Goal: Task Accomplishment & Management: Manage account settings

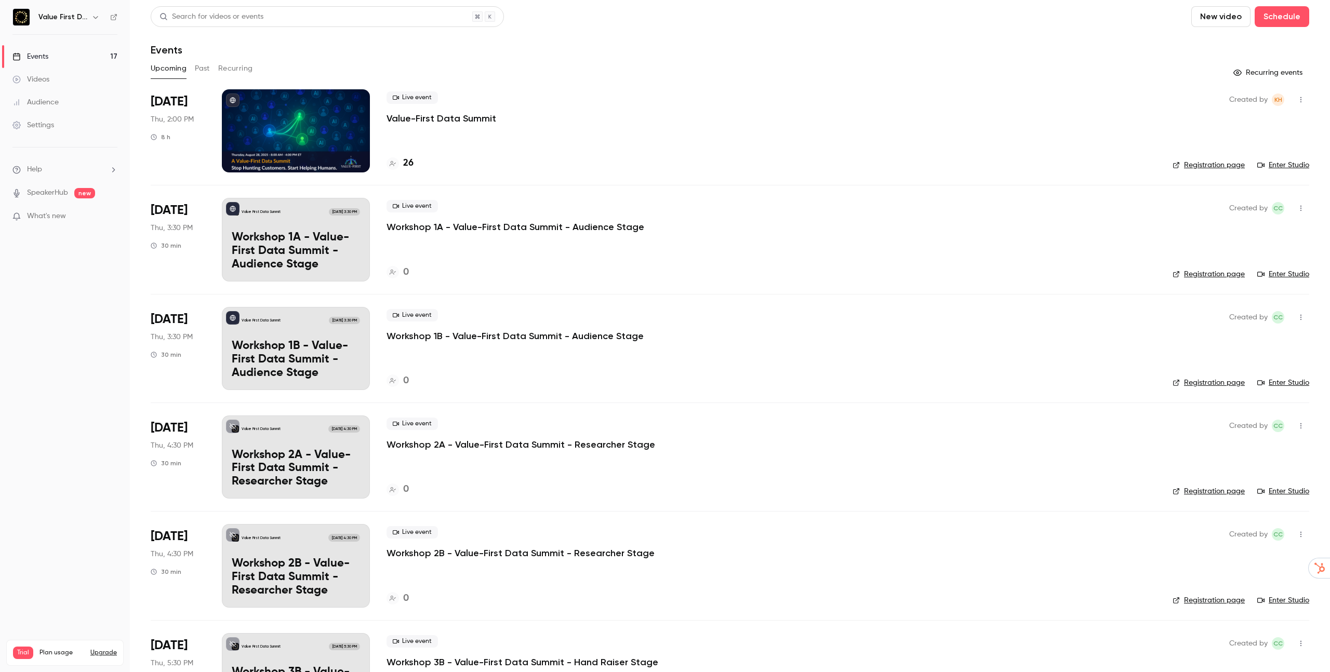
click at [438, 115] on p "Value-First Data Summit" at bounding box center [442, 118] width 110 height 12
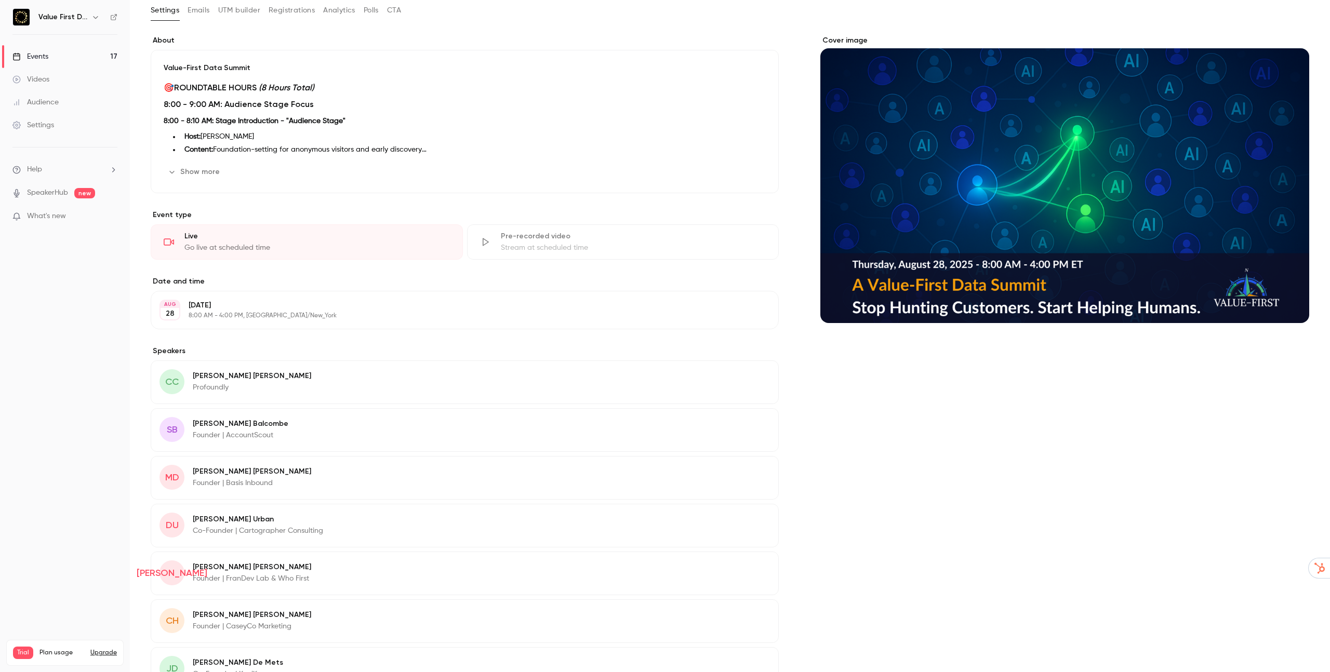
scroll to position [69, 0]
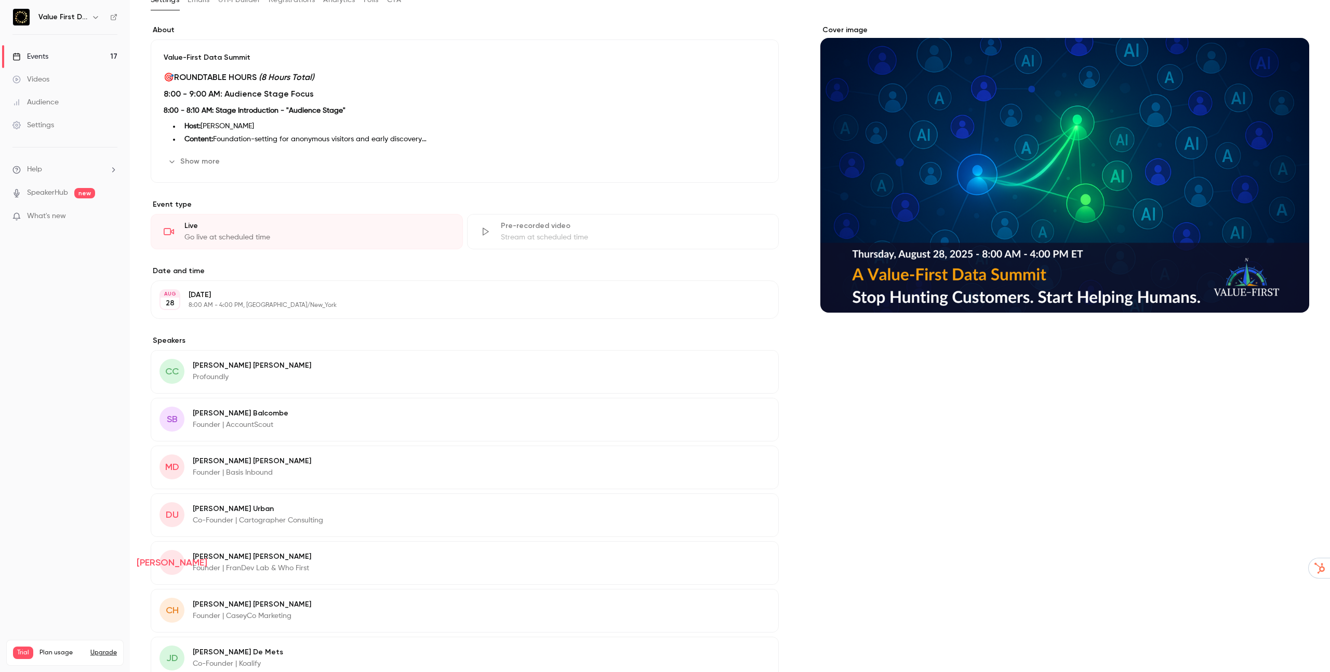
click at [199, 370] on p "Chris Carolan" at bounding box center [252, 366] width 118 height 10
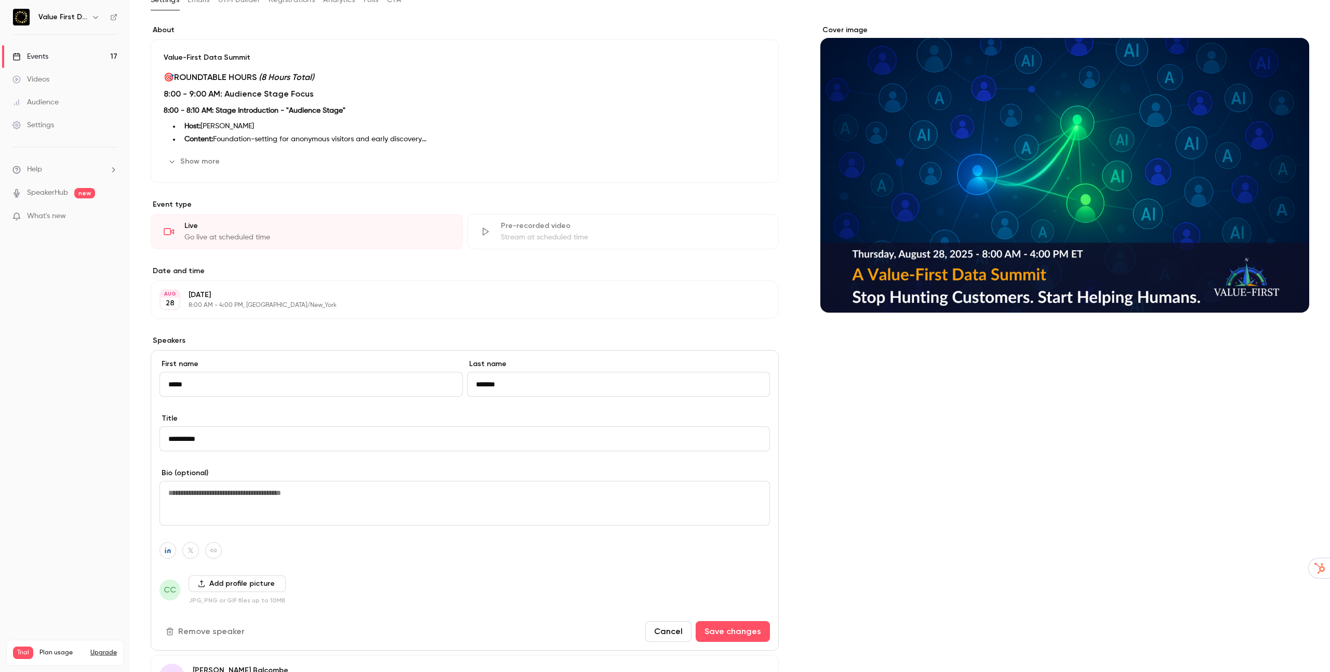
click at [492, 386] on input "*******" at bounding box center [618, 384] width 303 height 25
click at [165, 552] on icon "button" at bounding box center [168, 551] width 6 height 6
click at [165, 553] on icon "button" at bounding box center [167, 551] width 7 height 6
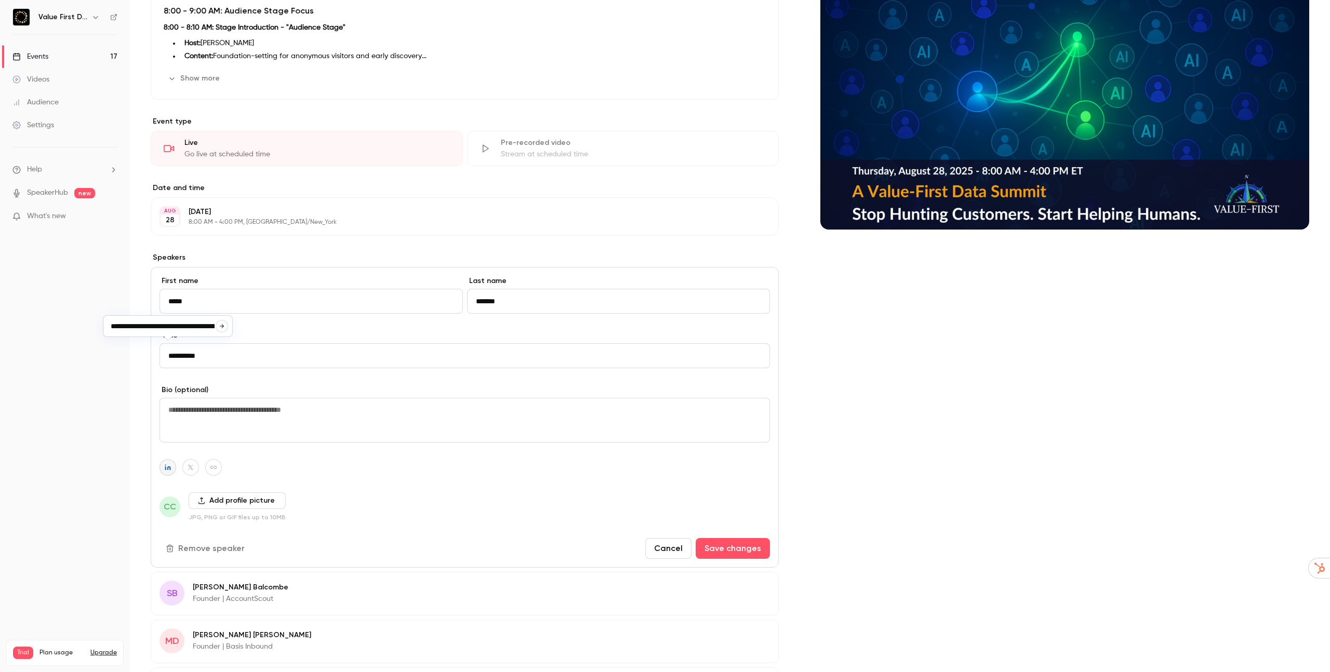
scroll to position [286, 0]
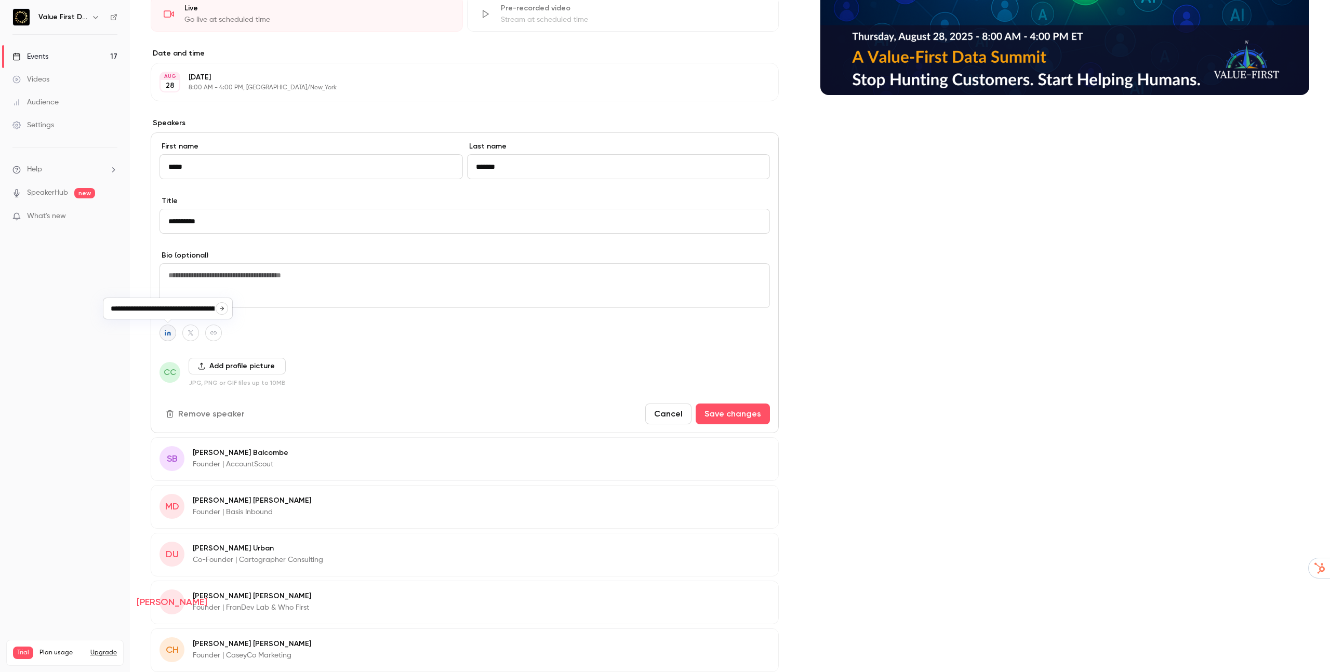
click at [674, 415] on button "Cancel" at bounding box center [668, 414] width 46 height 21
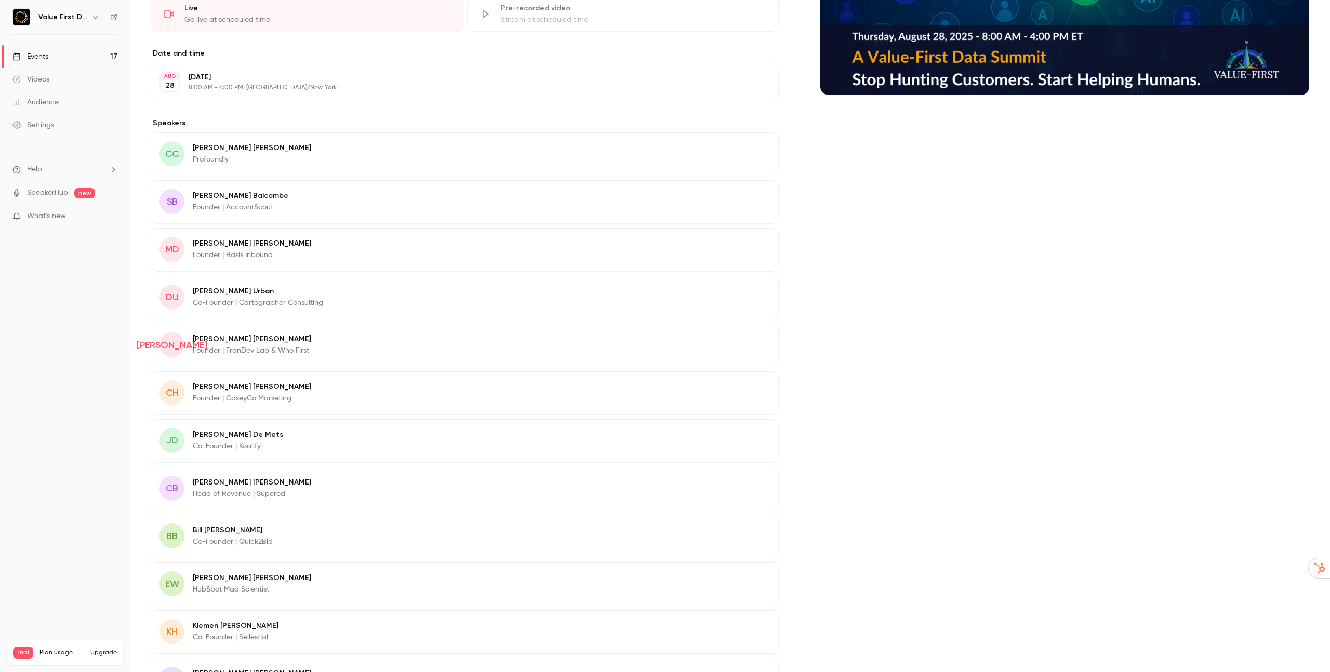
click at [208, 191] on p "Stuart Balcombe" at bounding box center [241, 196] width 96 height 10
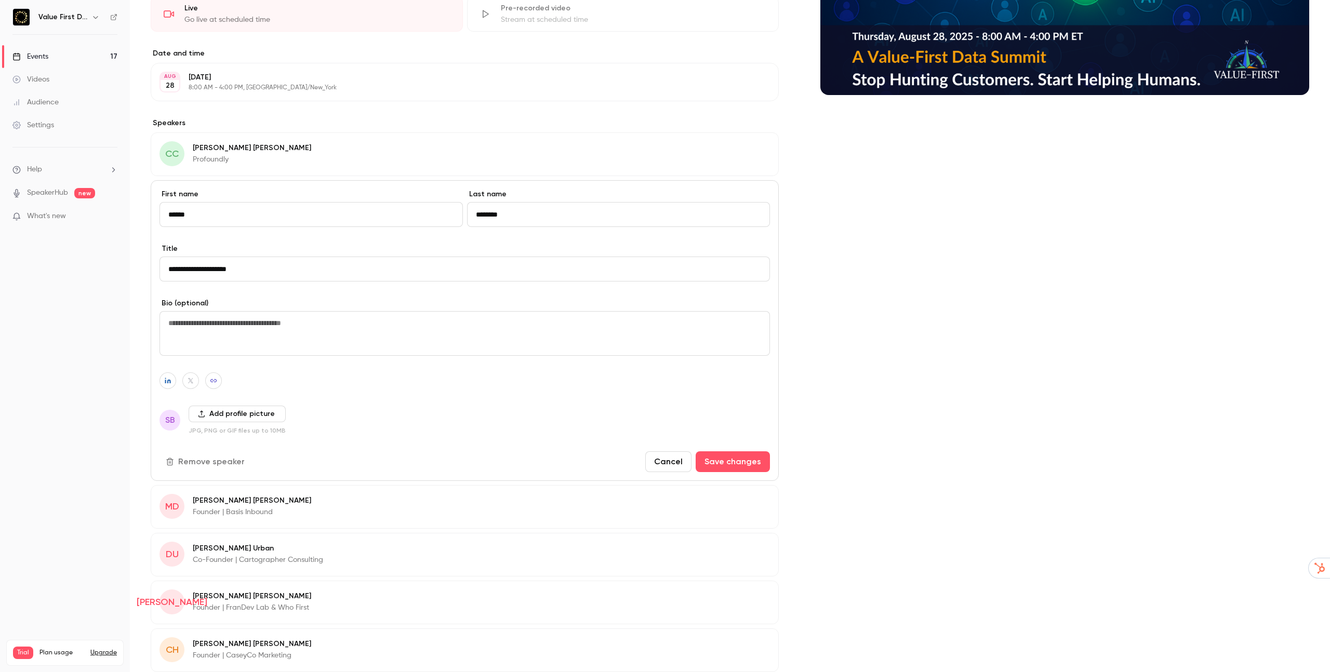
click at [516, 222] on input "********" at bounding box center [618, 214] width 303 height 25
click at [168, 380] on icon "button" at bounding box center [168, 381] width 6 height 6
click at [670, 461] on button "Cancel" at bounding box center [668, 461] width 46 height 21
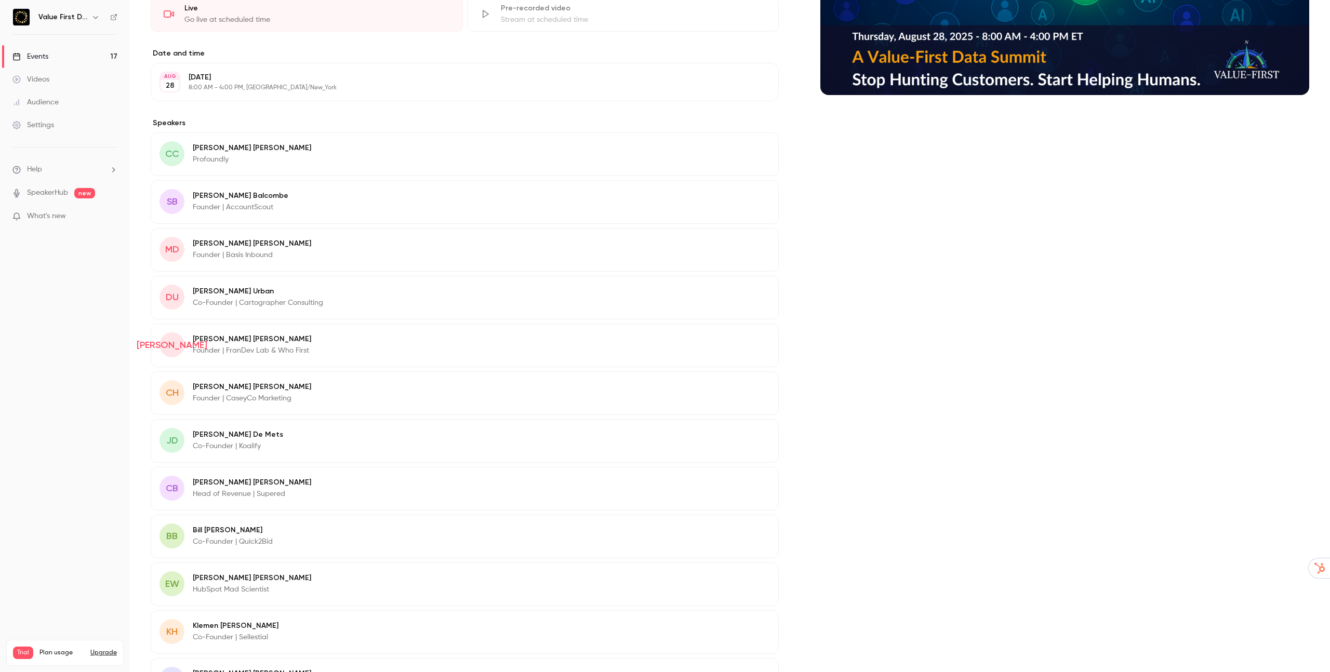
click at [215, 244] on p "Madelyn Donovan" at bounding box center [252, 243] width 118 height 10
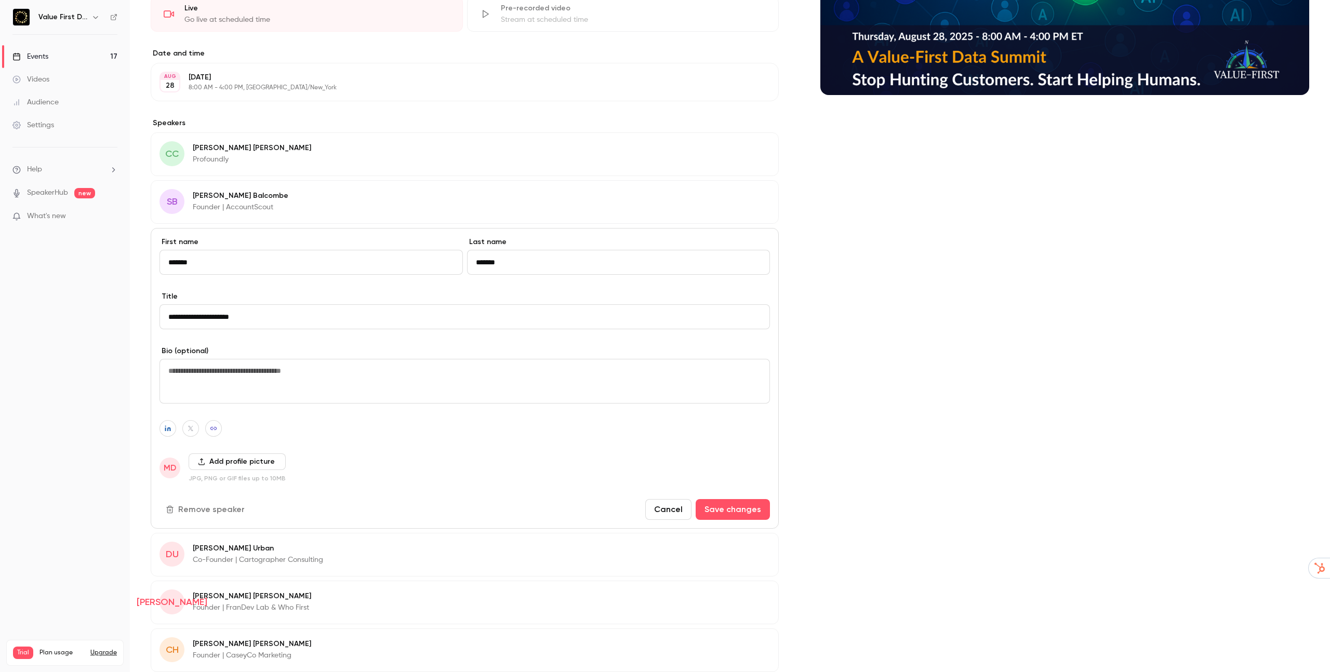
click at [501, 263] on input "*******" at bounding box center [618, 262] width 303 height 25
click at [173, 431] on button "button" at bounding box center [167, 428] width 17 height 17
click at [177, 461] on span "MD" at bounding box center [169, 468] width 21 height 21
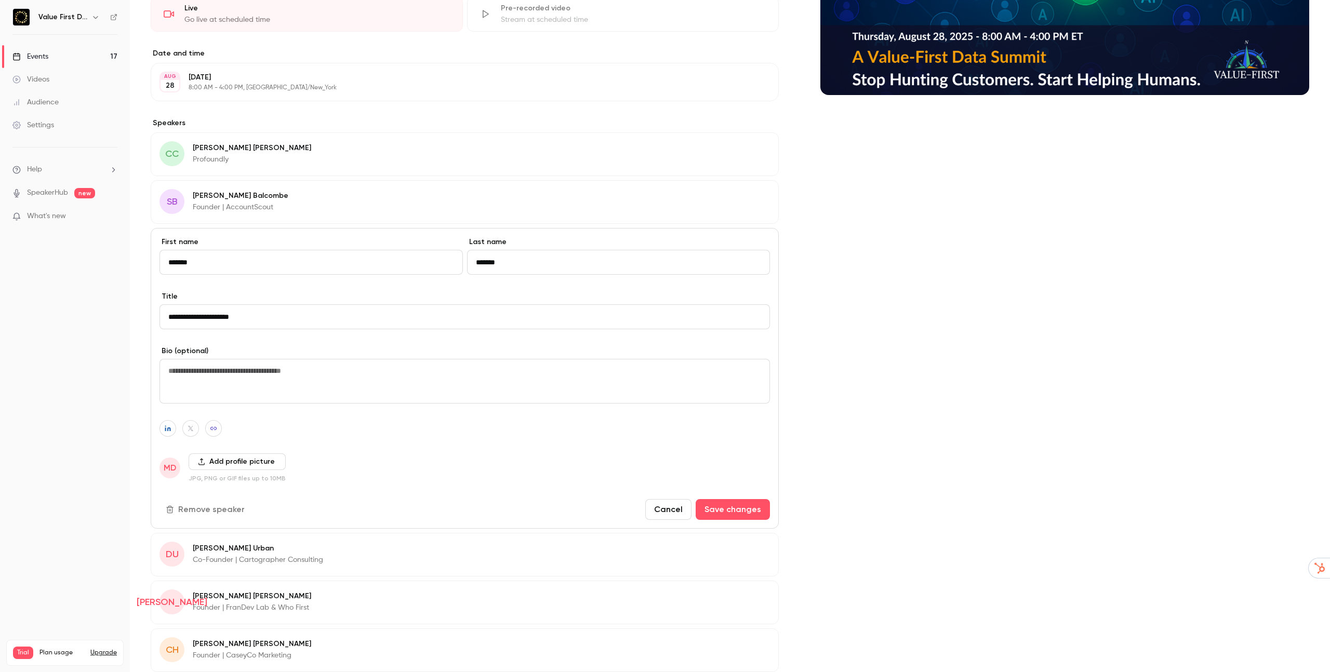
click at [168, 468] on span "MD" at bounding box center [170, 468] width 12 height 12
click at [205, 462] on button "Add profile picture" at bounding box center [237, 462] width 97 height 17
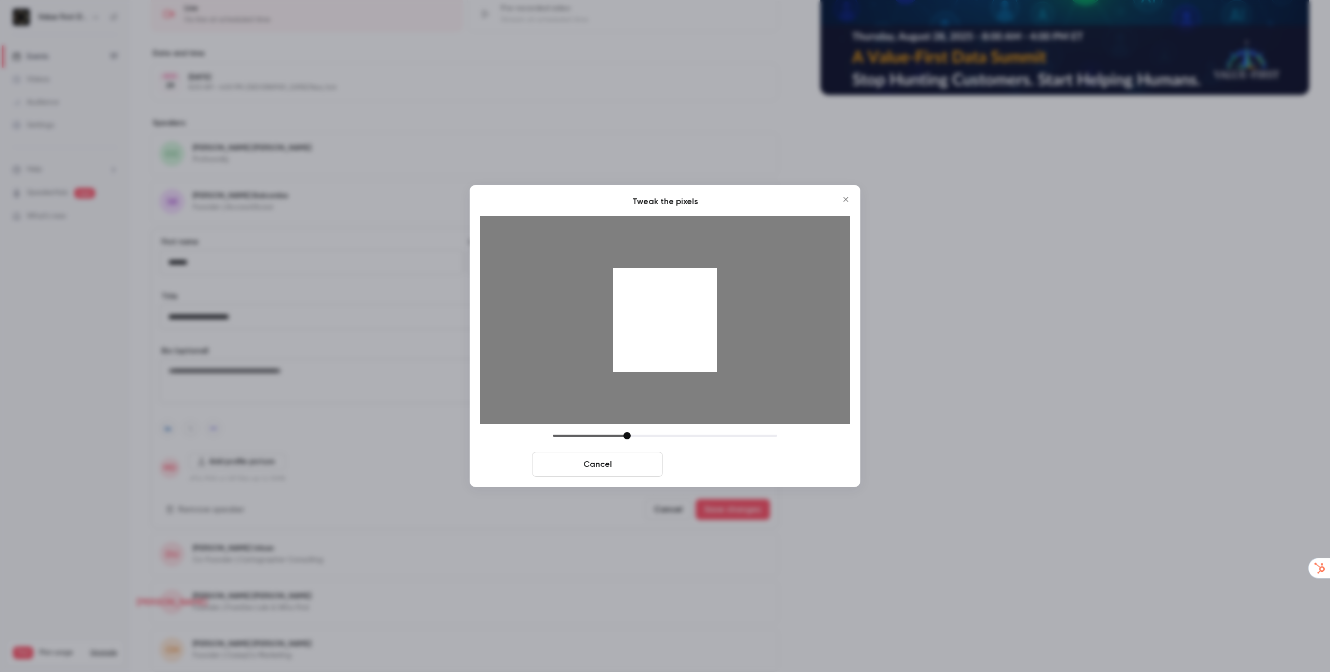
click at [694, 470] on button "Crop and save" at bounding box center [732, 464] width 131 height 25
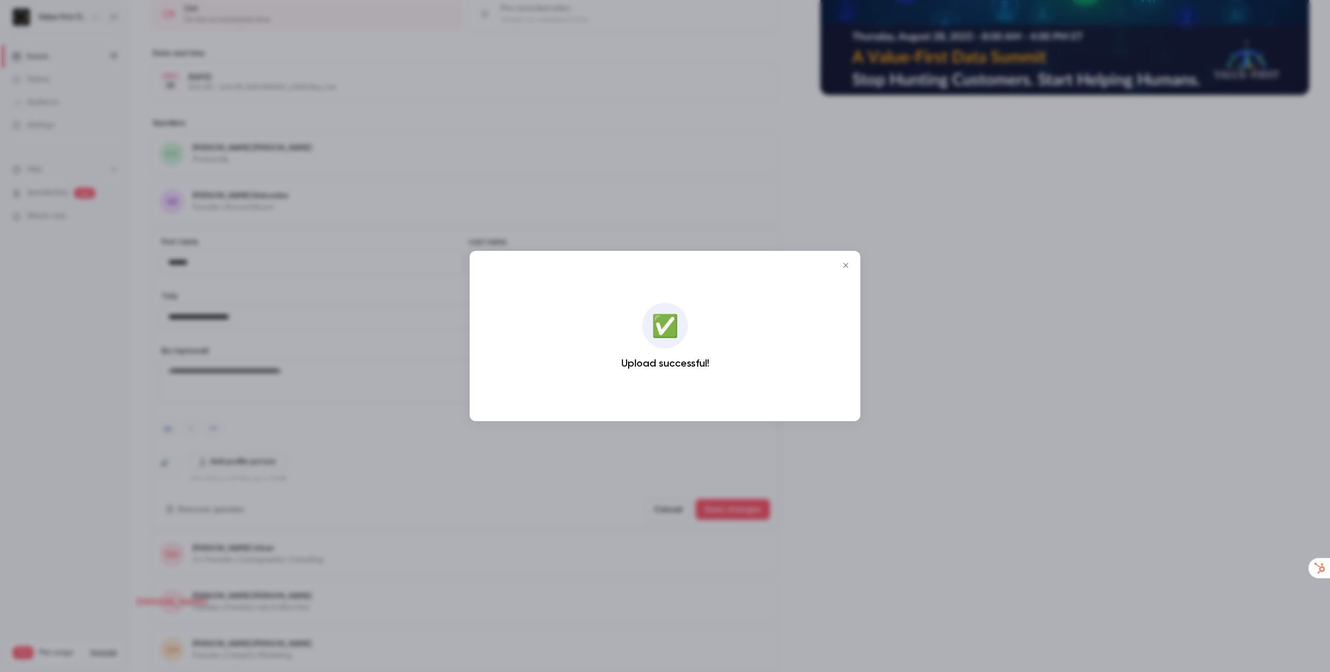
click at [698, 451] on div at bounding box center [665, 336] width 1330 height 672
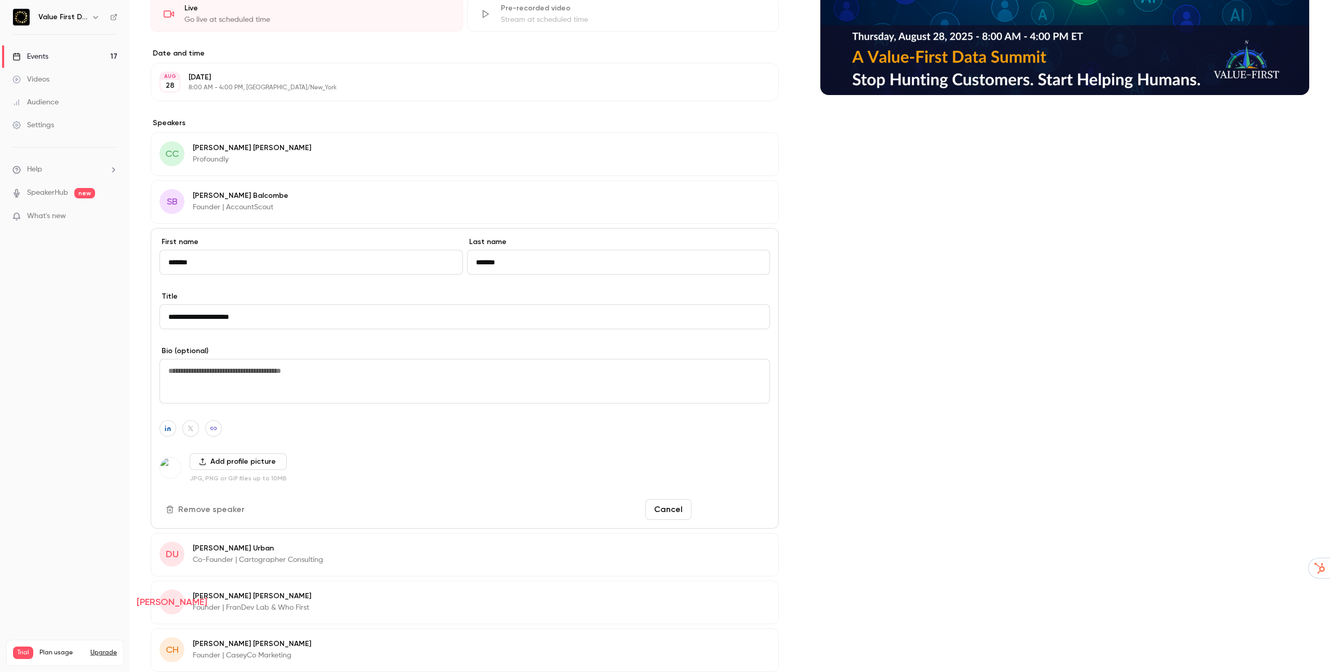
click at [719, 507] on button "Save changes" at bounding box center [733, 509] width 74 height 21
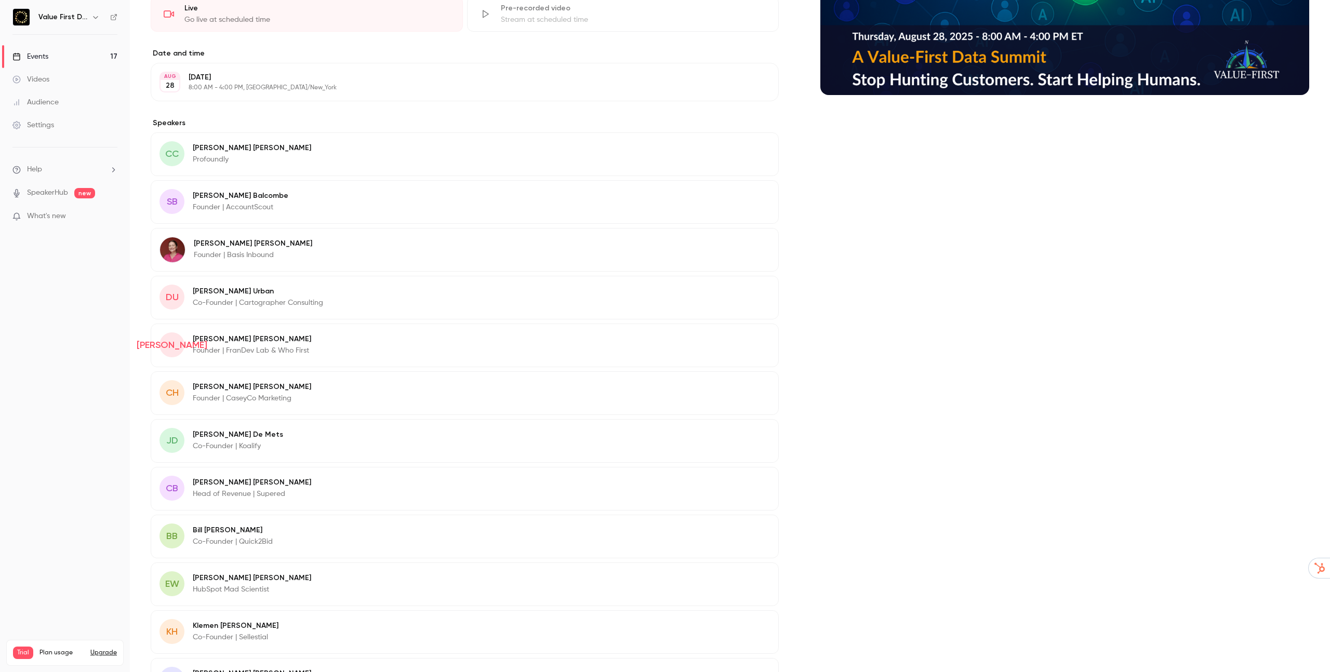
click at [218, 200] on p "Stuart Balcombe" at bounding box center [241, 196] width 96 height 10
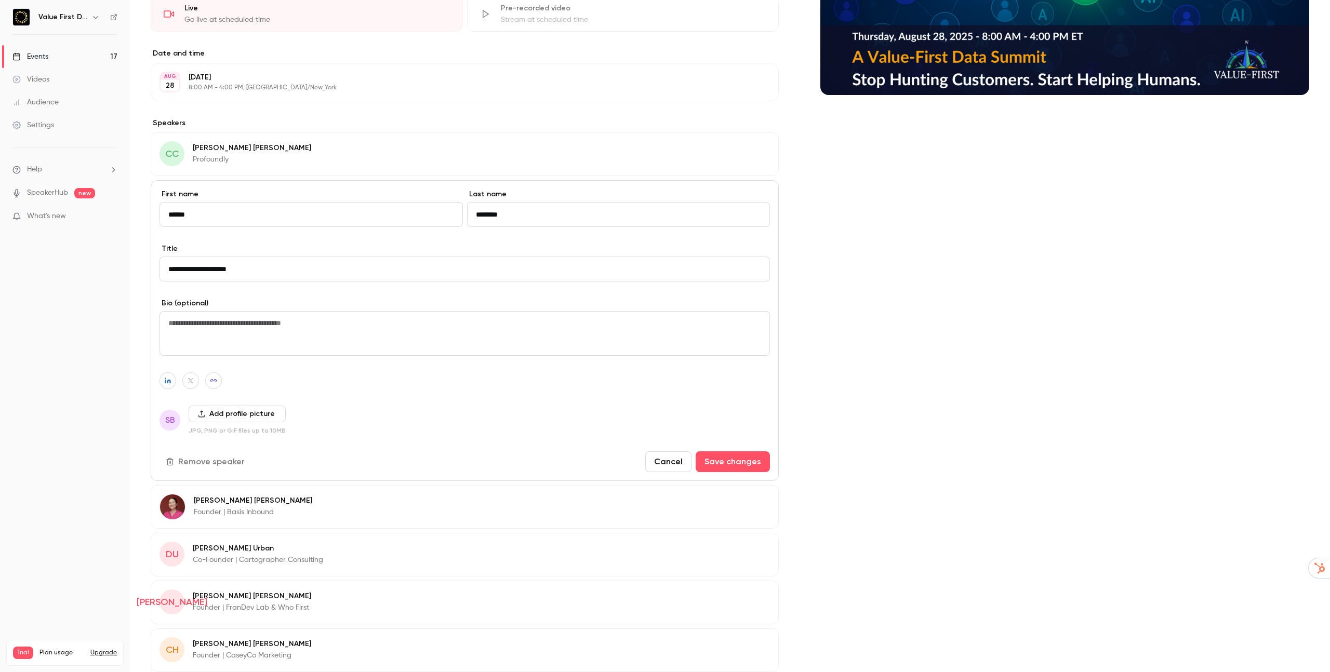
click at [213, 422] on div "Add profile picture JPG, PNG or GIF files up to 10MB" at bounding box center [237, 420] width 97 height 29
click at [224, 415] on button "Add profile picture" at bounding box center [237, 414] width 97 height 17
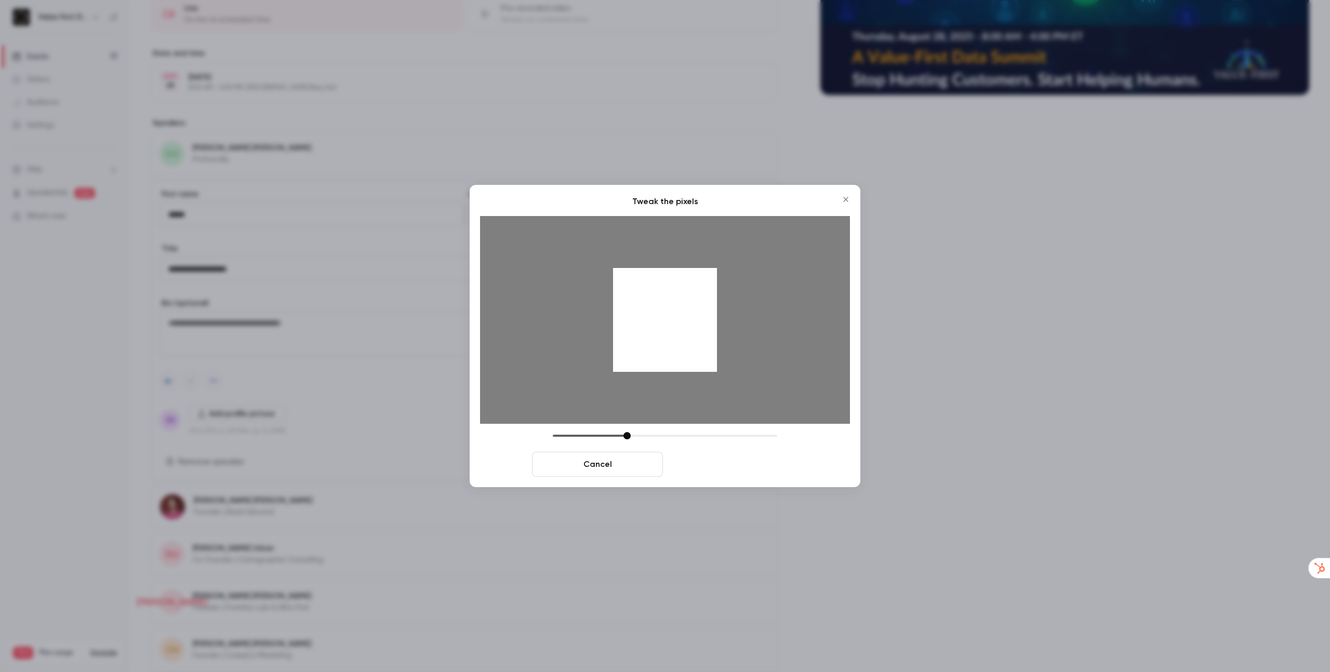
click at [710, 461] on button "Crop and save" at bounding box center [732, 464] width 131 height 25
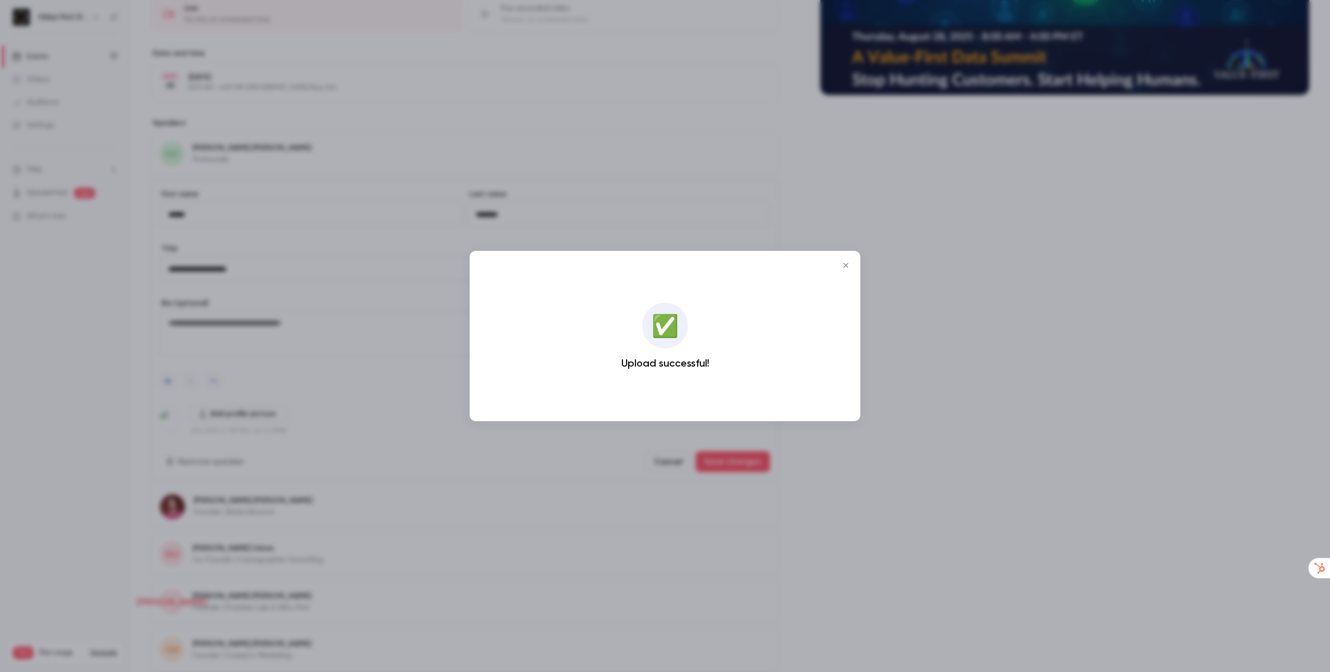
click at [190, 257] on div at bounding box center [665, 336] width 1330 height 672
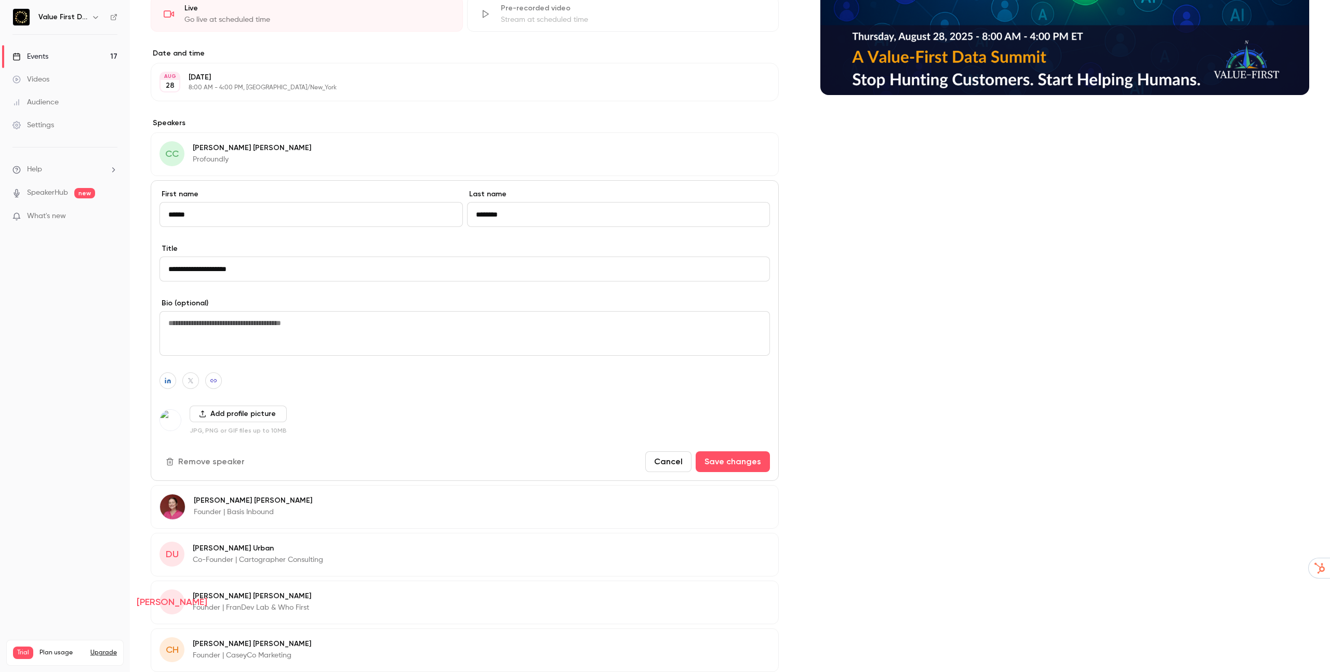
click at [183, 150] on span "CC" at bounding box center [171, 153] width 25 height 25
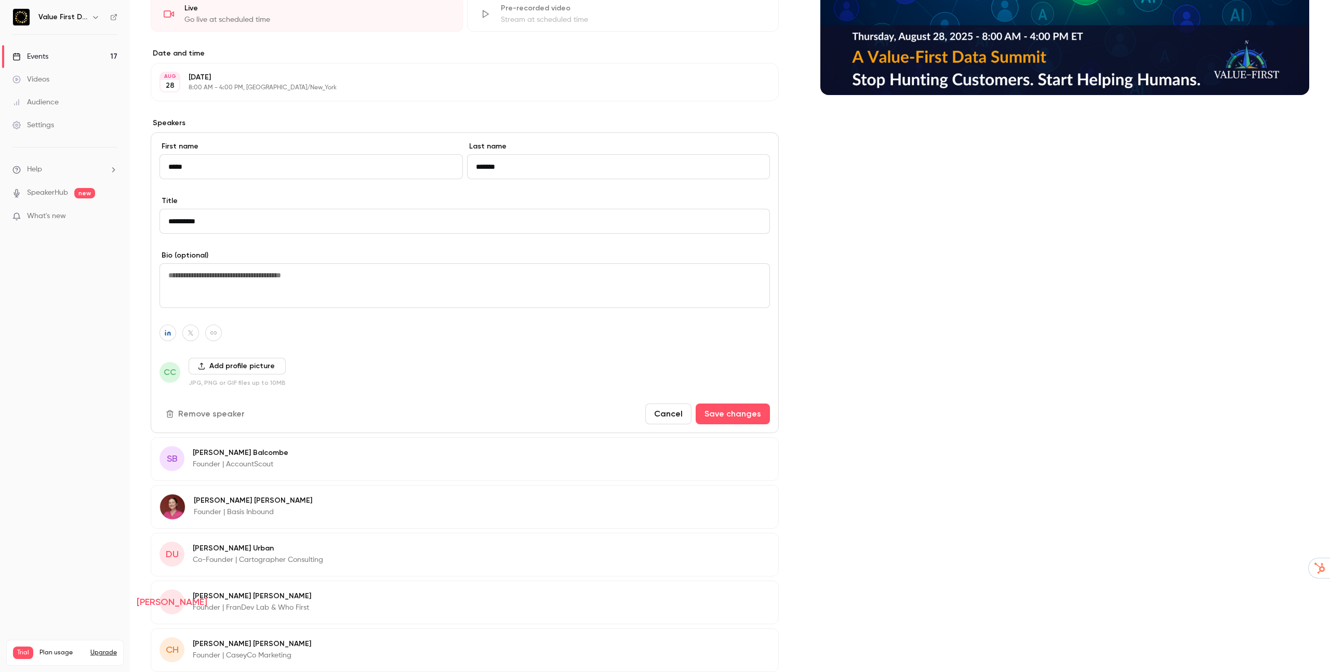
click at [206, 366] on button "Add profile picture" at bounding box center [237, 366] width 97 height 17
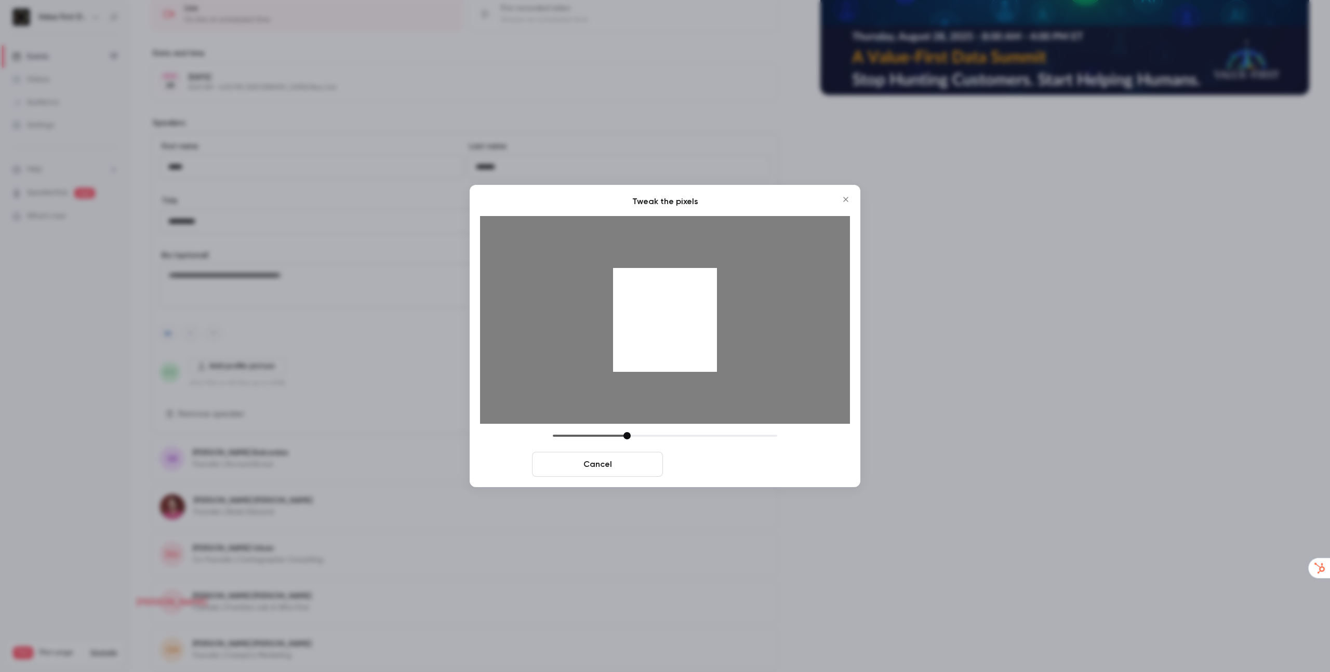
click at [695, 462] on button "Crop and save" at bounding box center [732, 464] width 131 height 25
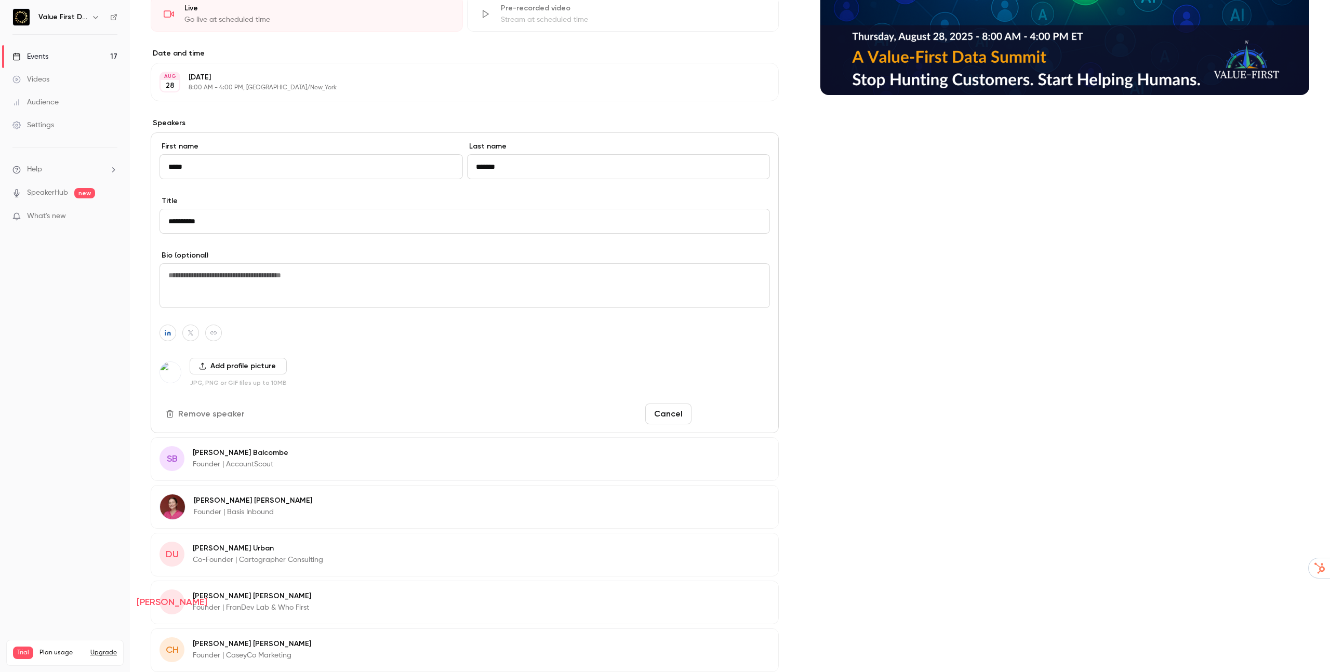
click at [724, 413] on button "Save changes" at bounding box center [733, 414] width 74 height 21
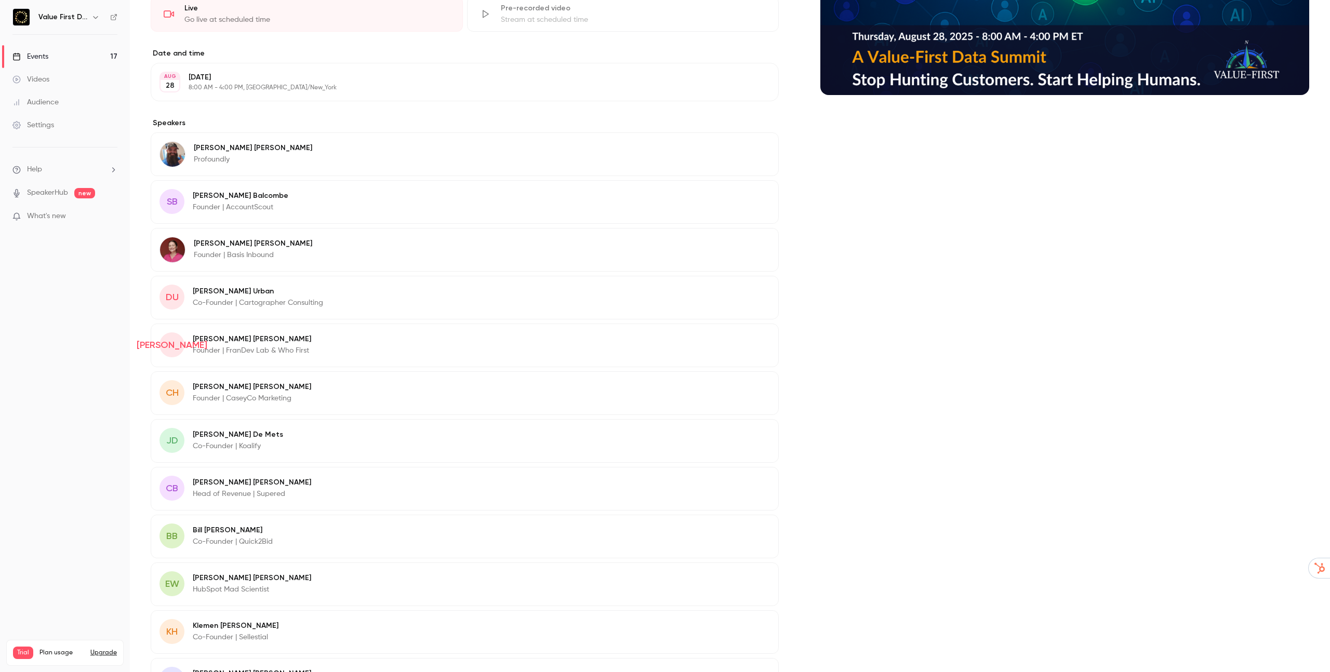
click at [170, 191] on span "SB" at bounding box center [171, 201] width 25 height 25
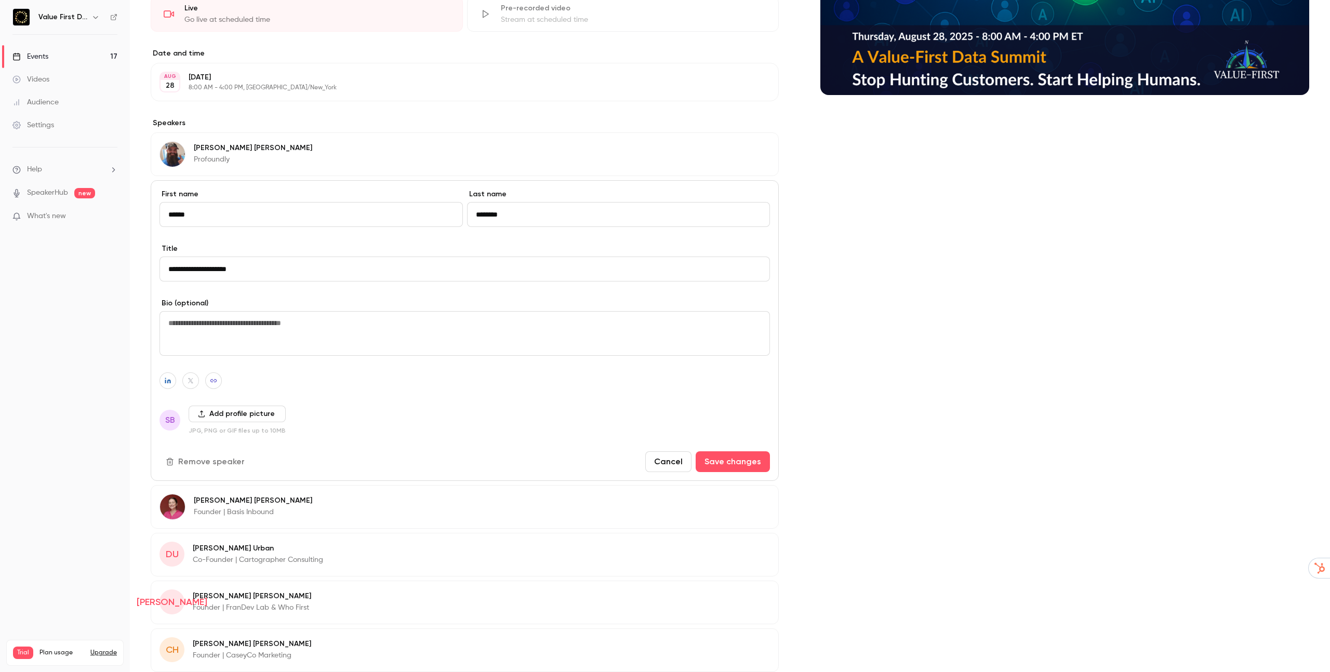
click at [200, 409] on button "Add profile picture" at bounding box center [237, 414] width 97 height 17
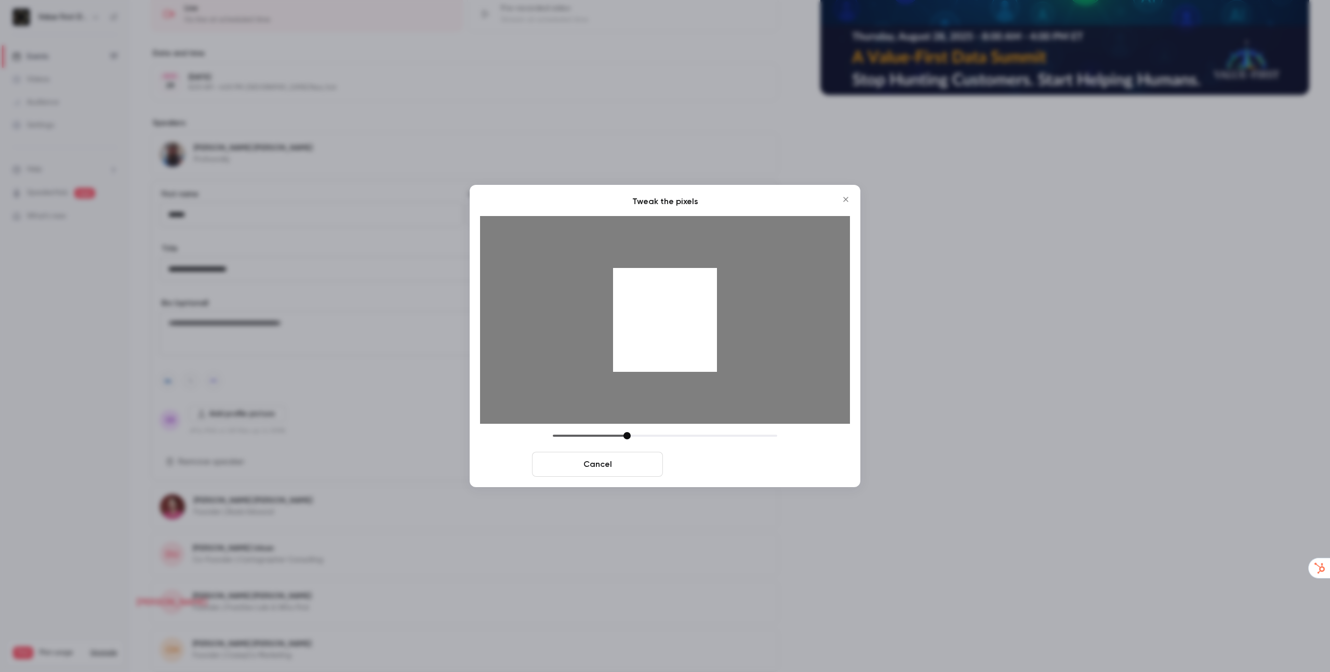
click at [727, 463] on button "Crop and save" at bounding box center [732, 464] width 131 height 25
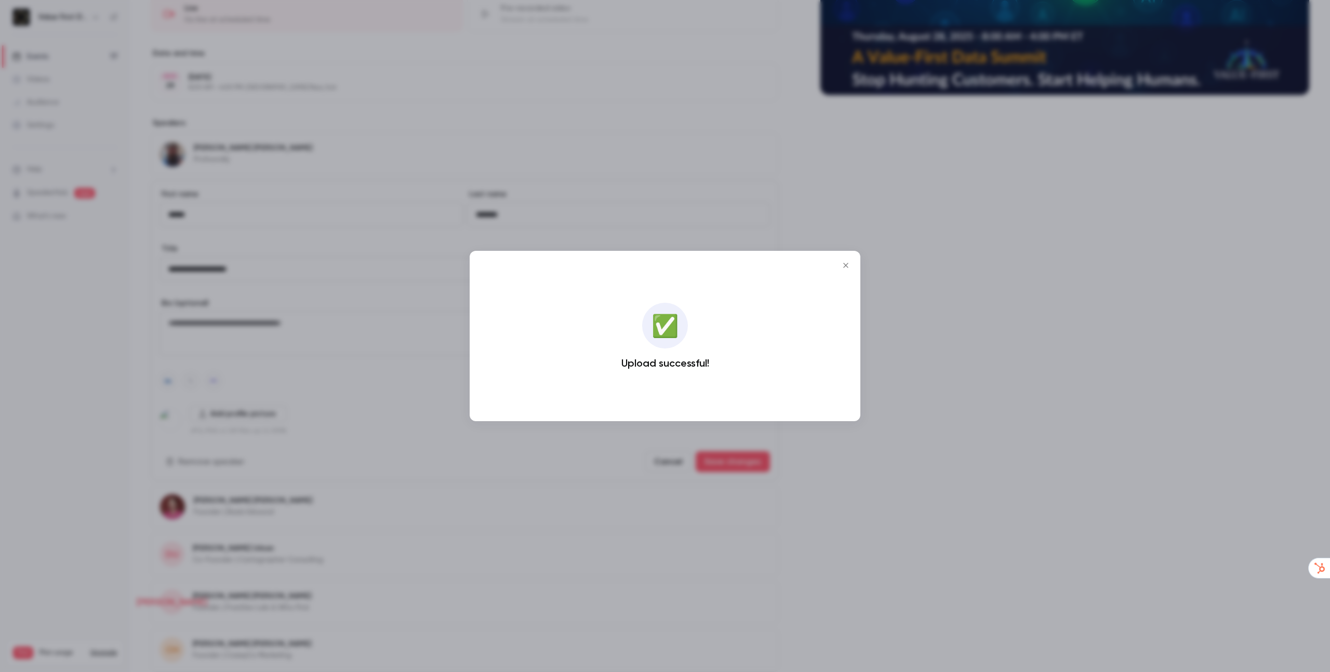
click at [727, 463] on div at bounding box center [665, 336] width 1330 height 672
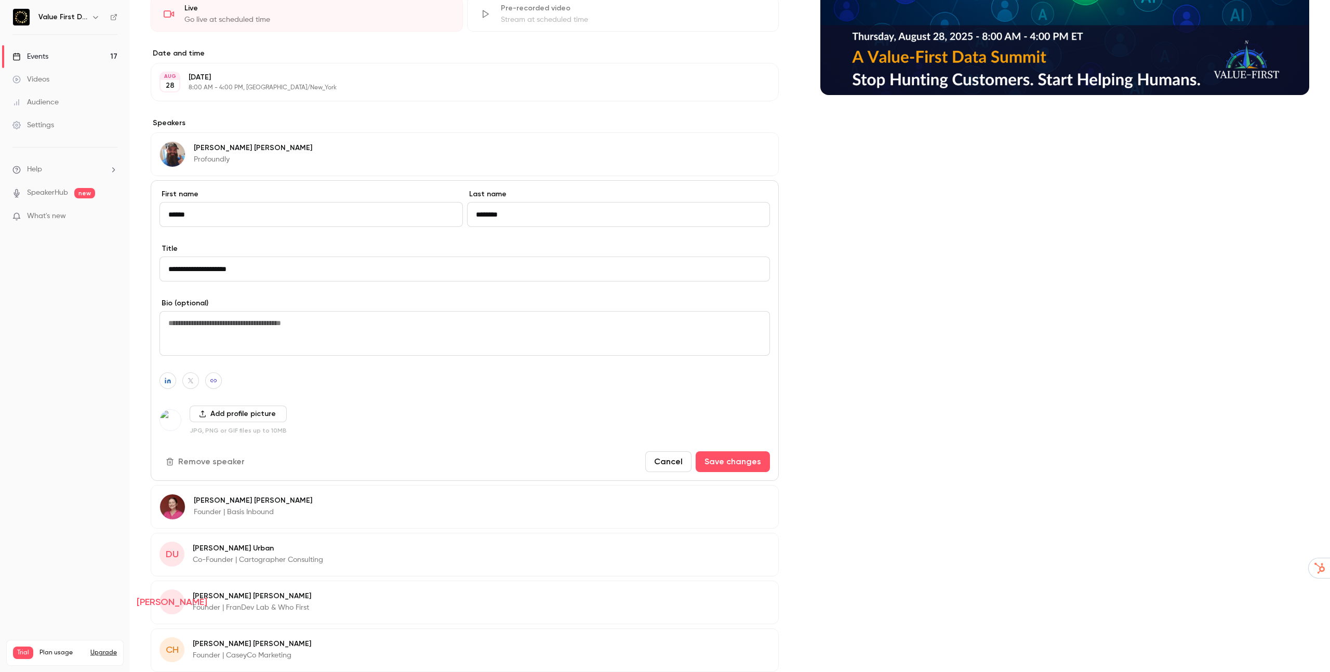
click at [727, 463] on button "Save changes" at bounding box center [733, 461] width 74 height 21
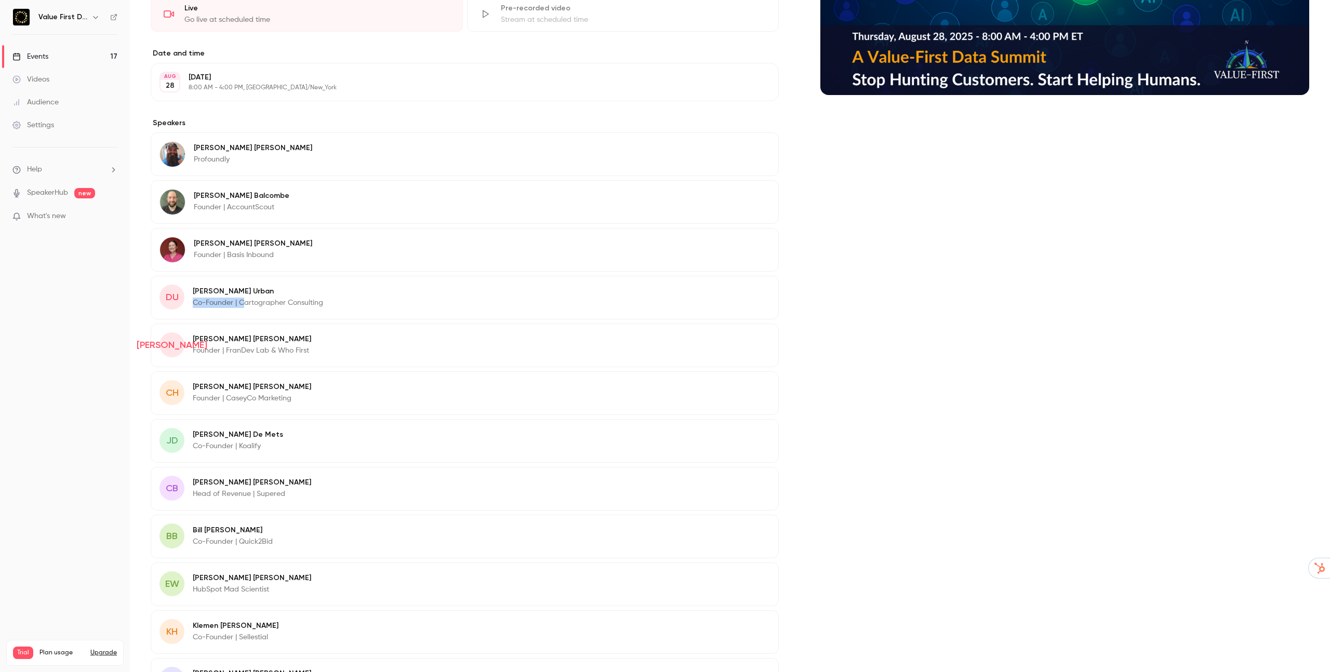
click at [246, 298] on p "Co-Founder | Cartographer Consulting" at bounding box center [258, 303] width 130 height 10
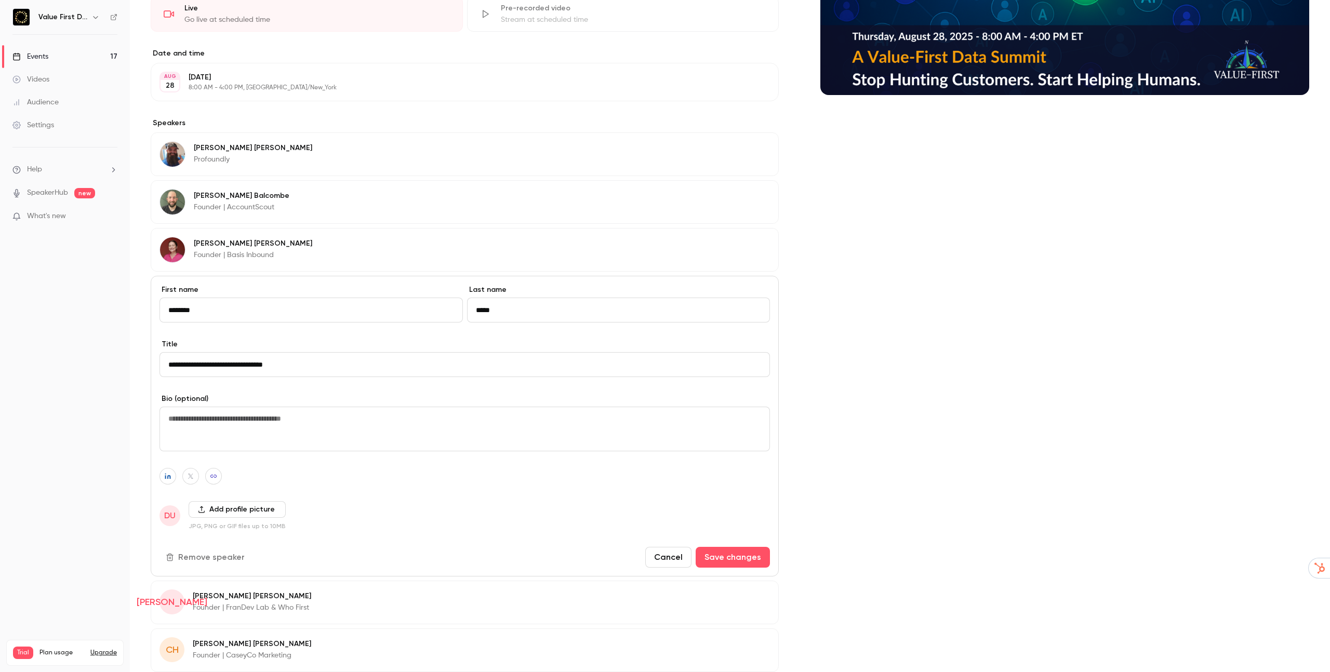
click at [498, 315] on input "*****" at bounding box center [618, 310] width 303 height 25
click at [167, 474] on icon "button" at bounding box center [167, 476] width 7 height 6
click at [169, 510] on span "DU" at bounding box center [169, 516] width 11 height 12
click at [206, 513] on button "Add profile picture" at bounding box center [237, 509] width 97 height 17
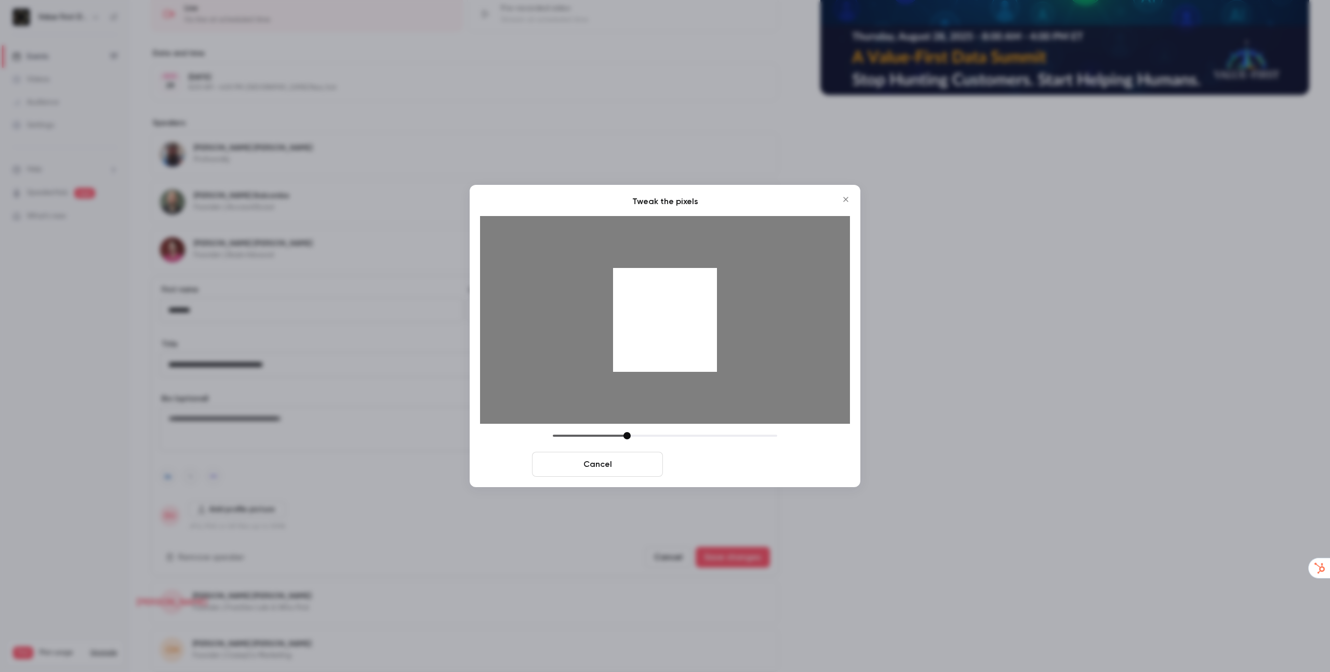
click at [726, 458] on button "Crop and save" at bounding box center [732, 464] width 131 height 25
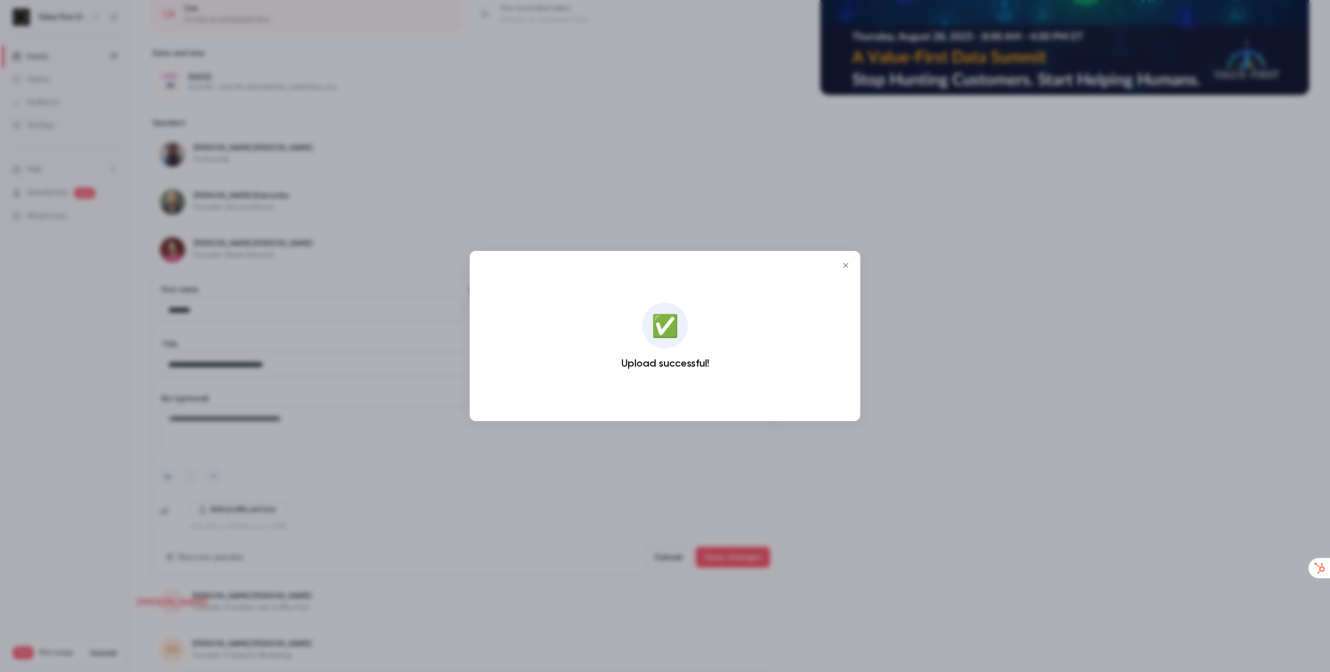
click at [716, 564] on div at bounding box center [665, 336] width 1330 height 672
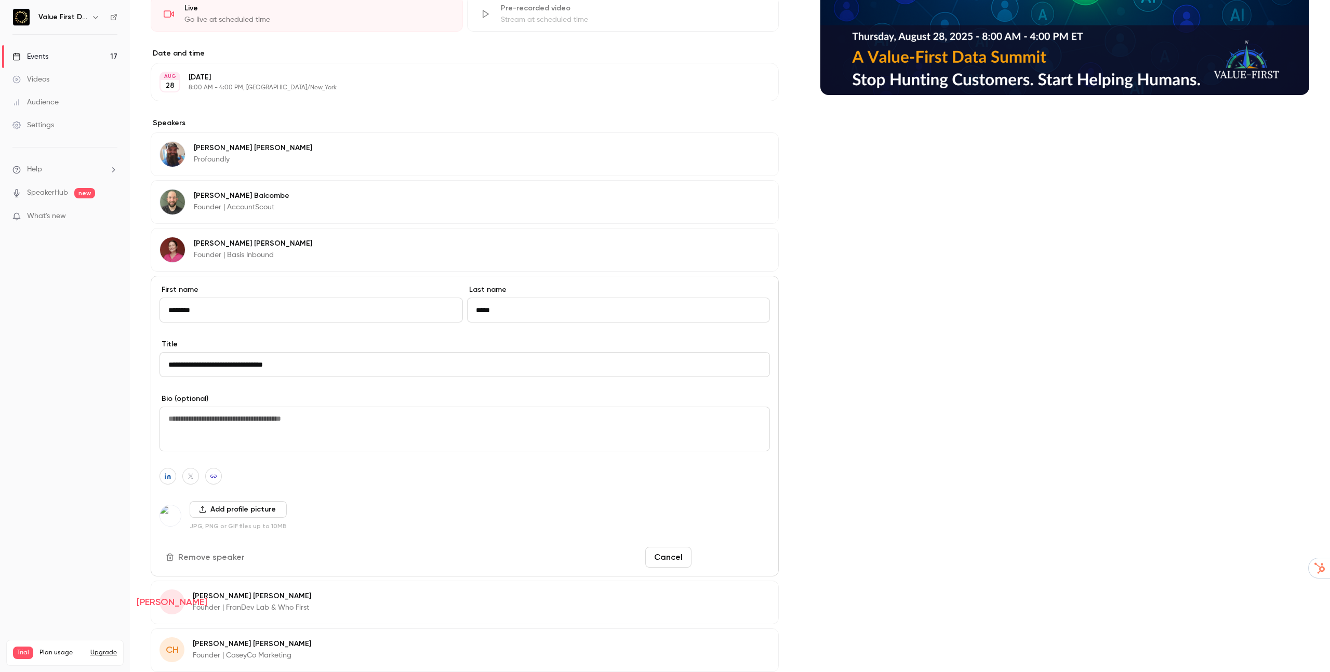
click at [722, 563] on button "Save changes" at bounding box center [733, 557] width 74 height 21
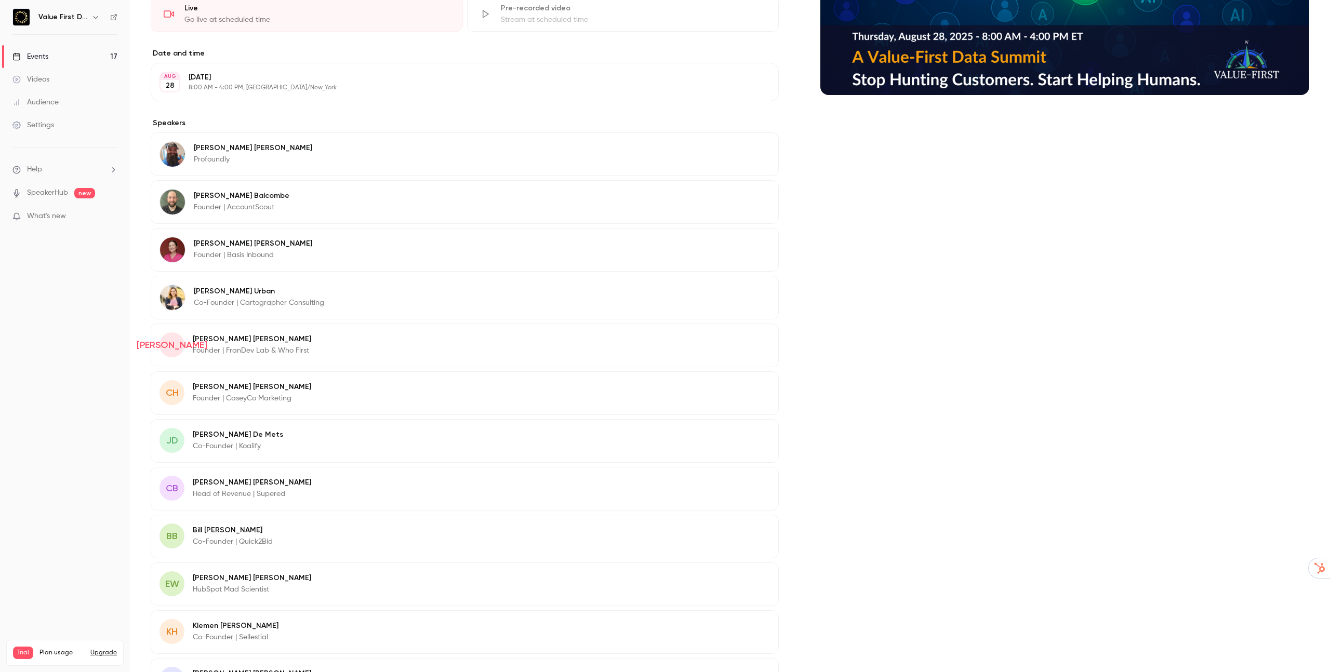
click at [160, 324] on div "JO Joshua Oakes Founder | FranDev Lab & Who First Edit" at bounding box center [465, 346] width 628 height 44
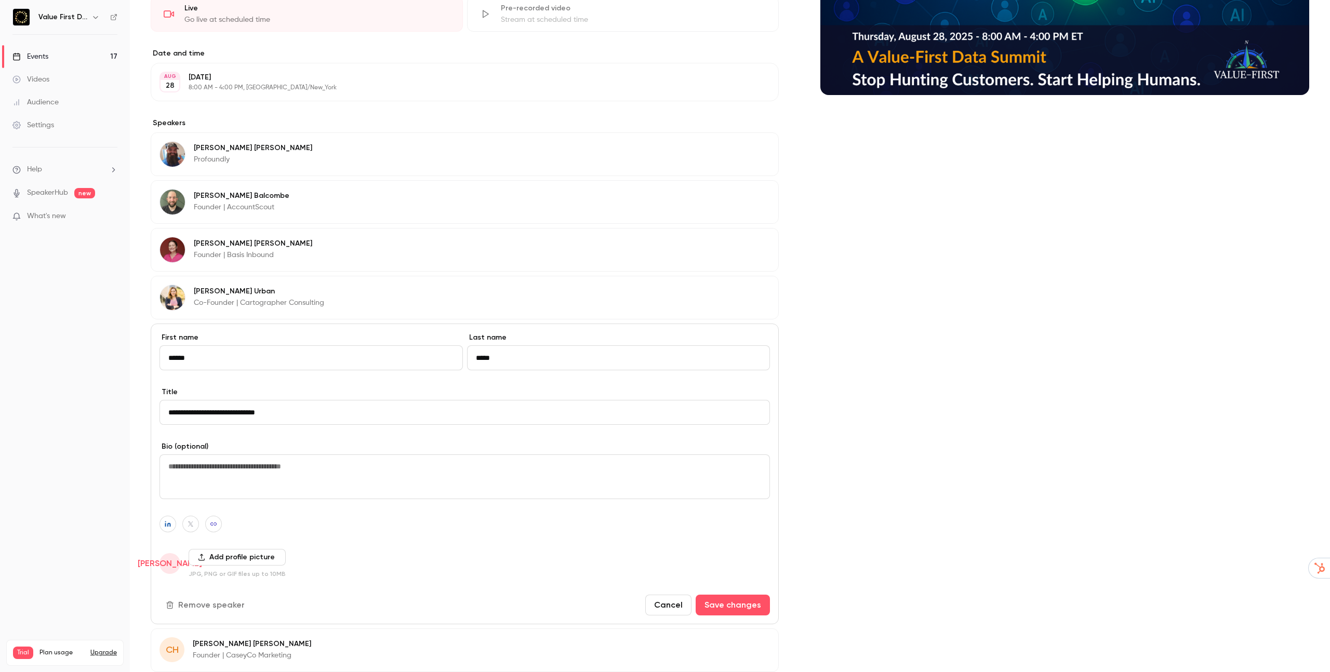
click at [535, 353] on input "*****" at bounding box center [618, 357] width 303 height 25
click at [171, 519] on button "button" at bounding box center [167, 524] width 17 height 17
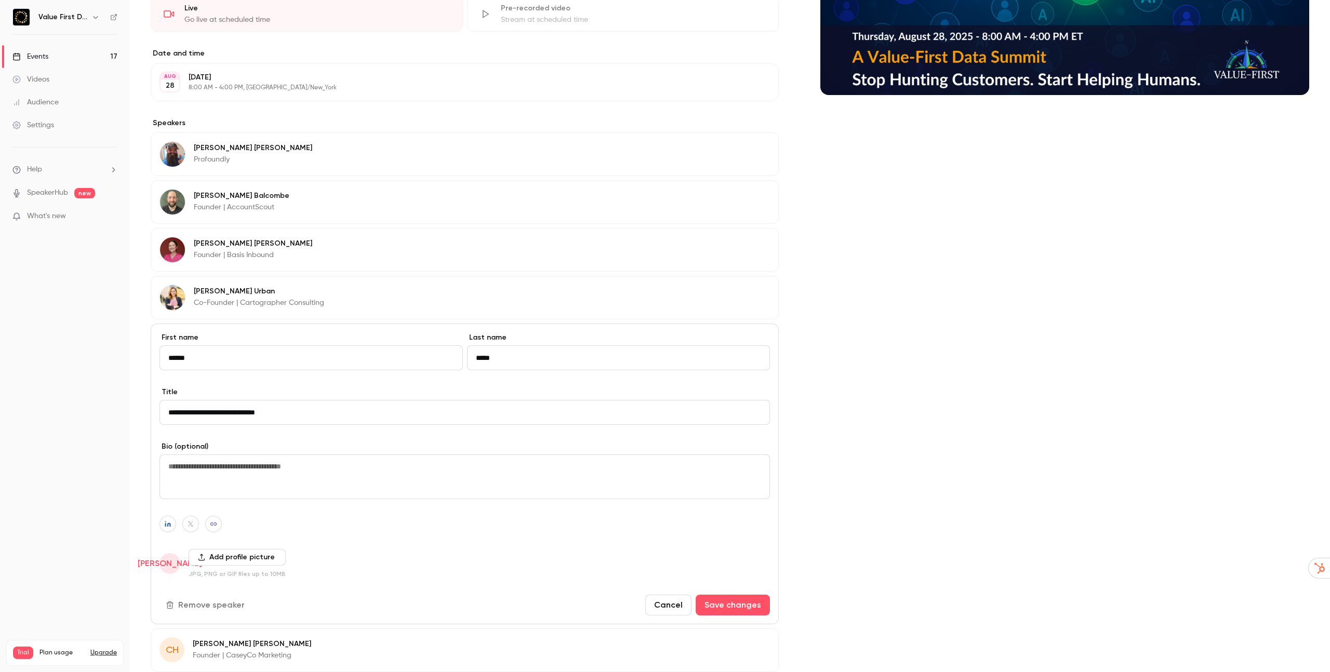
click at [173, 523] on button "button" at bounding box center [167, 524] width 17 height 17
click at [207, 563] on button "Add profile picture" at bounding box center [237, 557] width 97 height 17
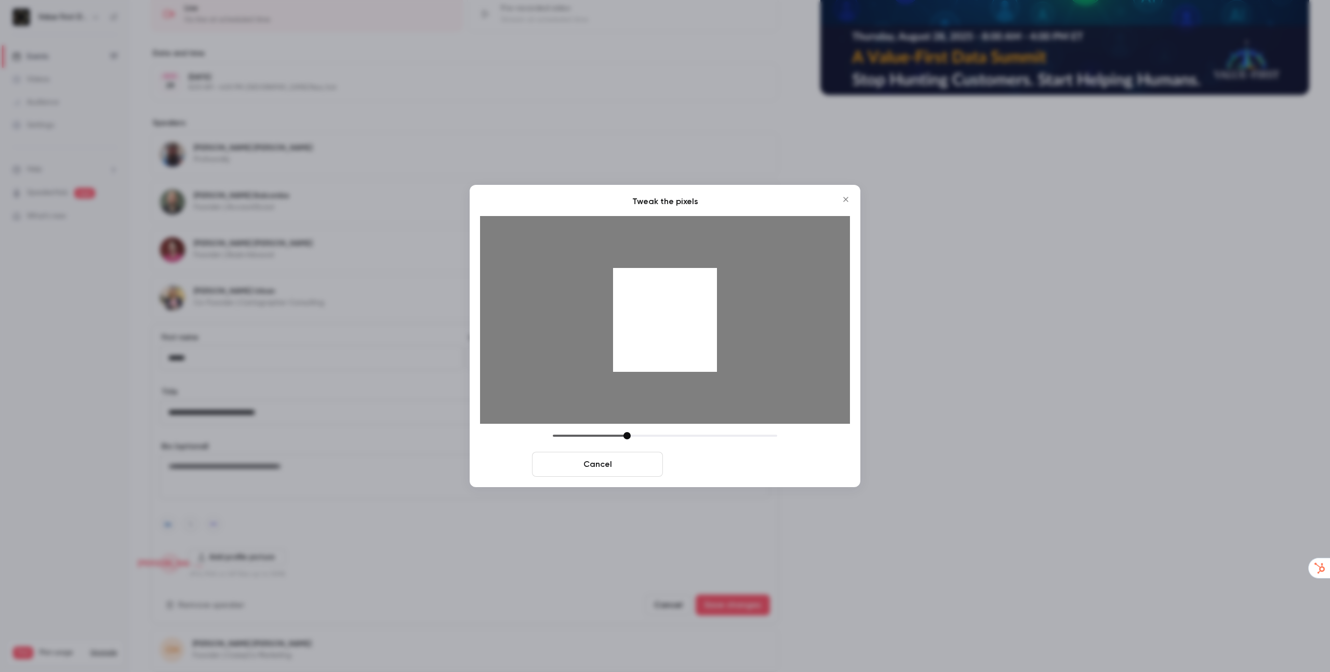
click at [712, 462] on button "Crop and save" at bounding box center [732, 464] width 131 height 25
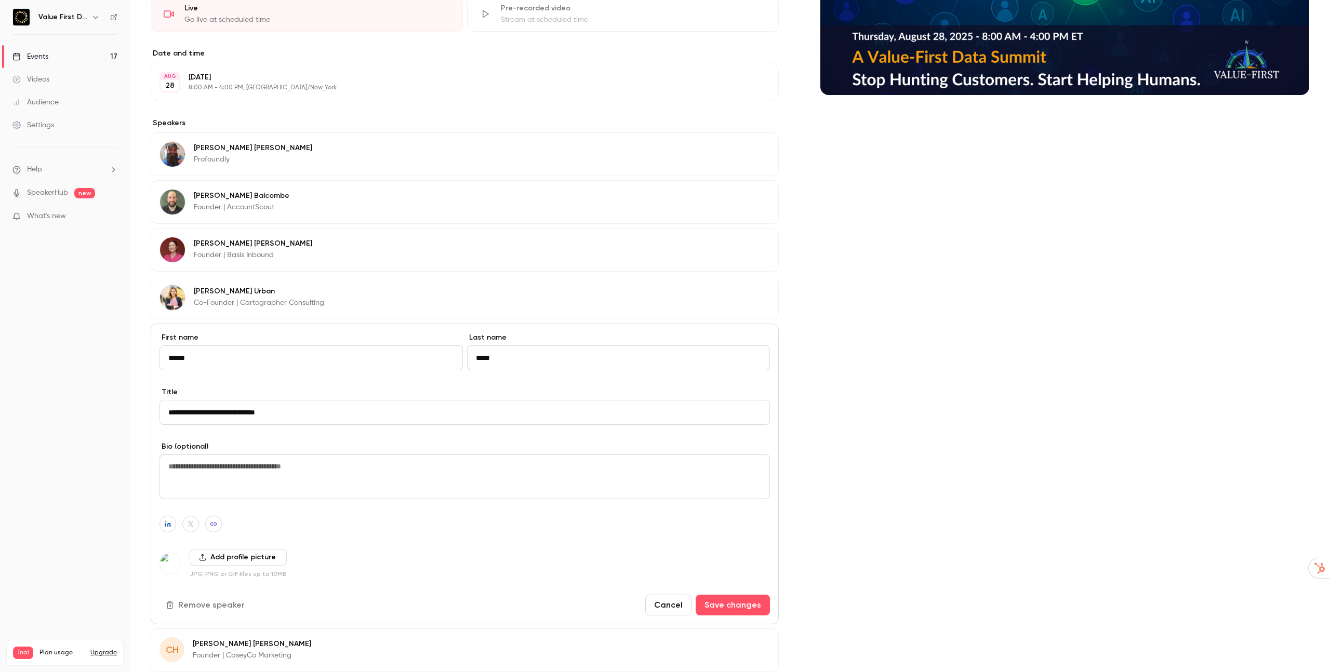
click at [721, 604] on button "Save changes" at bounding box center [733, 605] width 74 height 21
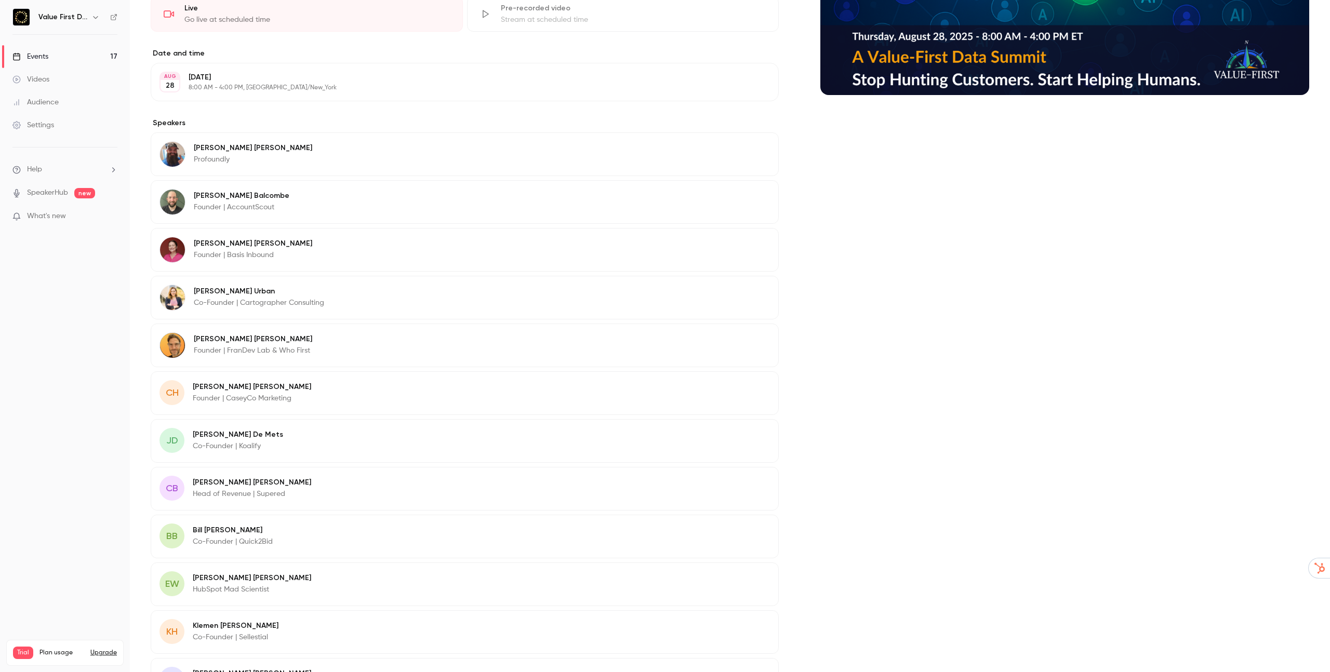
click at [221, 390] on p "Casey Hawkins" at bounding box center [252, 387] width 118 height 10
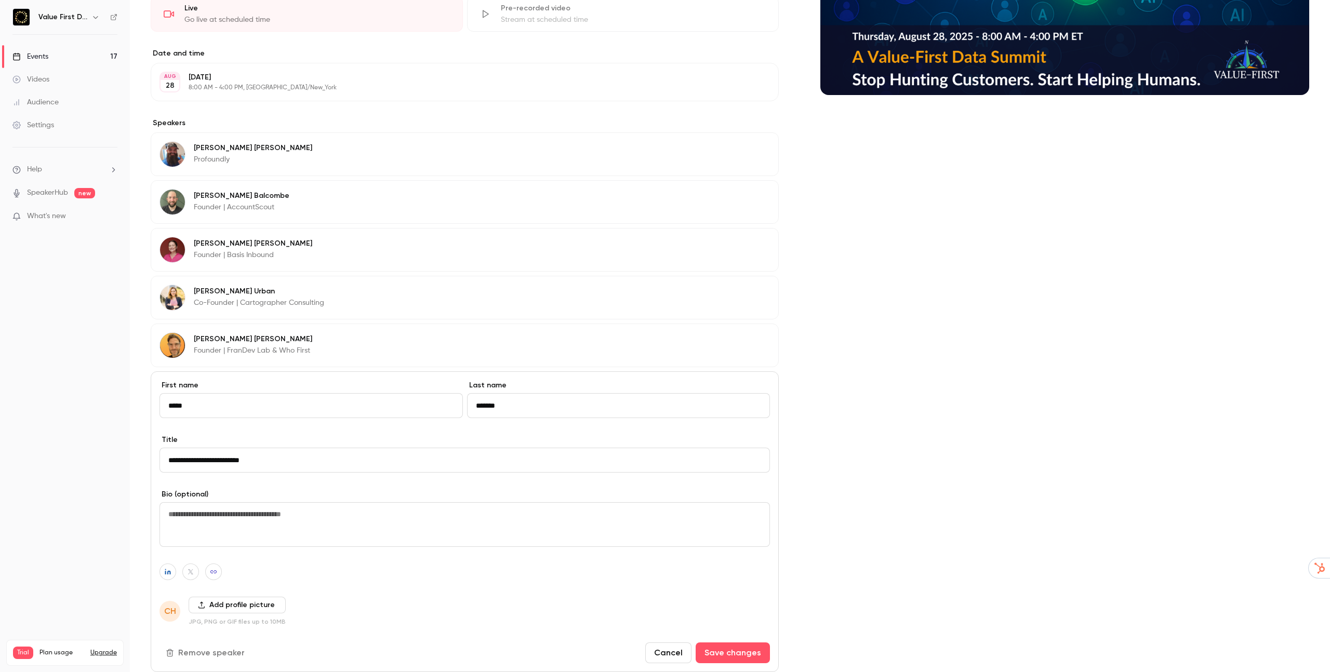
click at [519, 404] on input "*******" at bounding box center [618, 405] width 303 height 25
click at [168, 572] on icon "button" at bounding box center [167, 572] width 7 height 6
click at [165, 571] on icon "button" at bounding box center [168, 572] width 6 height 6
click at [210, 604] on button "Add profile picture" at bounding box center [237, 605] width 97 height 17
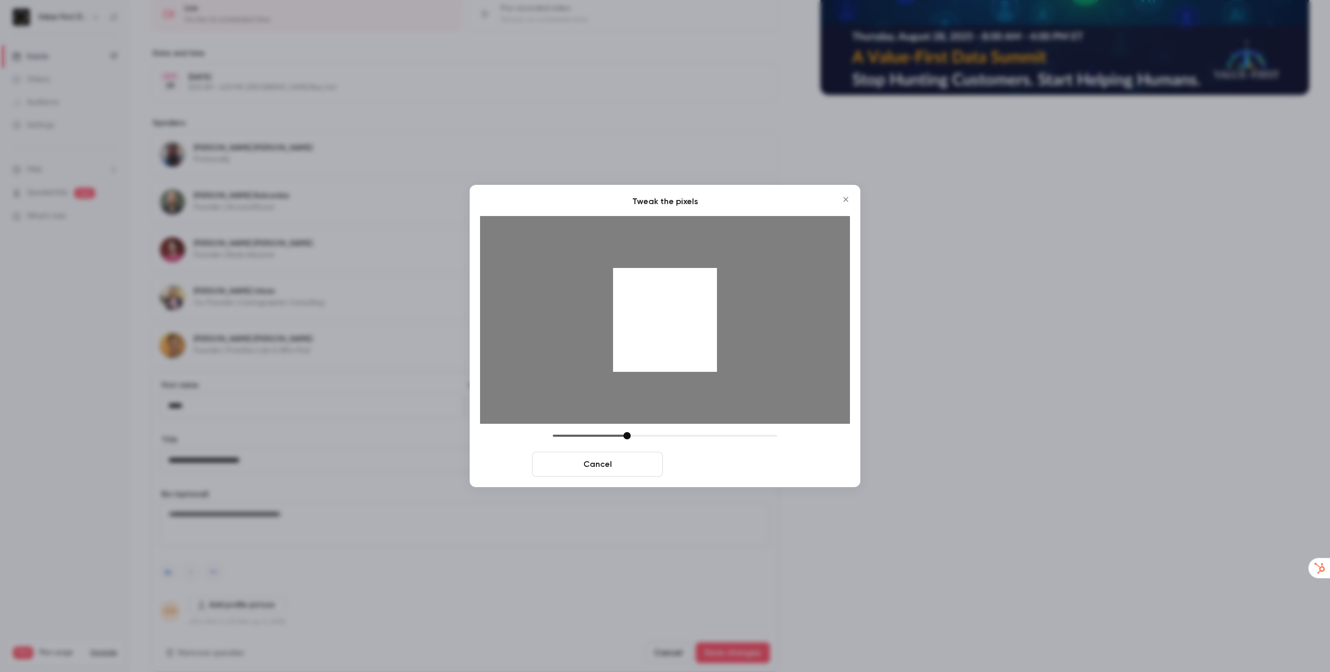
click at [720, 460] on button "Crop and save" at bounding box center [732, 464] width 131 height 25
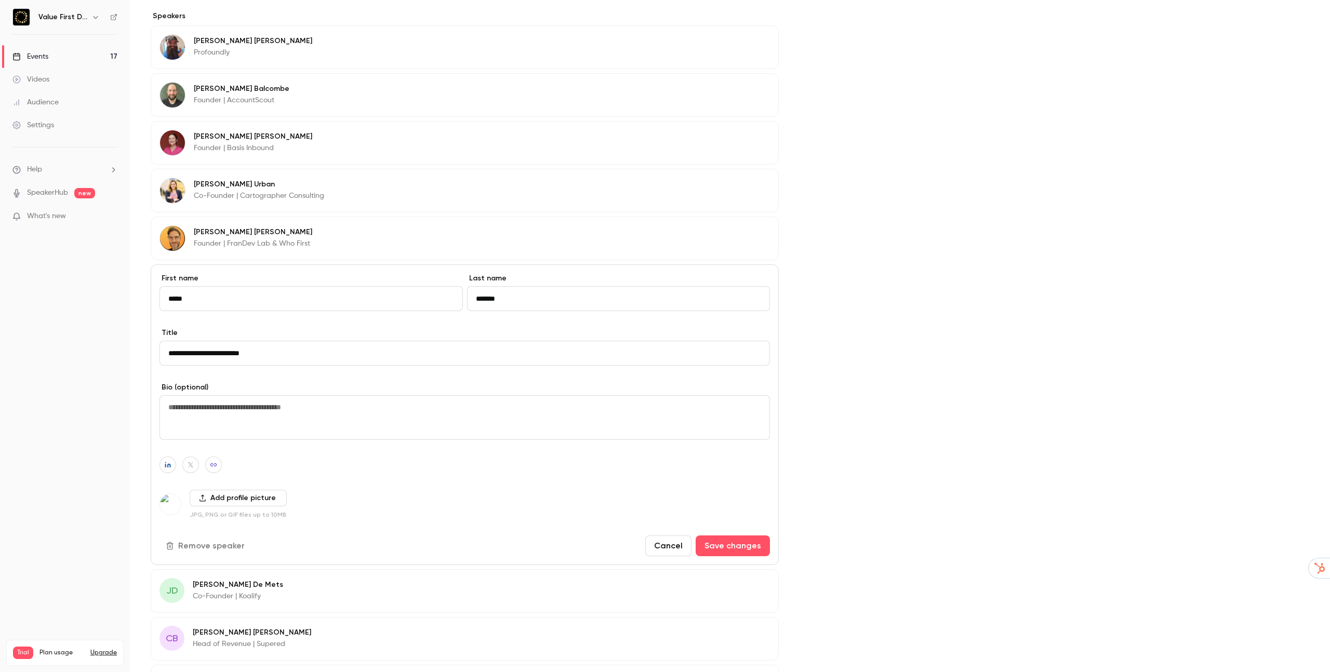
scroll to position [416, 0]
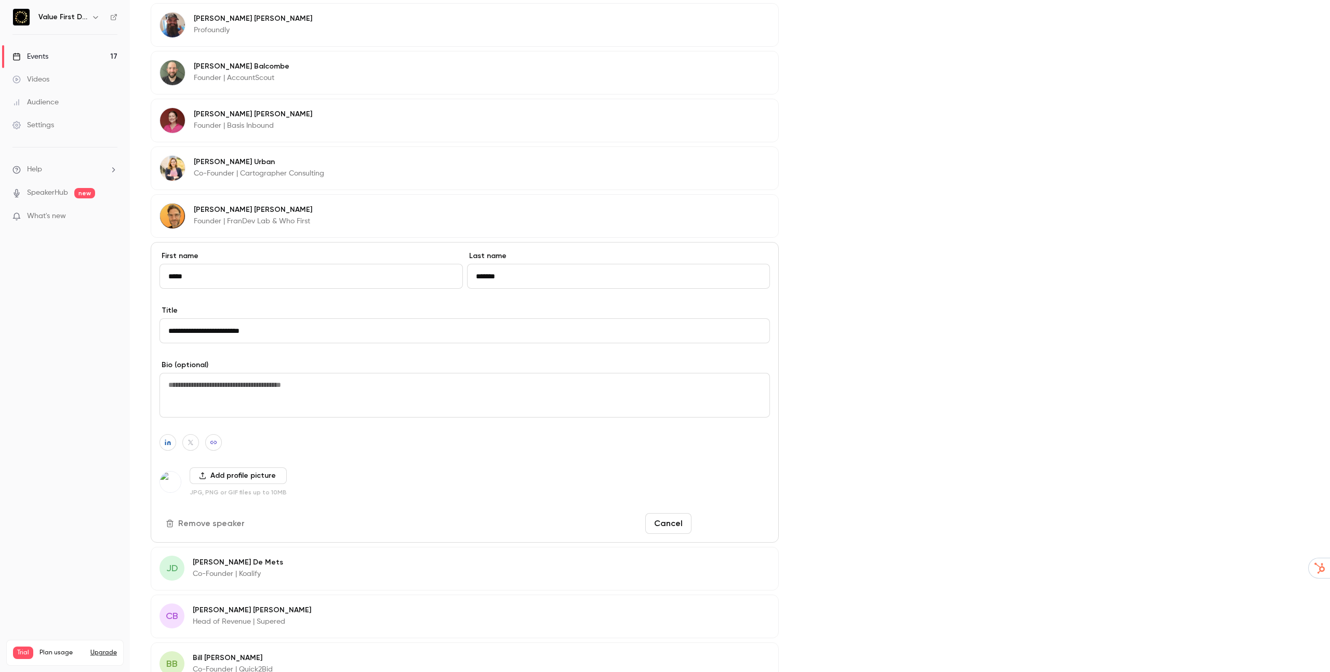
click at [730, 525] on button "Save changes" at bounding box center [733, 523] width 74 height 21
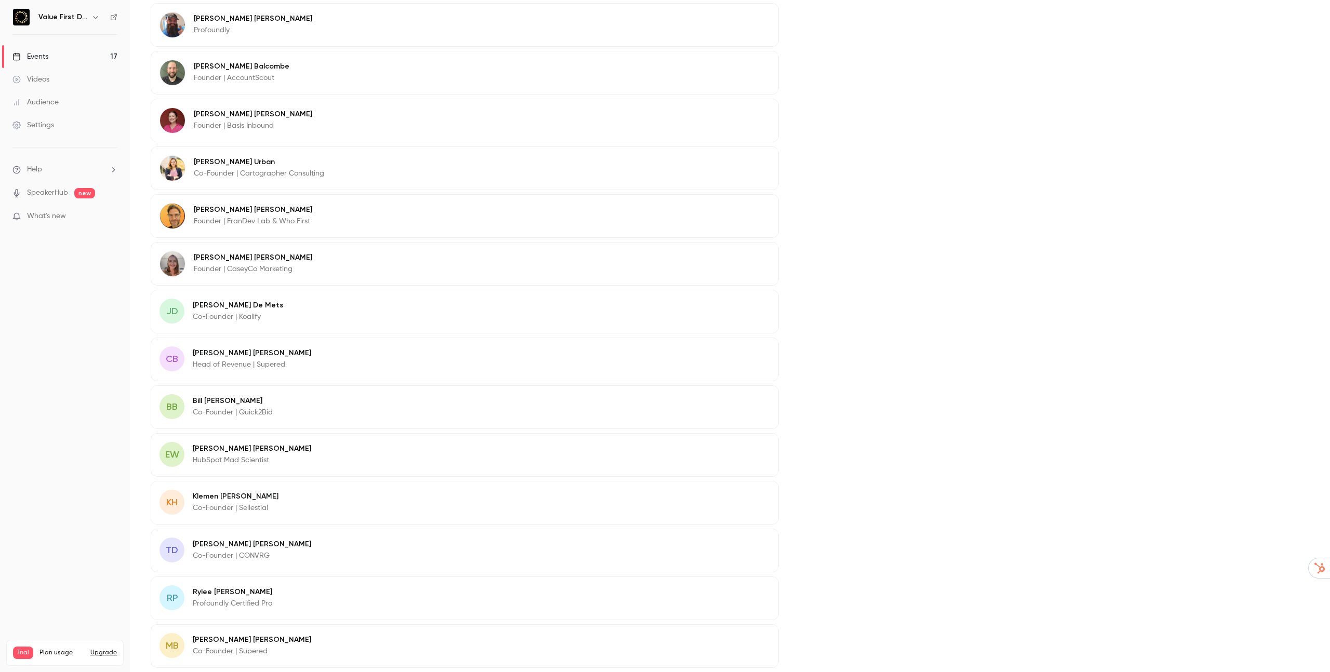
click at [260, 303] on p "Jonas De Mets" at bounding box center [238, 305] width 90 height 10
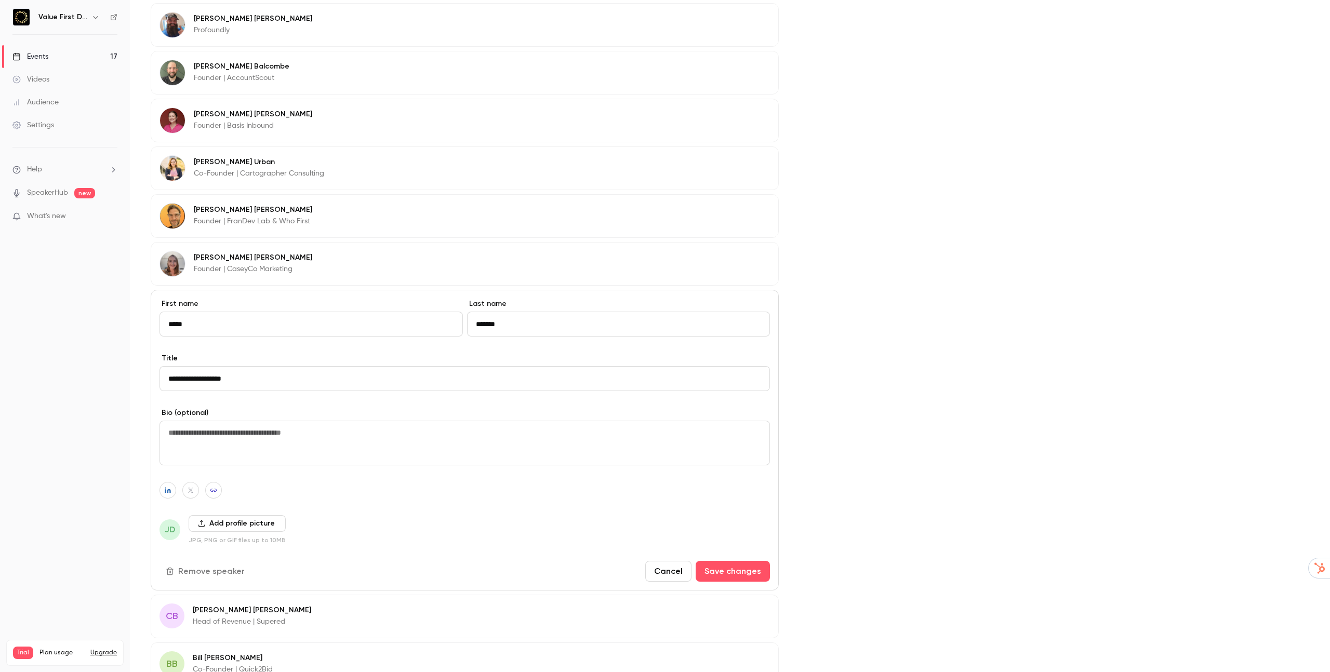
click at [504, 328] on input "*******" at bounding box center [618, 324] width 303 height 25
click at [167, 490] on icon "button" at bounding box center [168, 491] width 6 height 6
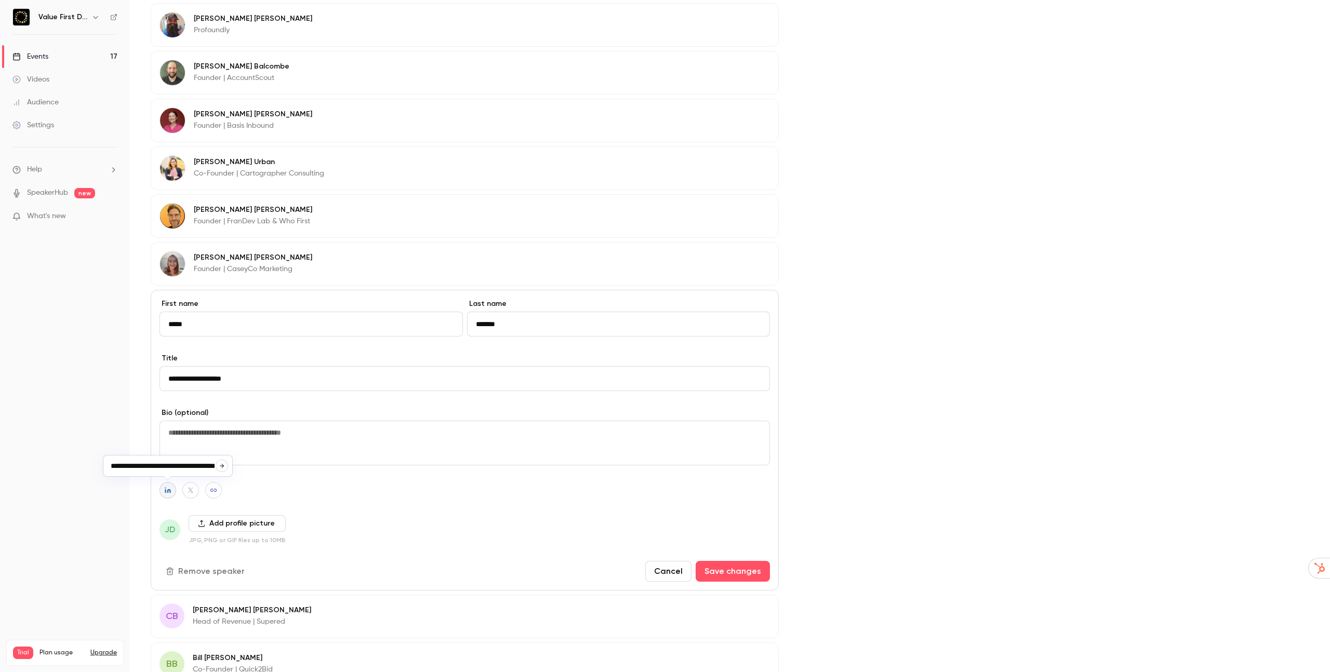
click at [216, 523] on button "Add profile picture" at bounding box center [237, 523] width 97 height 17
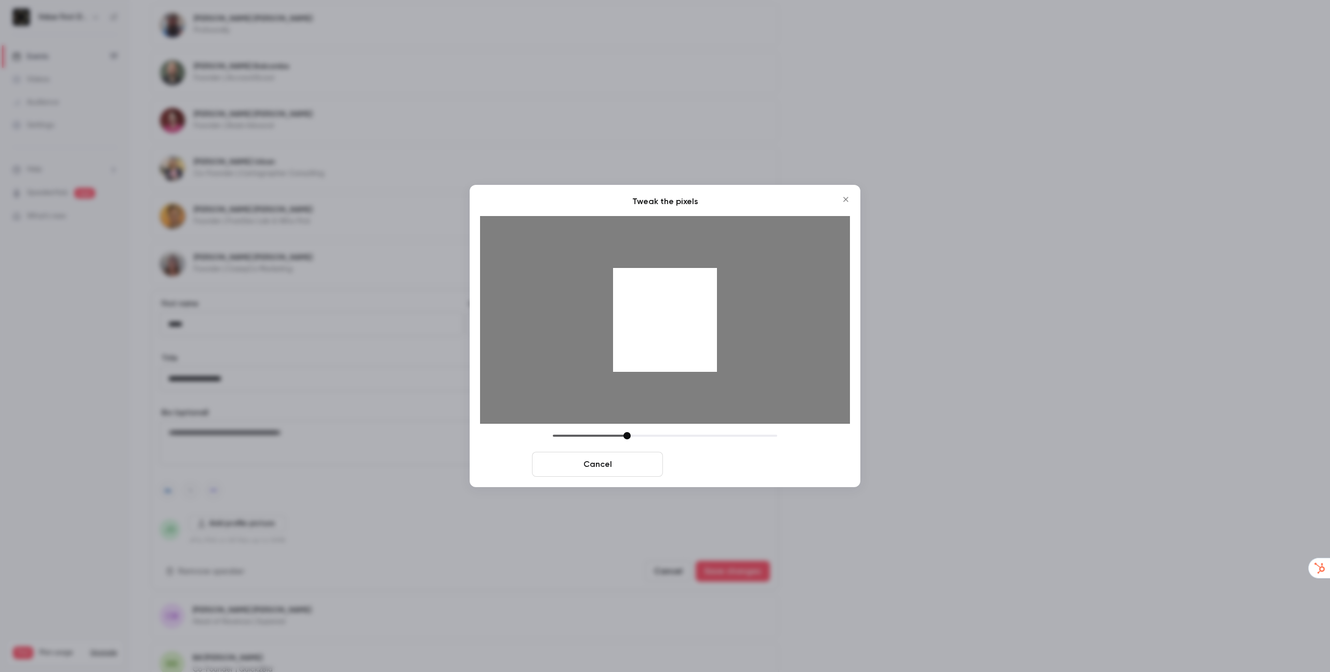
click at [742, 465] on button "Crop and save" at bounding box center [732, 464] width 131 height 25
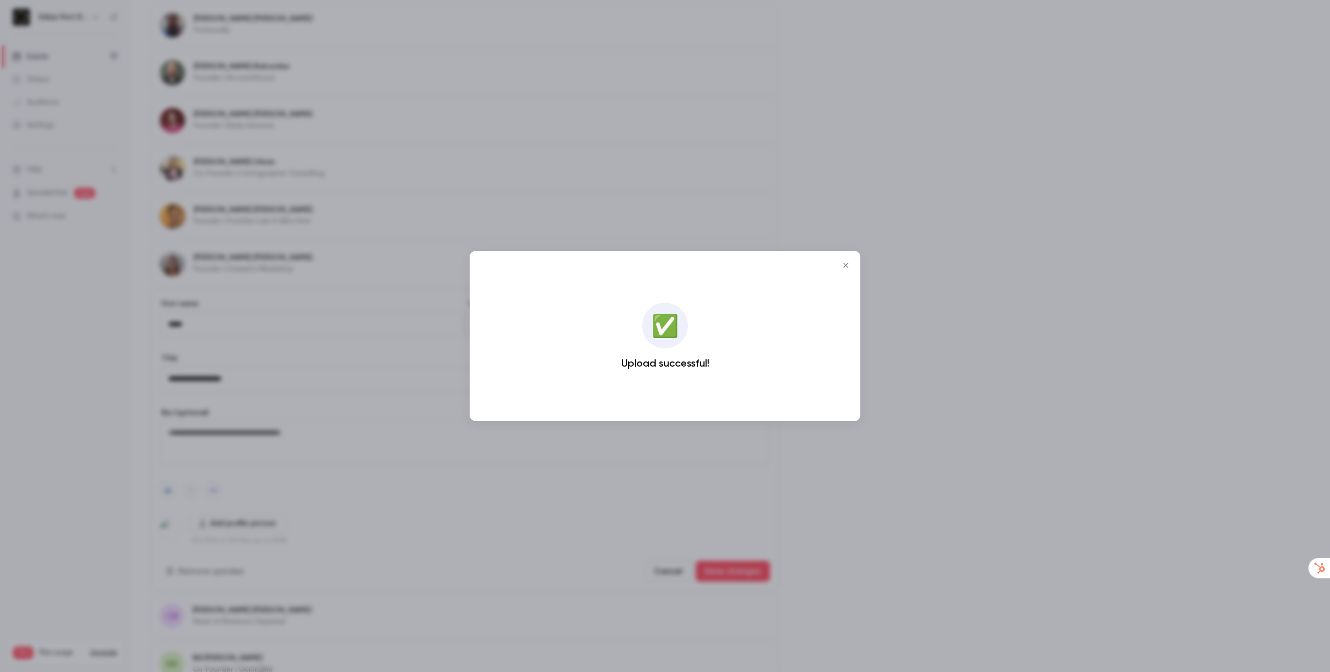
click at [723, 588] on div at bounding box center [665, 336] width 1330 height 672
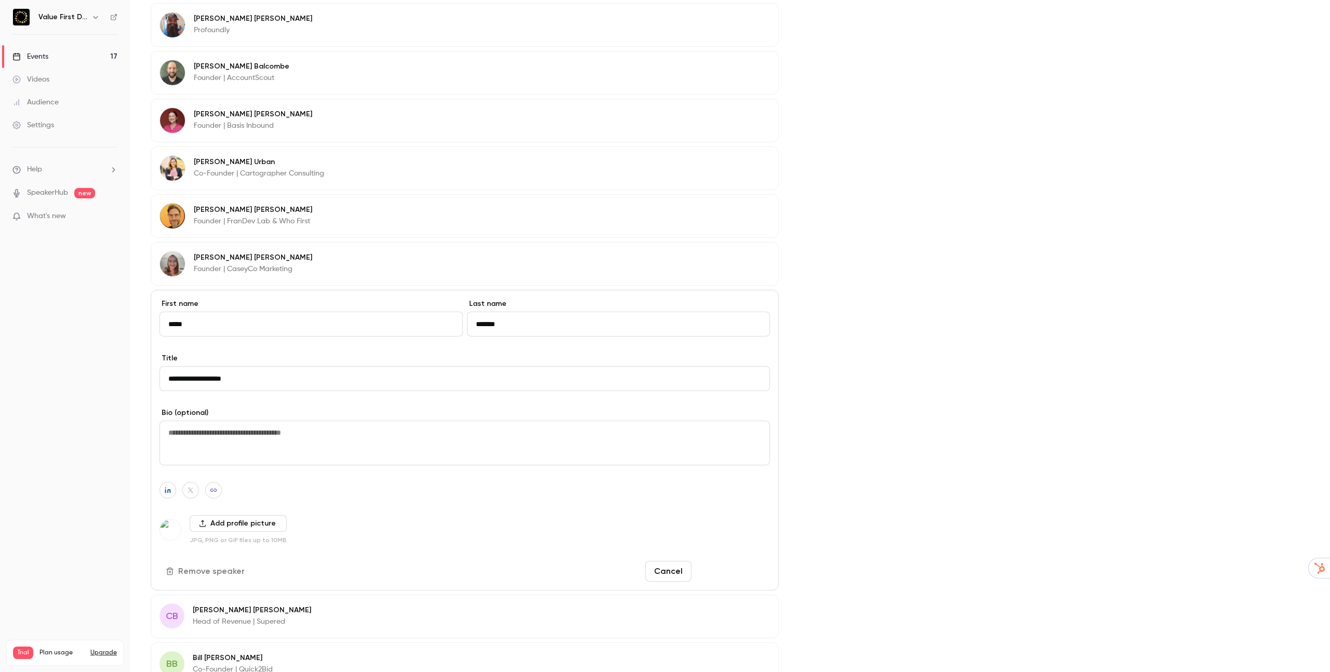
click at [727, 577] on button "Save changes" at bounding box center [733, 571] width 74 height 21
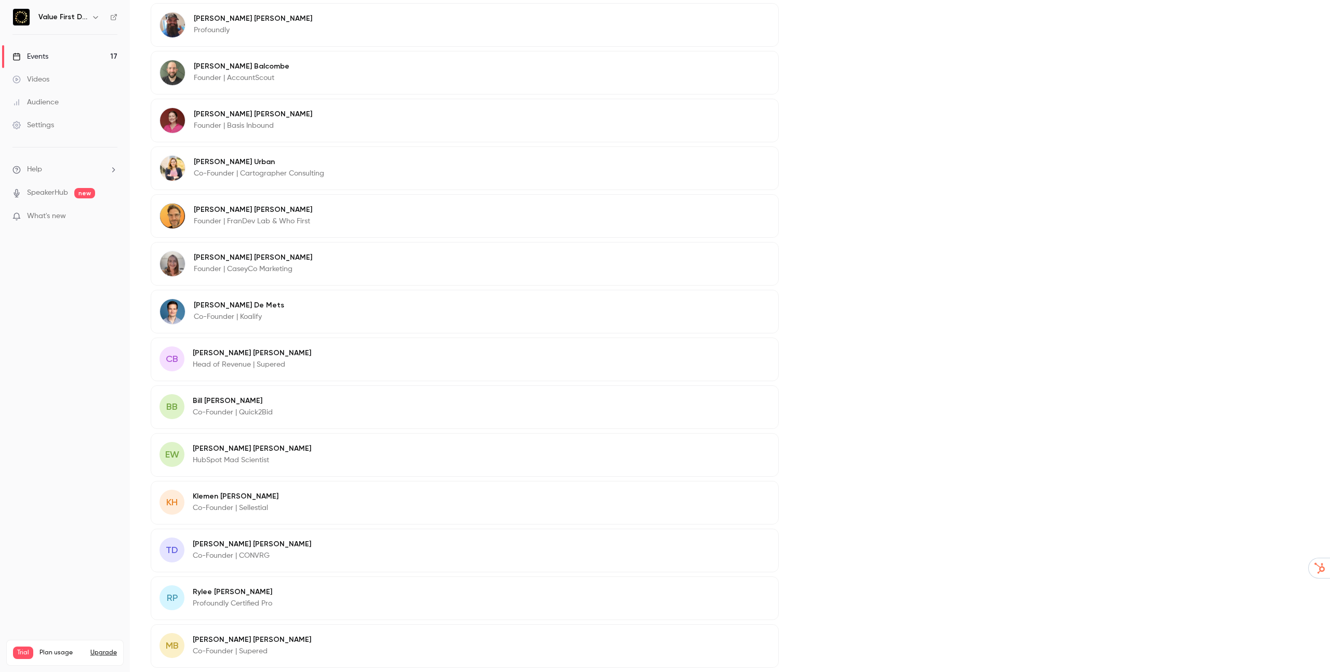
click at [268, 360] on p "Head of Revenue | Supered" at bounding box center [252, 364] width 118 height 10
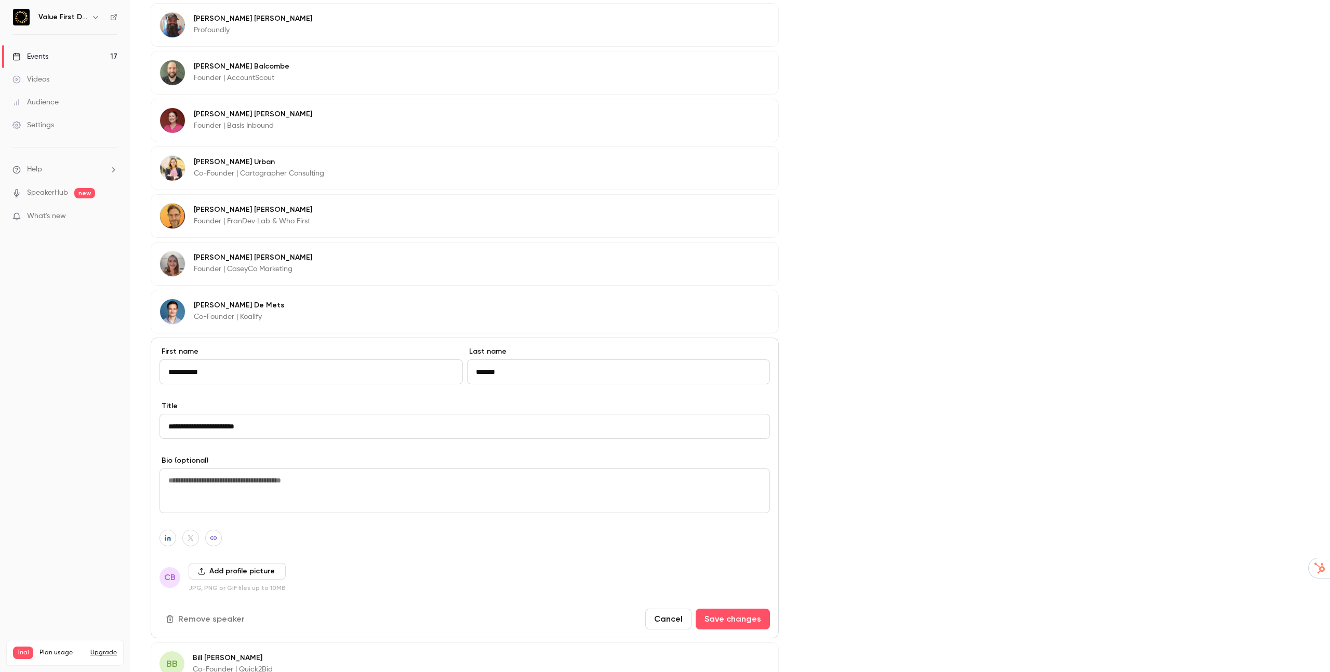
click at [546, 365] on input "*******" at bounding box center [618, 371] width 303 height 25
click at [169, 537] on icon "button" at bounding box center [167, 538] width 7 height 6
click at [227, 570] on button "Add profile picture" at bounding box center [237, 571] width 97 height 17
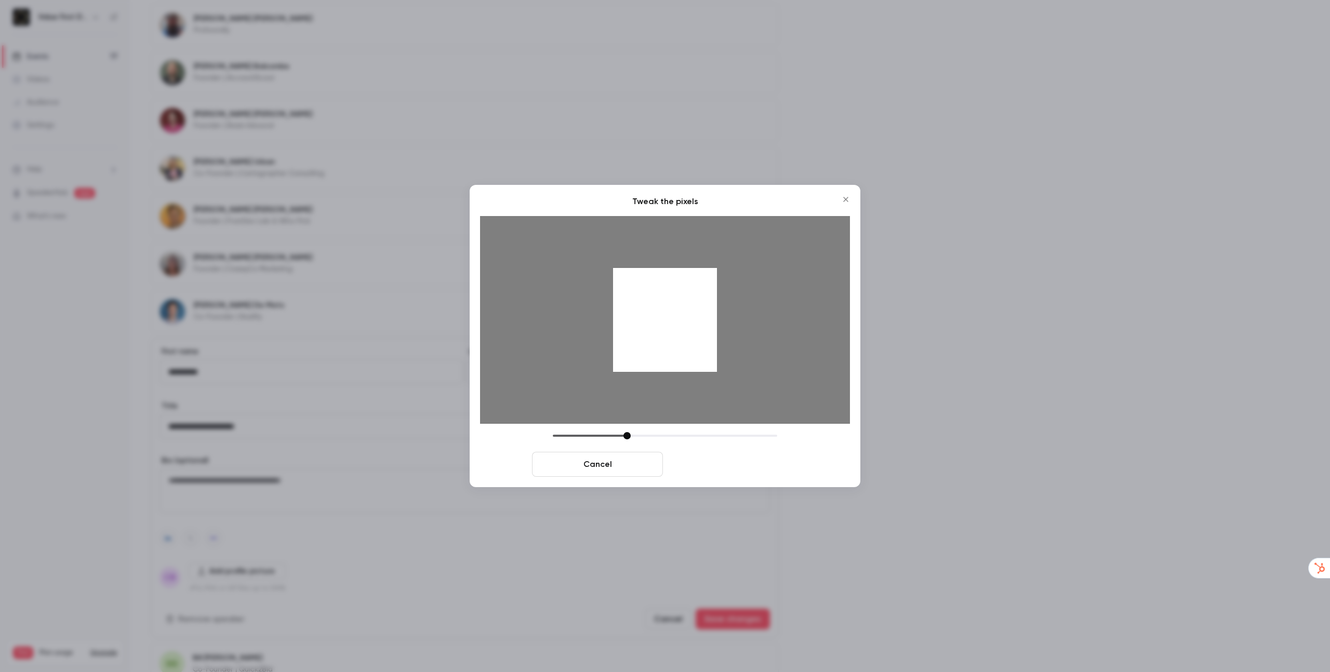
click at [712, 462] on button "Crop and save" at bounding box center [732, 464] width 131 height 25
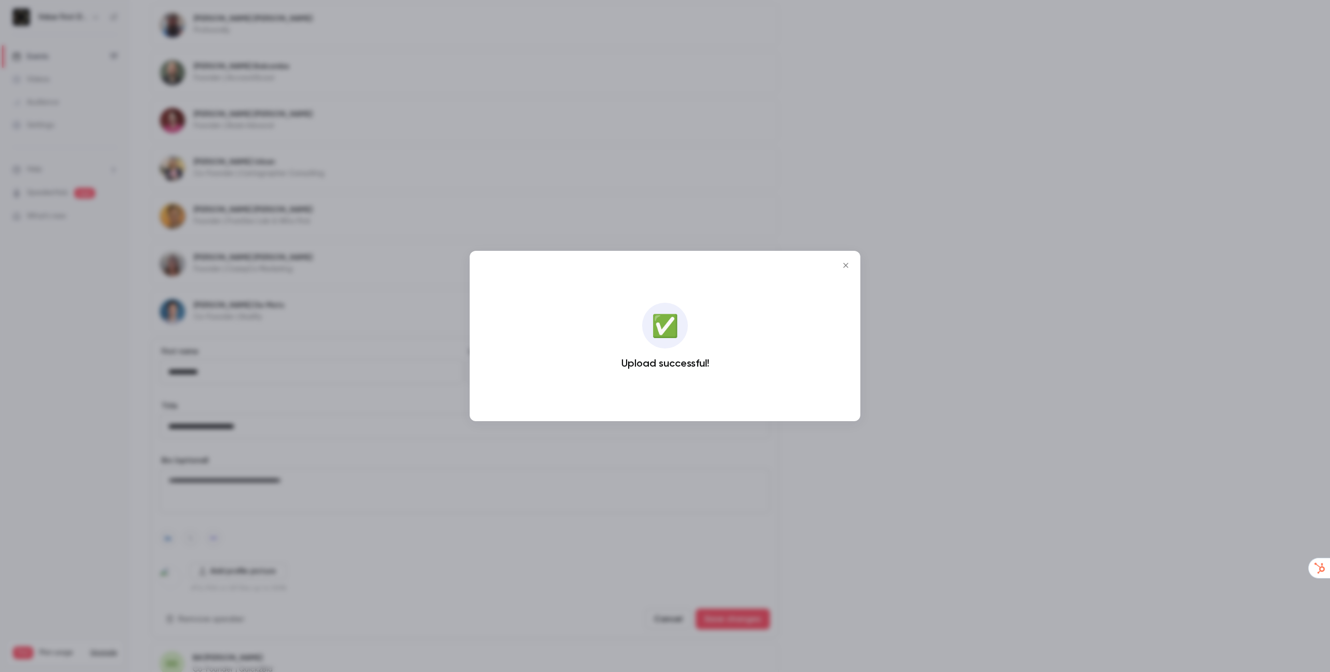
click at [724, 591] on div at bounding box center [665, 336] width 1330 height 672
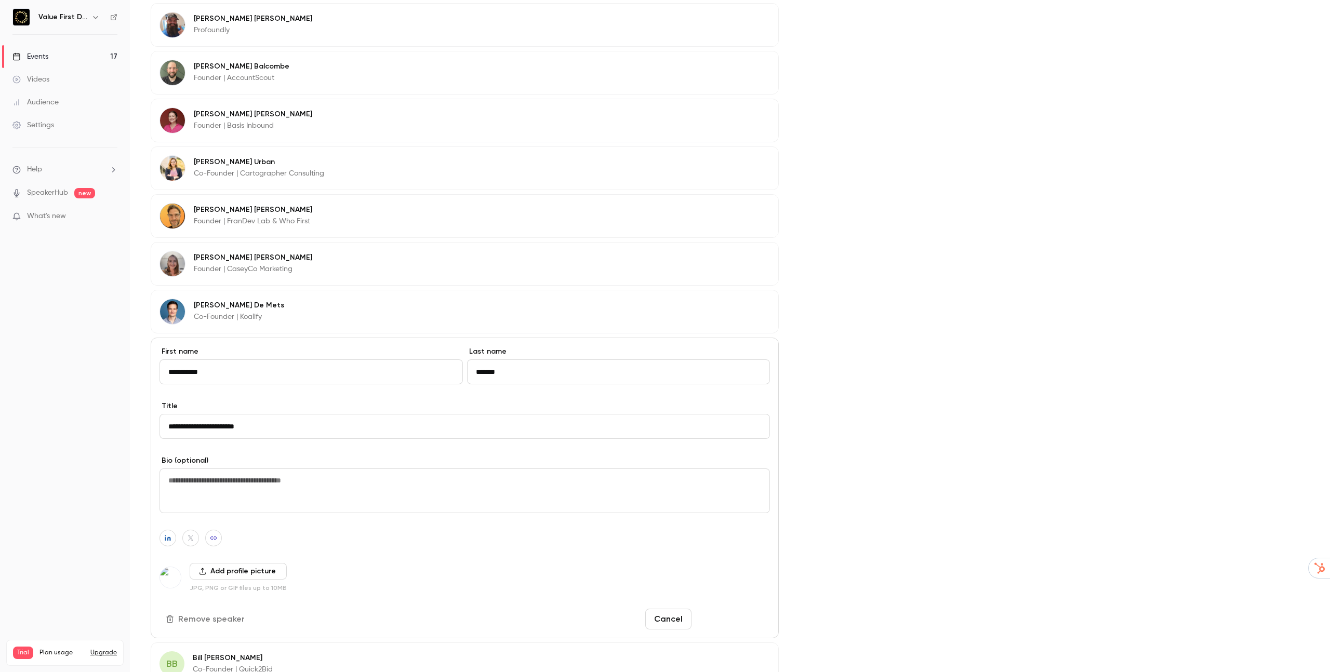
click at [719, 619] on button "Save changes" at bounding box center [733, 619] width 74 height 21
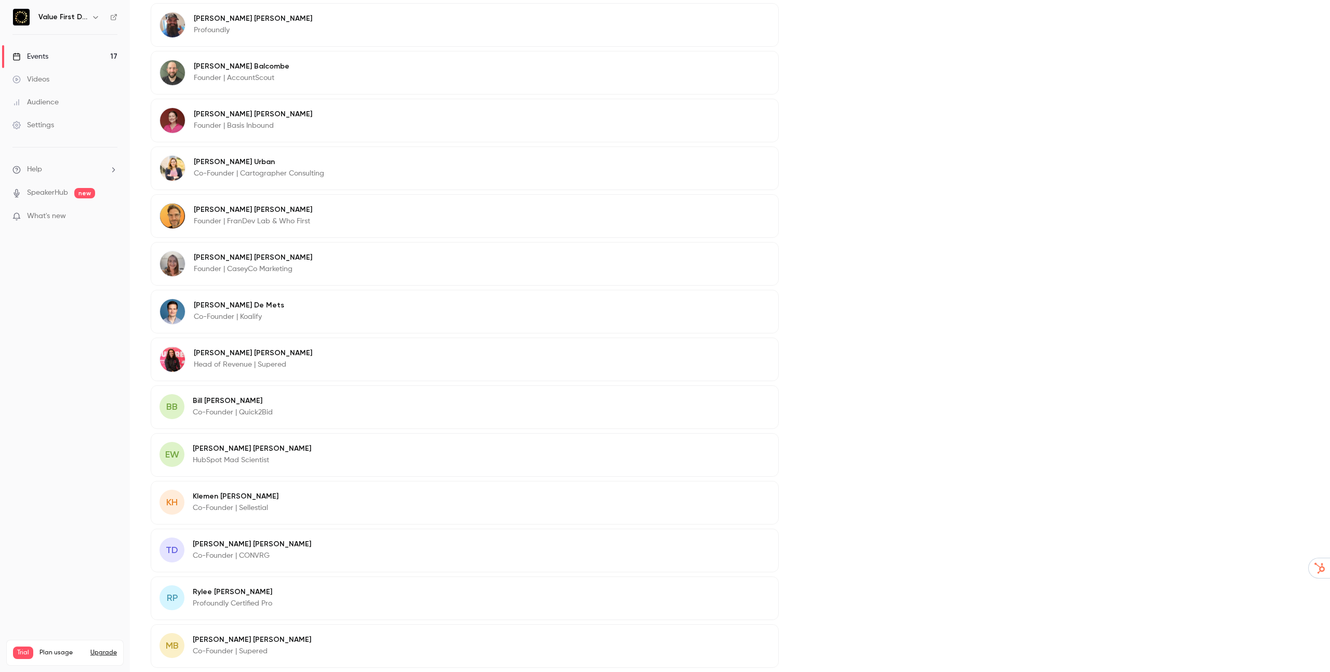
click at [225, 409] on p "Co-Founder | Quick2Bid" at bounding box center [233, 412] width 80 height 10
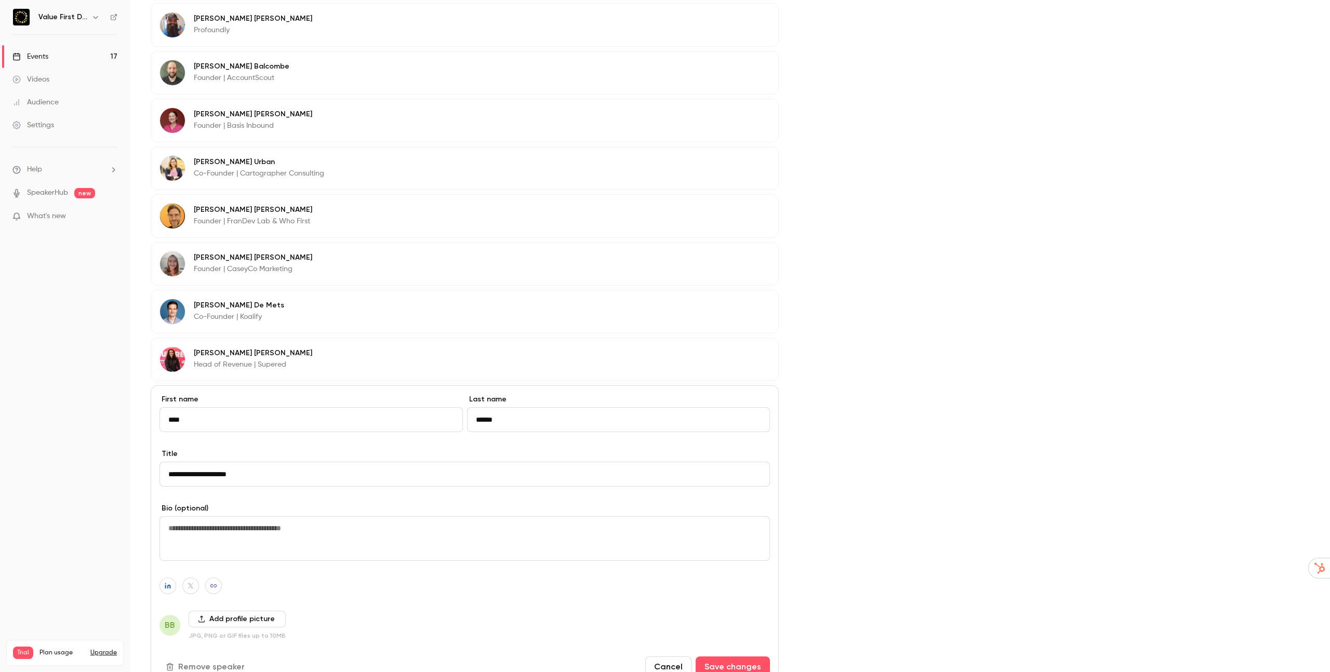
click at [615, 423] on input "******" at bounding box center [618, 419] width 303 height 25
click at [171, 587] on button "button" at bounding box center [167, 586] width 17 height 17
click at [202, 617] on icon "button" at bounding box center [201, 619] width 7 height 7
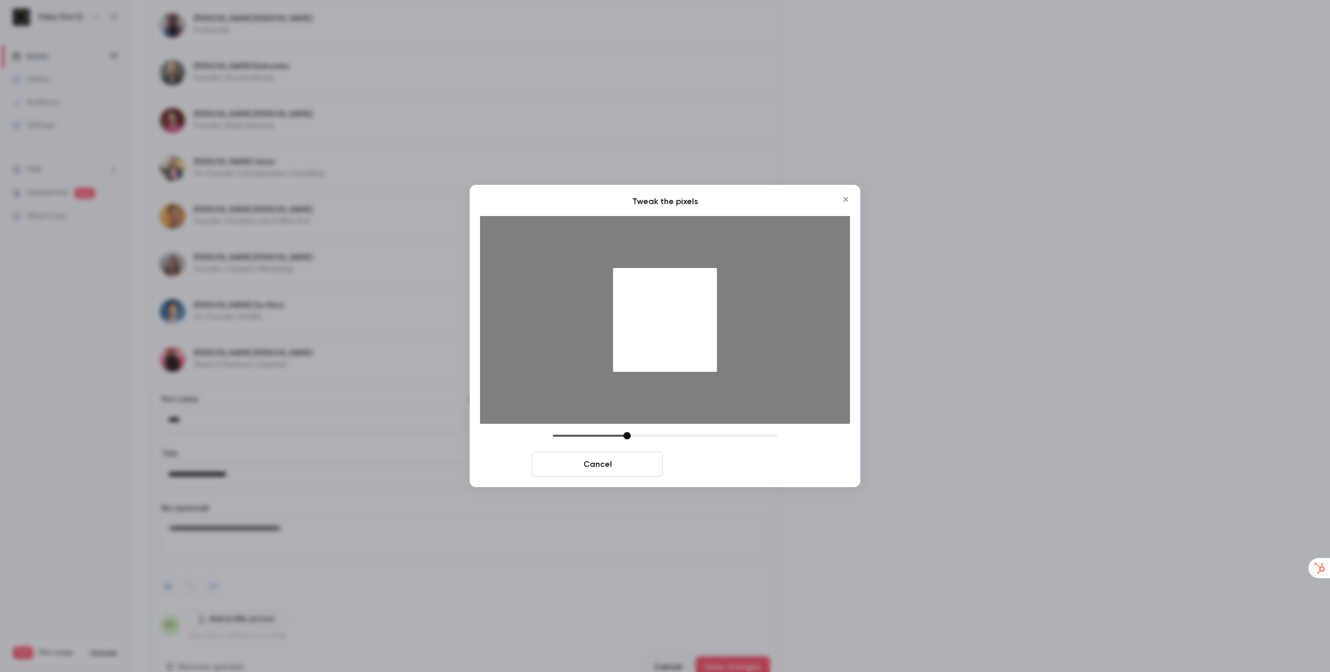
click at [713, 463] on button "Crop and save" at bounding box center [732, 464] width 131 height 25
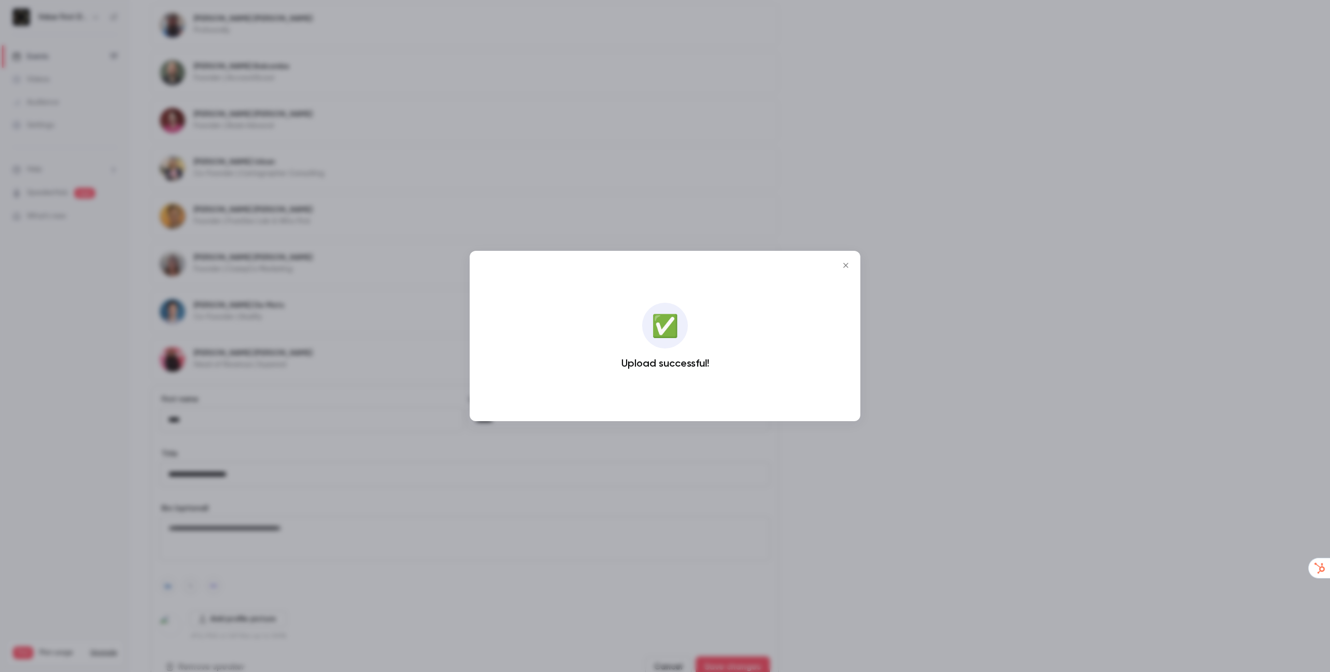
click at [168, 522] on div at bounding box center [665, 336] width 1330 height 672
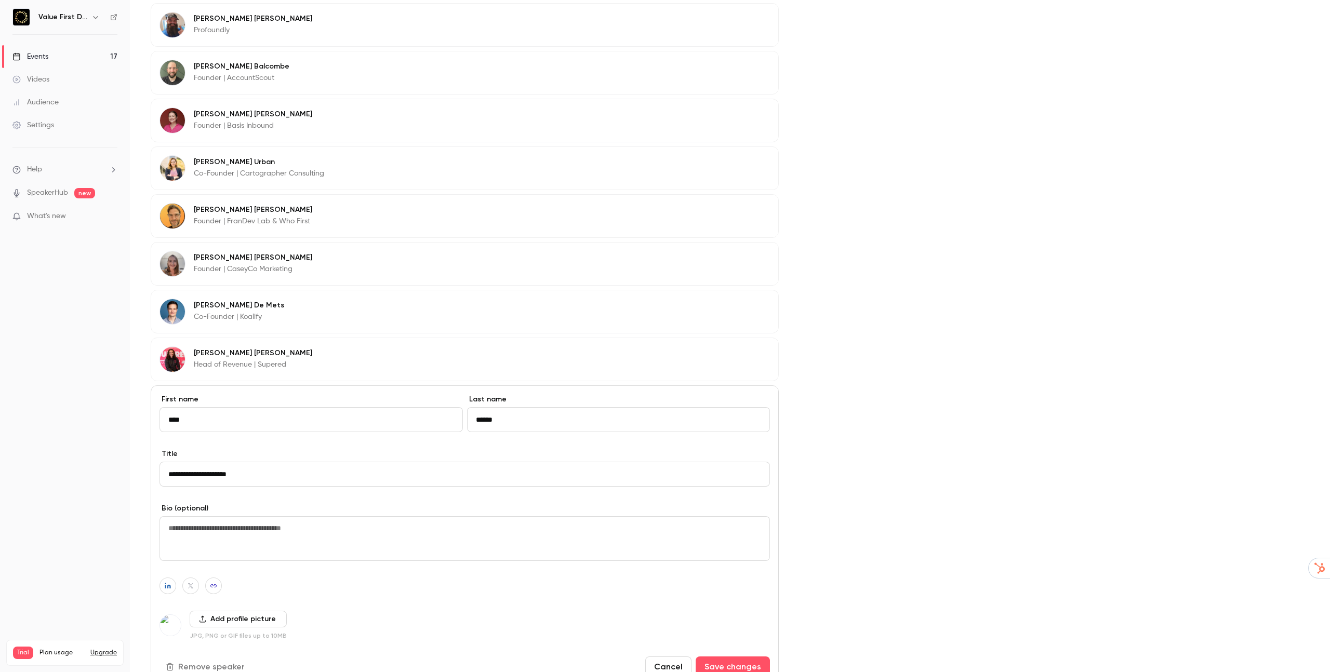
scroll to position [563, 0]
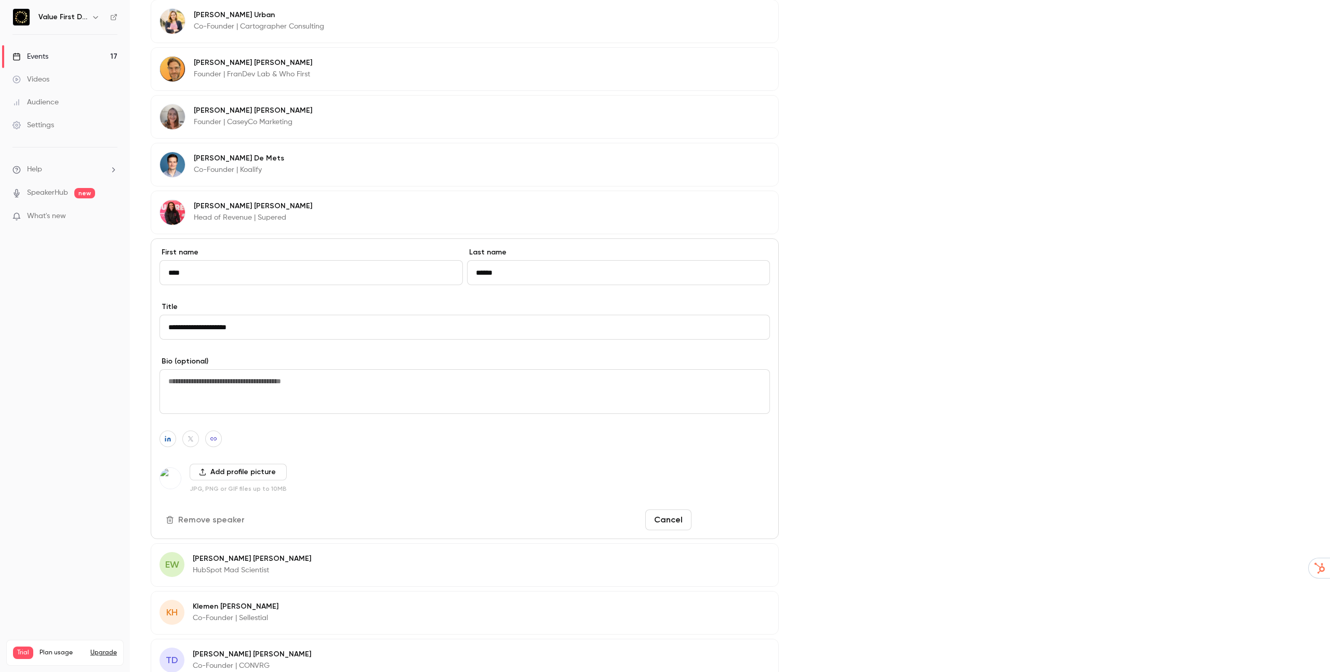
click at [716, 524] on button "Save changes" at bounding box center [733, 520] width 74 height 21
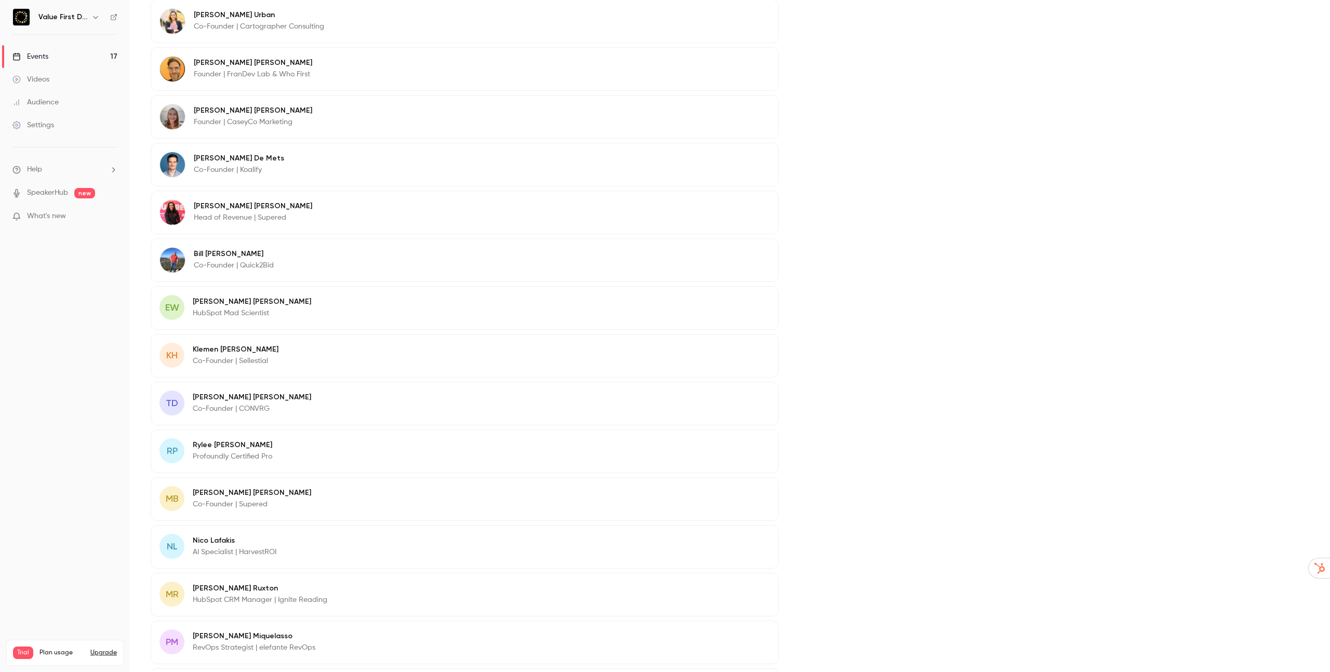
click at [215, 299] on p "Erin Wiggers" at bounding box center [252, 302] width 118 height 10
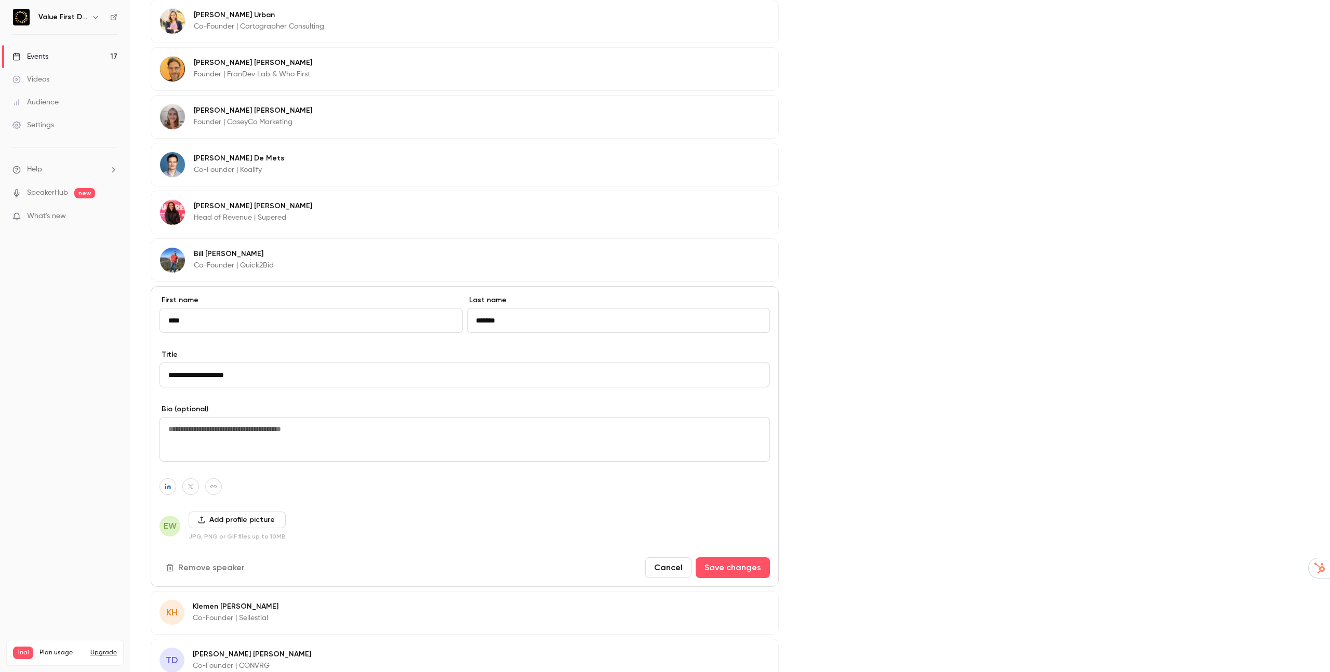
click at [518, 320] on input "*******" at bounding box center [618, 320] width 303 height 25
click at [169, 486] on icon "button" at bounding box center [167, 487] width 7 height 6
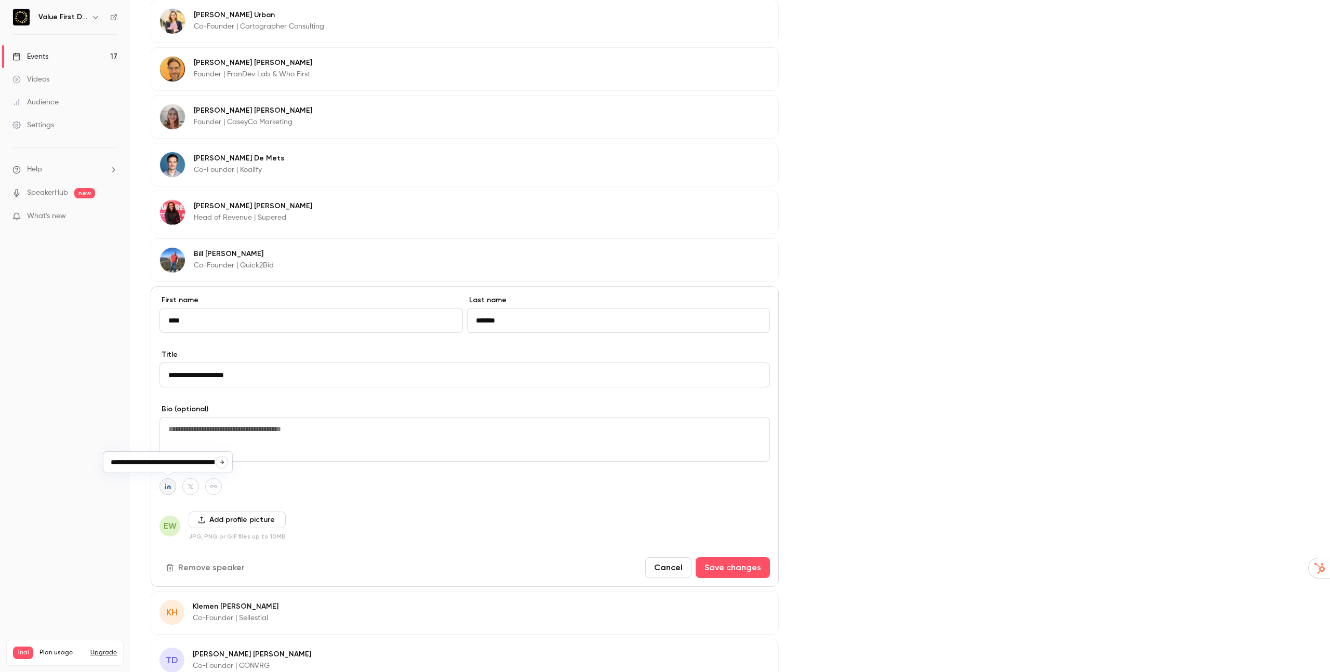
click at [225, 516] on button "Add profile picture" at bounding box center [237, 520] width 97 height 17
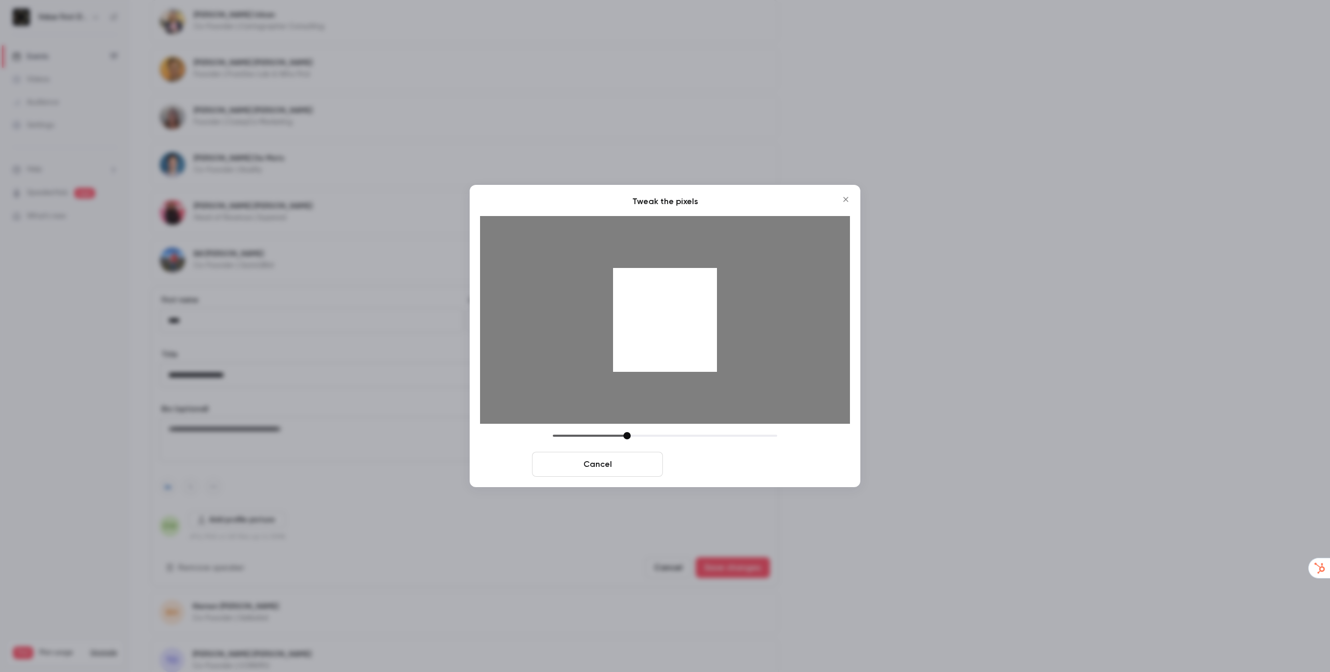
click at [712, 471] on button "Crop and save" at bounding box center [732, 464] width 131 height 25
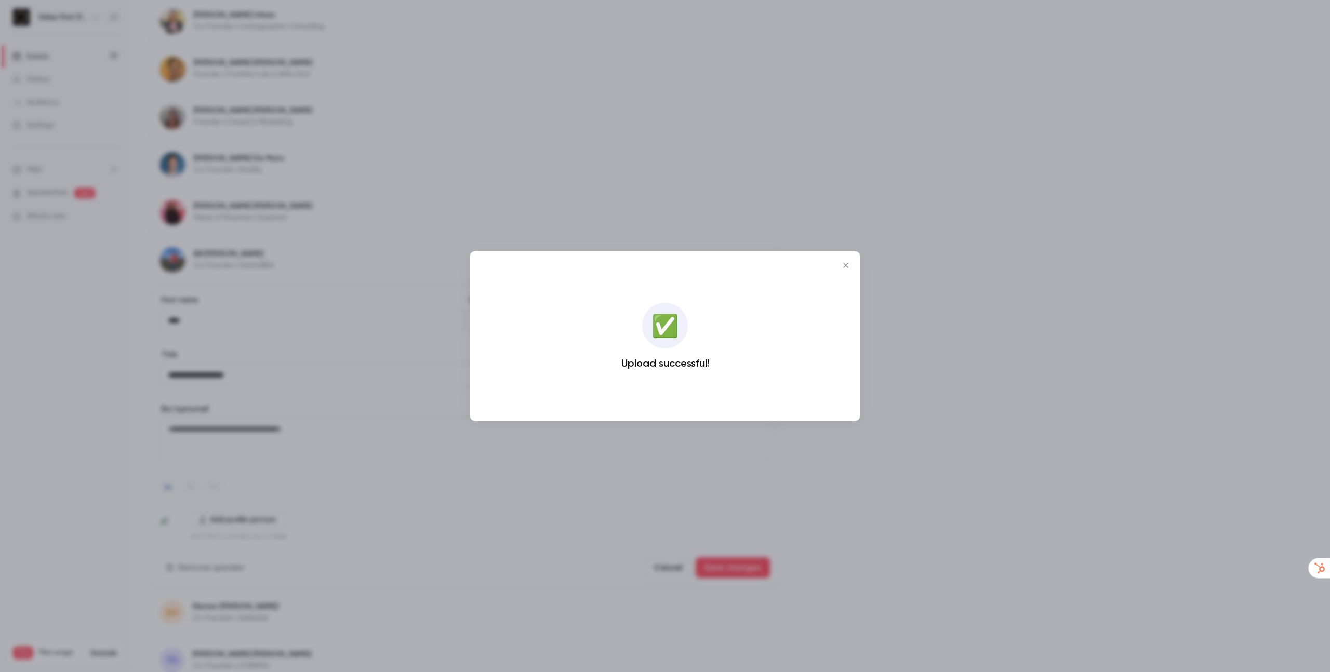
click at [737, 509] on div at bounding box center [665, 336] width 1330 height 672
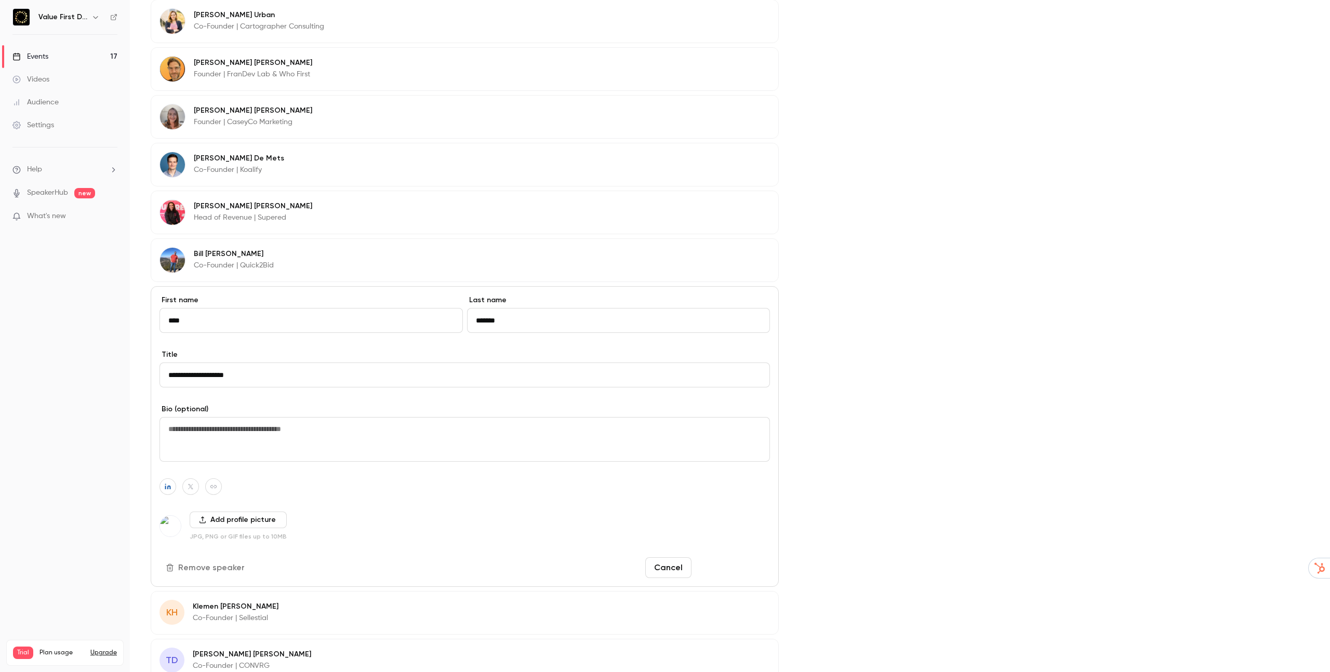
click at [715, 572] on button "Save changes" at bounding box center [733, 567] width 74 height 21
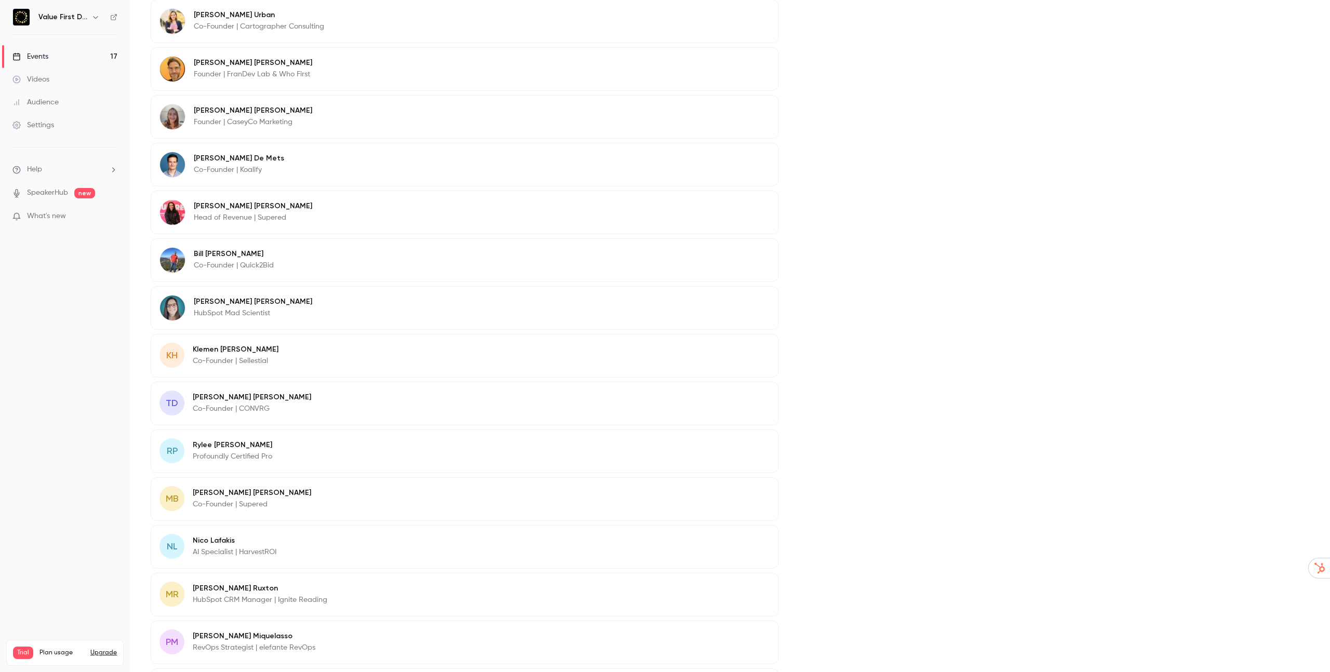
click at [264, 356] on p "Co-Founder | Sellestial" at bounding box center [236, 361] width 86 height 10
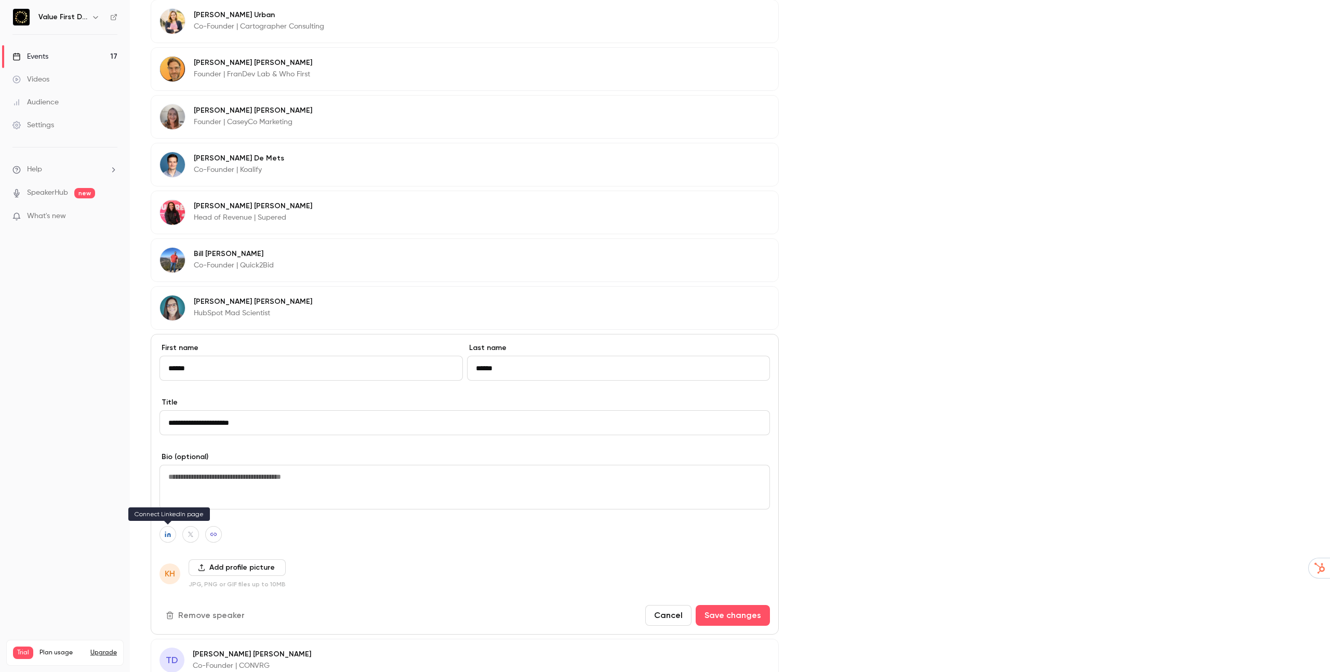
click at [168, 536] on icon "button" at bounding box center [168, 535] width 6 height 6
click at [204, 567] on button "Add profile picture" at bounding box center [237, 568] width 97 height 17
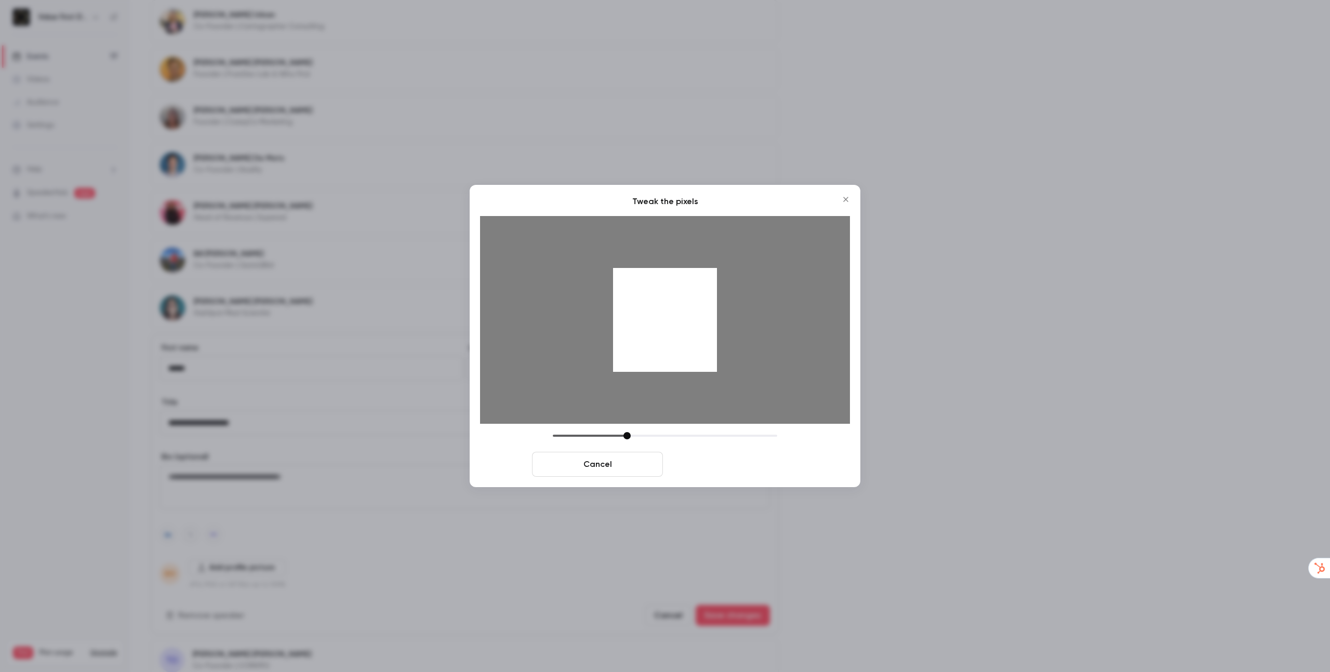
click at [712, 461] on button "Crop and save" at bounding box center [732, 464] width 131 height 25
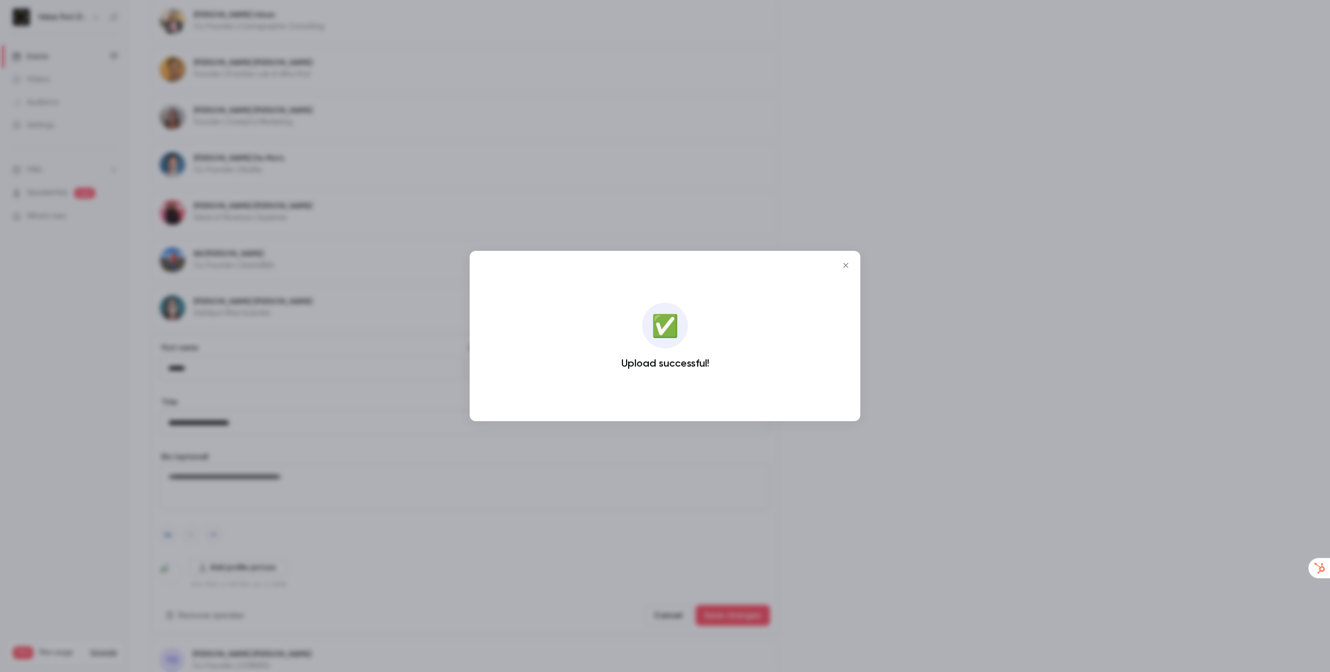
click at [716, 611] on div at bounding box center [665, 336] width 1330 height 672
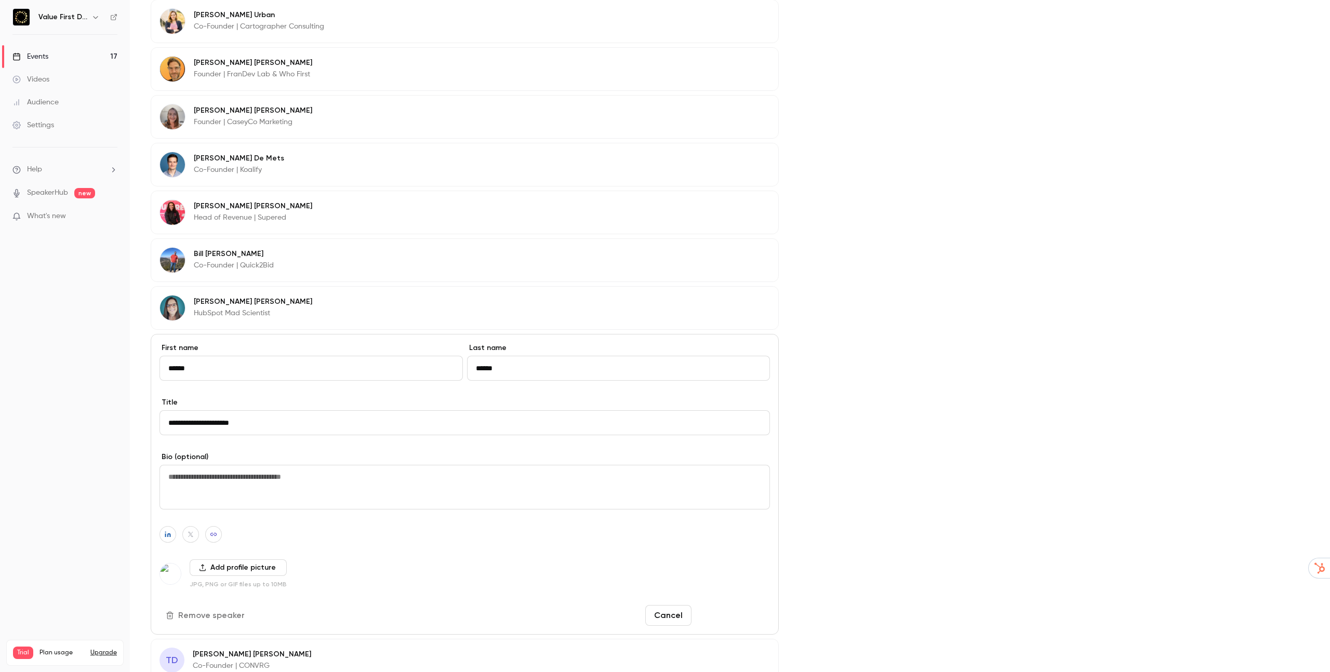
click at [716, 621] on button "Save changes" at bounding box center [733, 615] width 74 height 21
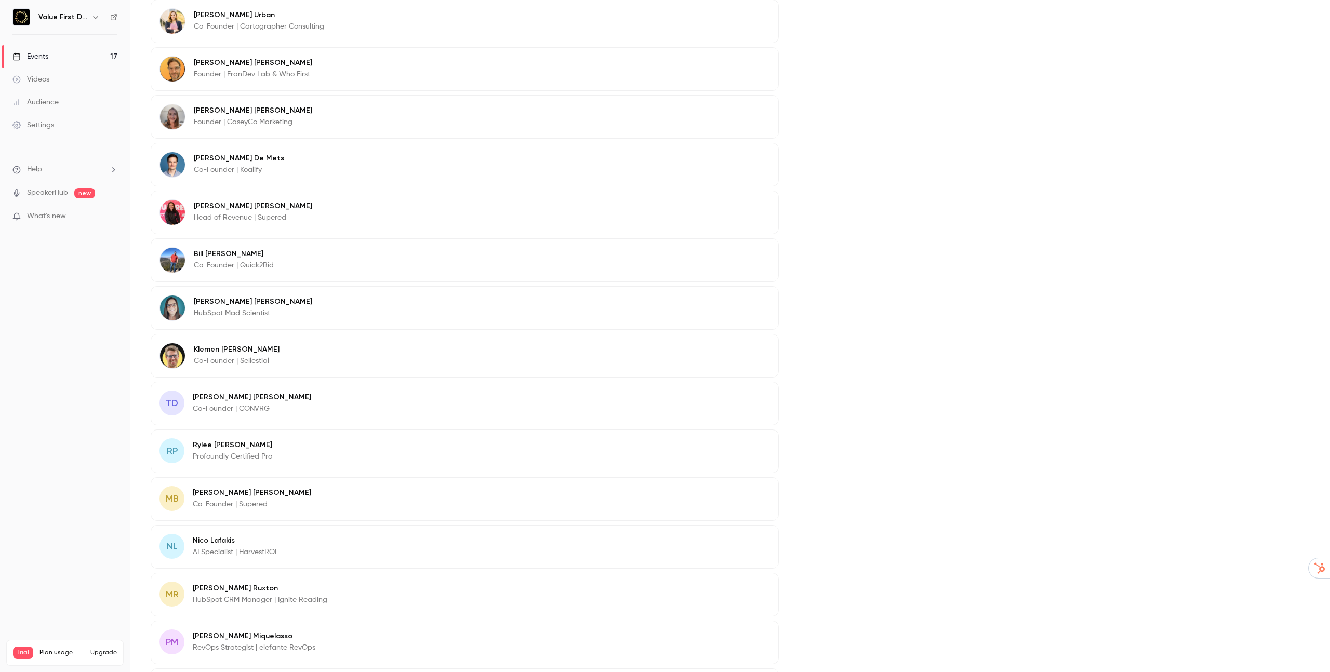
click at [201, 405] on p "Co-Founder | CONVRG" at bounding box center [252, 409] width 118 height 10
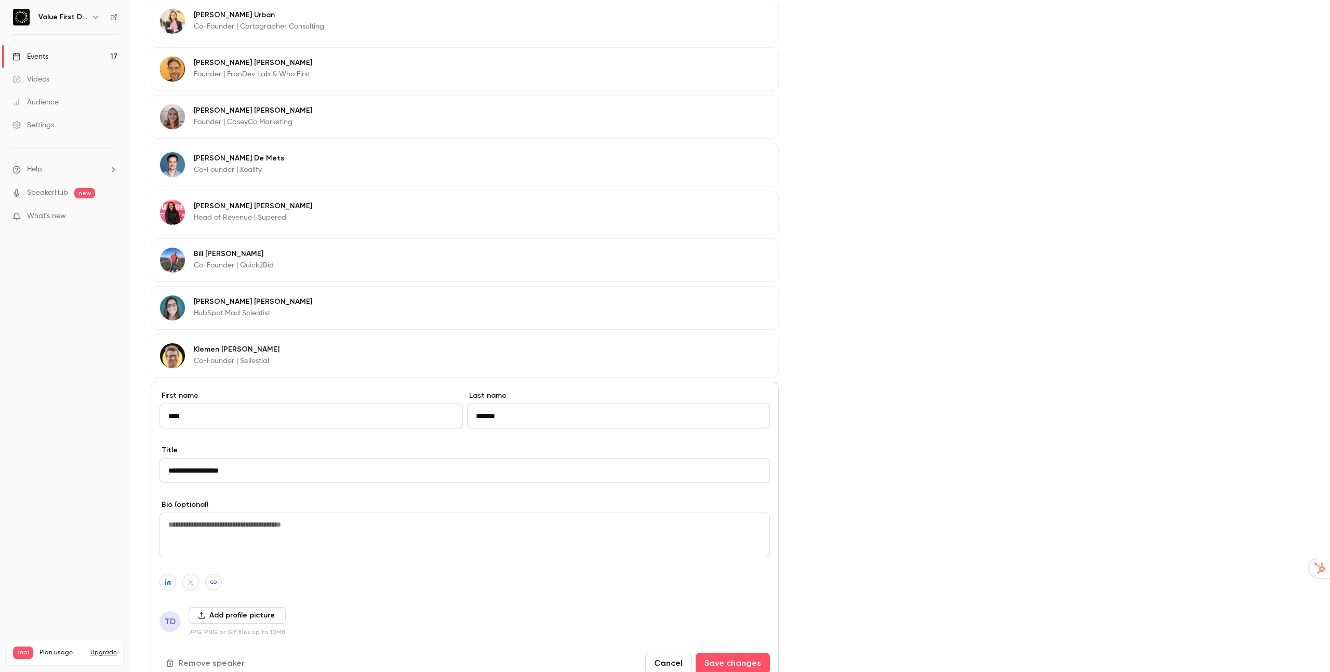
click at [602, 418] on input "*******" at bounding box center [618, 416] width 303 height 25
click at [163, 582] on button "button" at bounding box center [167, 582] width 17 height 17
click at [158, 589] on div "**********" at bounding box center [465, 532] width 628 height 301
click at [161, 587] on button "button" at bounding box center [167, 582] width 17 height 17
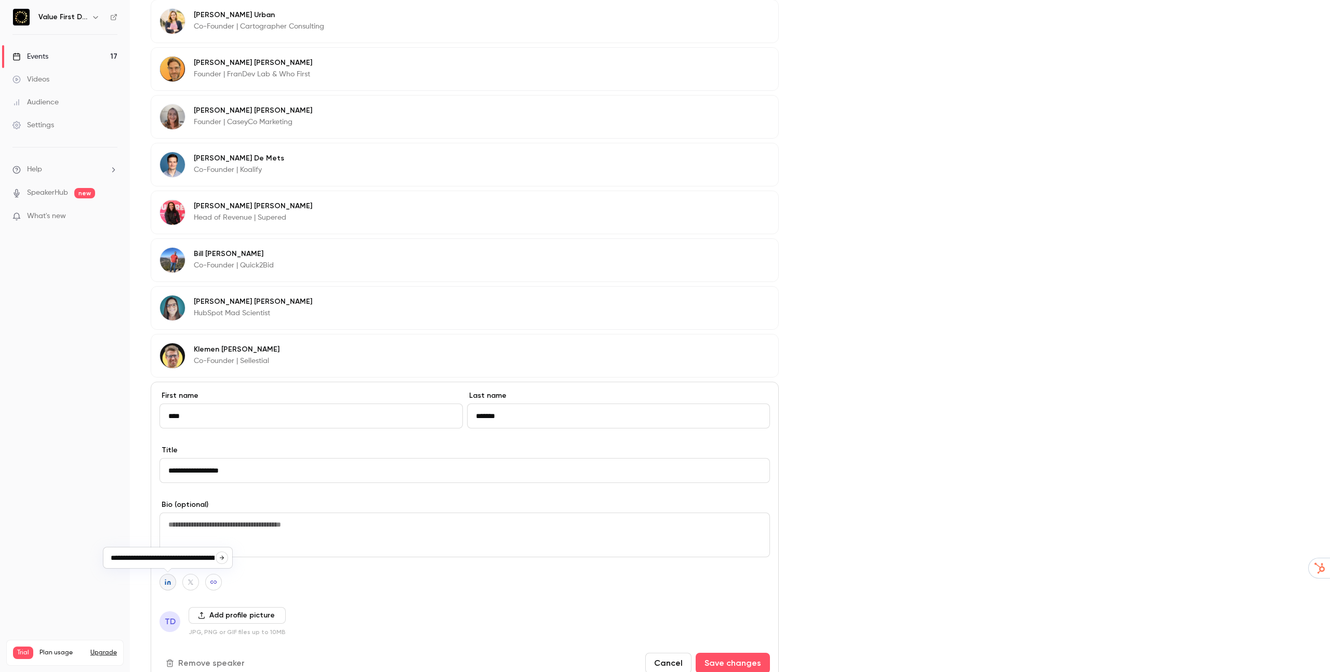
click at [212, 622] on button "Add profile picture" at bounding box center [237, 615] width 97 height 17
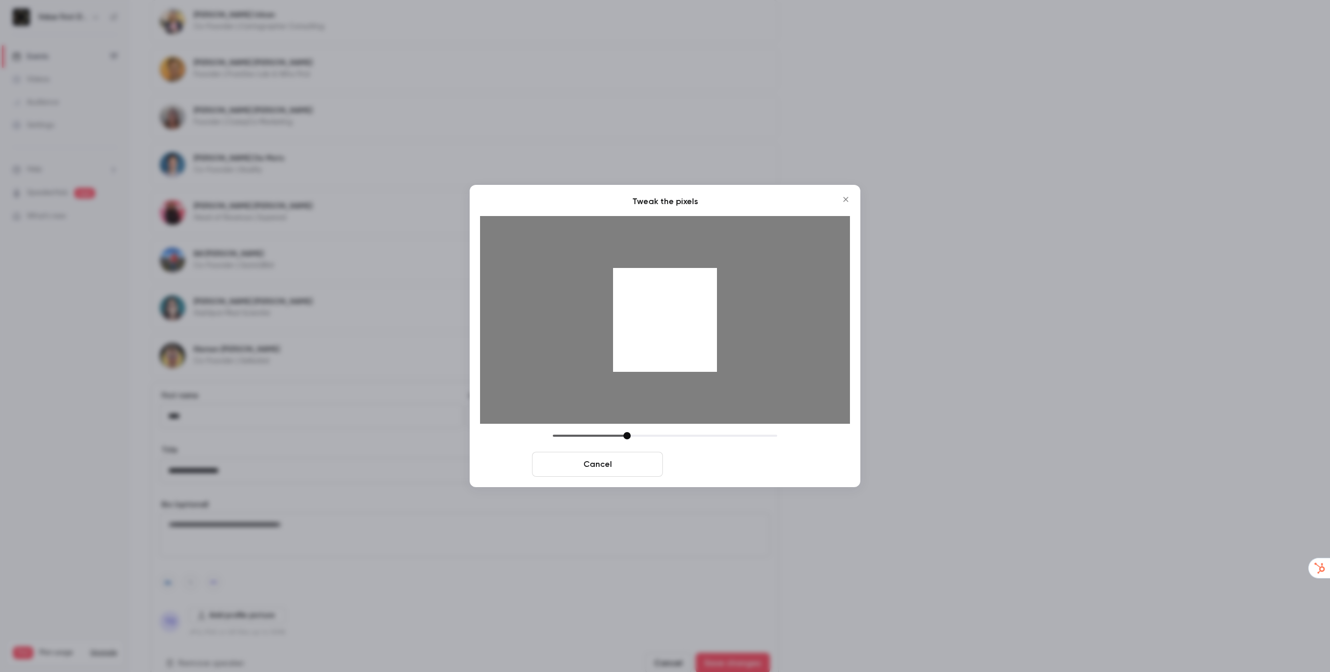
click at [716, 476] on button "Crop and save" at bounding box center [732, 464] width 131 height 25
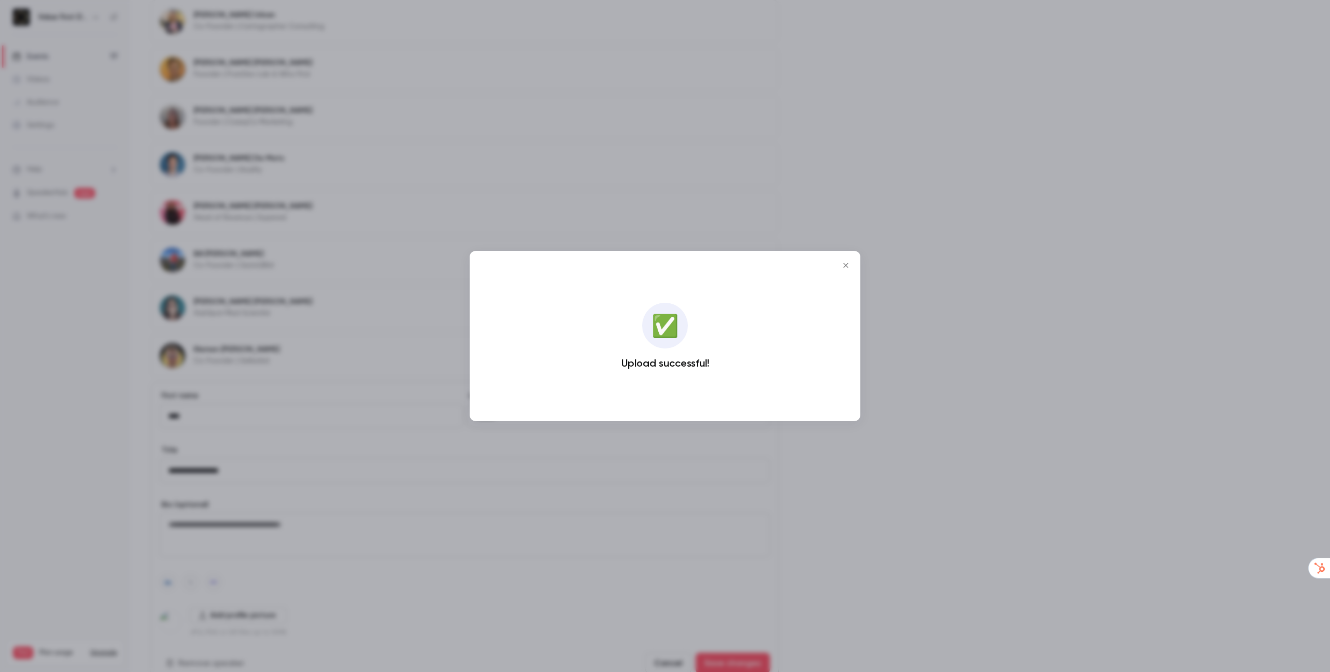
click at [592, 476] on div at bounding box center [665, 336] width 1330 height 672
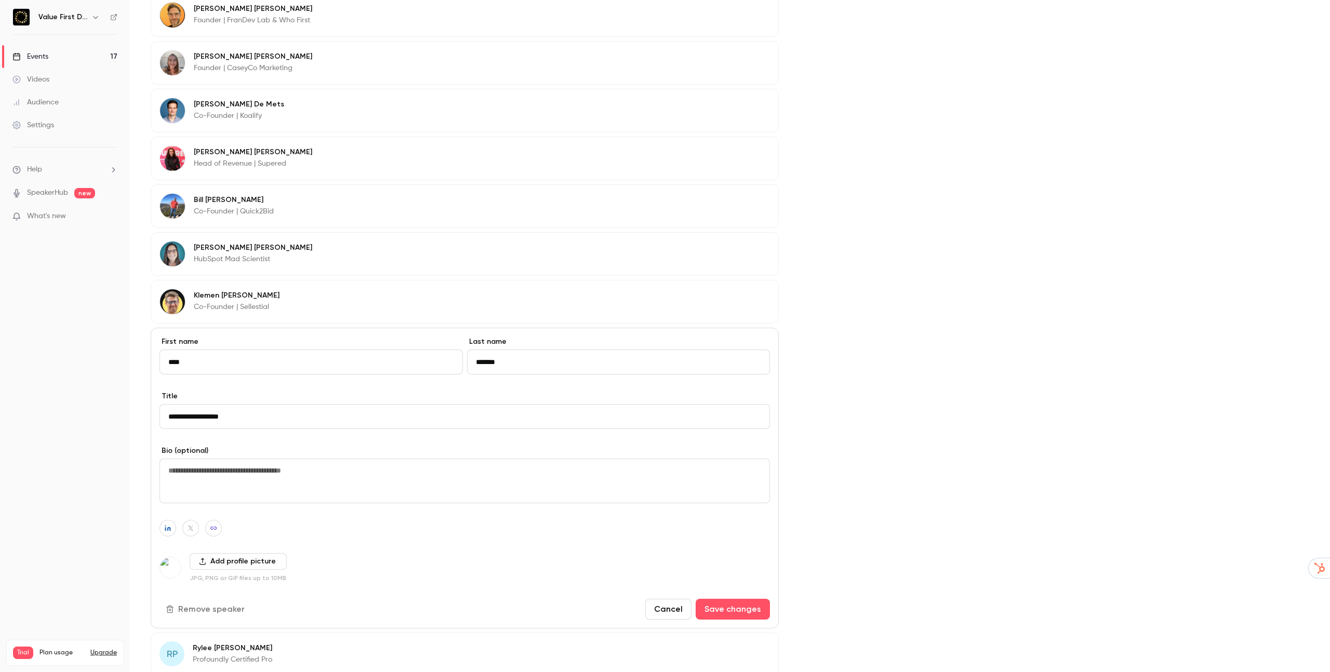
scroll to position [734, 0]
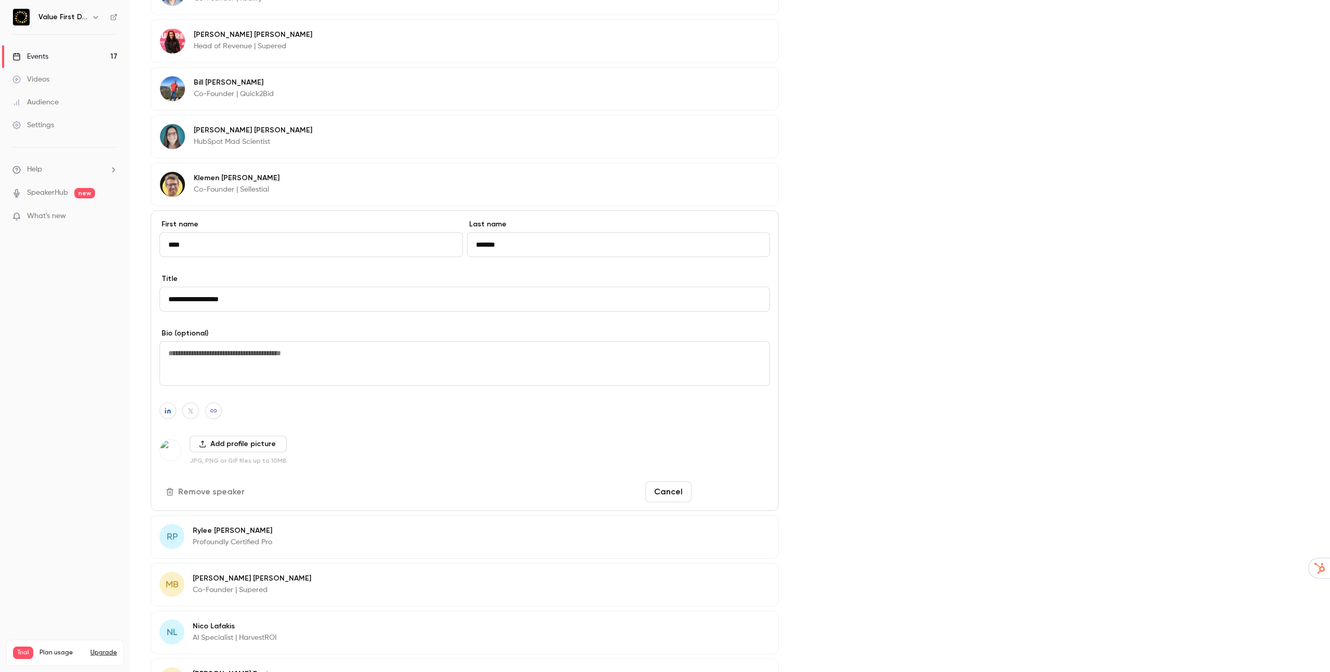
click at [736, 495] on button "Save changes" at bounding box center [733, 492] width 74 height 21
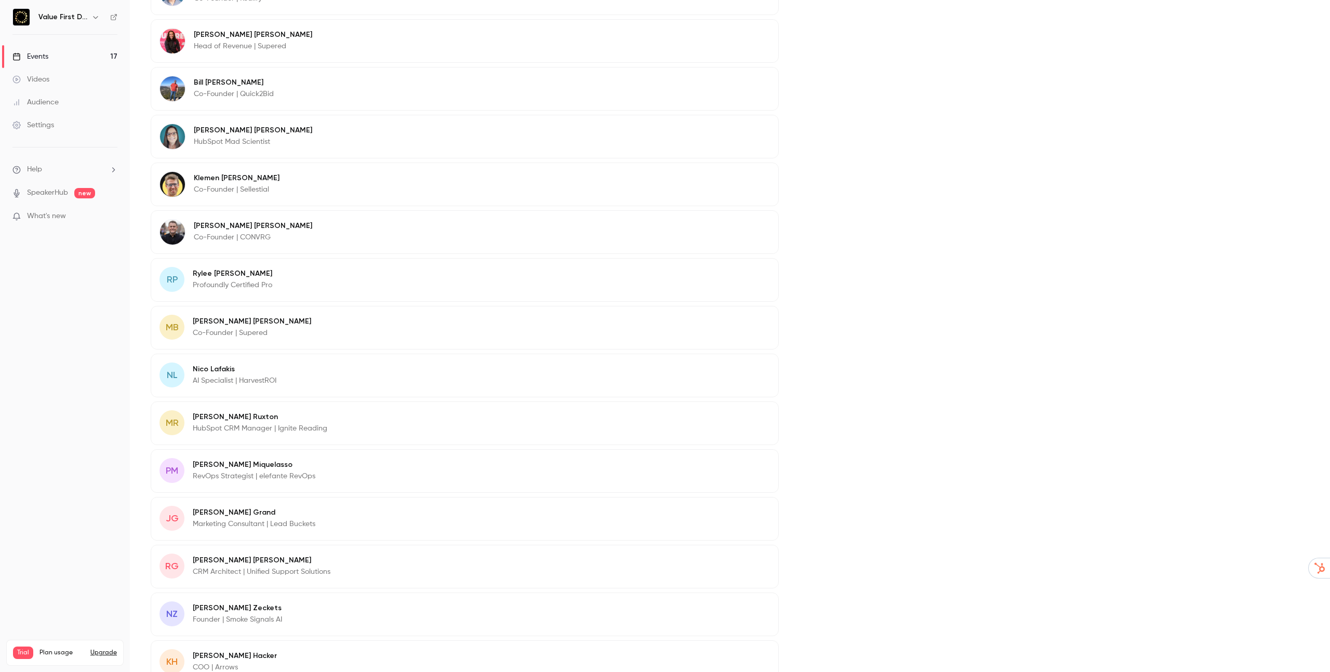
click at [252, 281] on p "Profoundly Certified Pro" at bounding box center [232, 285] width 79 height 10
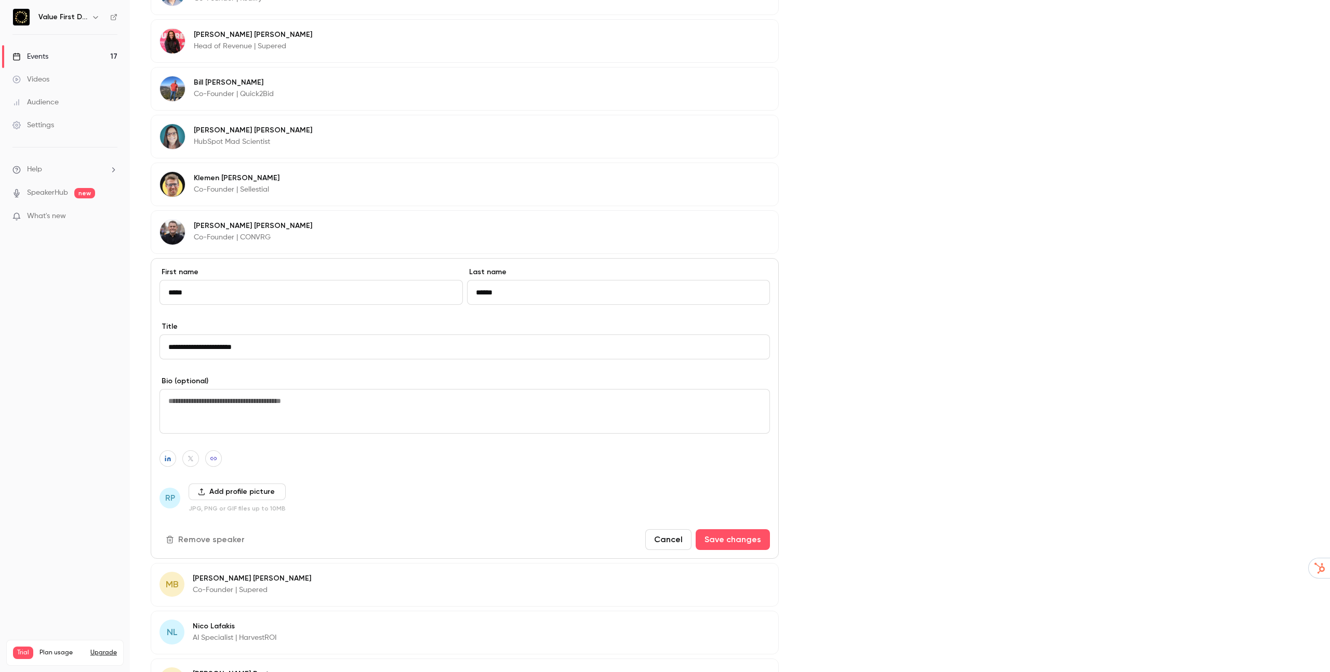
click at [535, 284] on input "******" at bounding box center [618, 292] width 303 height 25
click at [174, 465] on div at bounding box center [167, 458] width 17 height 17
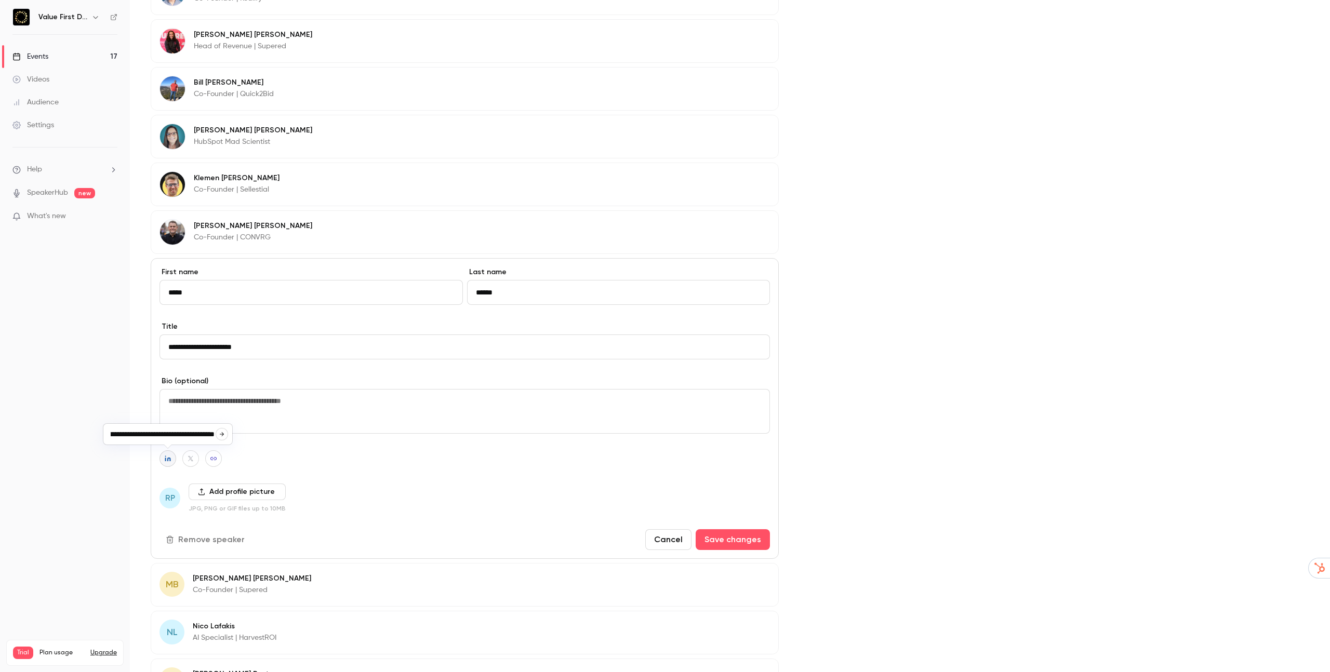
click at [172, 461] on button "button" at bounding box center [167, 458] width 17 height 17
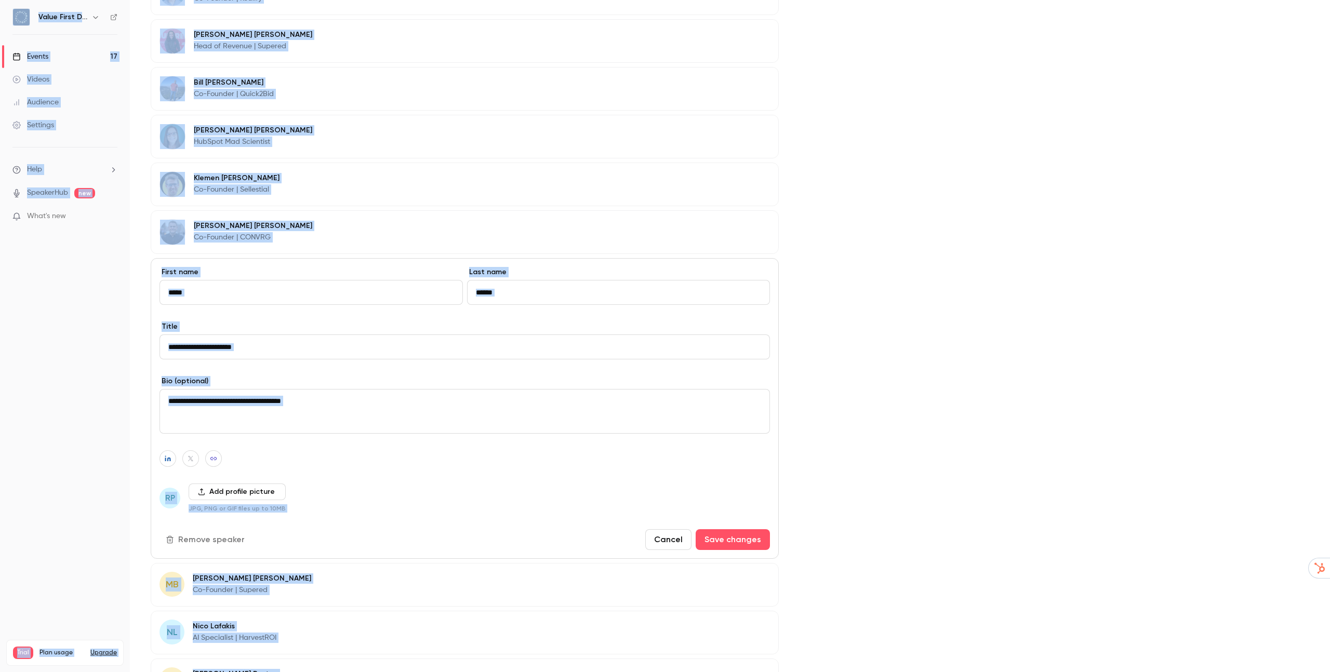
click at [171, 461] on button "button" at bounding box center [167, 458] width 17 height 17
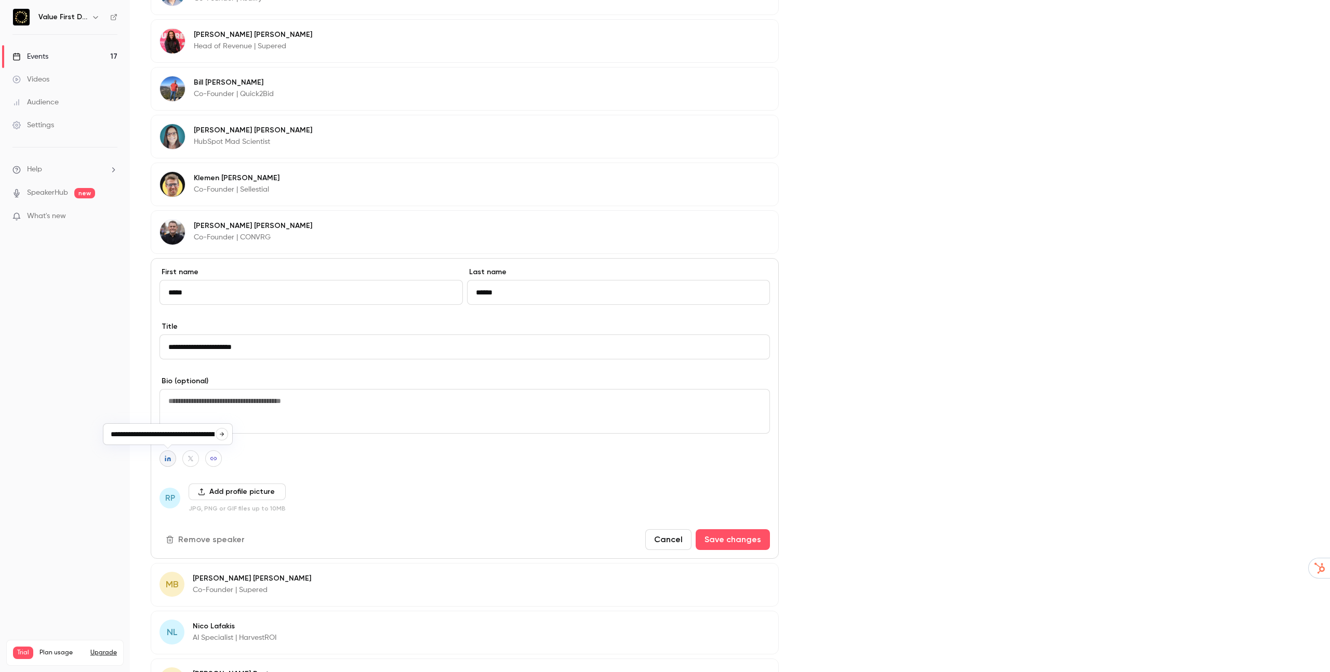
click at [201, 492] on icon "button" at bounding box center [201, 491] width 7 height 7
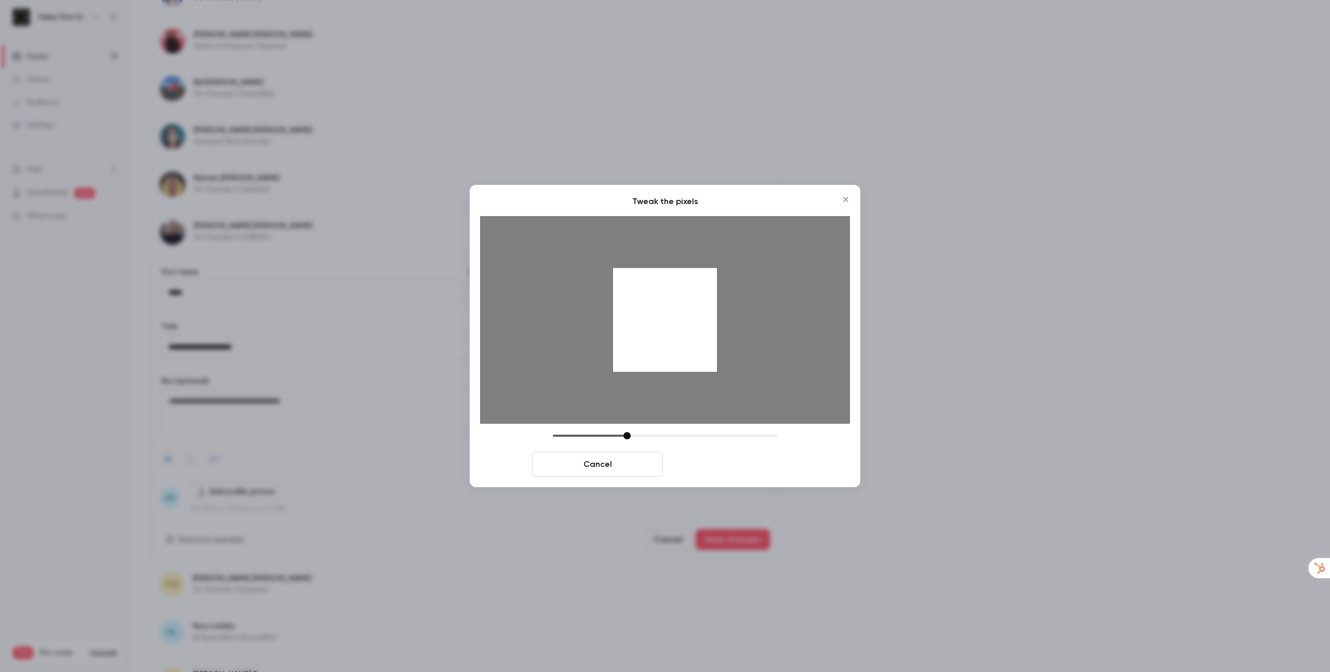
click at [706, 464] on button "Crop and save" at bounding box center [732, 464] width 131 height 25
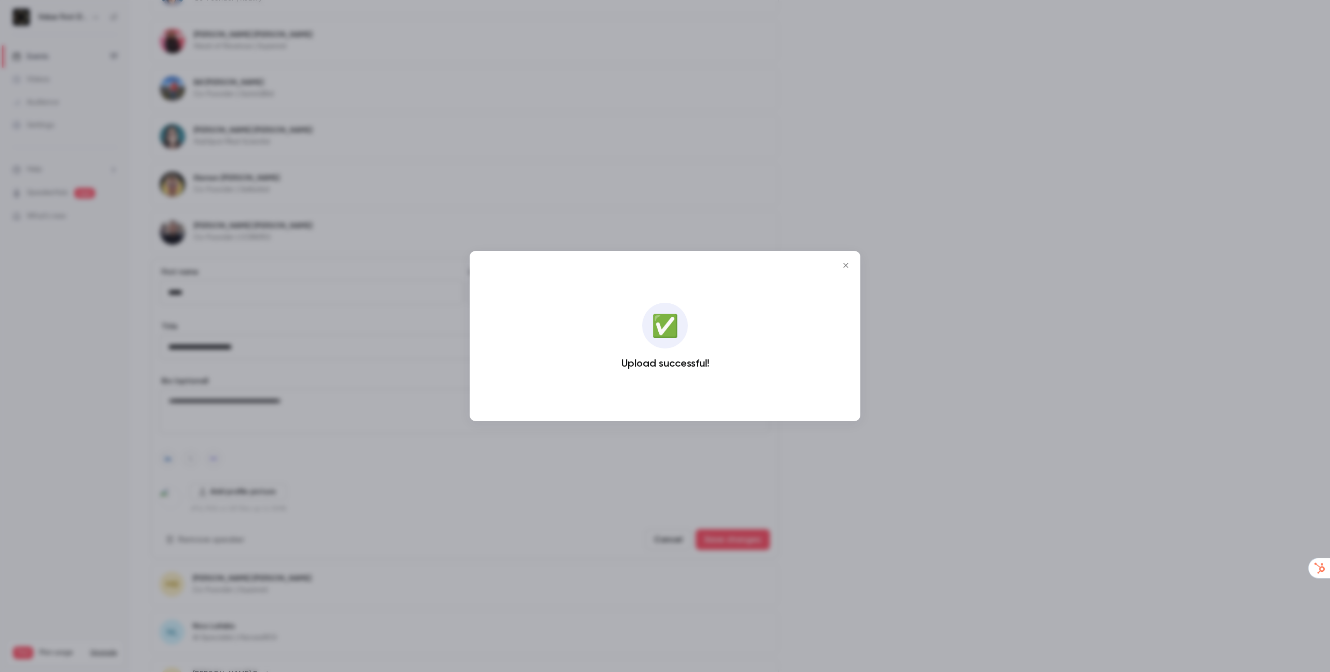
click at [542, 473] on div at bounding box center [665, 336] width 1330 height 672
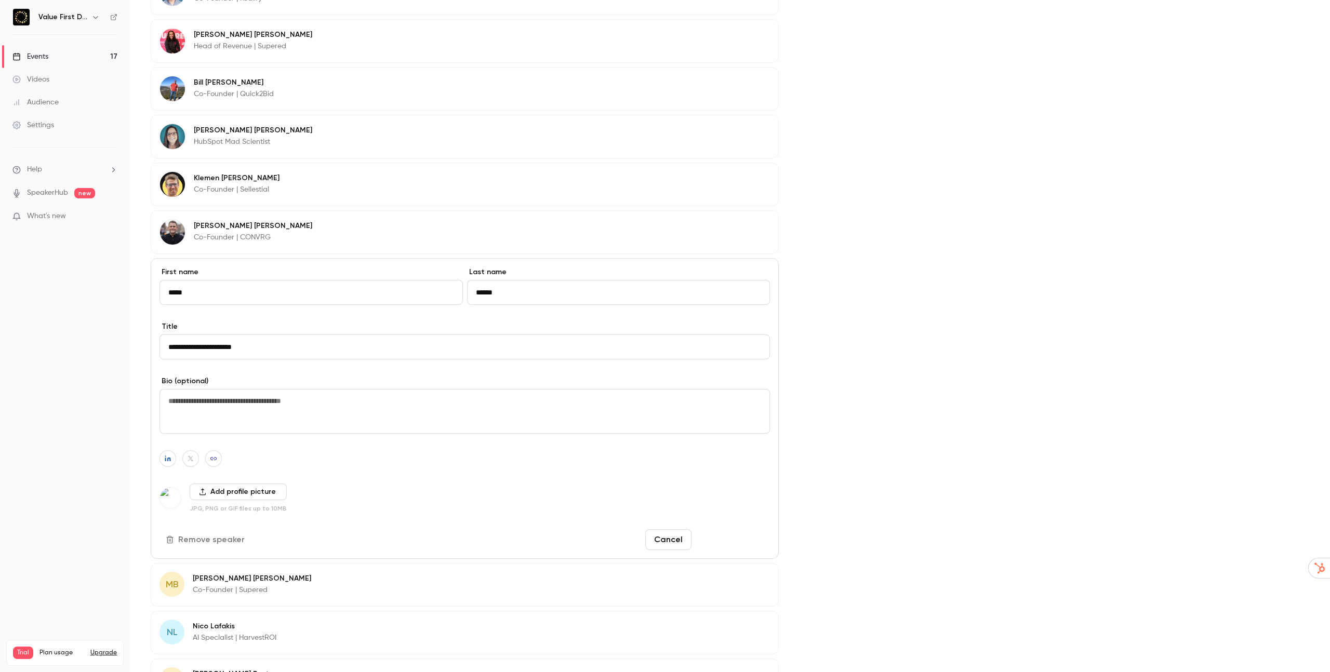
click at [759, 538] on button "Save changes" at bounding box center [733, 539] width 74 height 21
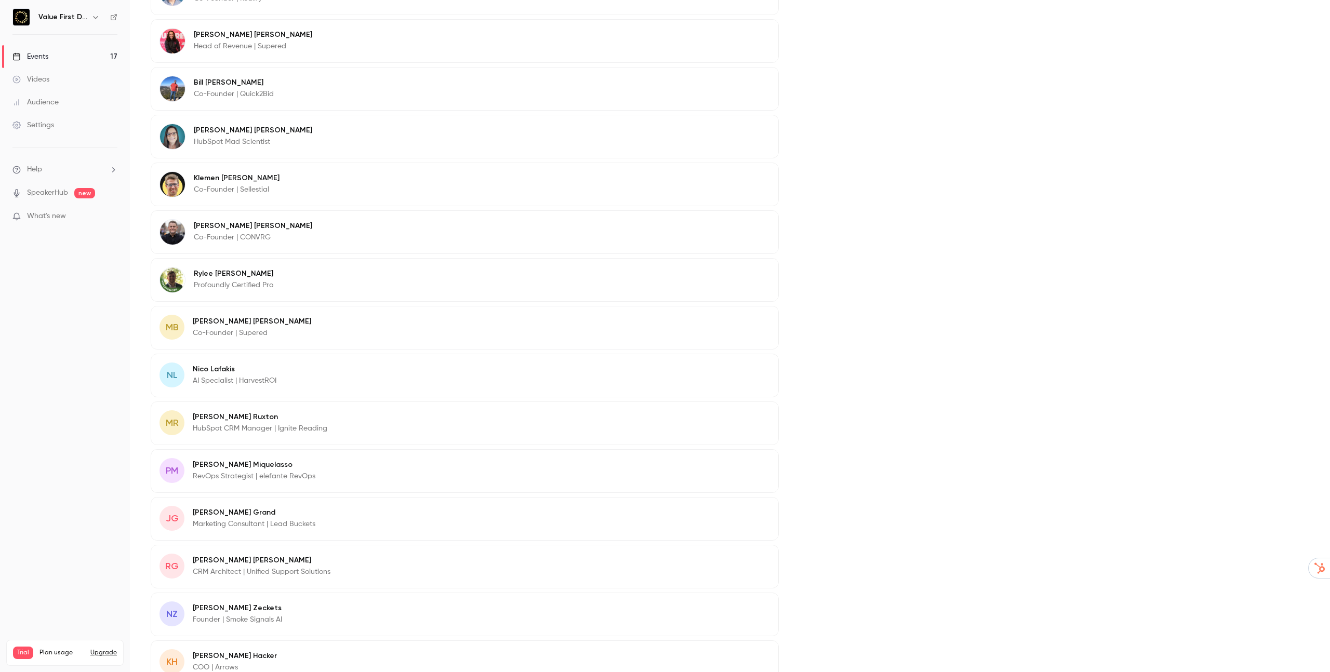
scroll to position [769, 0]
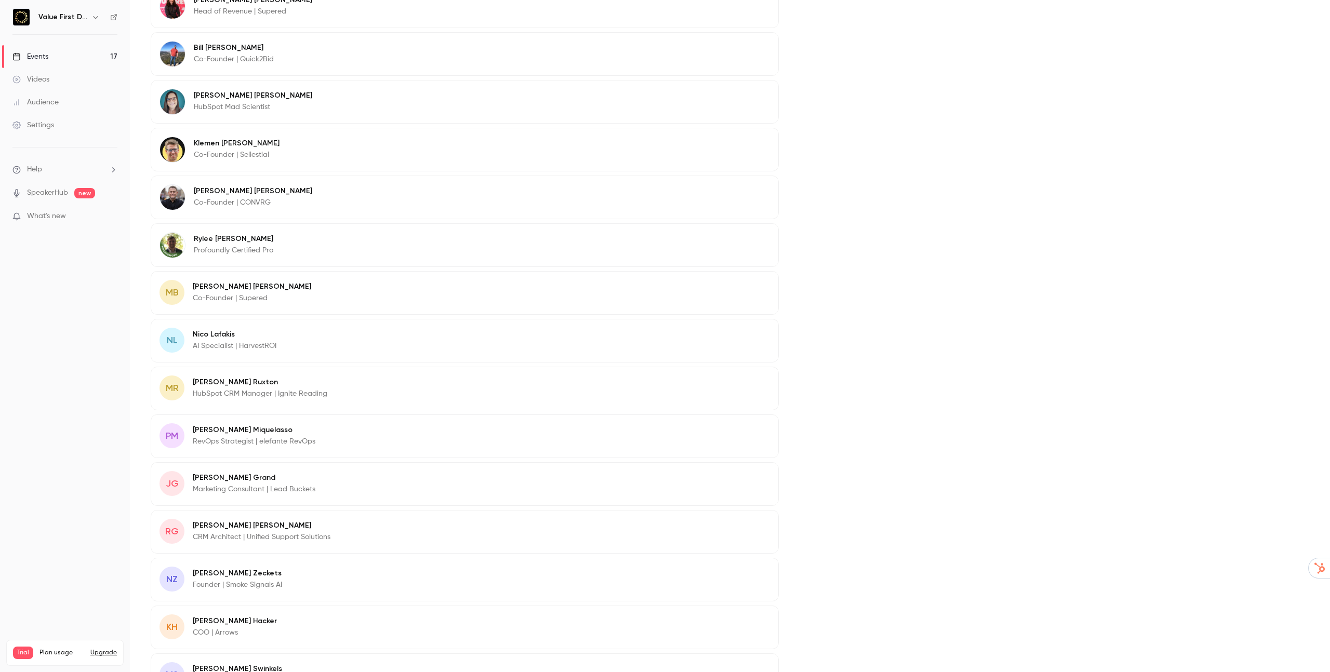
click at [216, 287] on p "Matt Bolian" at bounding box center [252, 287] width 118 height 10
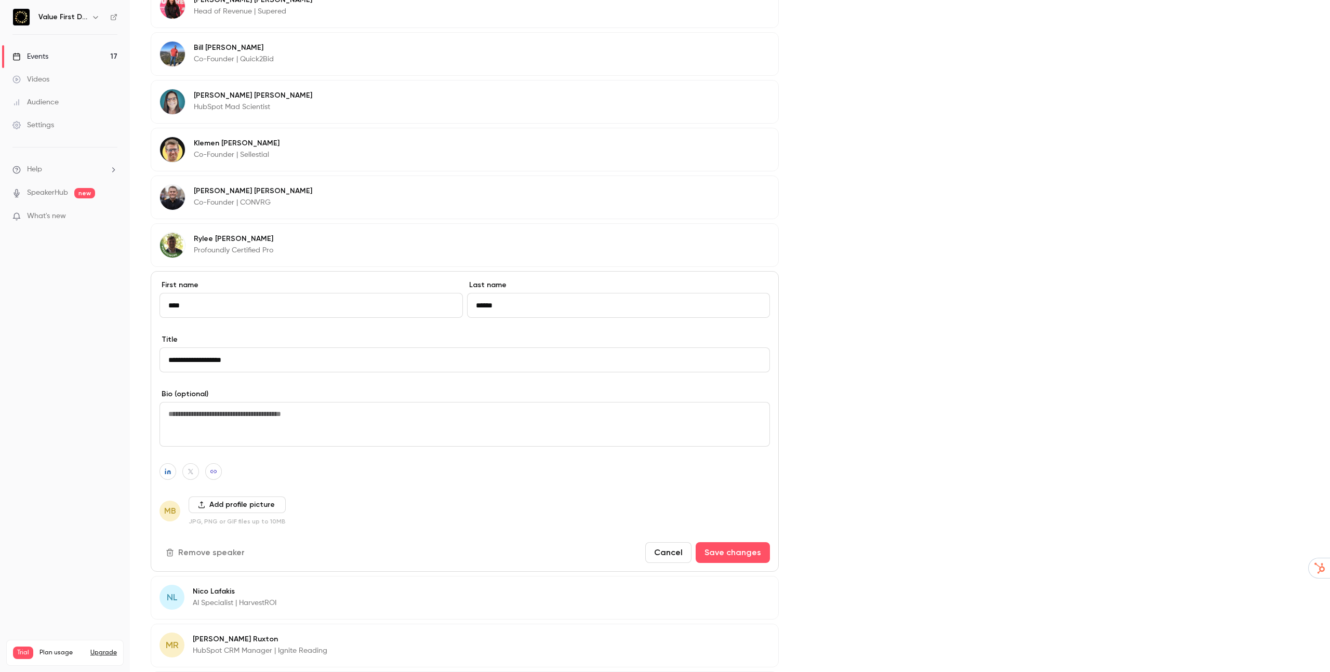
click at [166, 471] on icon "button" at bounding box center [168, 472] width 6 height 6
click at [228, 507] on button "Add profile picture" at bounding box center [237, 505] width 97 height 17
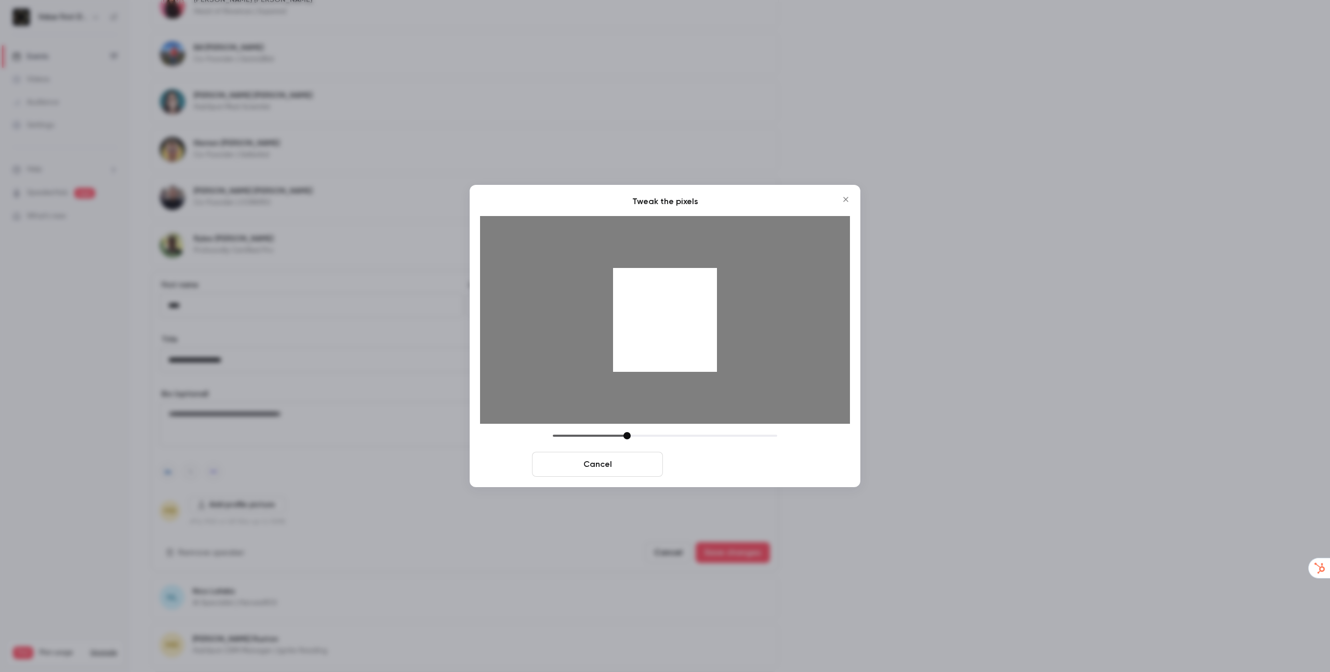
click at [713, 459] on button "Crop and save" at bounding box center [732, 464] width 131 height 25
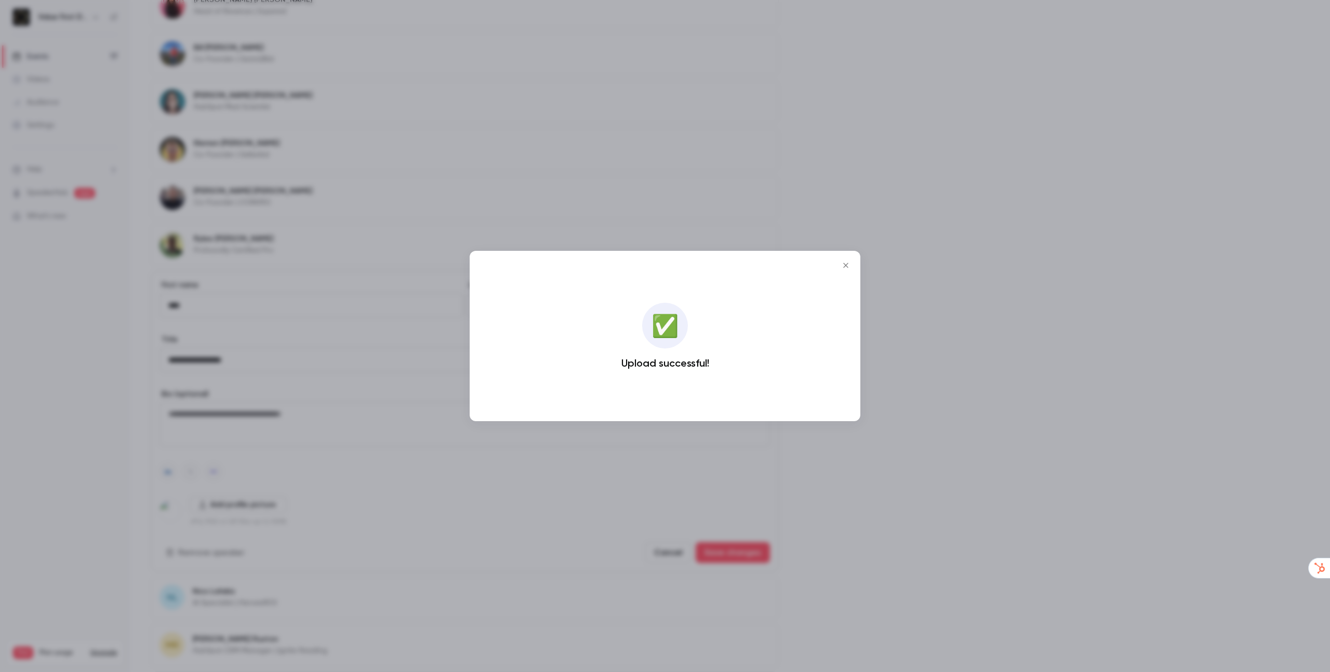
click at [353, 361] on div at bounding box center [665, 336] width 1330 height 672
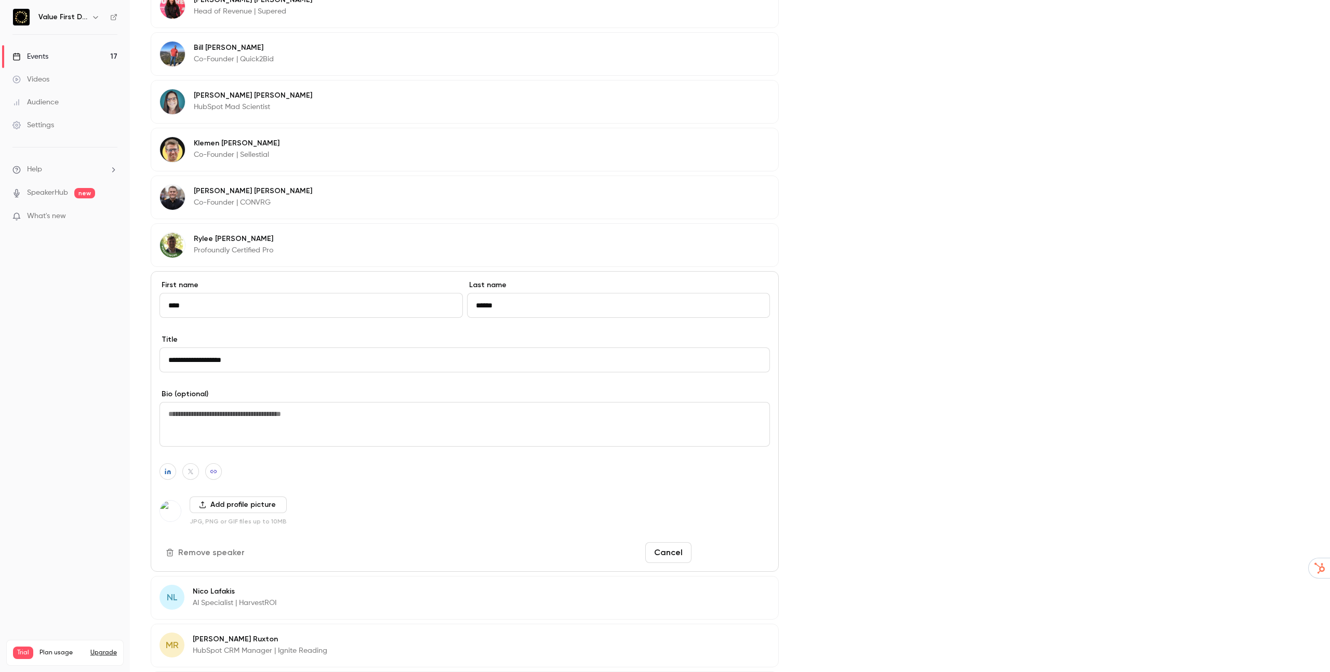
click at [730, 557] on button "Save changes" at bounding box center [733, 552] width 74 height 21
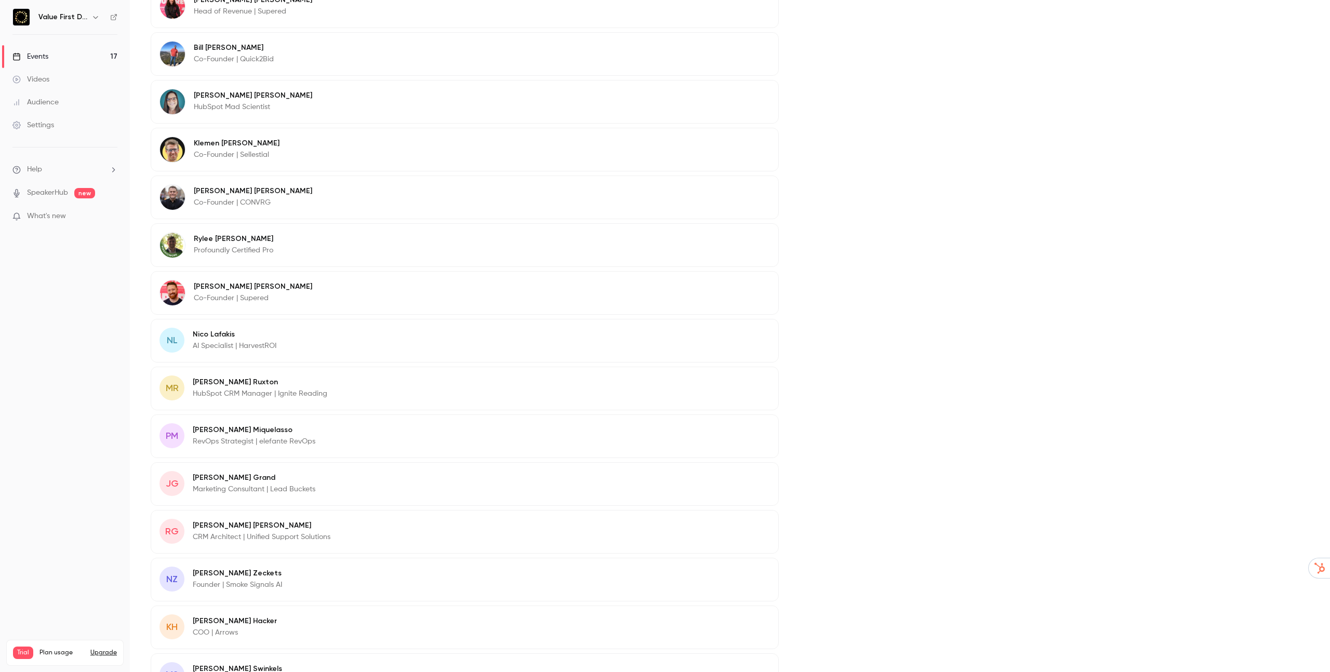
click at [217, 344] on p "AI Specialist | HarvestROI" at bounding box center [235, 346] width 84 height 10
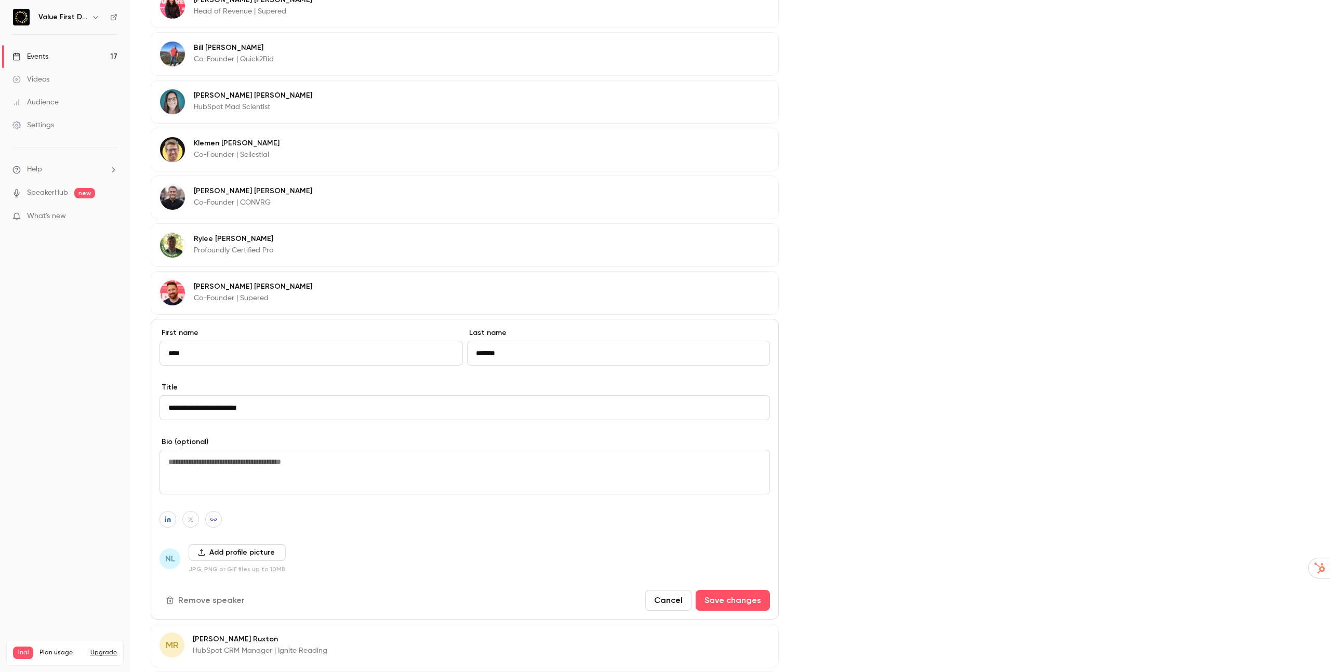
click at [164, 519] on icon "button" at bounding box center [167, 519] width 7 height 6
click at [169, 522] on icon "button" at bounding box center [167, 519] width 7 height 6
type input "**********"
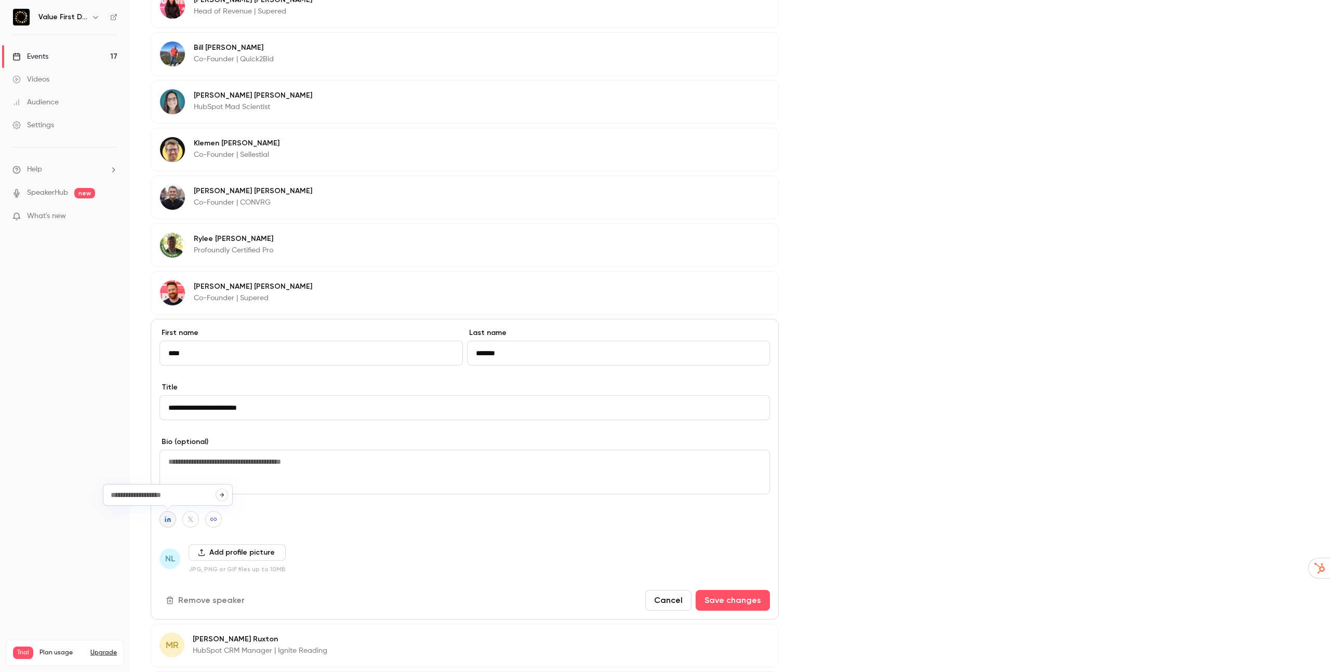
scroll to position [0, 0]
paste input "**********"
type input "**********"
click at [210, 555] on button "Add profile picture" at bounding box center [237, 552] width 97 height 17
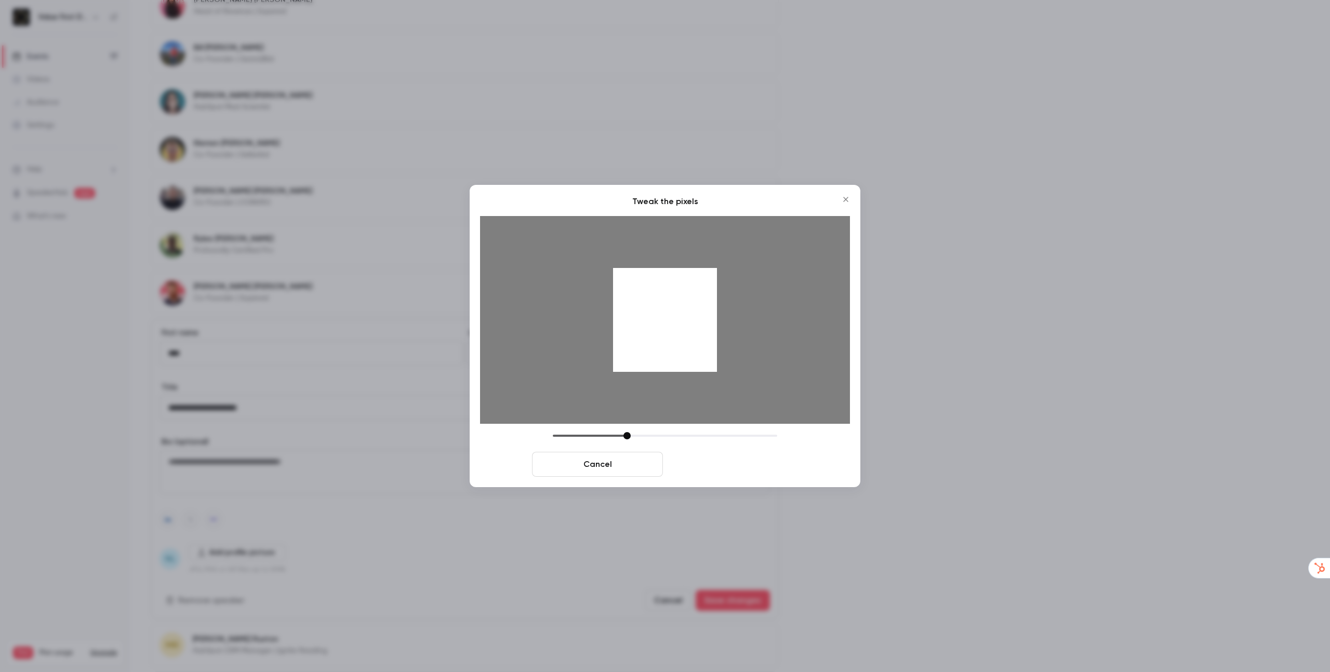
click at [717, 456] on button "Crop and save" at bounding box center [732, 464] width 131 height 25
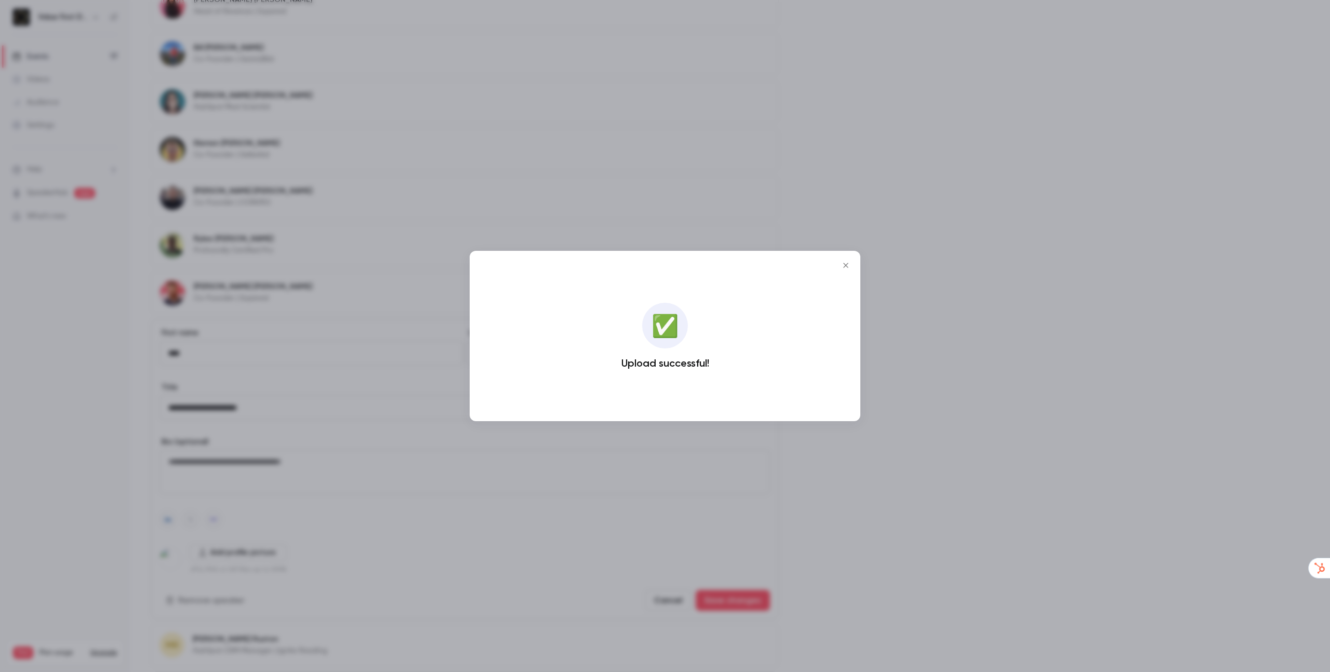
click at [752, 548] on div at bounding box center [665, 336] width 1330 height 672
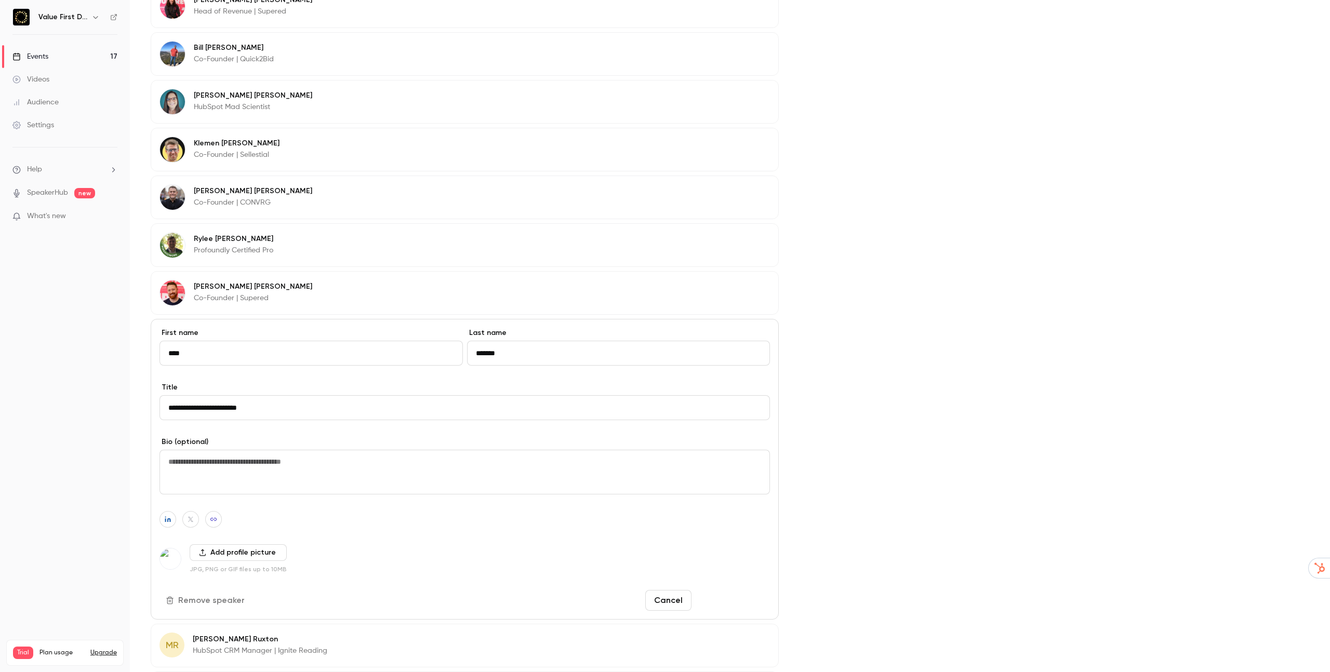
click at [739, 603] on button "Save changes" at bounding box center [733, 600] width 74 height 21
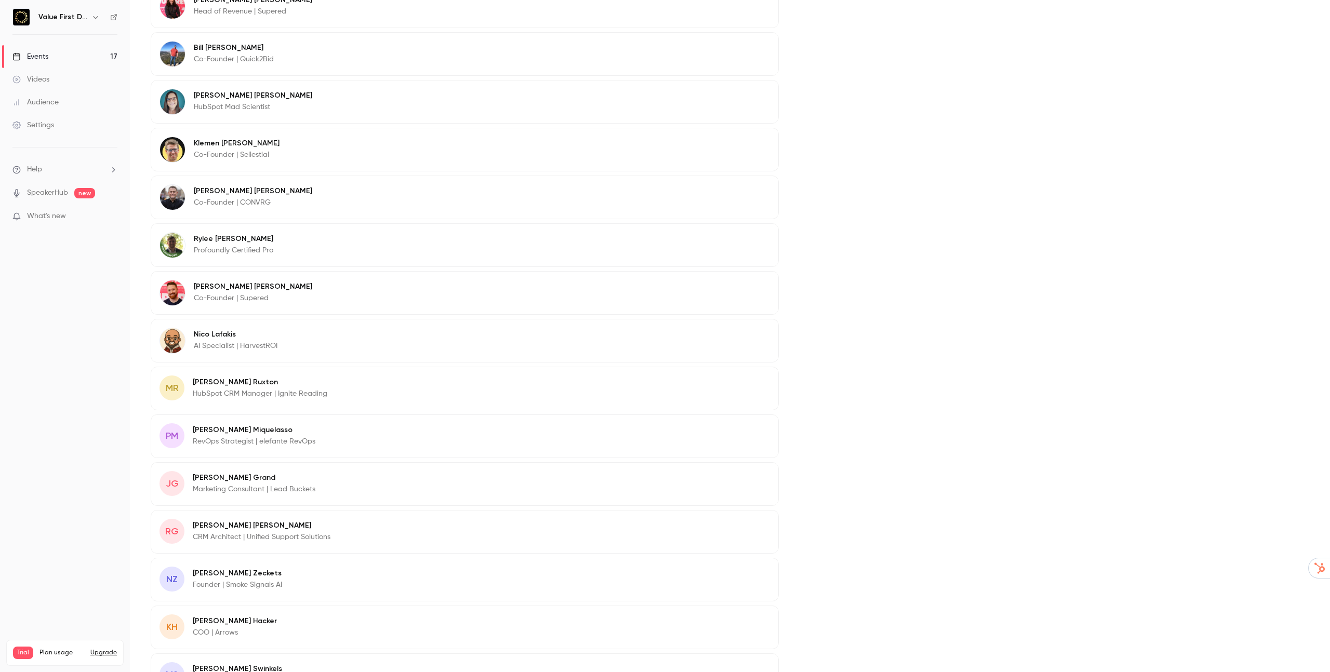
click at [223, 392] on p "HubSpot CRM Manager | Ignite Reading" at bounding box center [260, 394] width 135 height 10
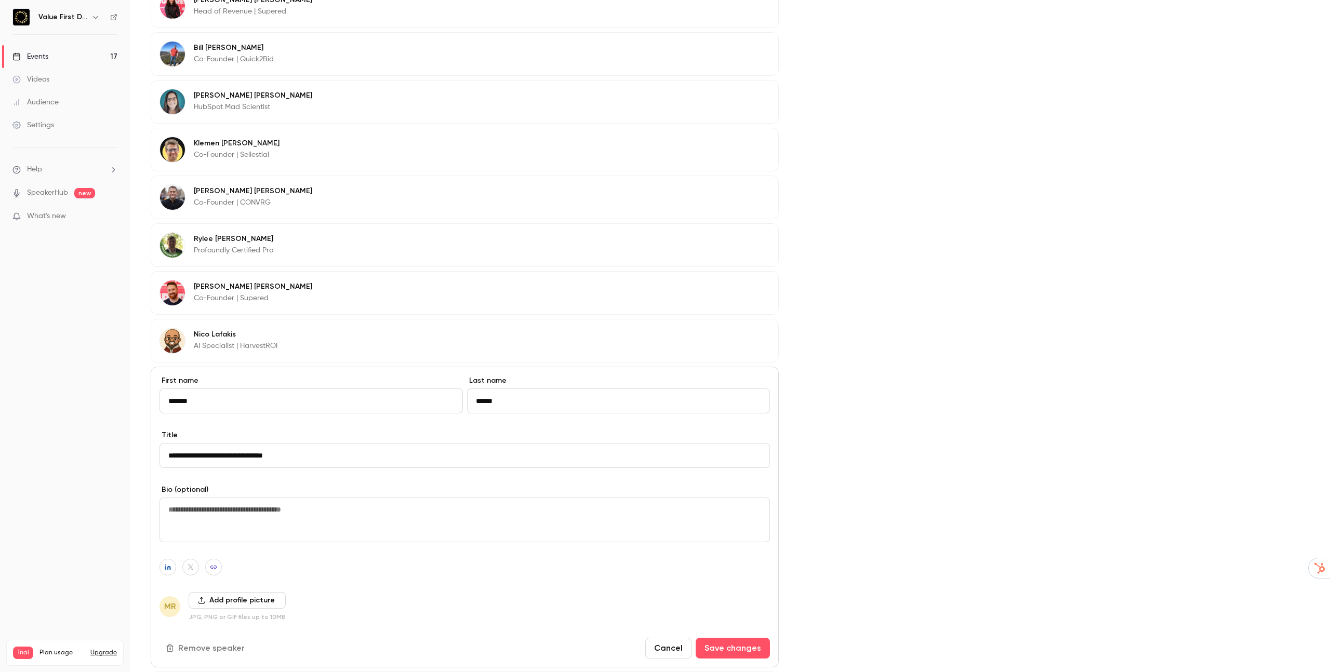
click at [489, 396] on input "******" at bounding box center [618, 401] width 303 height 25
click at [167, 568] on icon "button" at bounding box center [167, 567] width 7 height 6
click at [205, 601] on button "Add profile picture" at bounding box center [237, 600] width 97 height 17
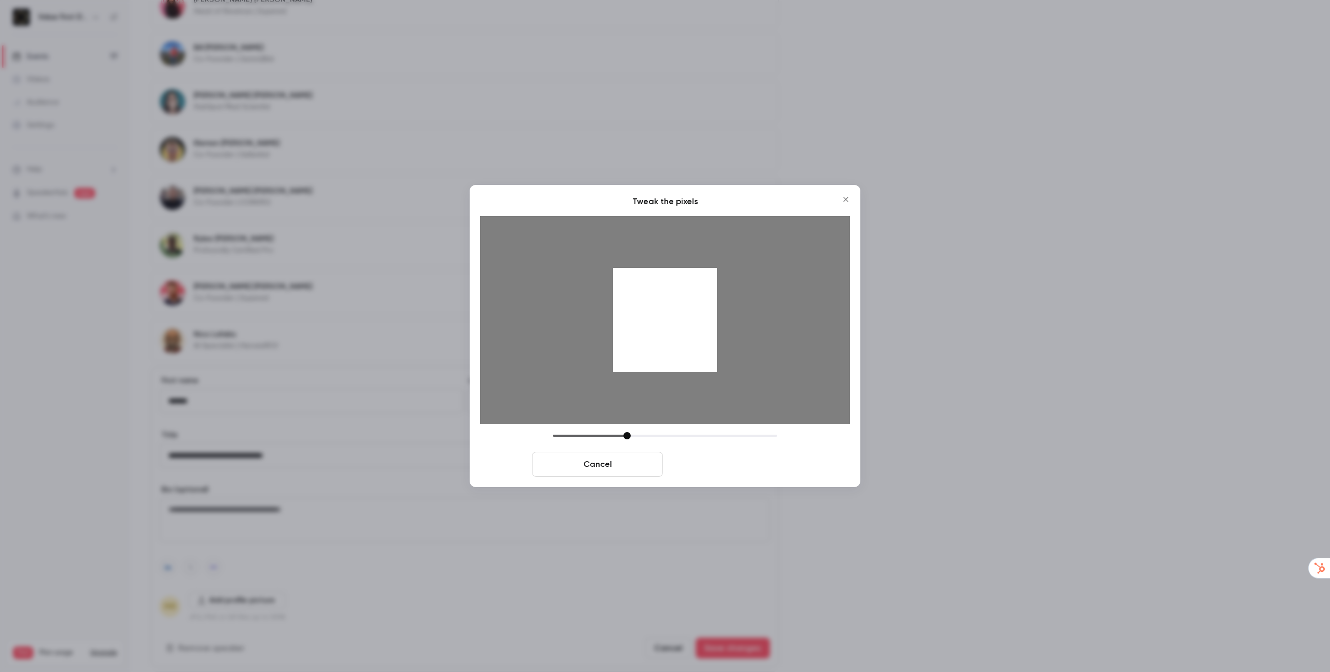
click at [724, 471] on button "Crop and save" at bounding box center [732, 464] width 131 height 25
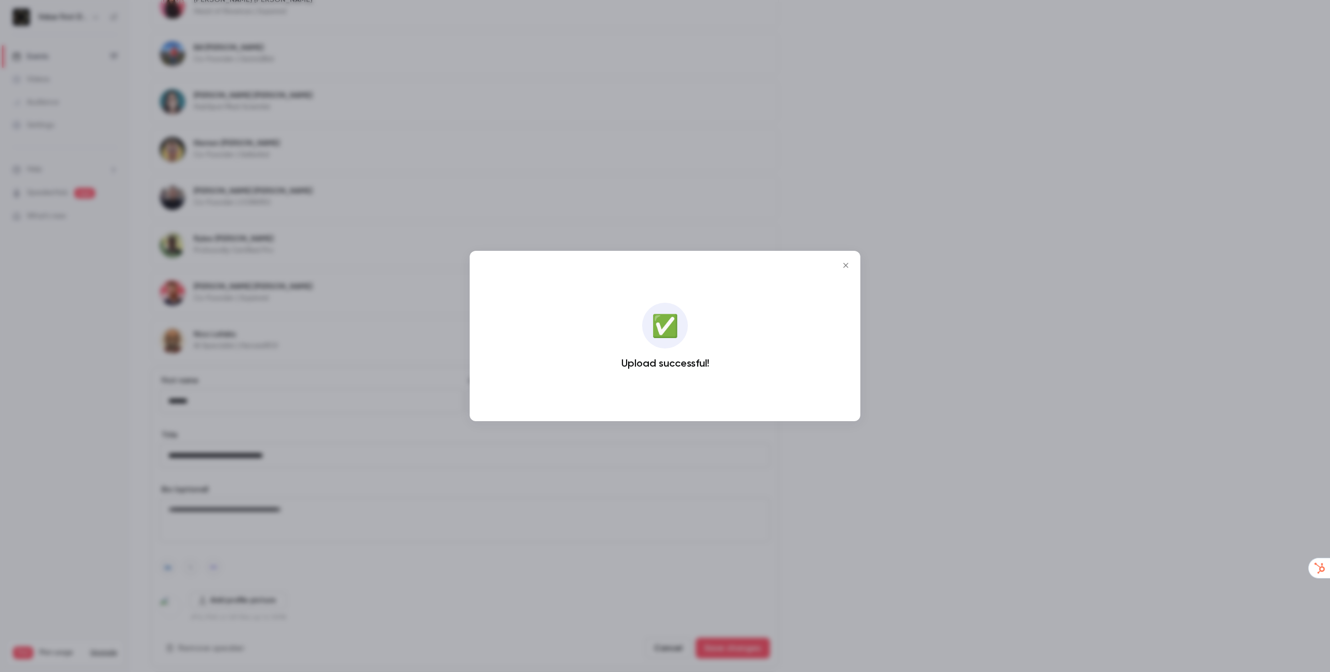
click at [727, 506] on div at bounding box center [665, 336] width 1330 height 672
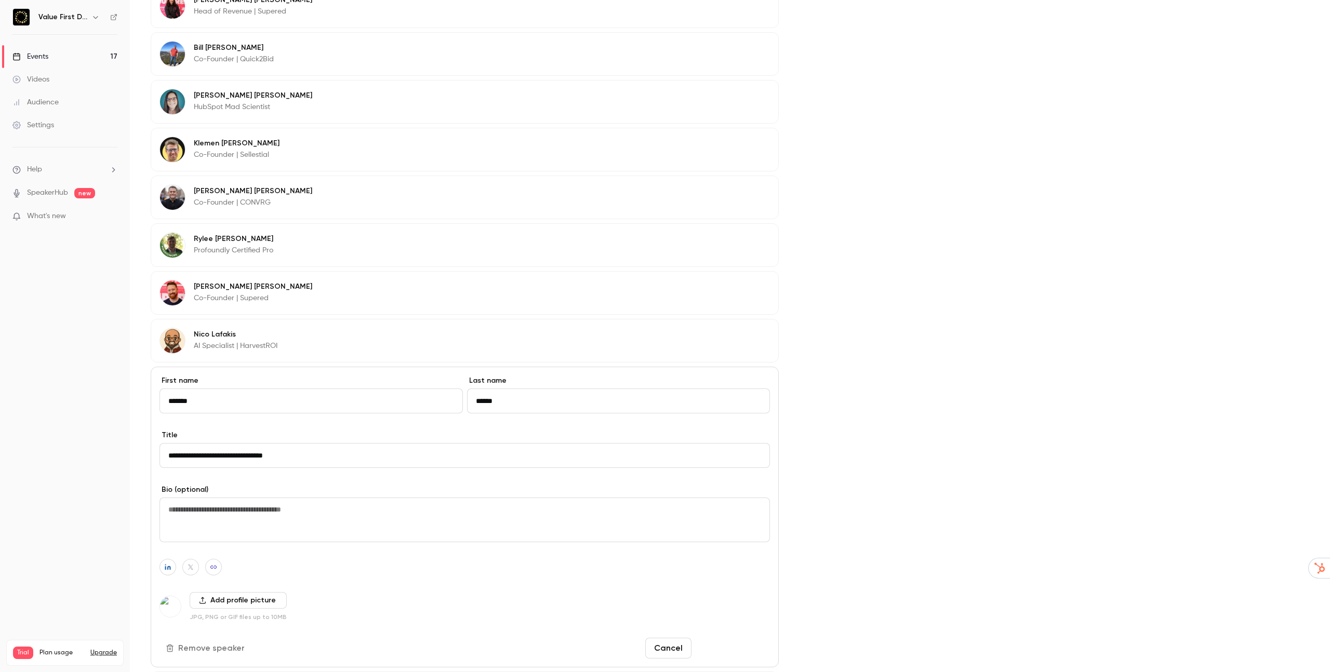
click at [714, 643] on button "Save changes" at bounding box center [733, 648] width 74 height 21
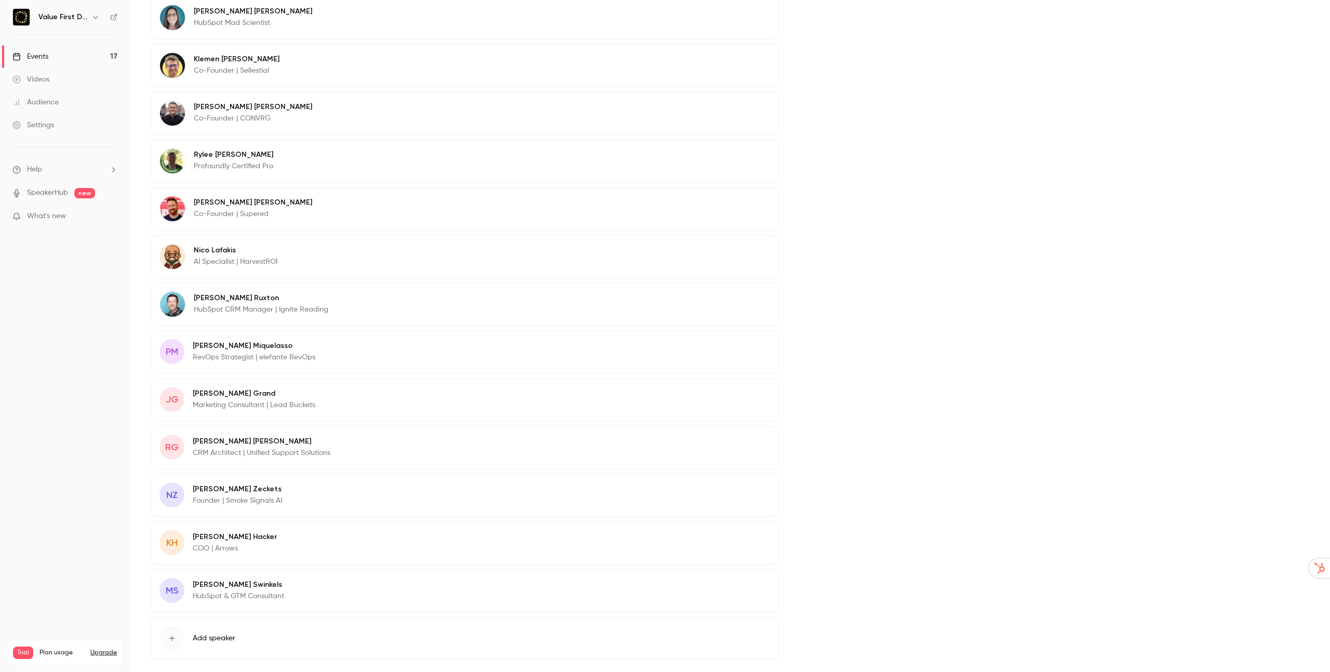
scroll to position [905, 0]
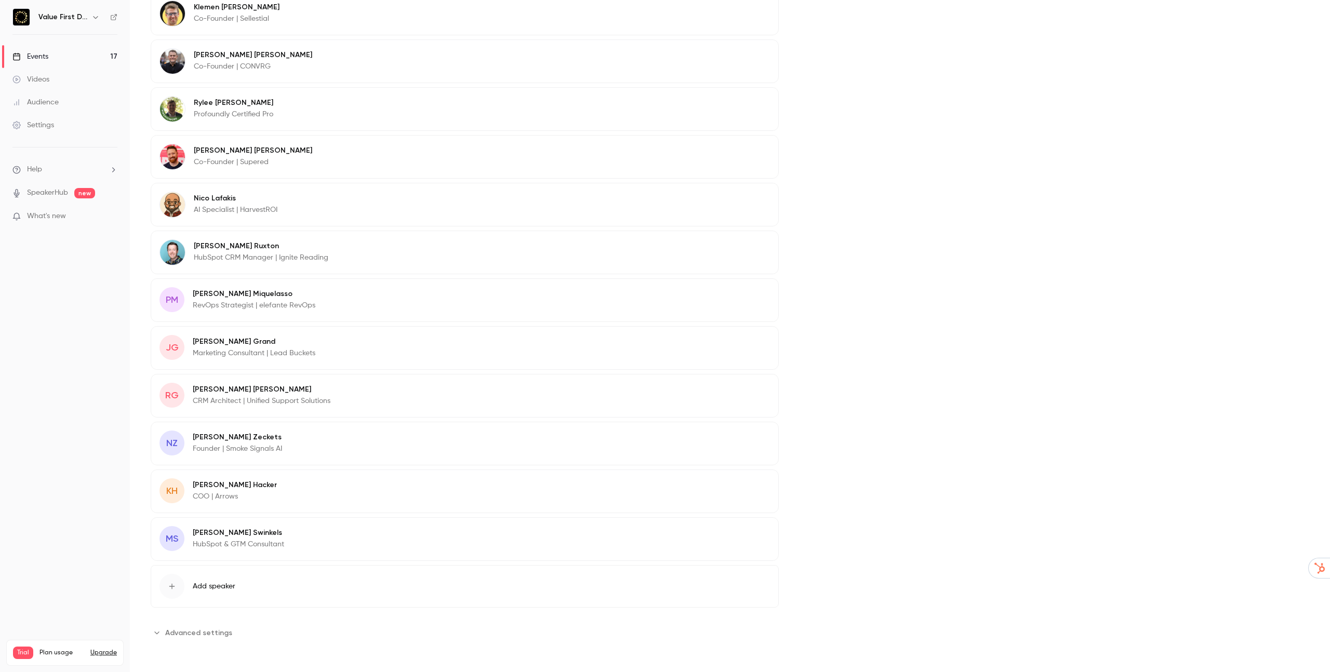
click at [235, 309] on p "RevOps Strategist | elefante RevOps" at bounding box center [254, 305] width 123 height 10
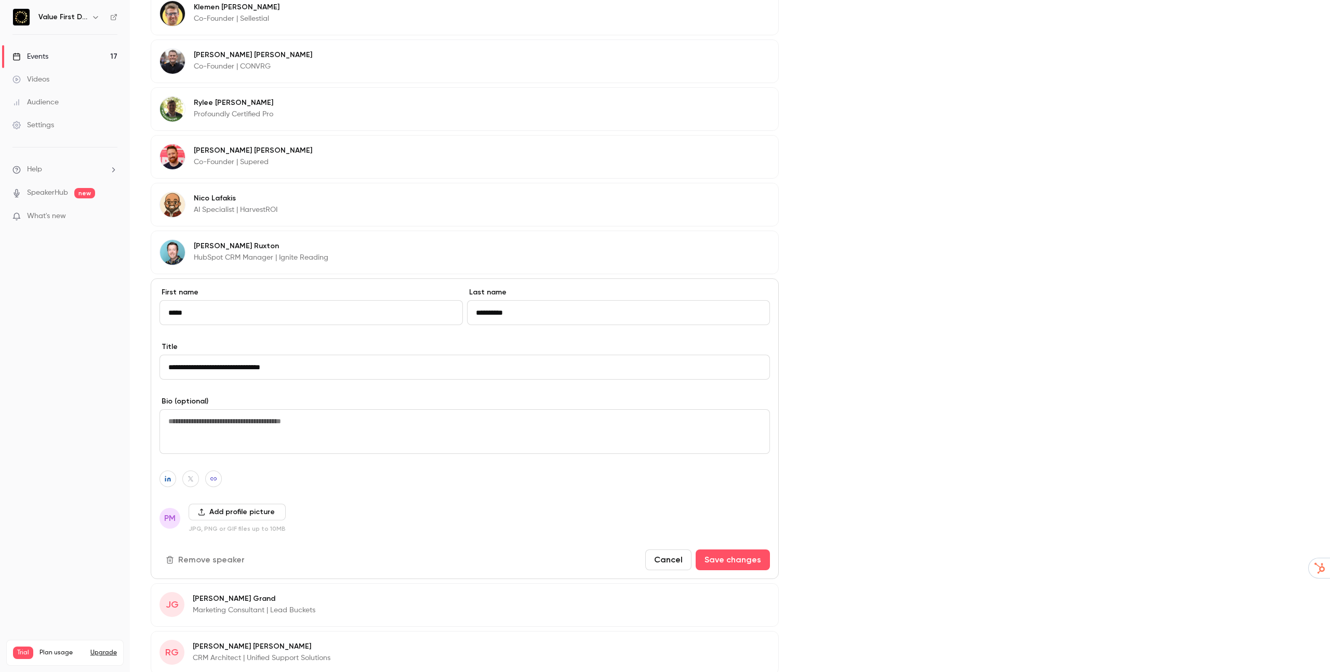
click at [367, 319] on input "*****" at bounding box center [310, 312] width 303 height 25
click at [500, 318] on input "**********" at bounding box center [618, 312] width 303 height 25
click at [165, 476] on icon "button" at bounding box center [168, 479] width 6 height 6
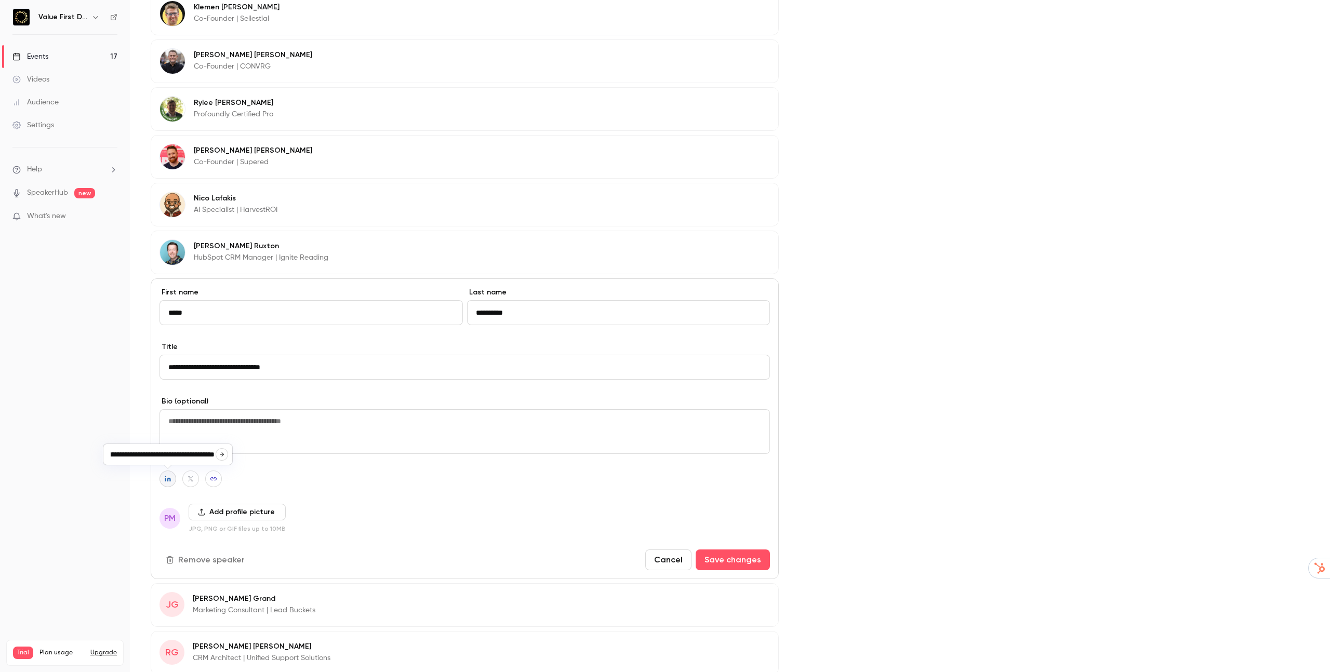
scroll to position [0, 0]
click at [207, 513] on button "Add profile picture" at bounding box center [237, 512] width 97 height 17
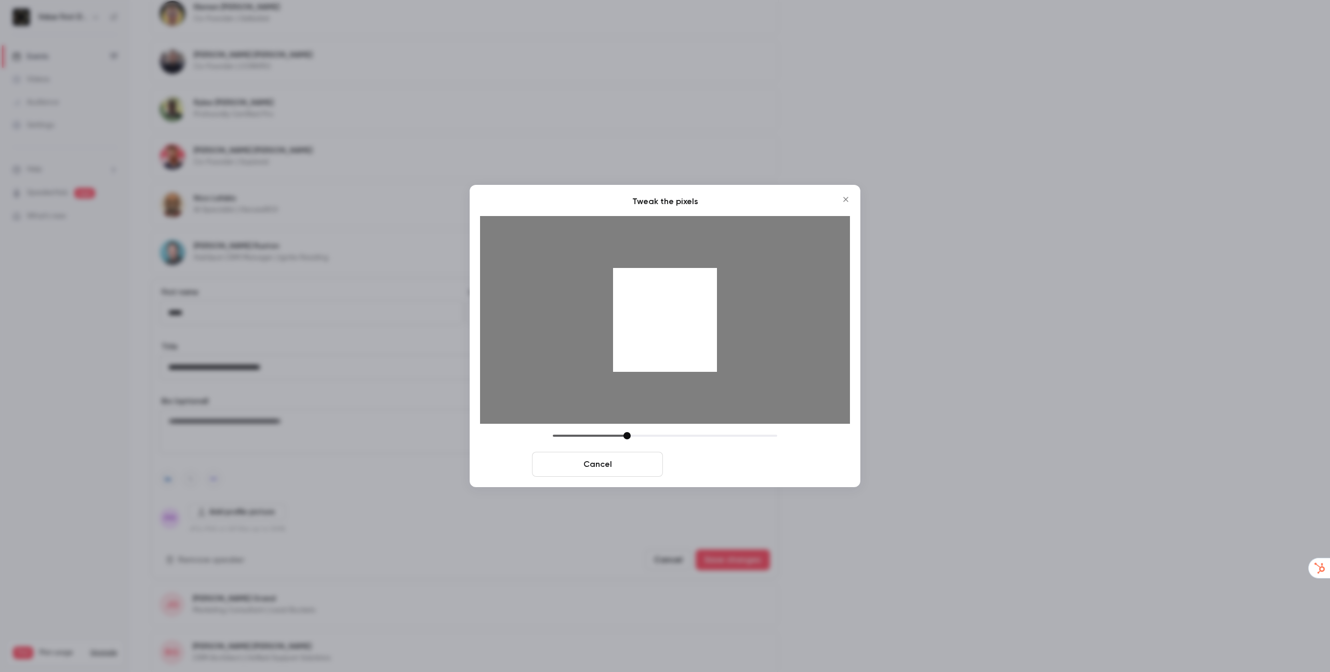
click at [709, 452] on button "Crop and save" at bounding box center [732, 464] width 131 height 25
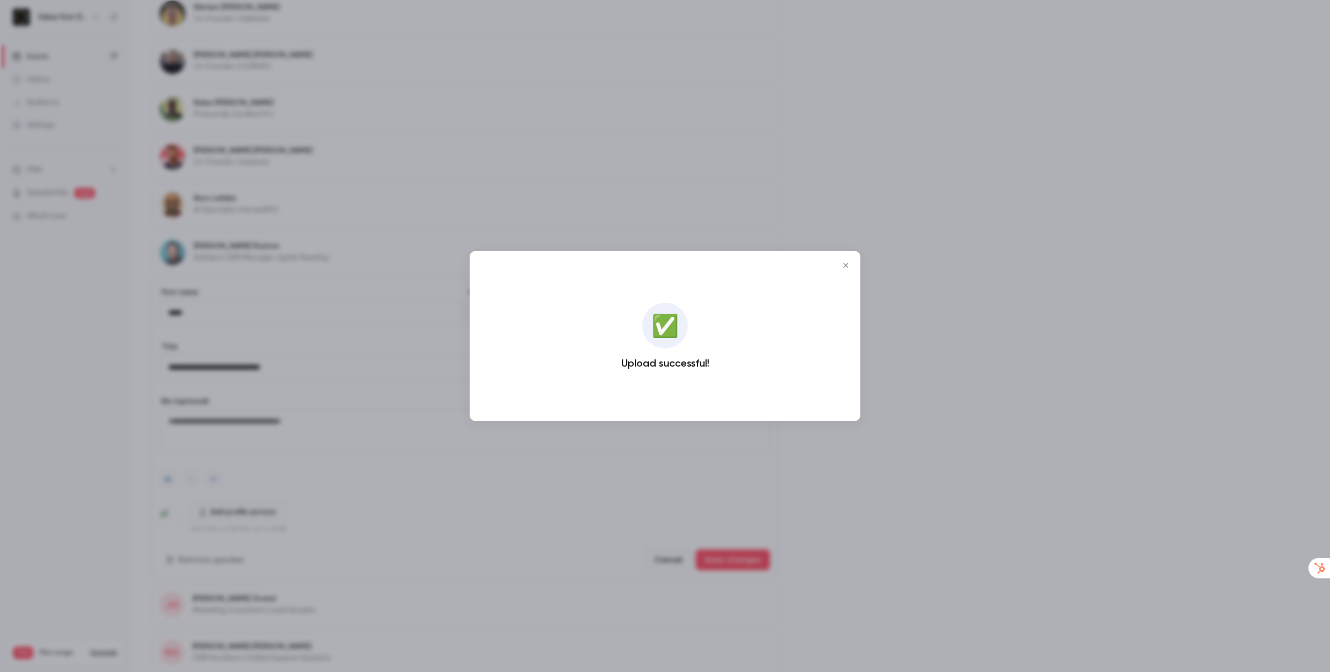
click at [726, 520] on div at bounding box center [665, 336] width 1330 height 672
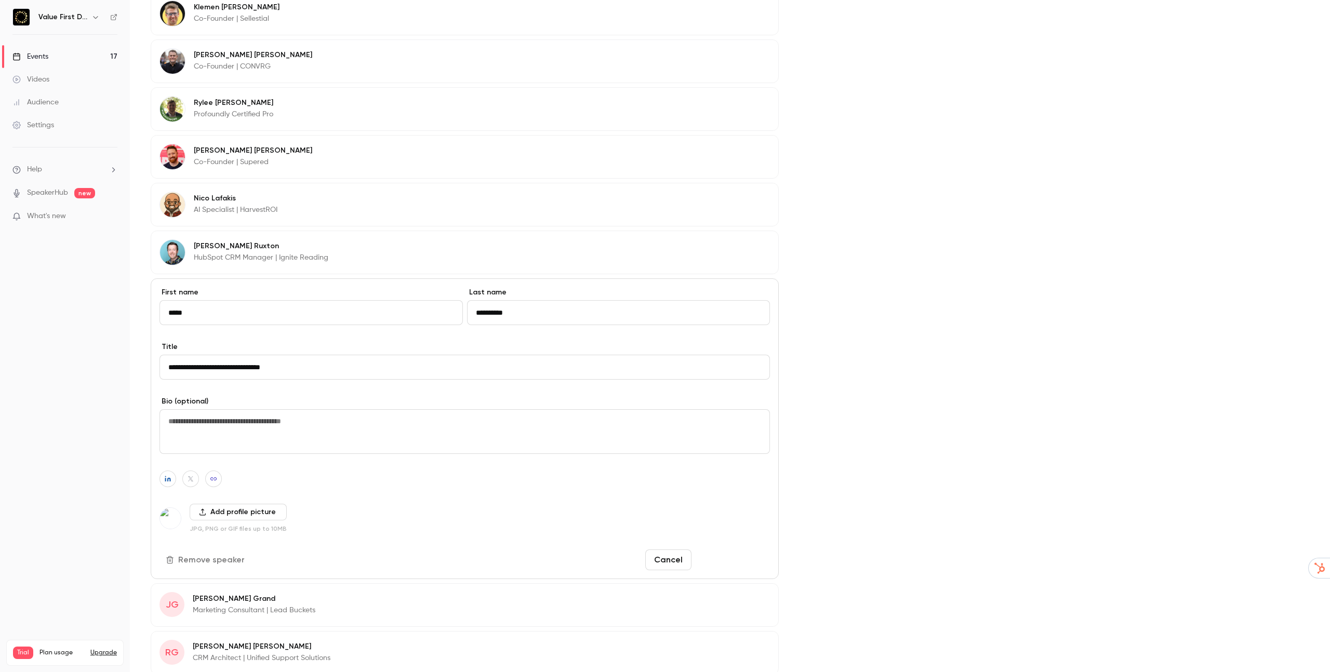
click at [726, 558] on button "Save changes" at bounding box center [733, 560] width 74 height 21
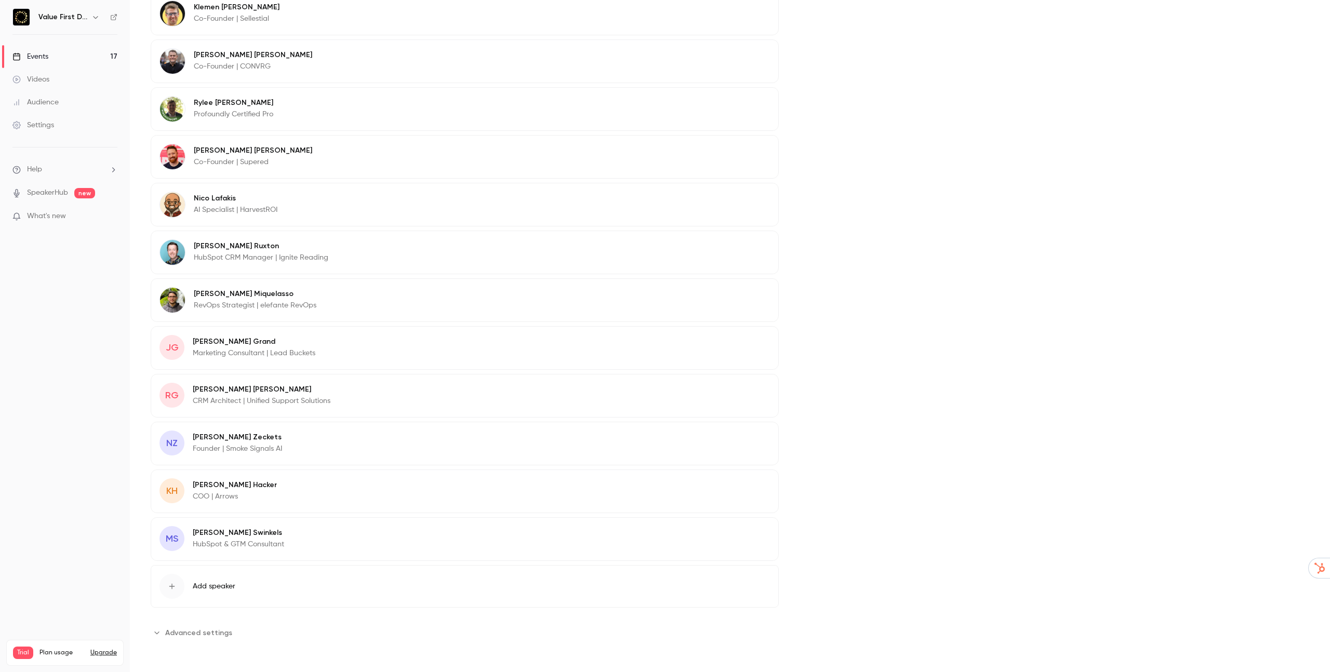
click at [262, 357] on p "Marketing Consultant | Lead Buckets" at bounding box center [254, 353] width 123 height 10
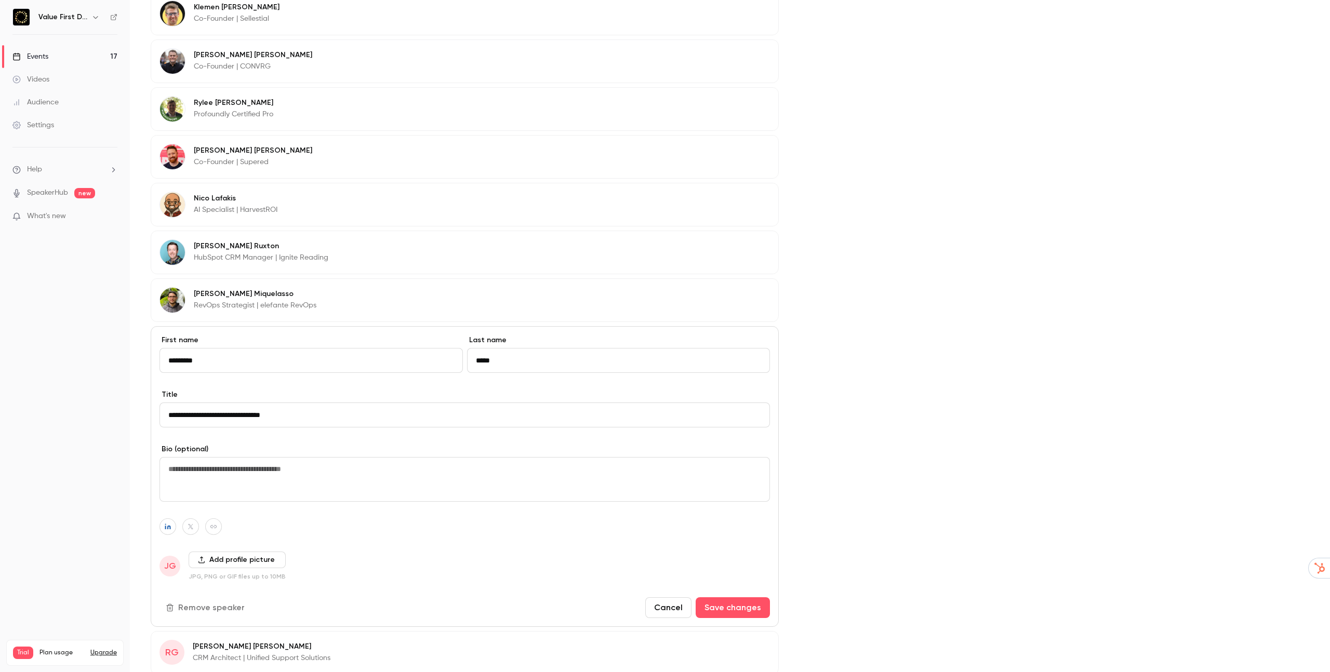
click at [551, 358] on input "*****" at bounding box center [618, 360] width 303 height 25
click at [164, 524] on icon "button" at bounding box center [167, 527] width 7 height 6
click at [167, 500] on input "**********" at bounding box center [163, 502] width 106 height 9
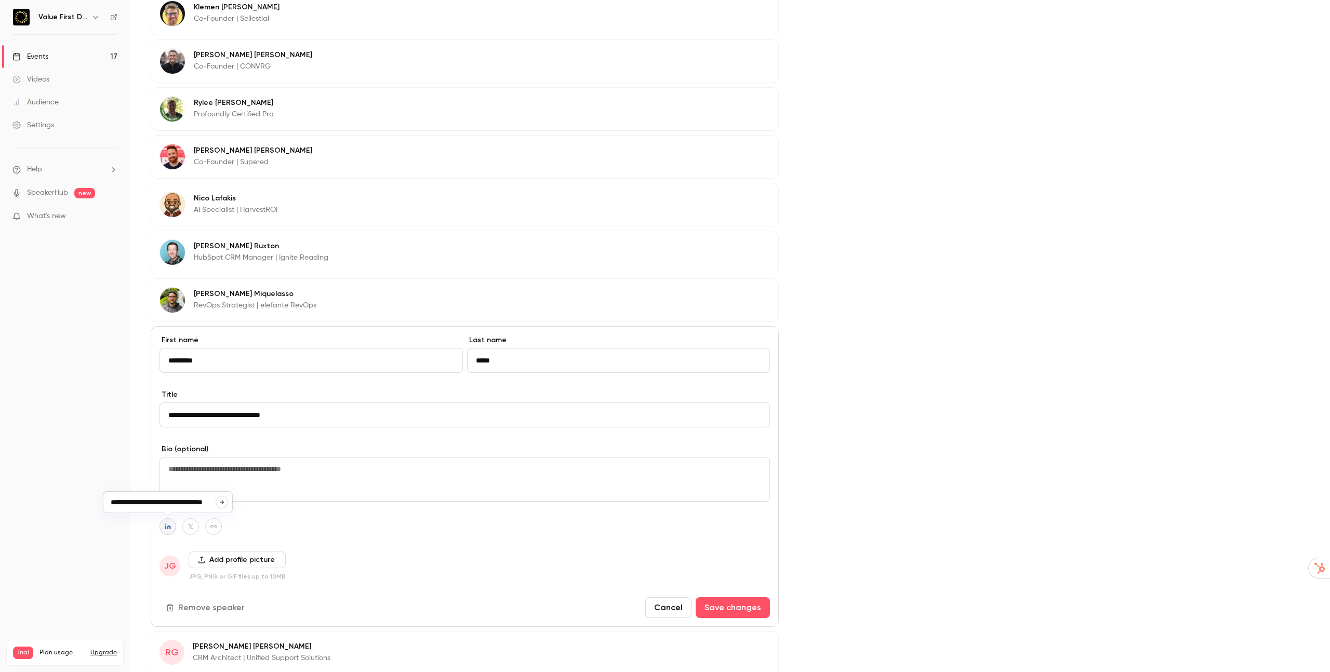
scroll to position [0, 0]
click at [227, 563] on button "Add profile picture" at bounding box center [237, 560] width 97 height 17
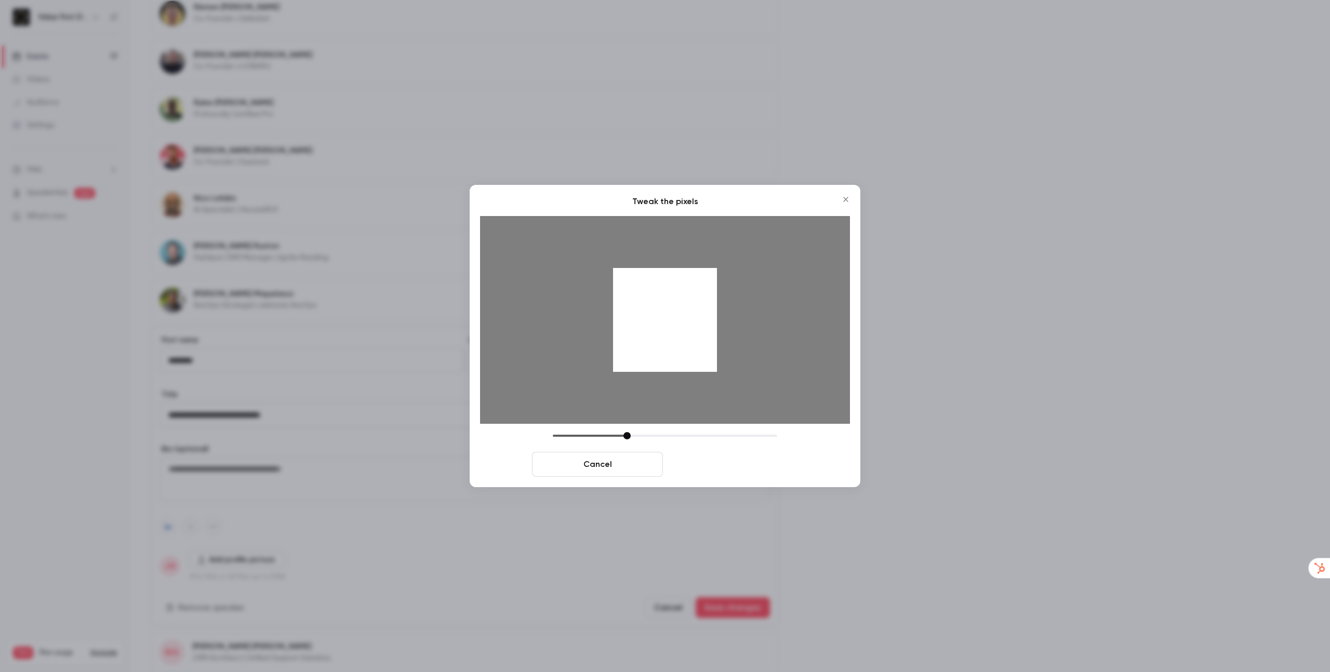
click at [726, 455] on button "Crop and save" at bounding box center [732, 464] width 131 height 25
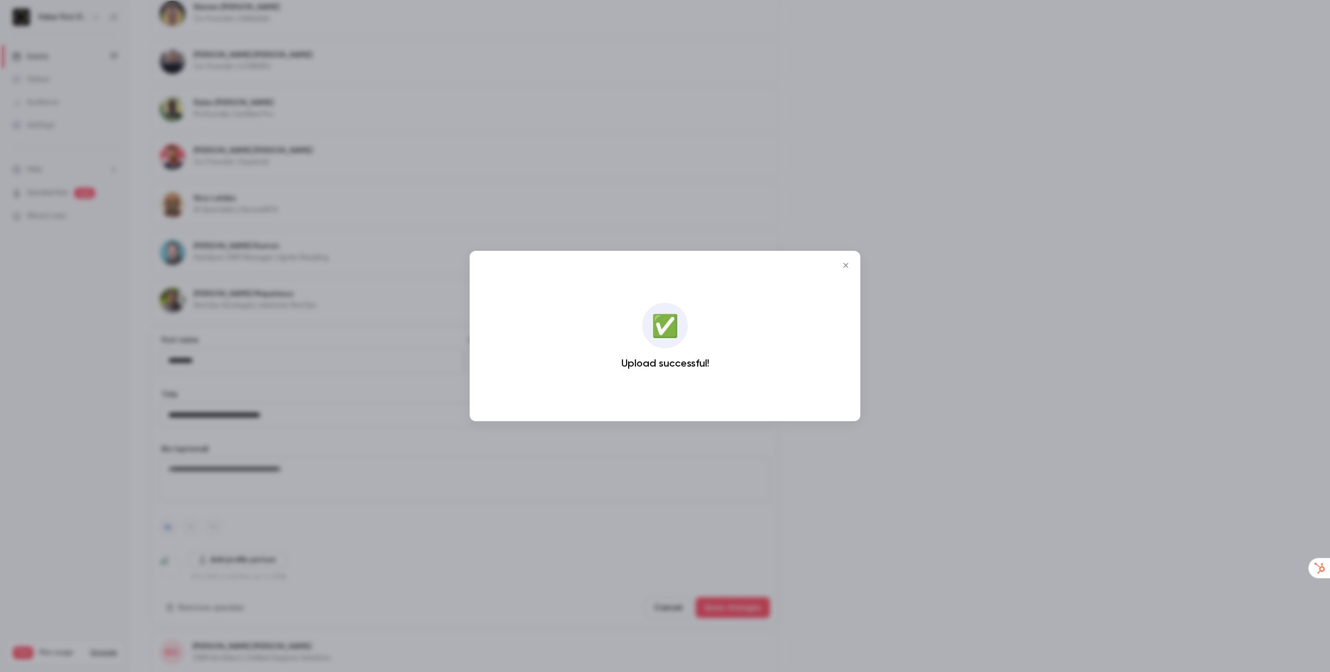
click at [705, 538] on div at bounding box center [665, 336] width 1330 height 672
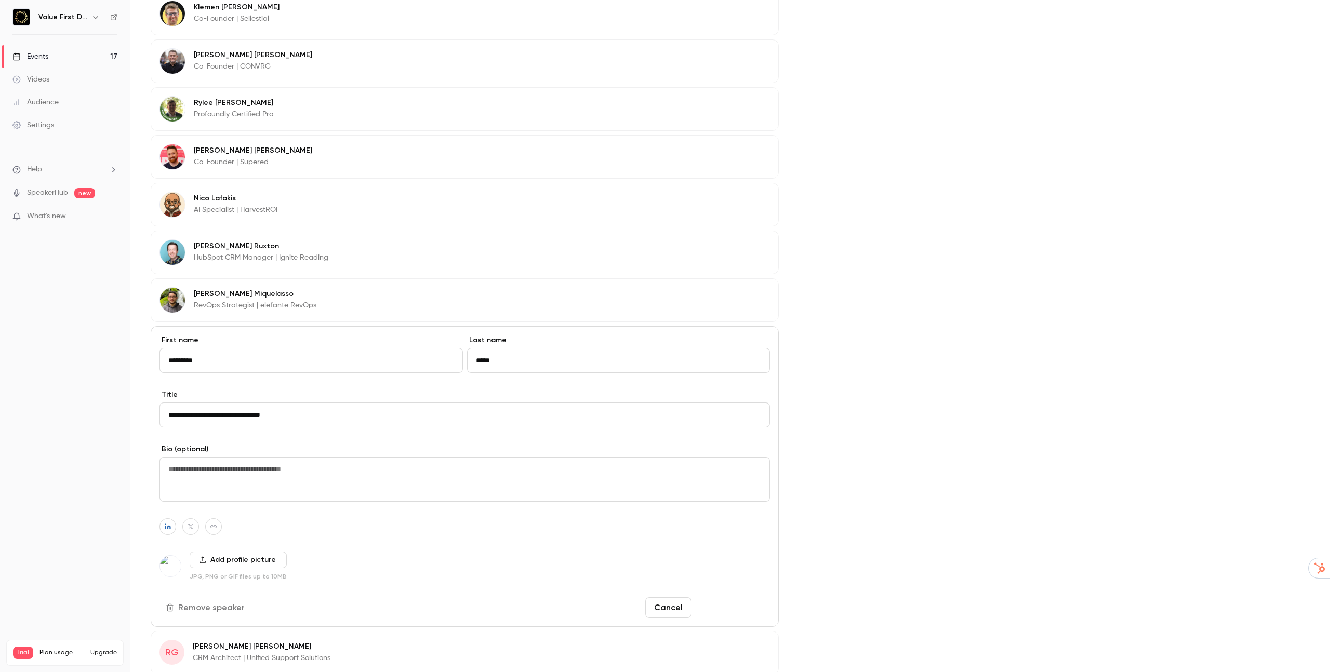
click at [723, 612] on button "Save changes" at bounding box center [733, 607] width 74 height 21
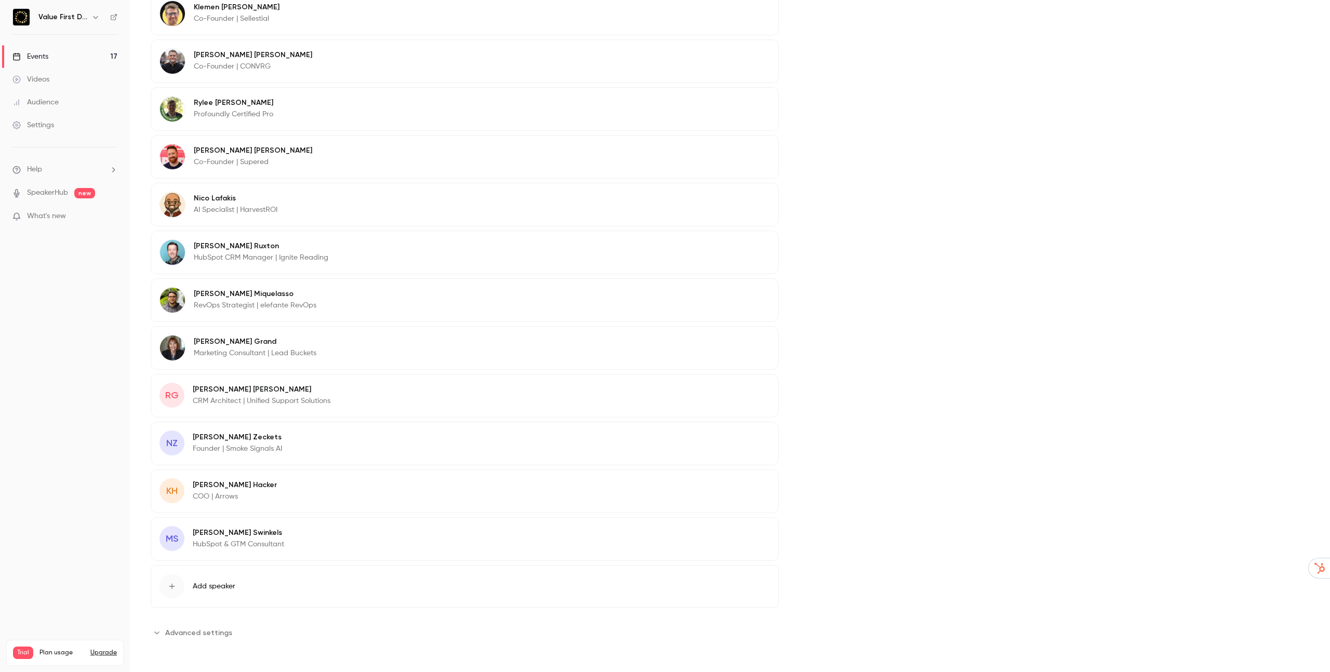
click at [168, 385] on span "RG" at bounding box center [171, 395] width 25 height 25
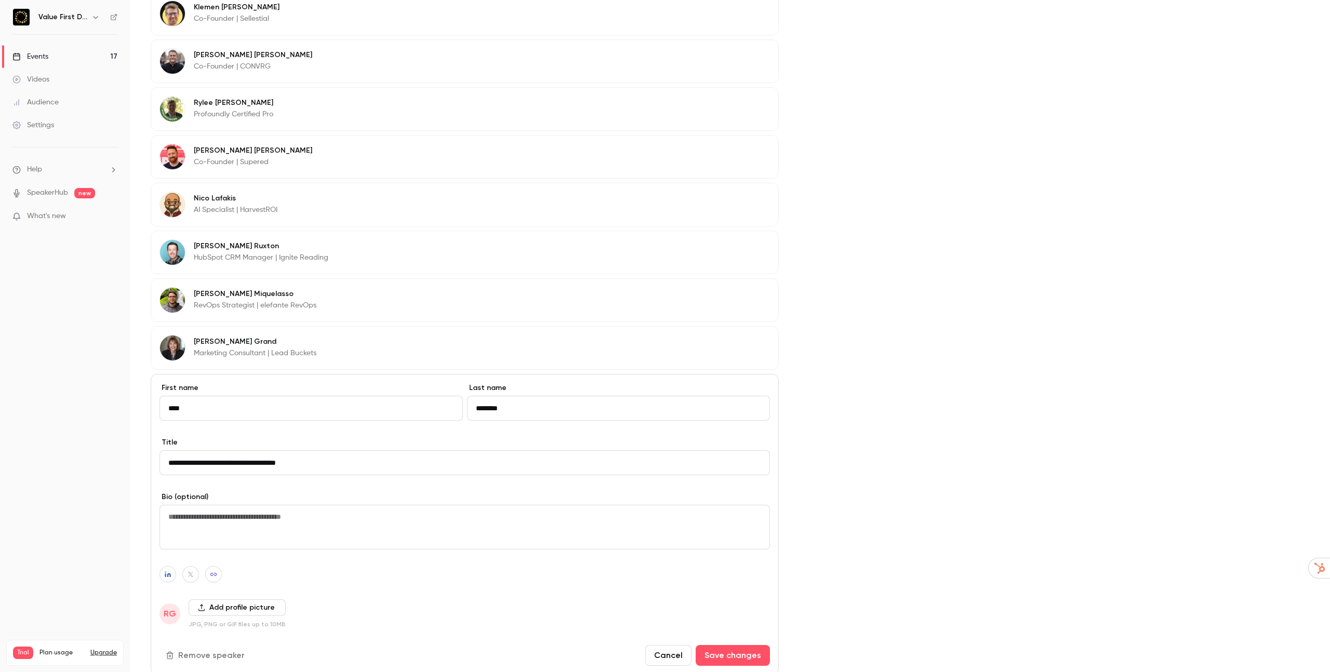
click at [500, 410] on input "********" at bounding box center [618, 408] width 303 height 25
click at [165, 571] on icon "button" at bounding box center [167, 574] width 7 height 6
click at [228, 602] on button "Add profile picture" at bounding box center [237, 608] width 97 height 17
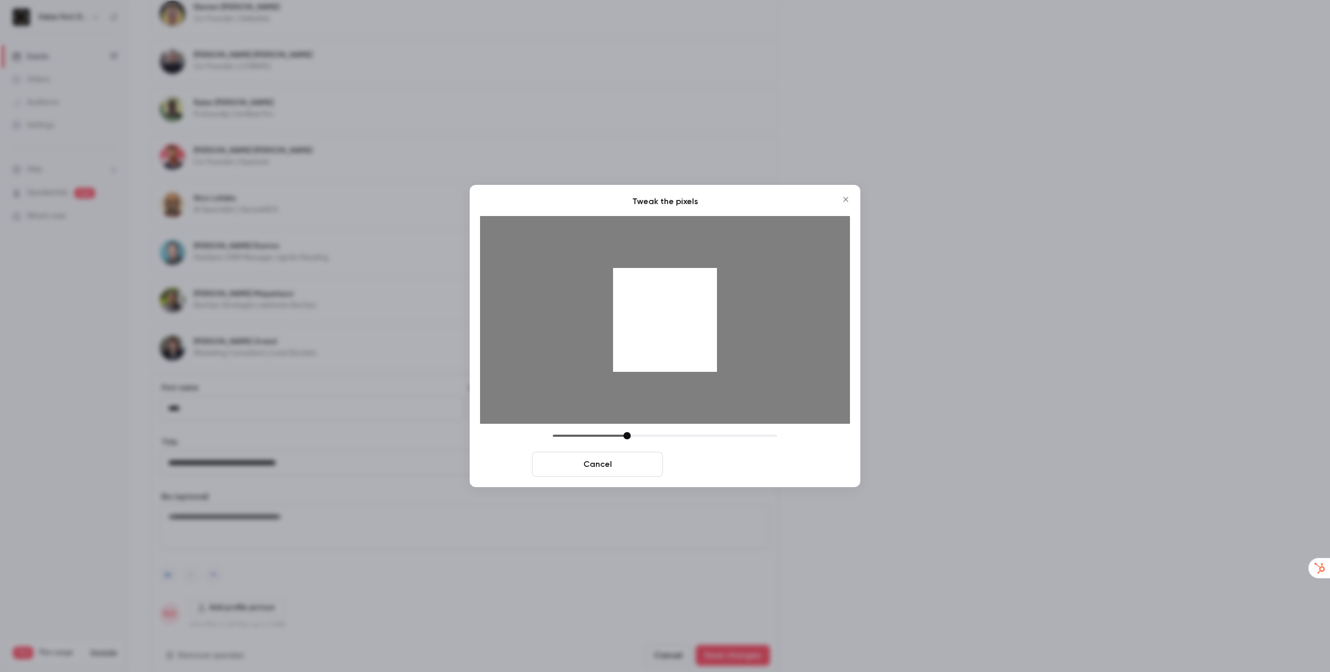
click at [726, 459] on button "Crop and save" at bounding box center [732, 464] width 131 height 25
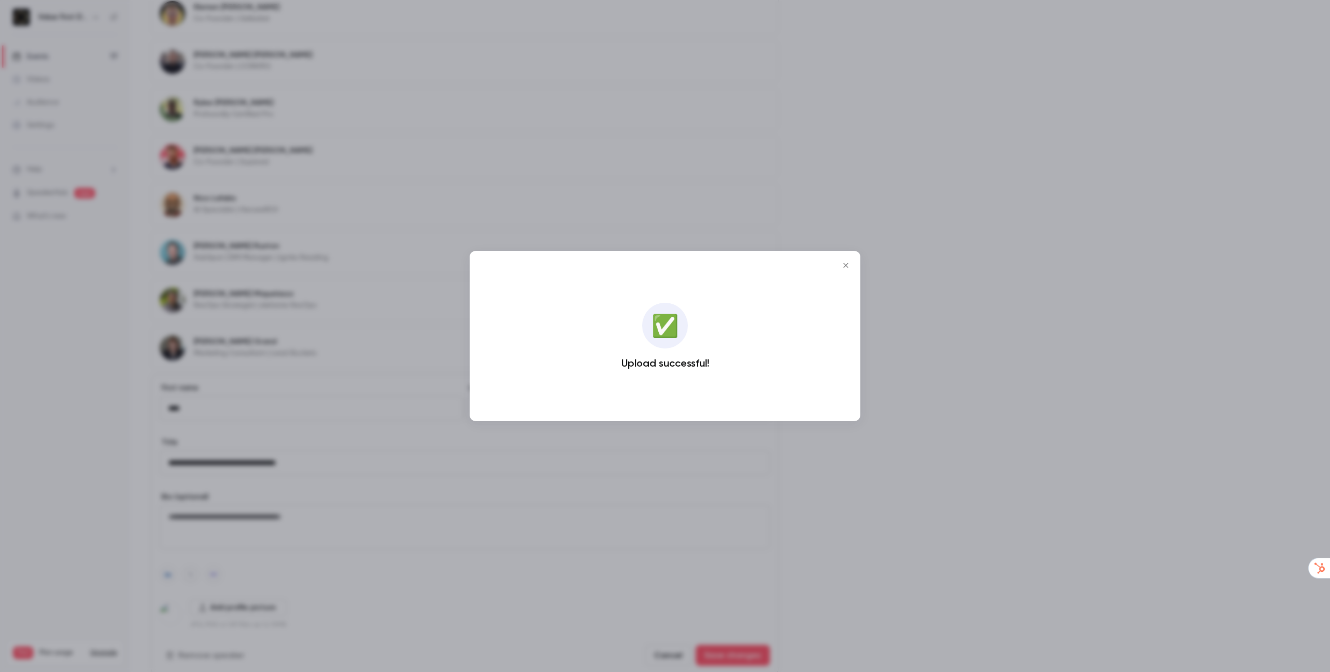
click at [732, 657] on div at bounding box center [665, 336] width 1330 height 672
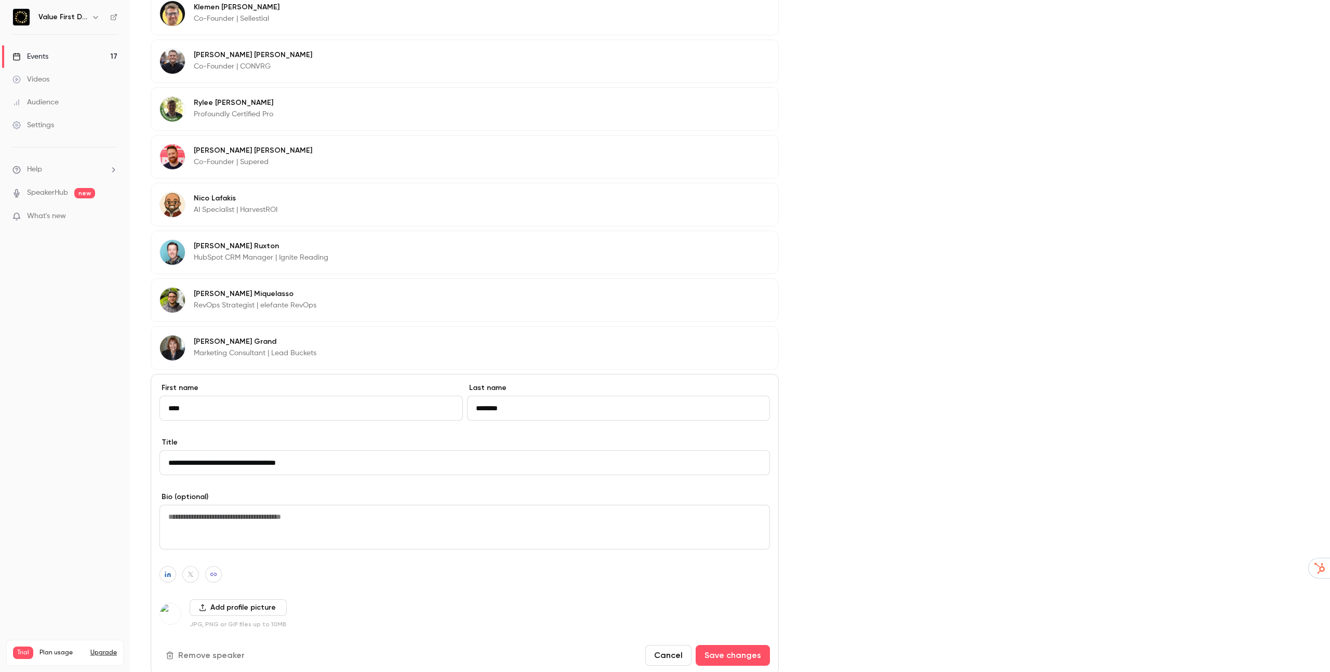
click at [732, 657] on button "Save changes" at bounding box center [733, 655] width 74 height 21
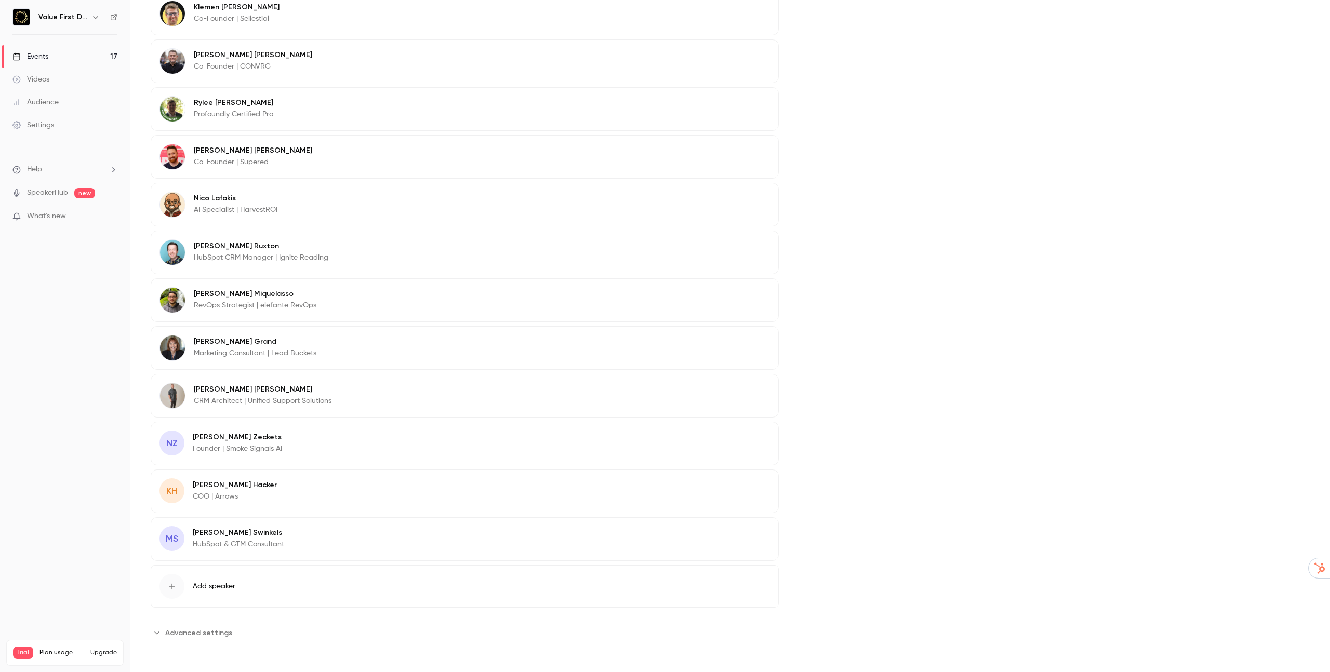
click at [246, 436] on p "Nick Zeckets" at bounding box center [237, 437] width 89 height 10
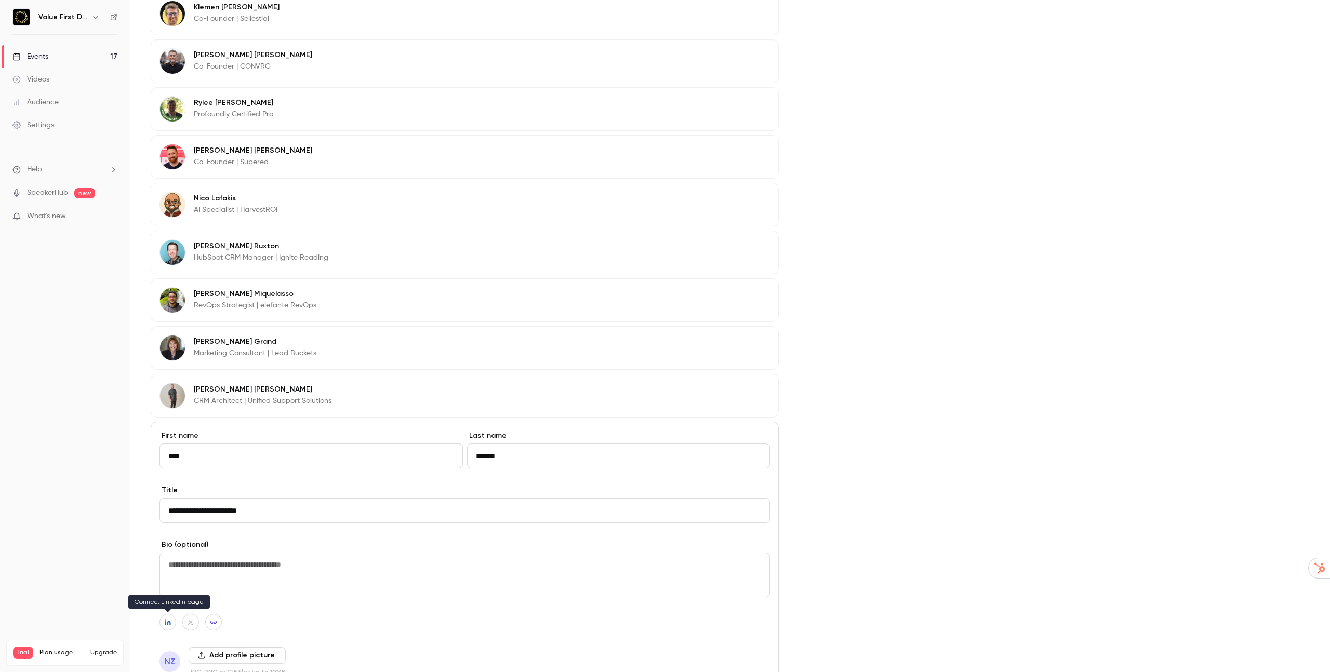
click at [167, 620] on icon "button" at bounding box center [167, 622] width 7 height 6
click at [206, 656] on button "Add profile picture" at bounding box center [237, 655] width 97 height 17
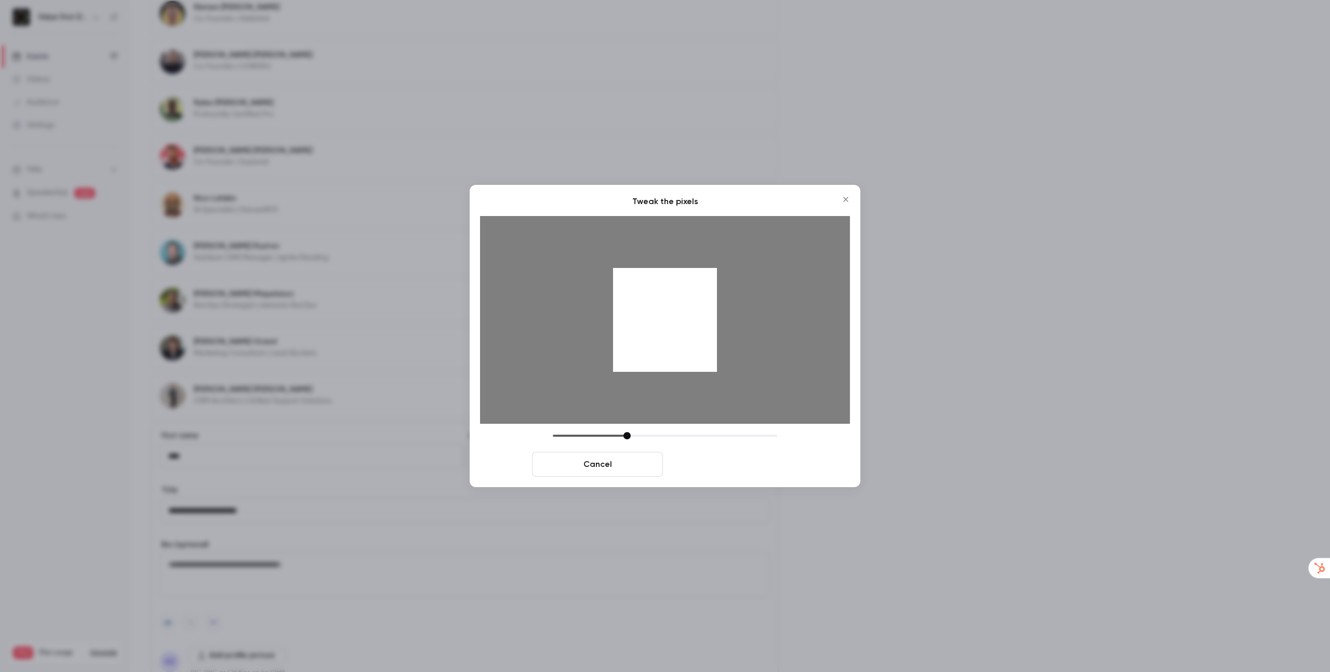
click at [721, 476] on button "Crop and save" at bounding box center [732, 464] width 131 height 25
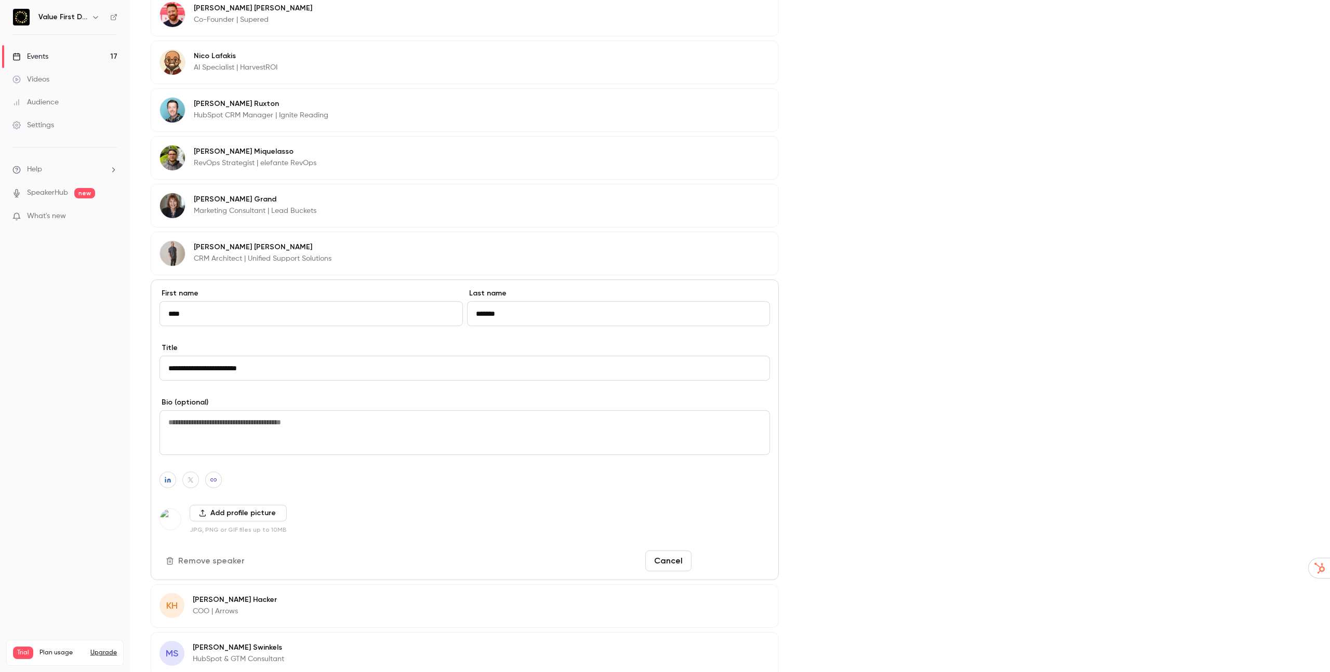
click at [740, 563] on button "Save changes" at bounding box center [733, 561] width 74 height 21
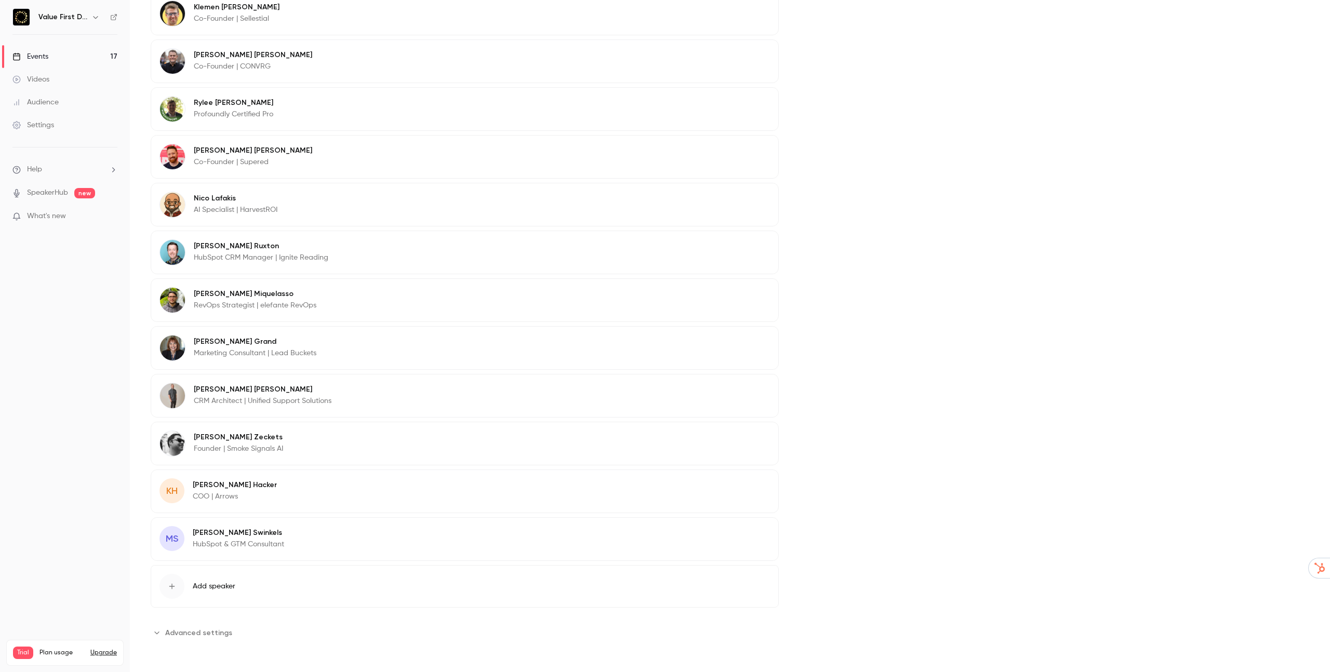
click at [215, 484] on p "Kim Hacker" at bounding box center [235, 485] width 84 height 10
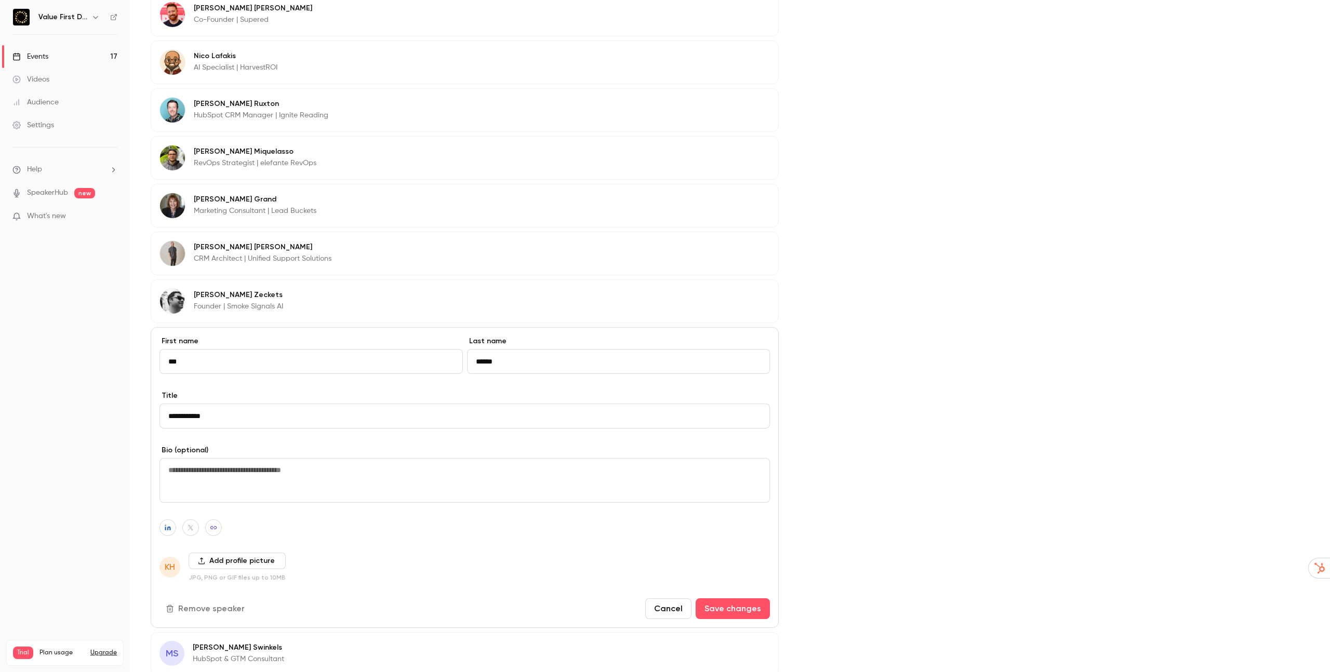
click at [508, 364] on input "******" at bounding box center [618, 361] width 303 height 25
click at [162, 531] on button "button" at bounding box center [167, 527] width 17 height 17
click at [223, 557] on button "Add profile picture" at bounding box center [237, 561] width 97 height 17
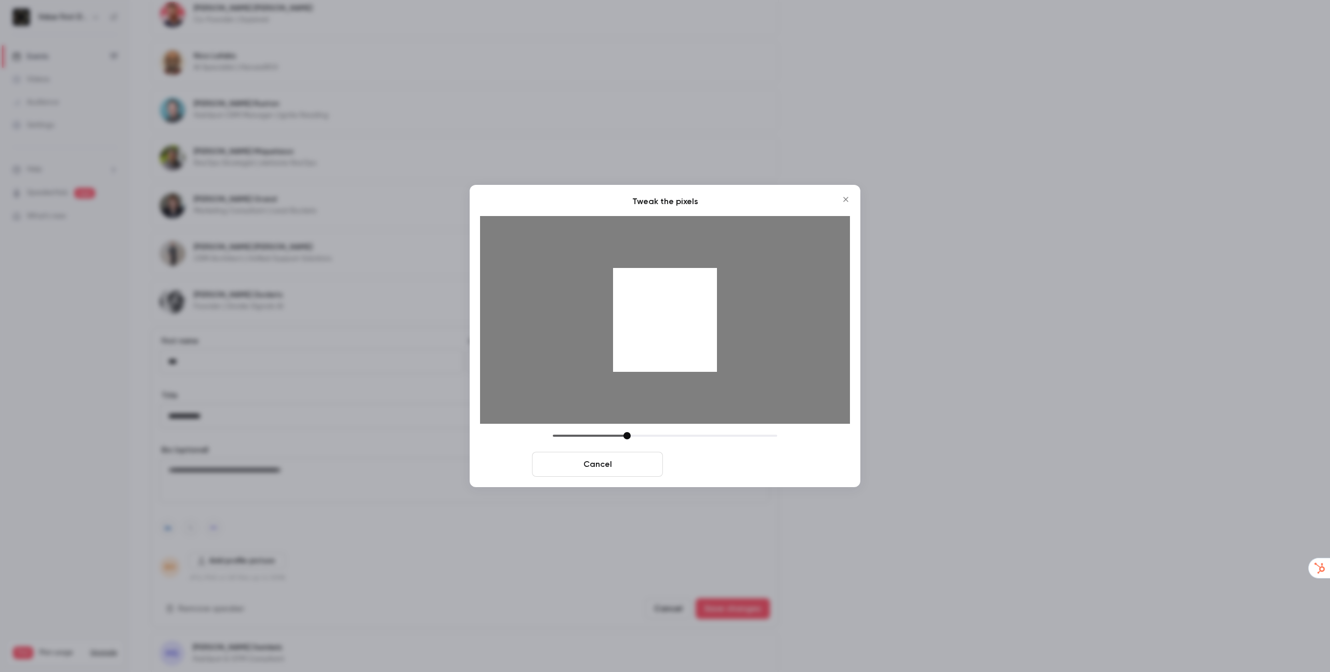
click at [713, 462] on button "Crop and save" at bounding box center [732, 464] width 131 height 25
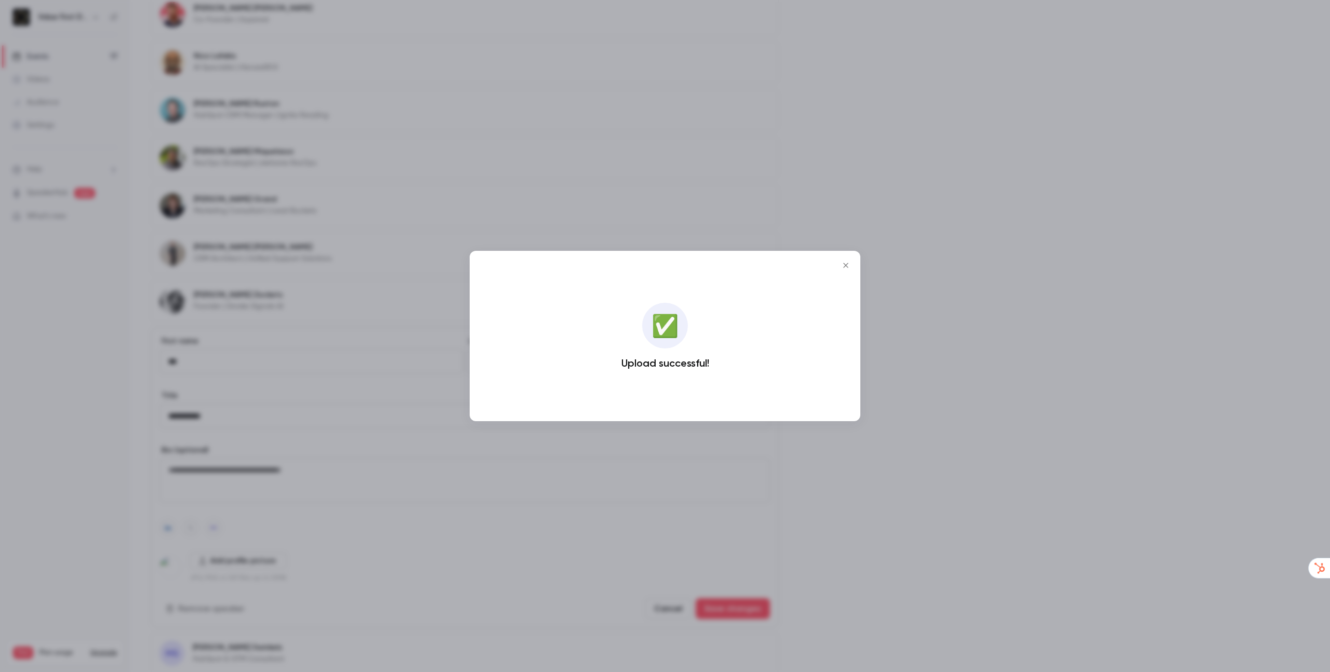
click at [715, 552] on div at bounding box center [665, 336] width 1330 height 672
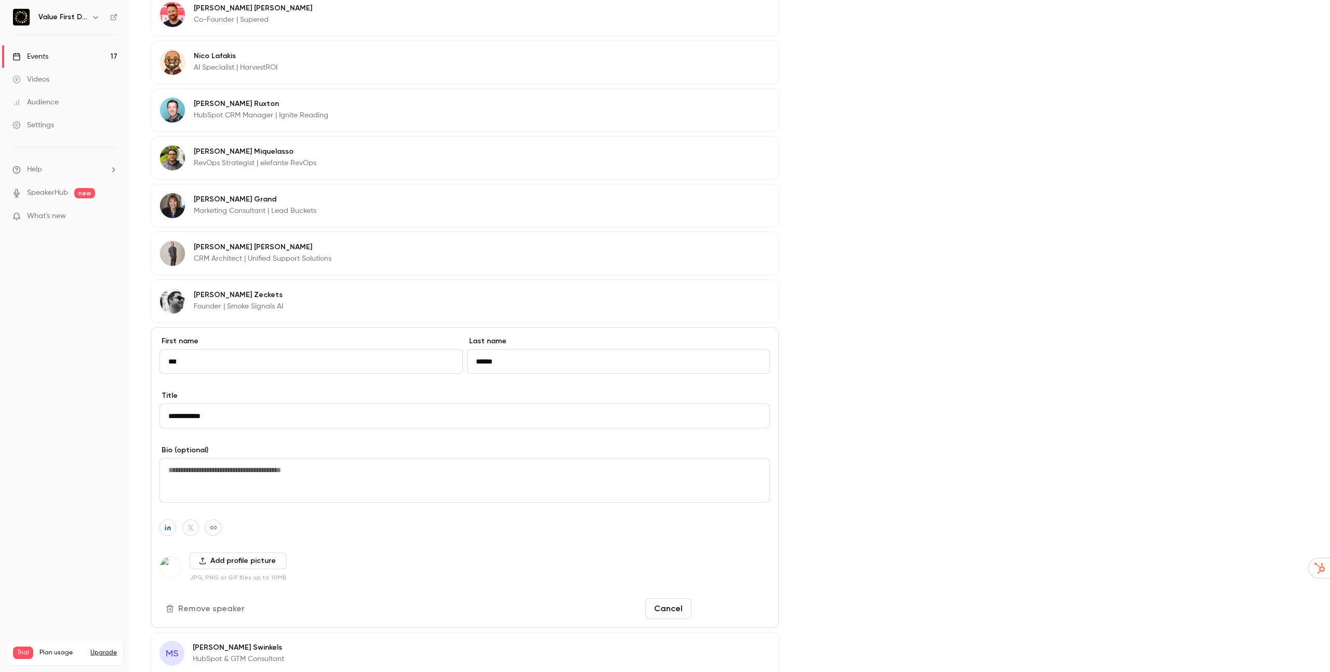
click at [721, 601] on button "Save changes" at bounding box center [733, 608] width 74 height 21
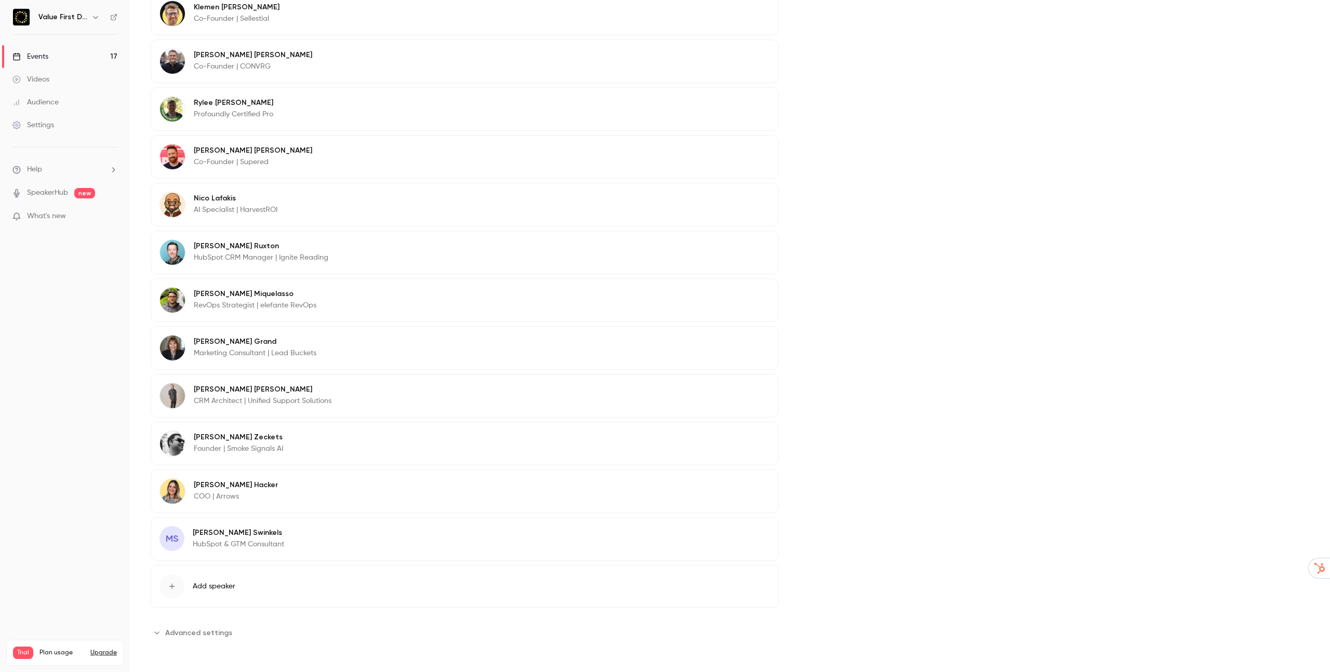
scroll to position [905, 0]
click at [224, 539] on p "HubSpot & GTM Consultant" at bounding box center [238, 544] width 91 height 10
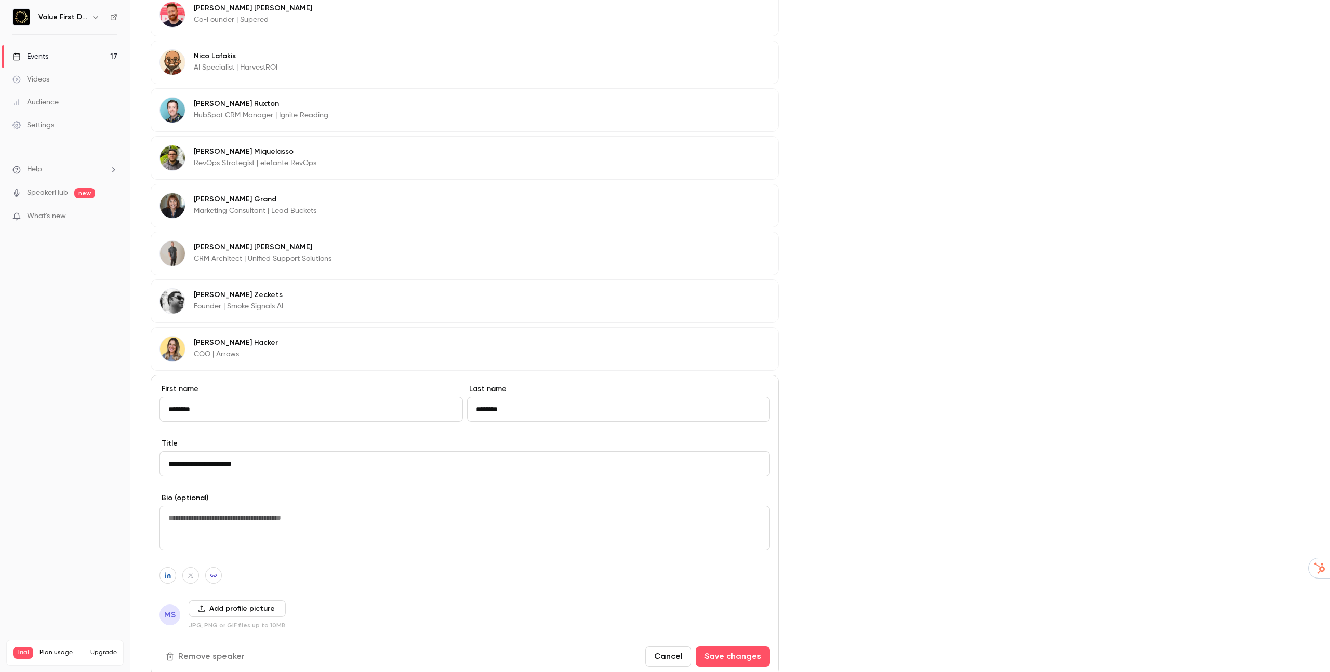
click at [556, 401] on input "********" at bounding box center [618, 409] width 303 height 25
click at [170, 576] on icon "button" at bounding box center [168, 576] width 6 height 6
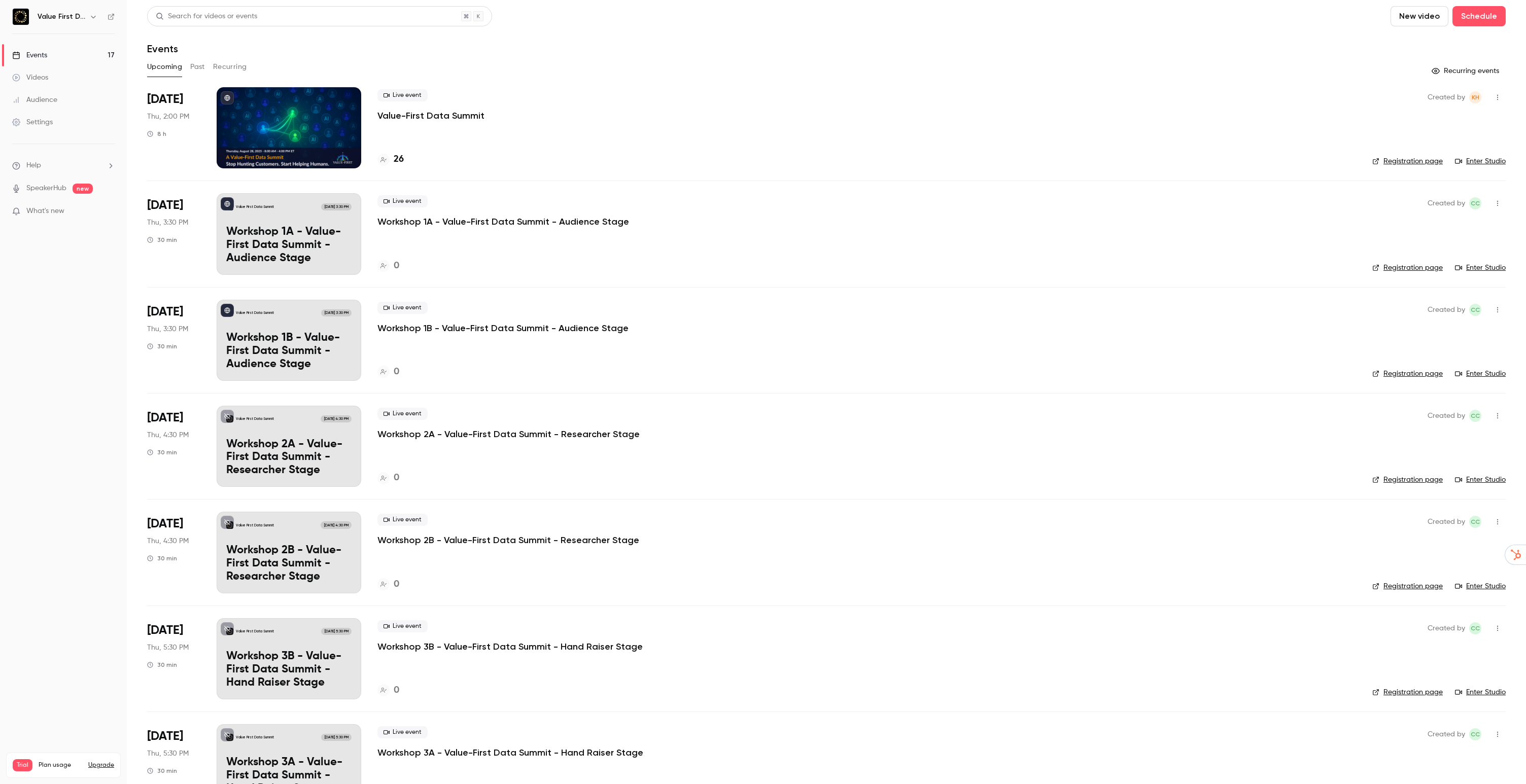
click at [406, 114] on p "Value-First Data Summit" at bounding box center [432, 115] width 107 height 12
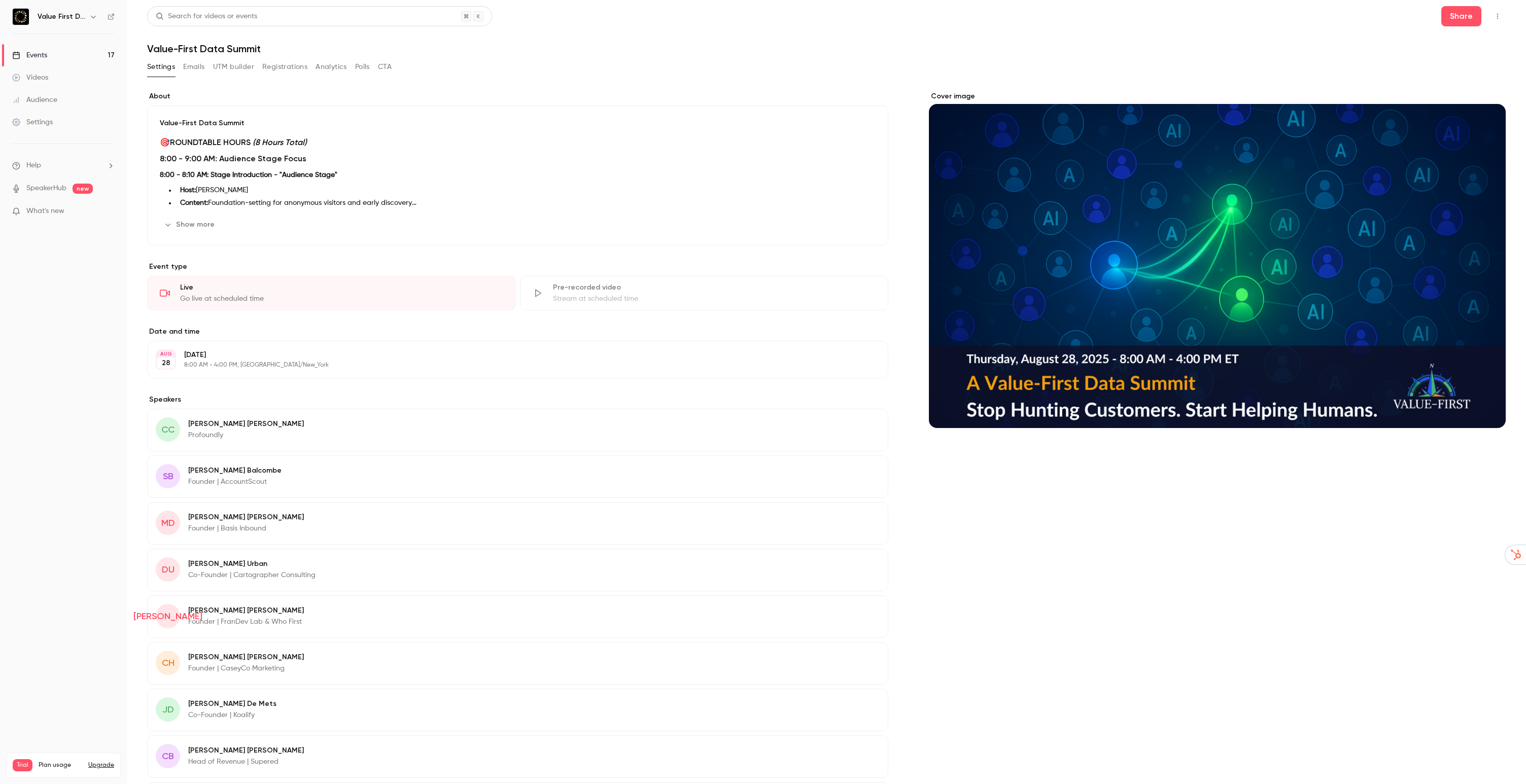
click at [1505, 16] on button "button" at bounding box center [1497, 16] width 17 height 17
click at [1430, 63] on div "Enter Studio" at bounding box center [1458, 68] width 80 height 10
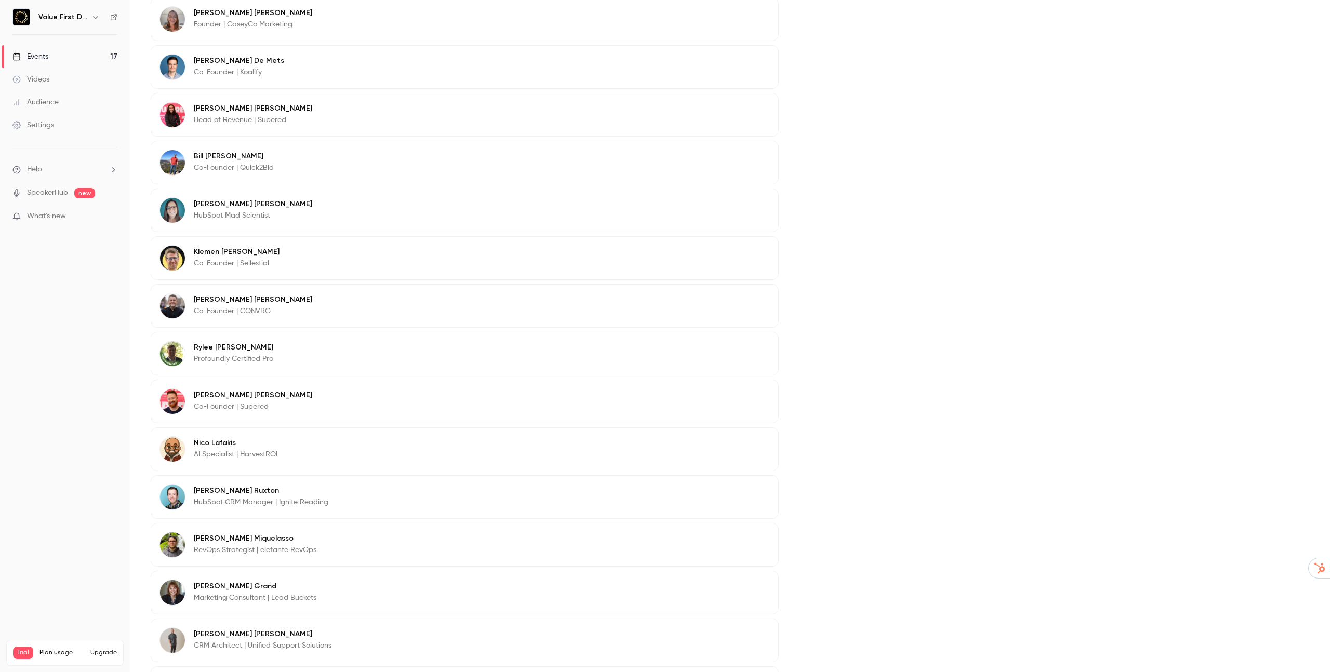
scroll to position [905, 0]
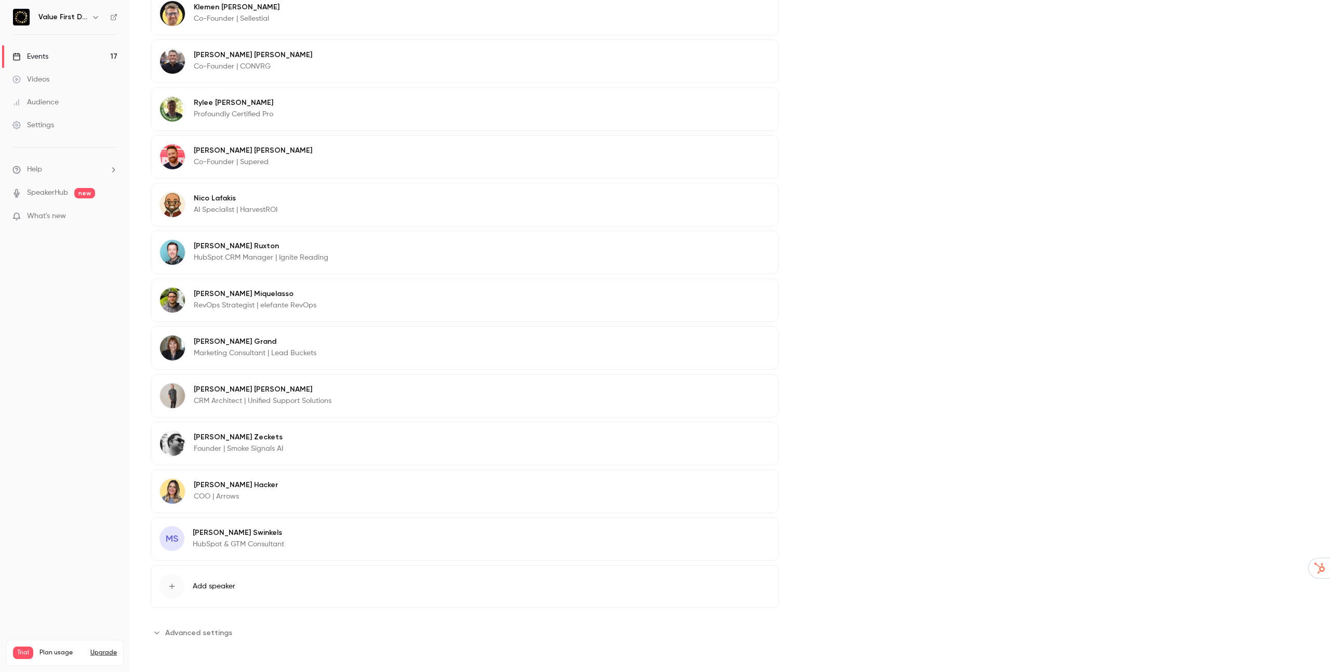
click at [219, 532] on p "Mattheus Swinkels" at bounding box center [238, 533] width 91 height 10
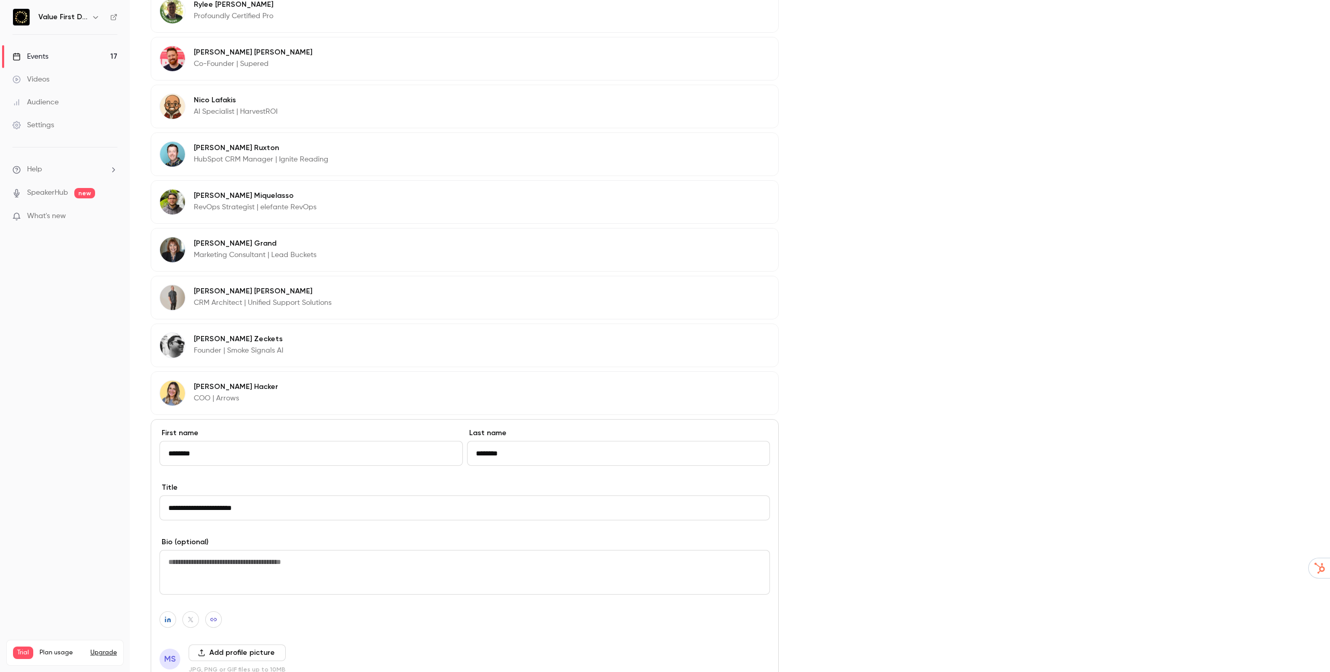
scroll to position [1104, 0]
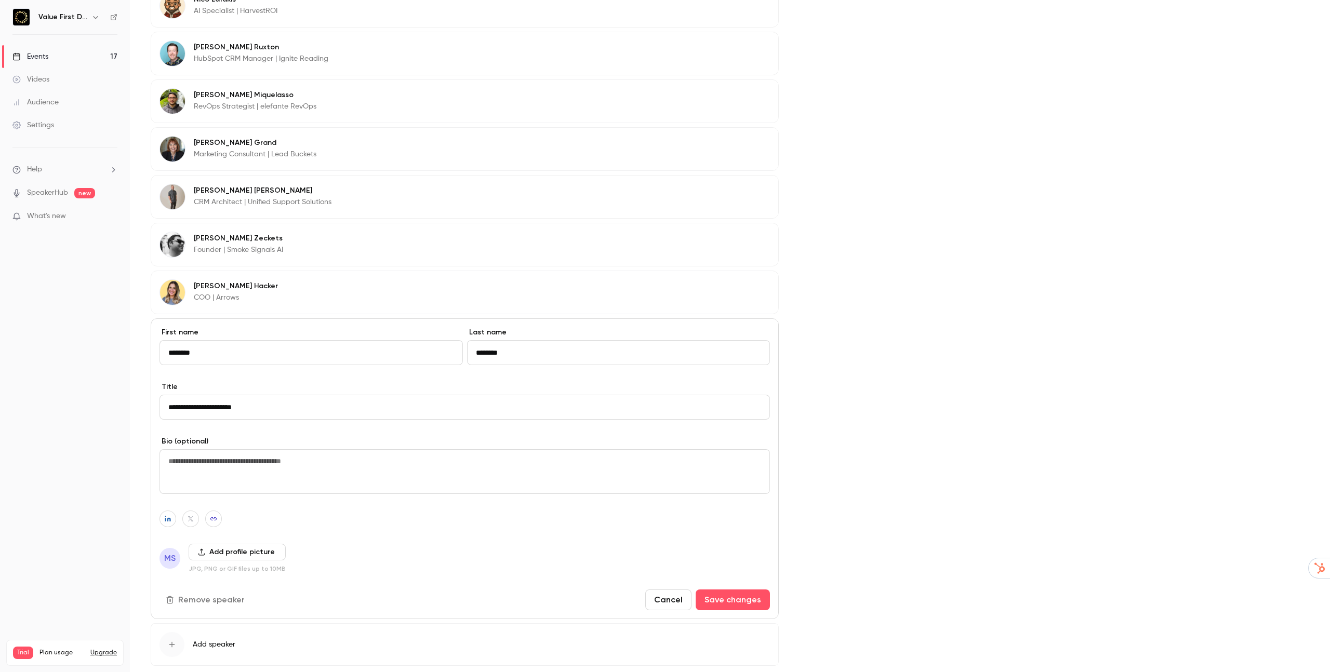
click at [217, 562] on div "Add profile picture JPG, PNG or GIF files up to 10MB" at bounding box center [237, 558] width 97 height 29
click at [221, 554] on button "Add profile picture" at bounding box center [237, 552] width 97 height 17
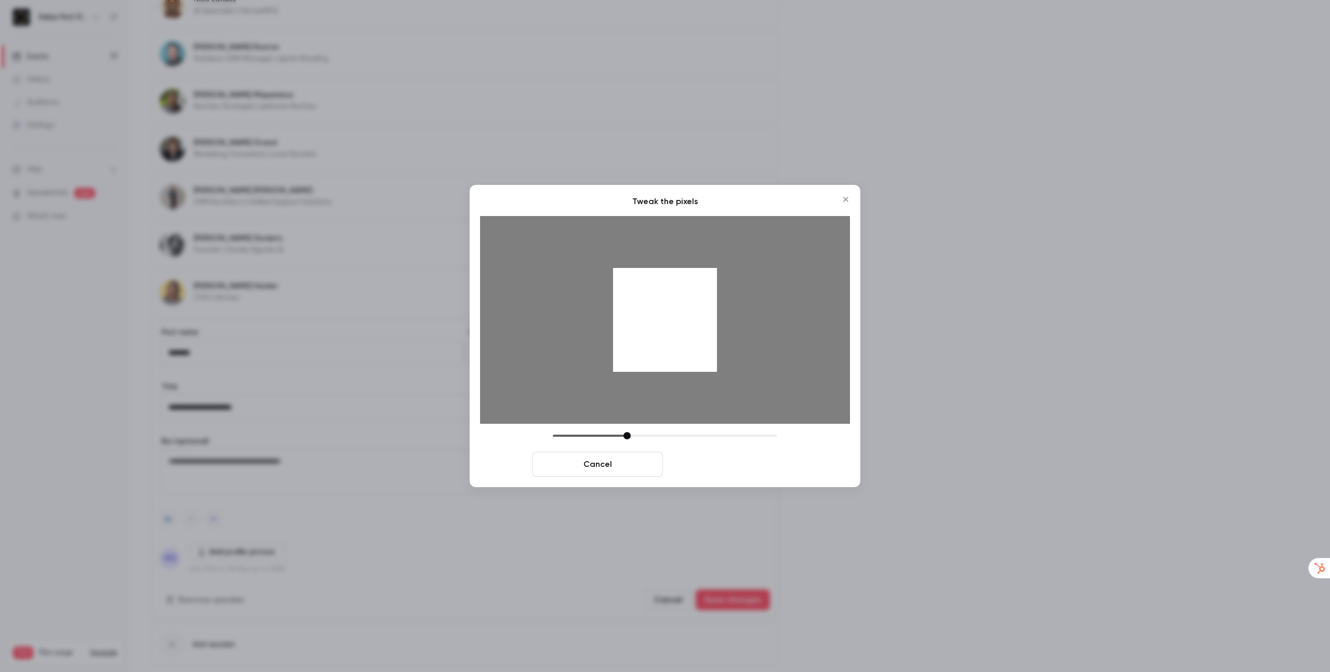
click at [718, 462] on button "Crop and save" at bounding box center [732, 464] width 131 height 25
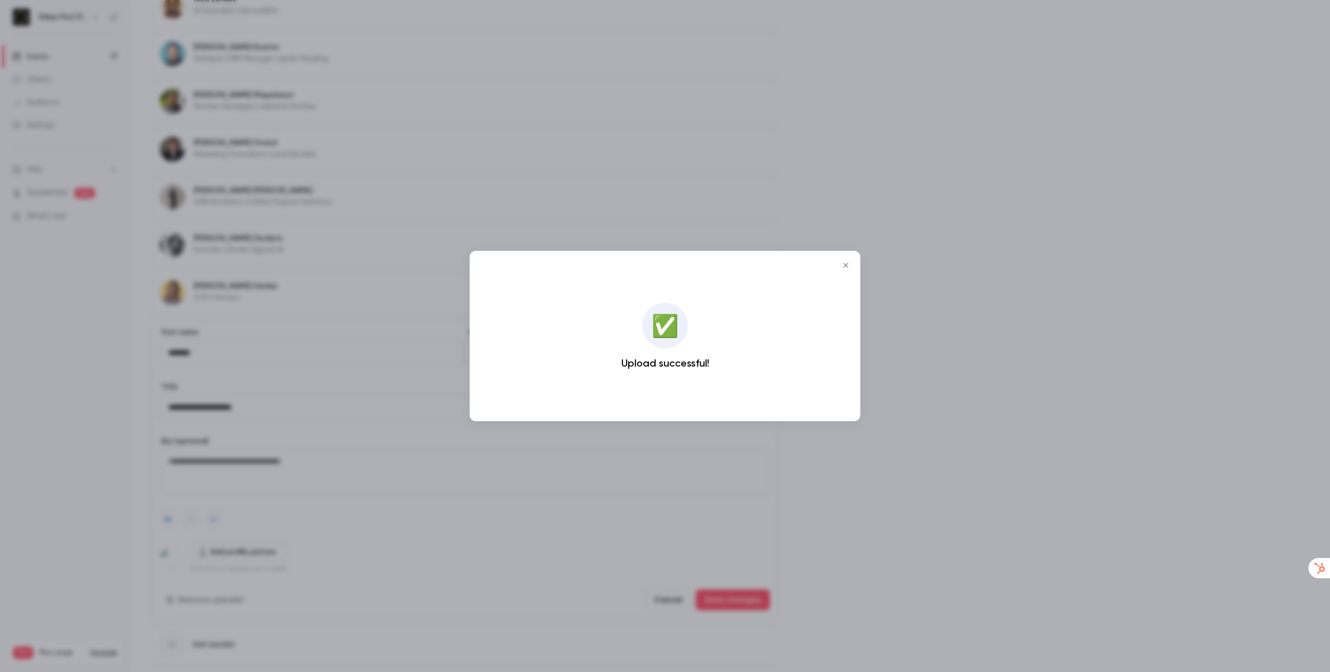
click at [692, 559] on div at bounding box center [665, 336] width 1330 height 672
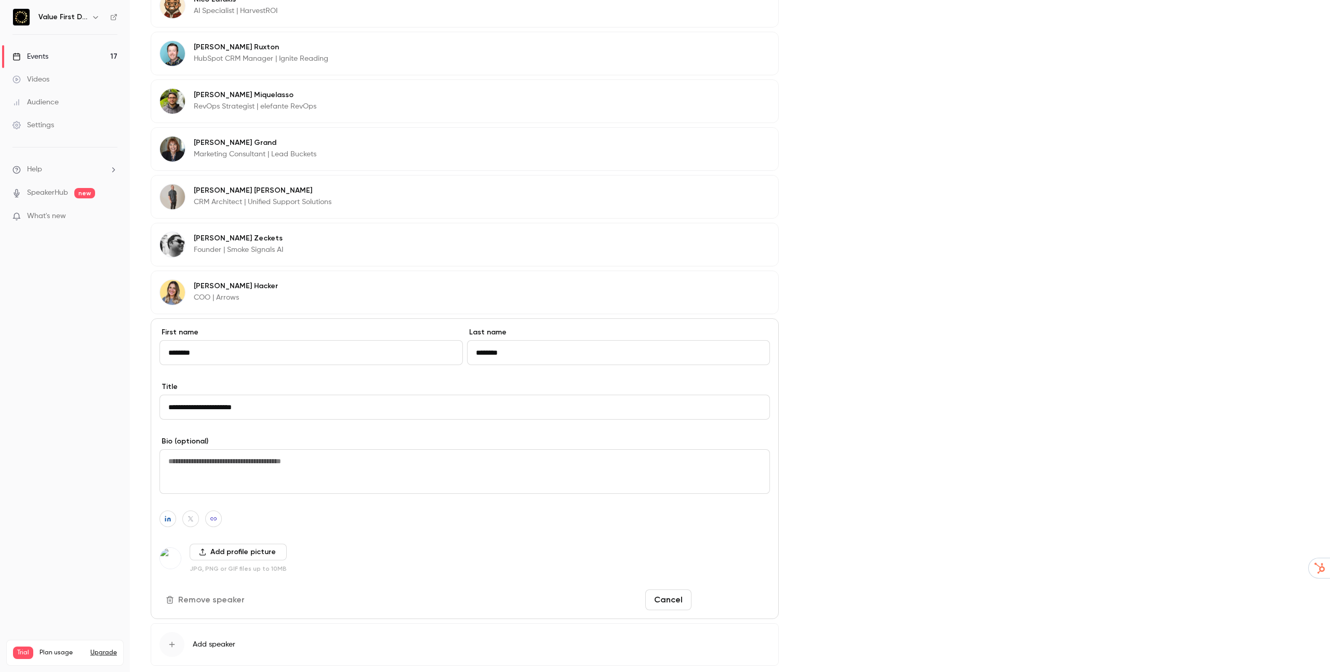
click at [724, 602] on button "Save changes" at bounding box center [733, 600] width 74 height 21
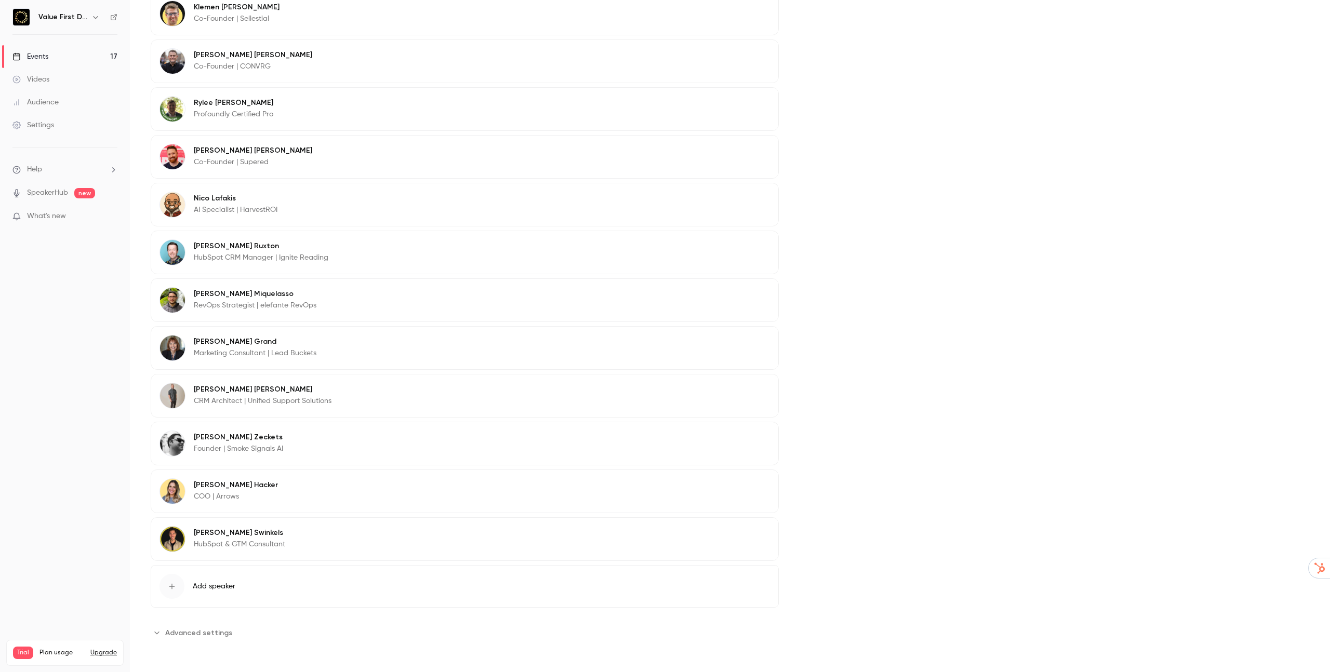
click at [206, 577] on button "Add speaker" at bounding box center [465, 586] width 628 height 43
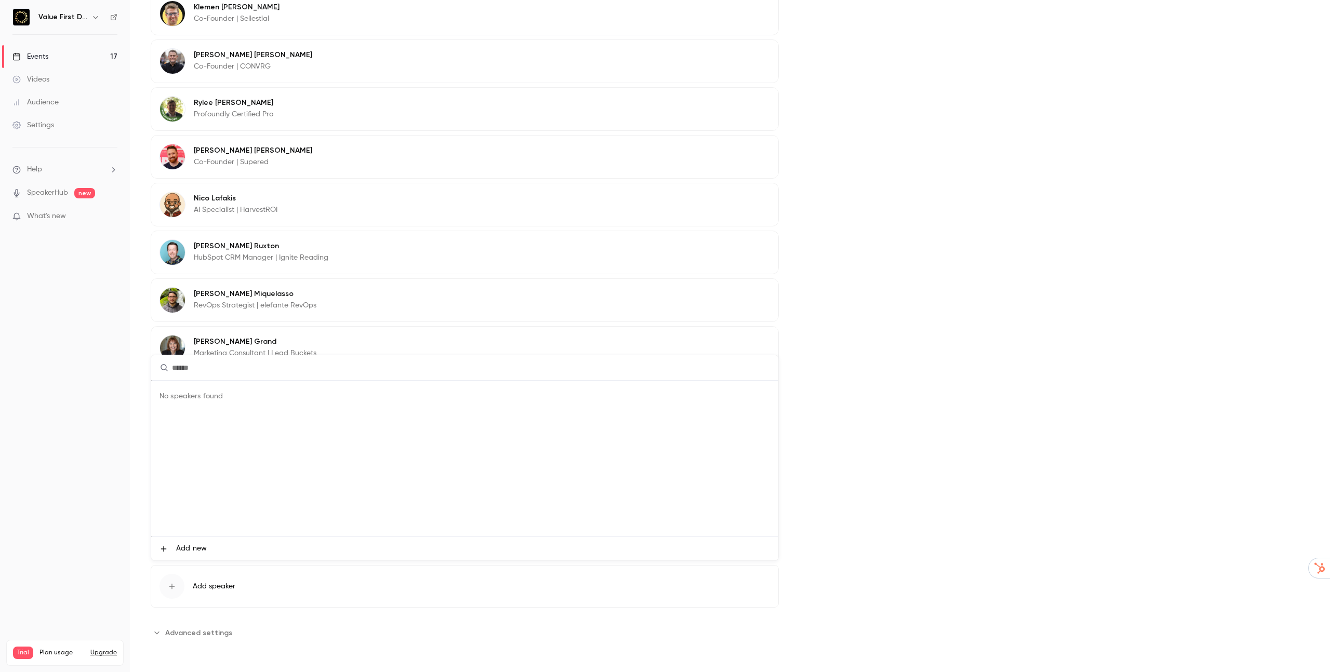
click at [191, 547] on span "Add new" at bounding box center [191, 548] width 31 height 11
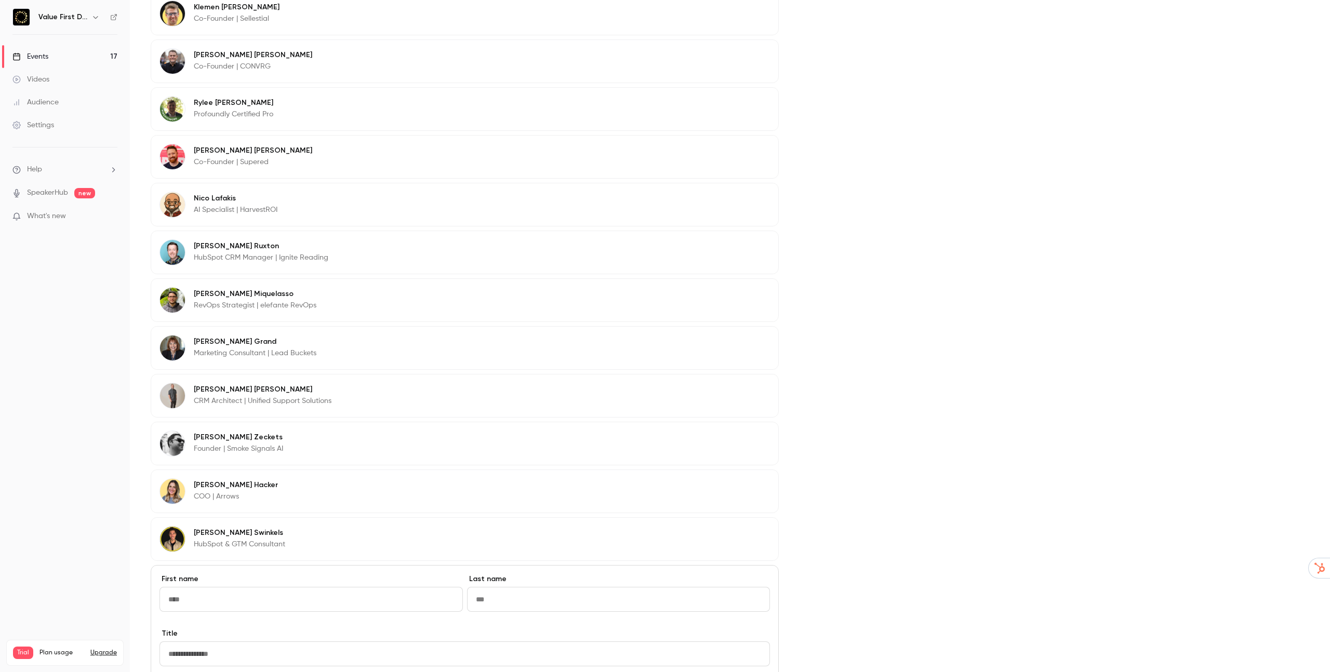
click at [242, 600] on input "First name" at bounding box center [310, 599] width 303 height 25
type input "*****"
paste input "******"
type input "******"
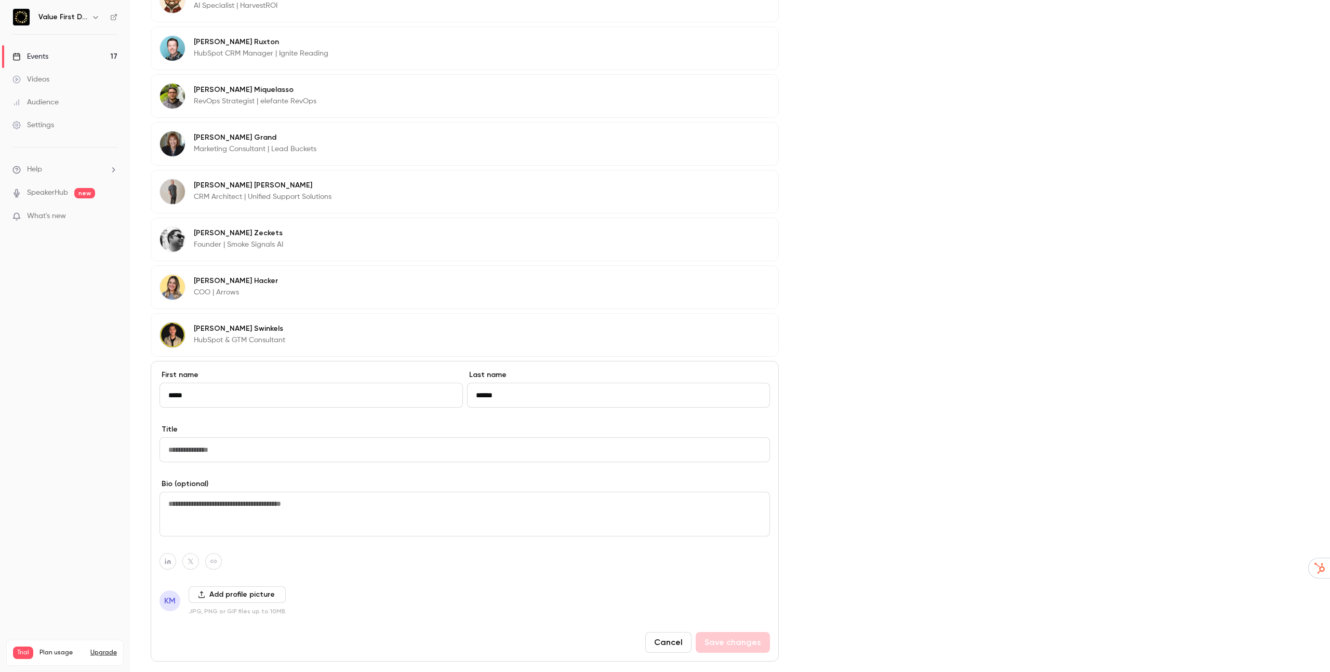
scroll to position [1141, 0]
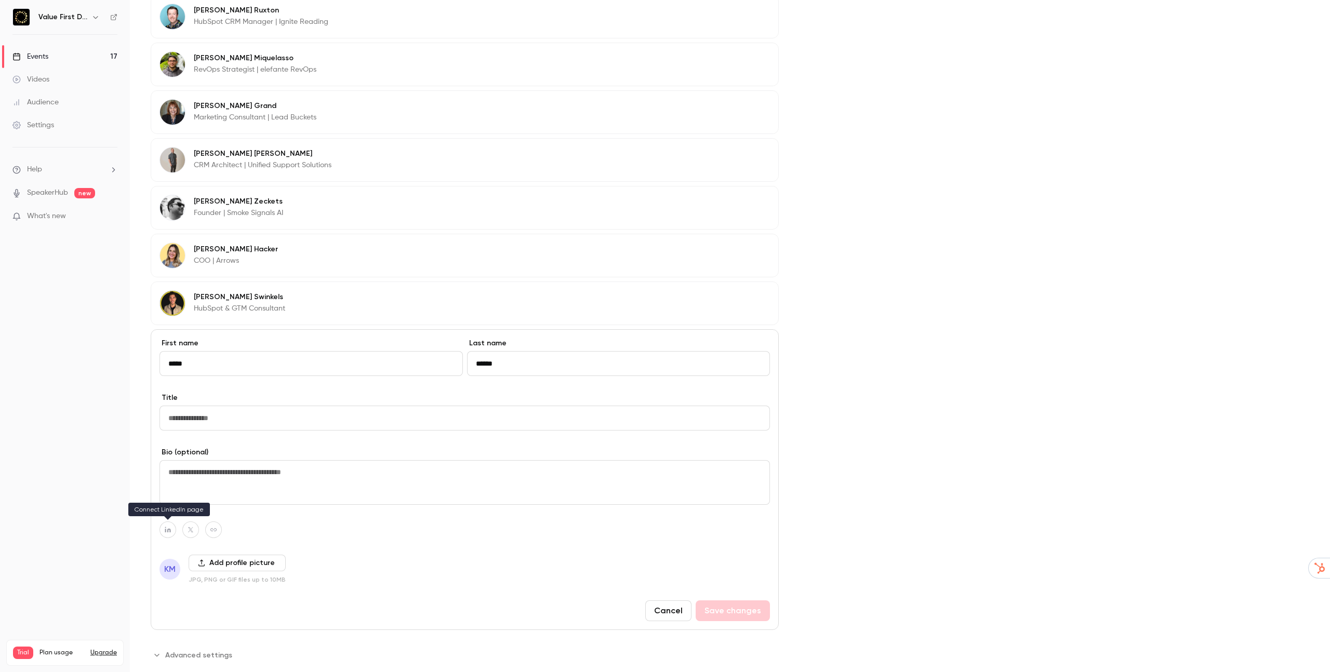
click at [172, 529] on button "button" at bounding box center [167, 530] width 17 height 17
click at [220, 507] on icon "button" at bounding box center [222, 505] width 6 height 6
type input "**********"
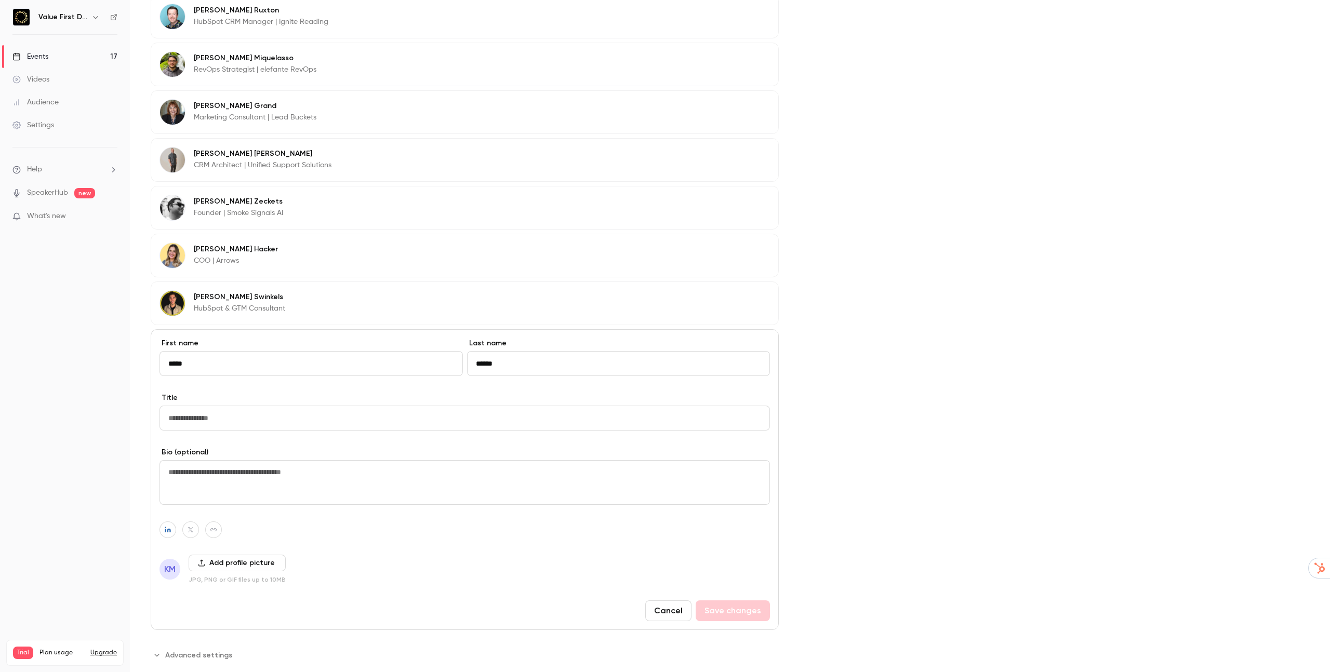
click at [206, 424] on input "Title" at bounding box center [464, 418] width 610 height 25
paste input "**********"
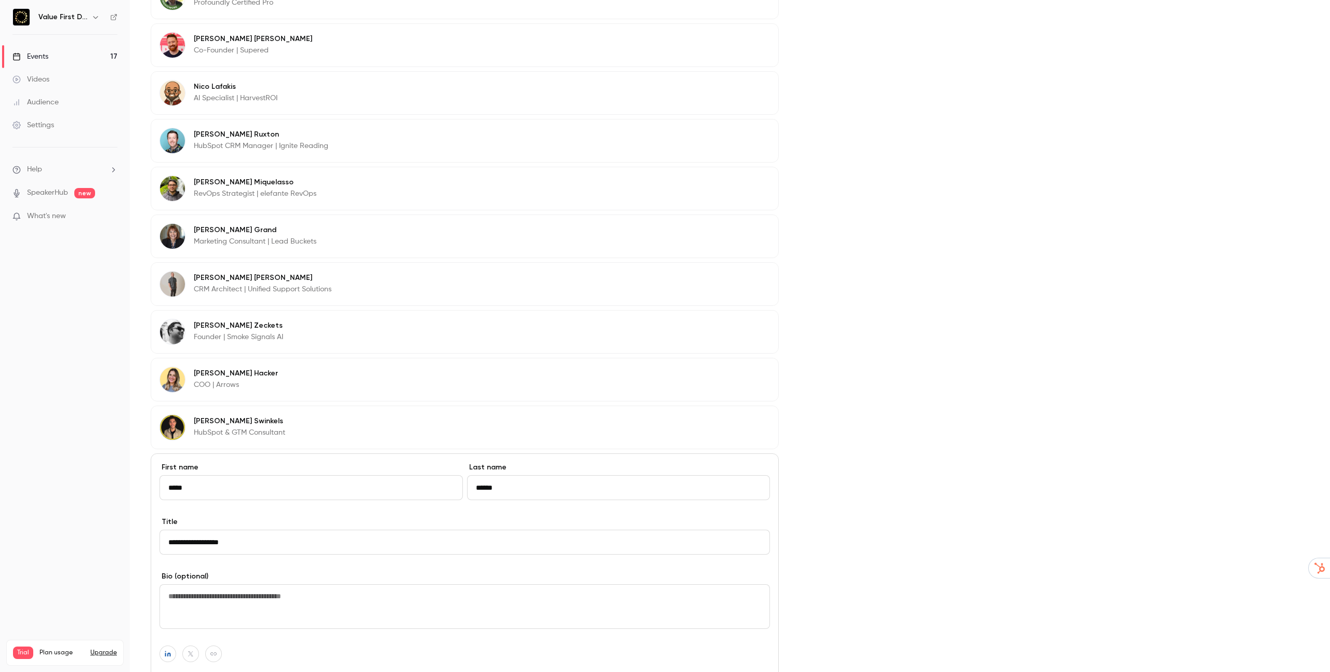
scroll to position [1028, 0]
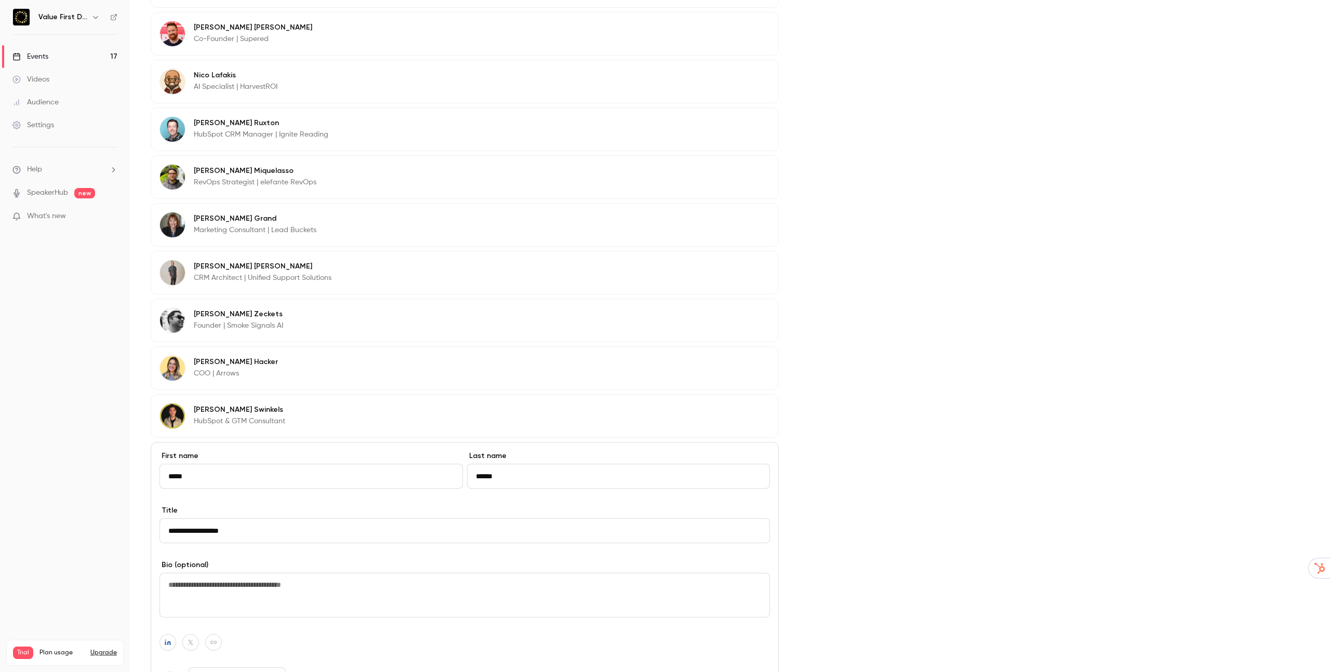
type input "**********"
copy p "|"
drag, startPoint x: 216, startPoint y: 374, endPoint x: 210, endPoint y: 375, distance: 5.8
click at [210, 375] on p "COO | Arrows" at bounding box center [236, 373] width 84 height 10
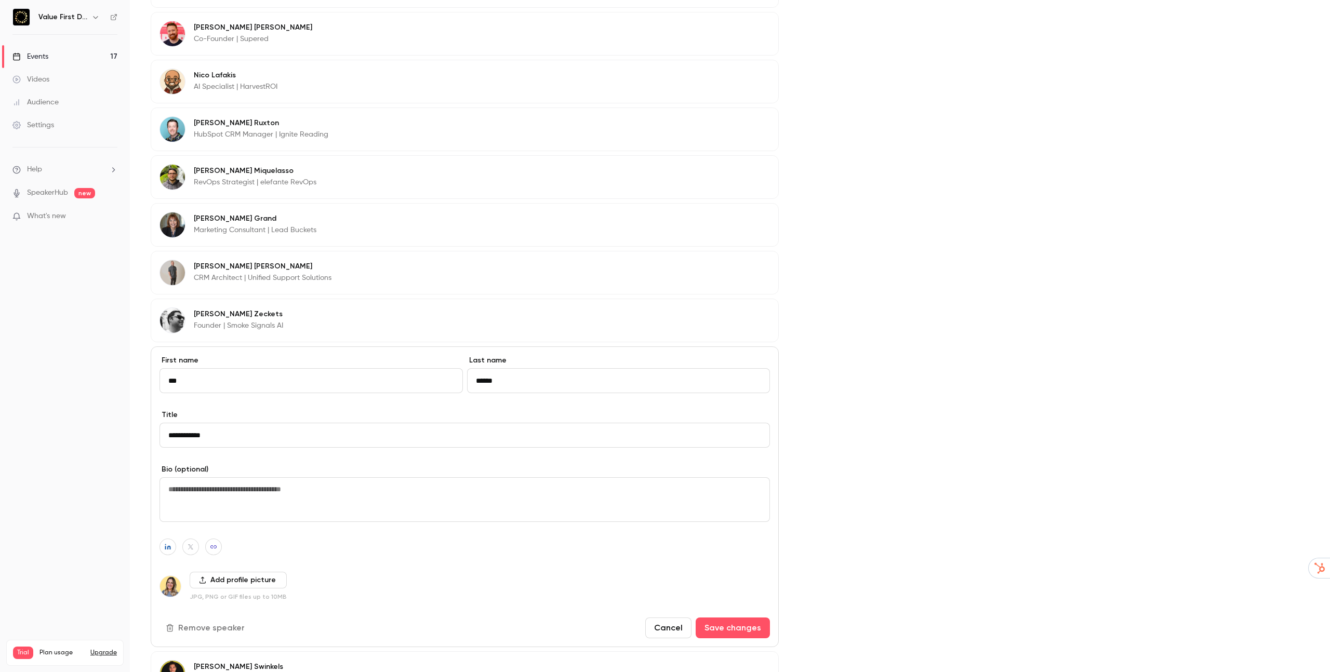
scroll to position [1162, 0]
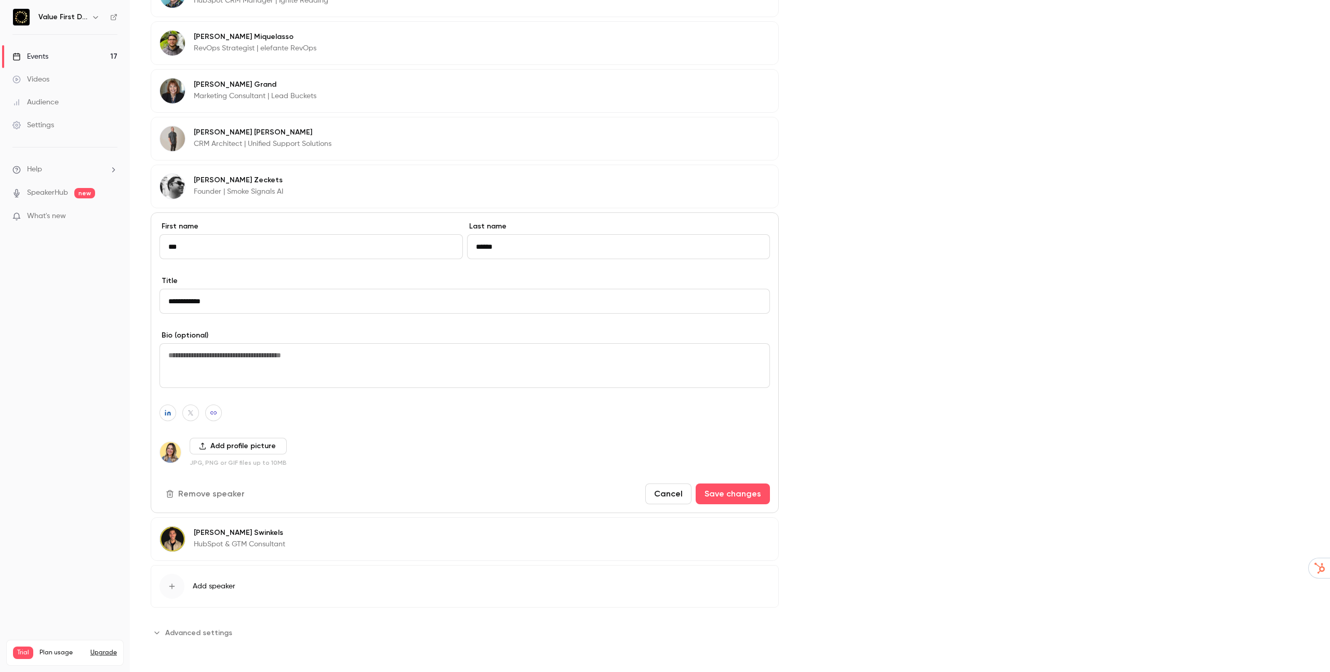
click at [207, 584] on span "Add speaker" at bounding box center [214, 586] width 43 height 10
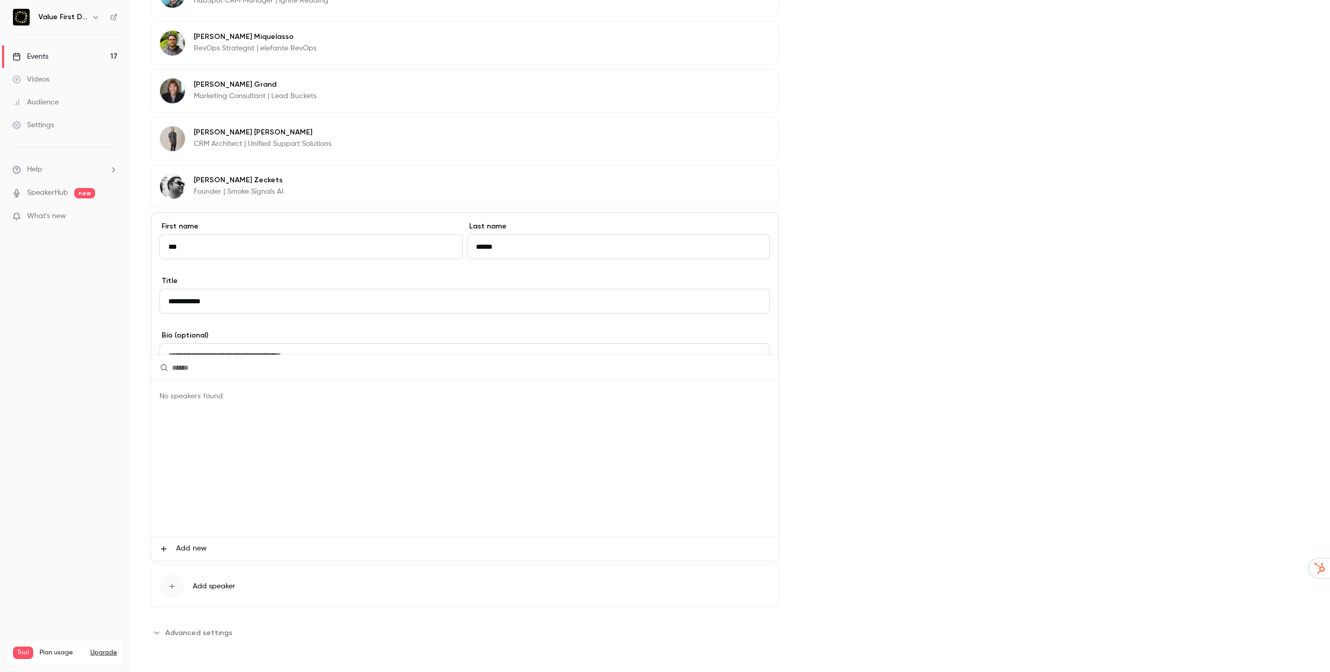
click at [179, 549] on span "Add new" at bounding box center [191, 548] width 31 height 11
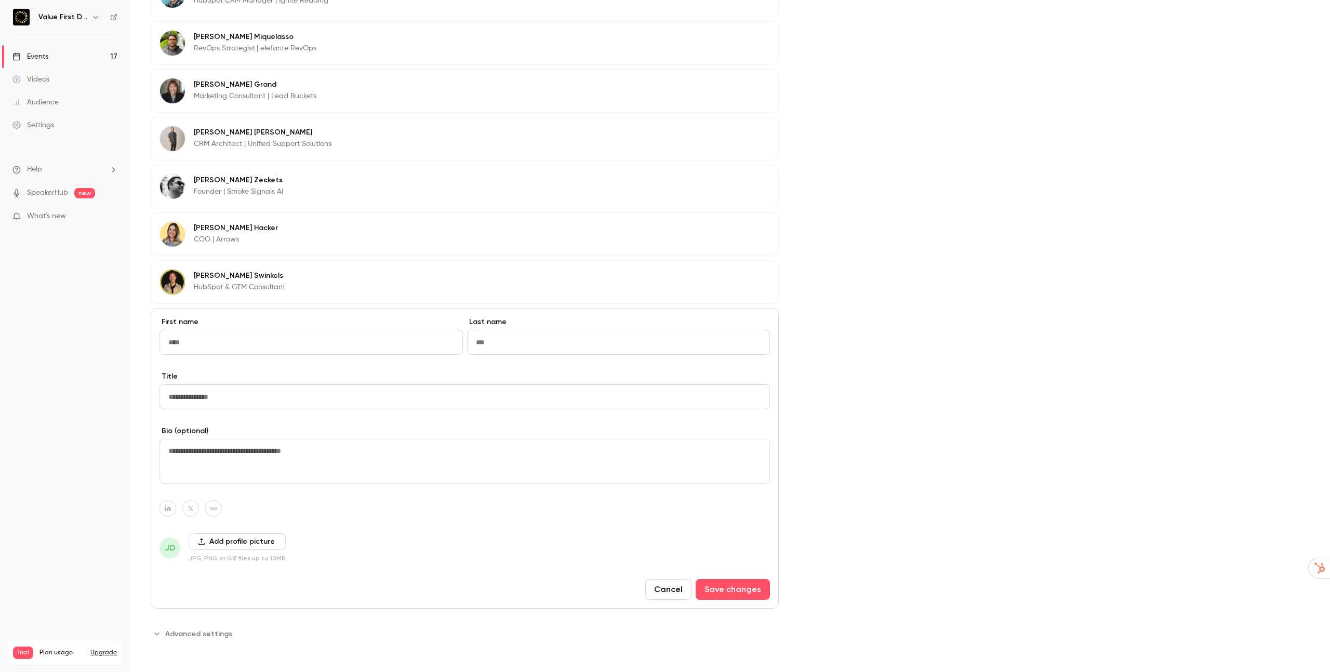
click at [195, 397] on input "Title" at bounding box center [464, 396] width 610 height 25
paste input "*"
type input "**********"
click at [248, 343] on input "First name" at bounding box center [310, 342] width 303 height 25
type input "*****"
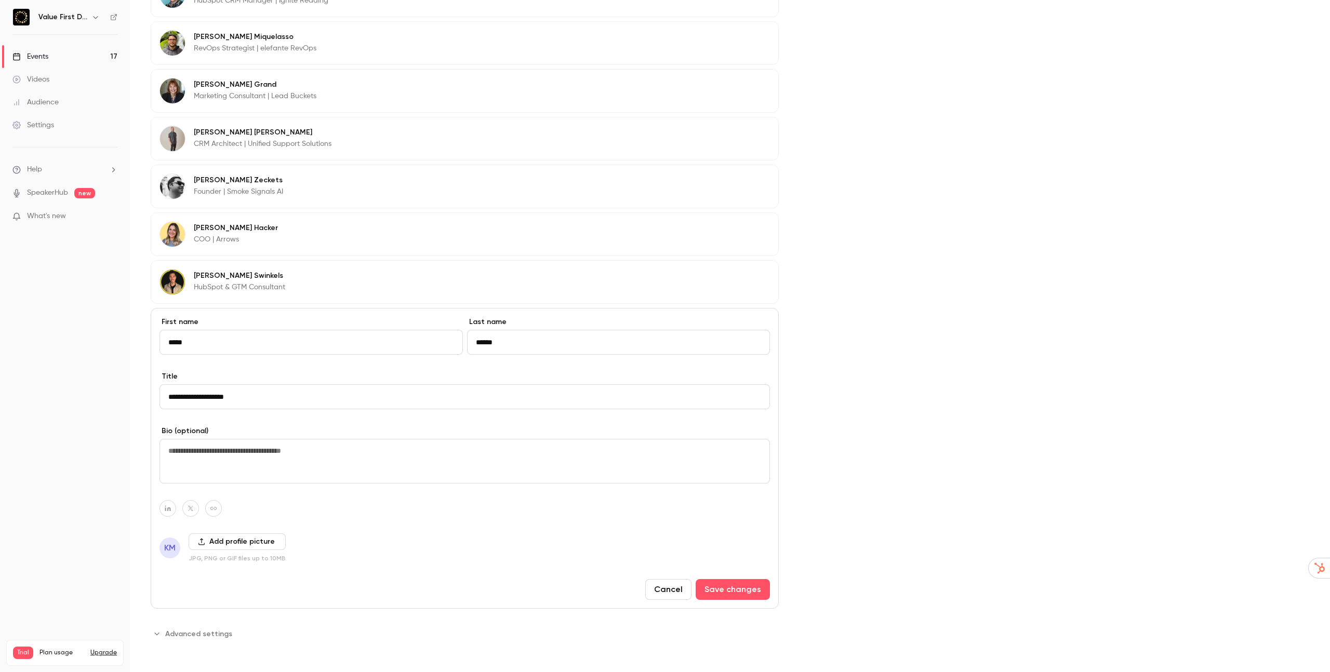
type input "******"
click at [165, 512] on button "button" at bounding box center [167, 508] width 17 height 17
click at [223, 486] on icon "button" at bounding box center [222, 484] width 6 height 6
type input "**********"
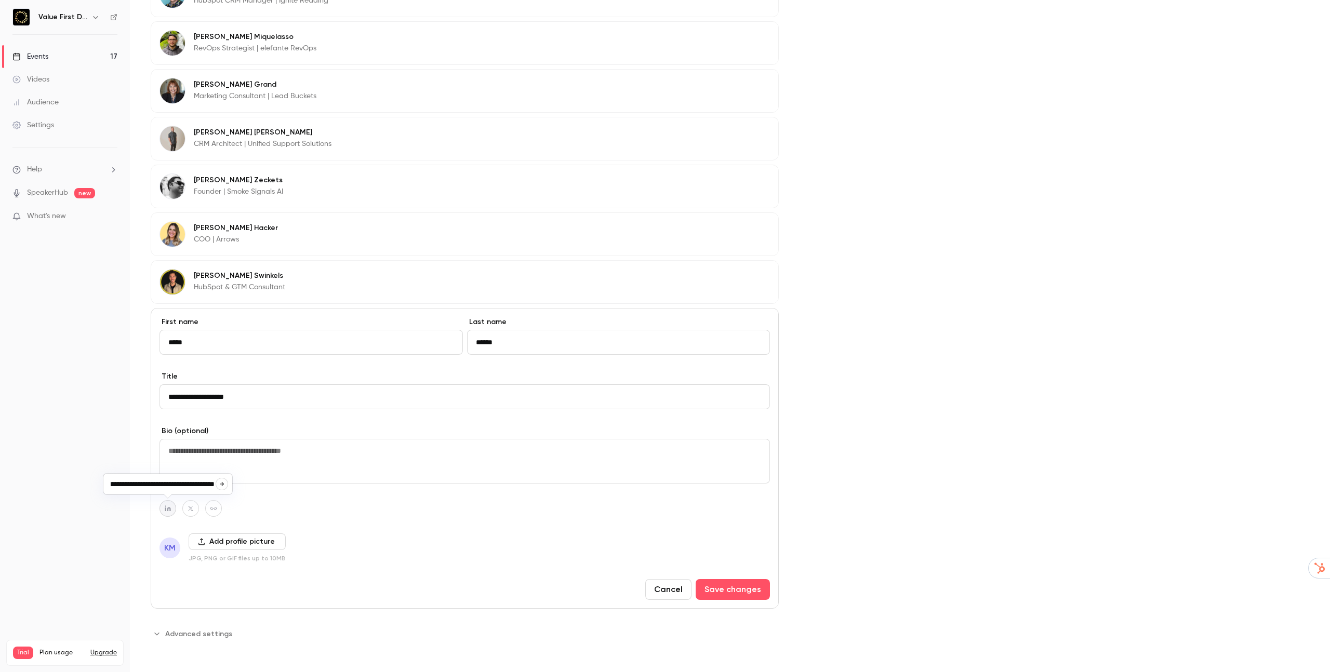
scroll to position [0, 0]
click at [201, 544] on icon "button" at bounding box center [201, 541] width 7 height 7
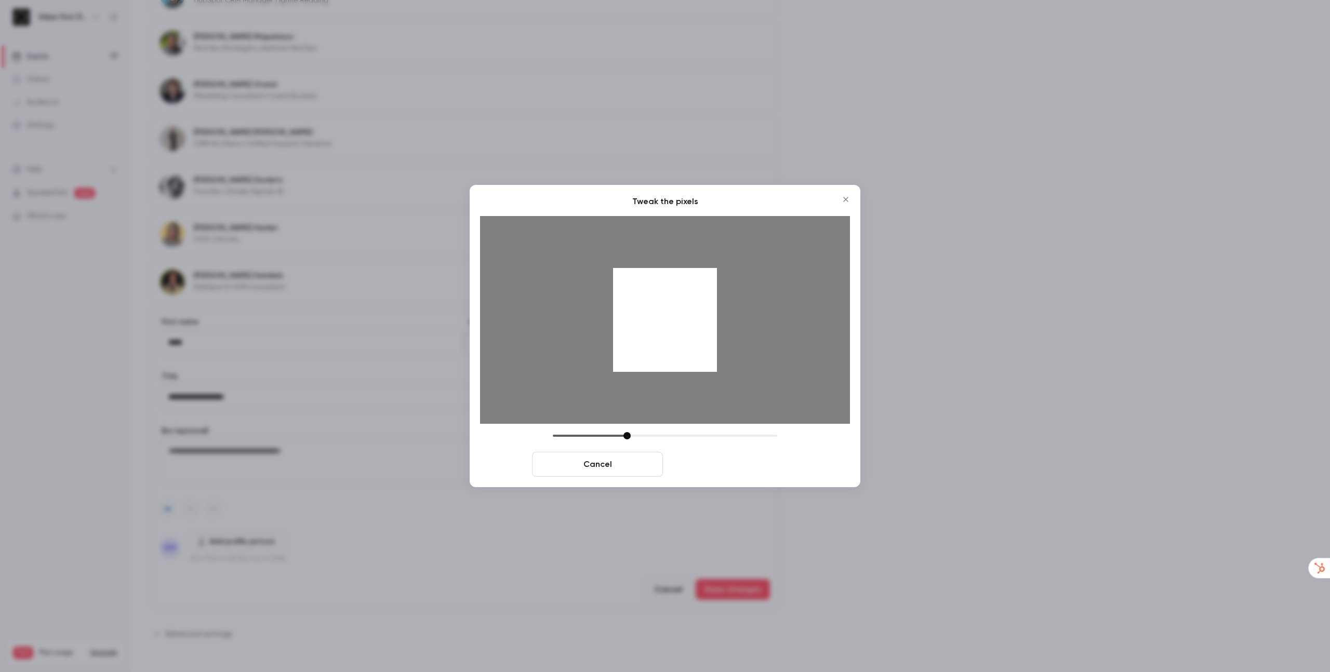
click at [715, 459] on button "Crop and save" at bounding box center [732, 464] width 131 height 25
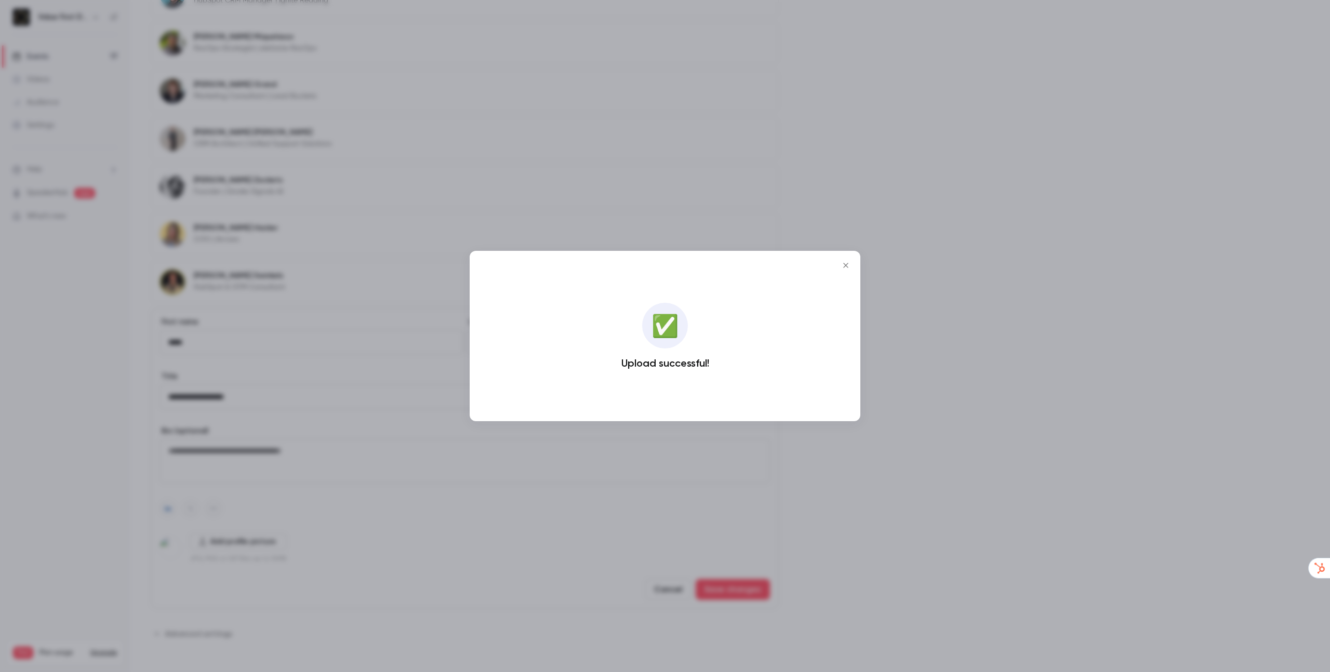
click at [717, 597] on div at bounding box center [665, 336] width 1330 height 672
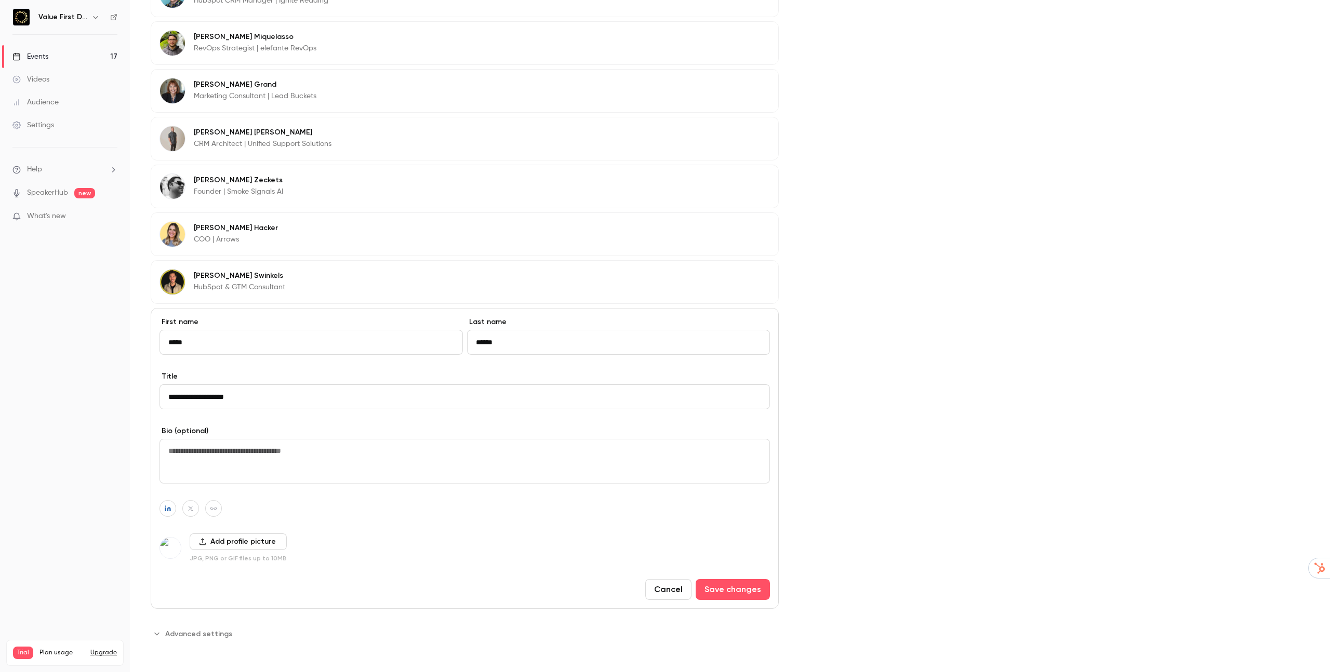
click at [717, 597] on button "Save changes" at bounding box center [733, 589] width 74 height 21
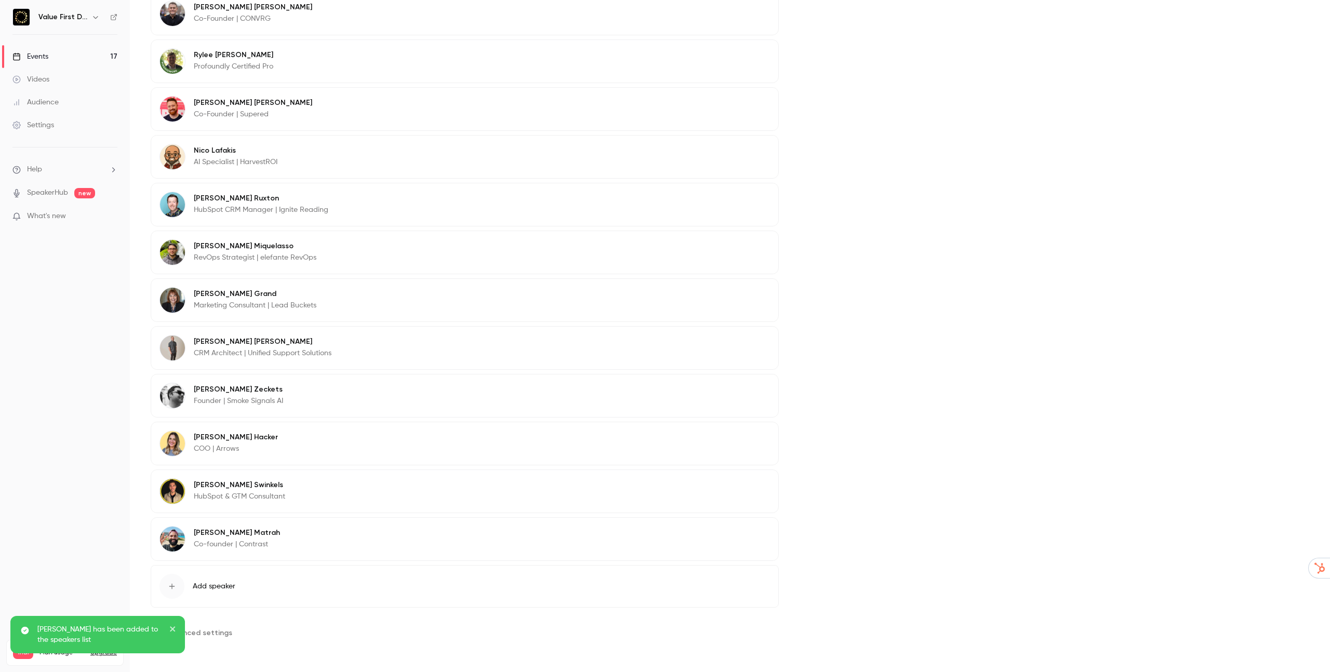
scroll to position [953, 0]
click at [69, 388] on nav "Value First Data Summit Events 17 Videos Audience Settings Help SpeakerHub new …" at bounding box center [65, 336] width 130 height 672
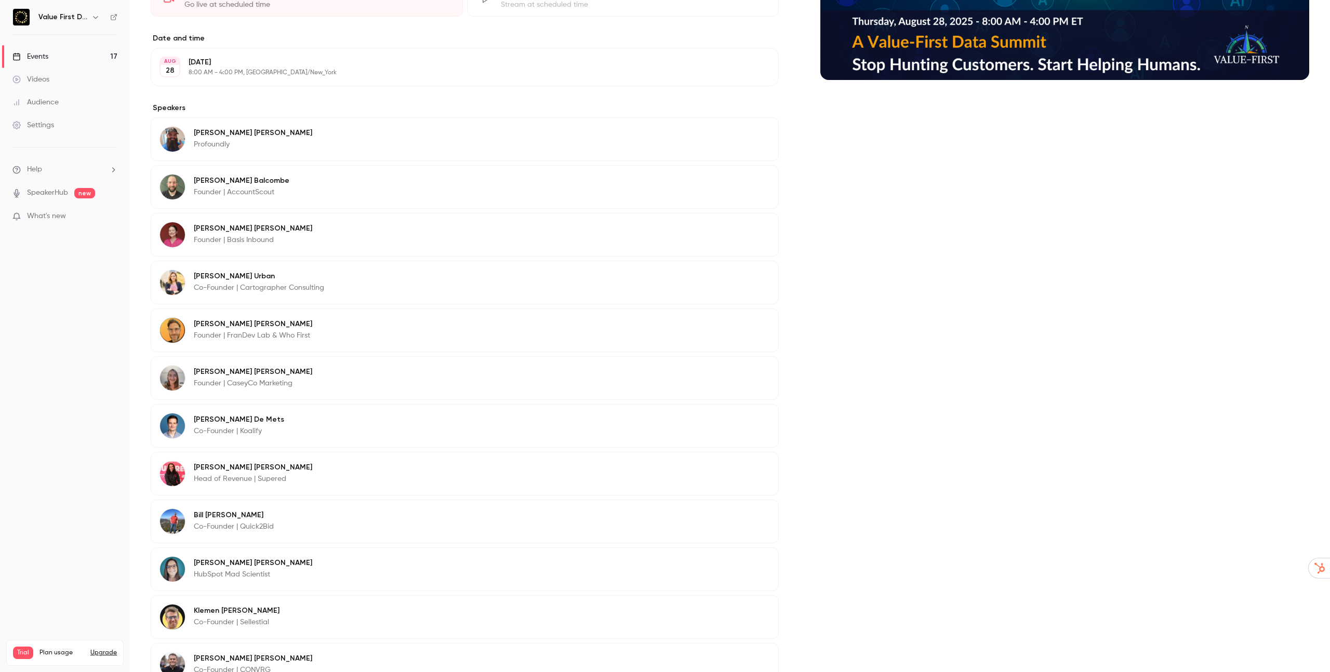
scroll to position [0, 0]
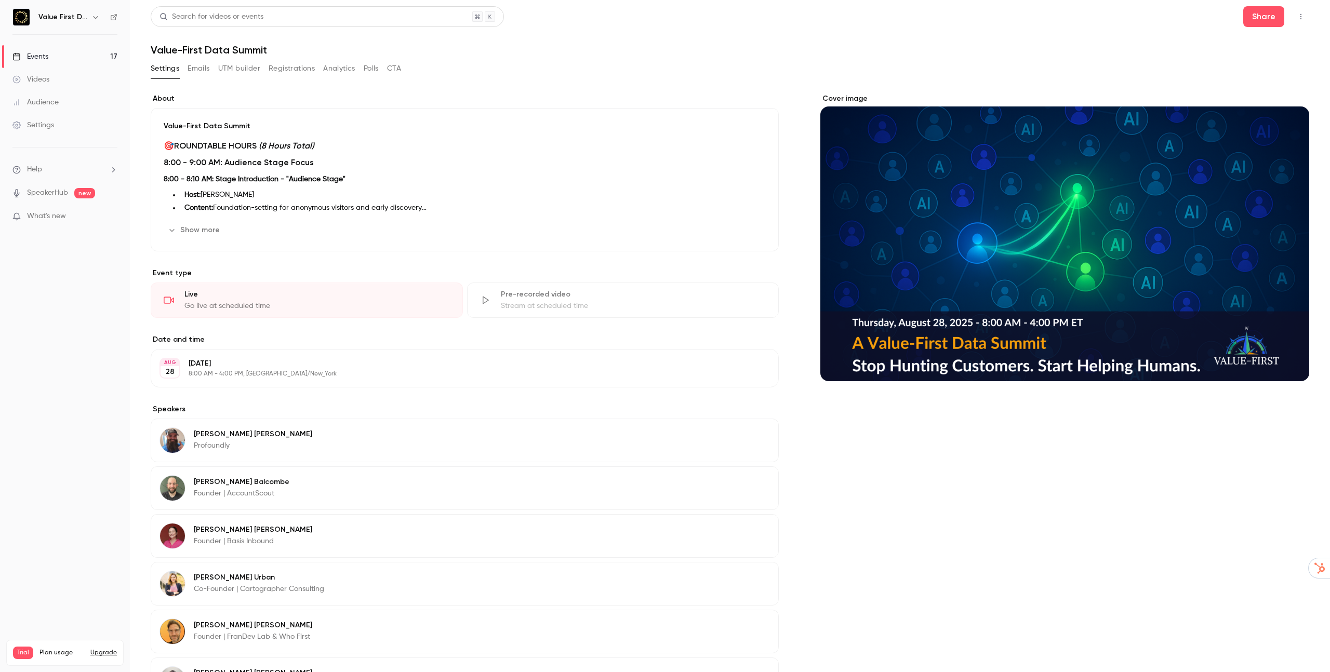
click at [1304, 17] on icon "button" at bounding box center [1301, 16] width 8 height 7
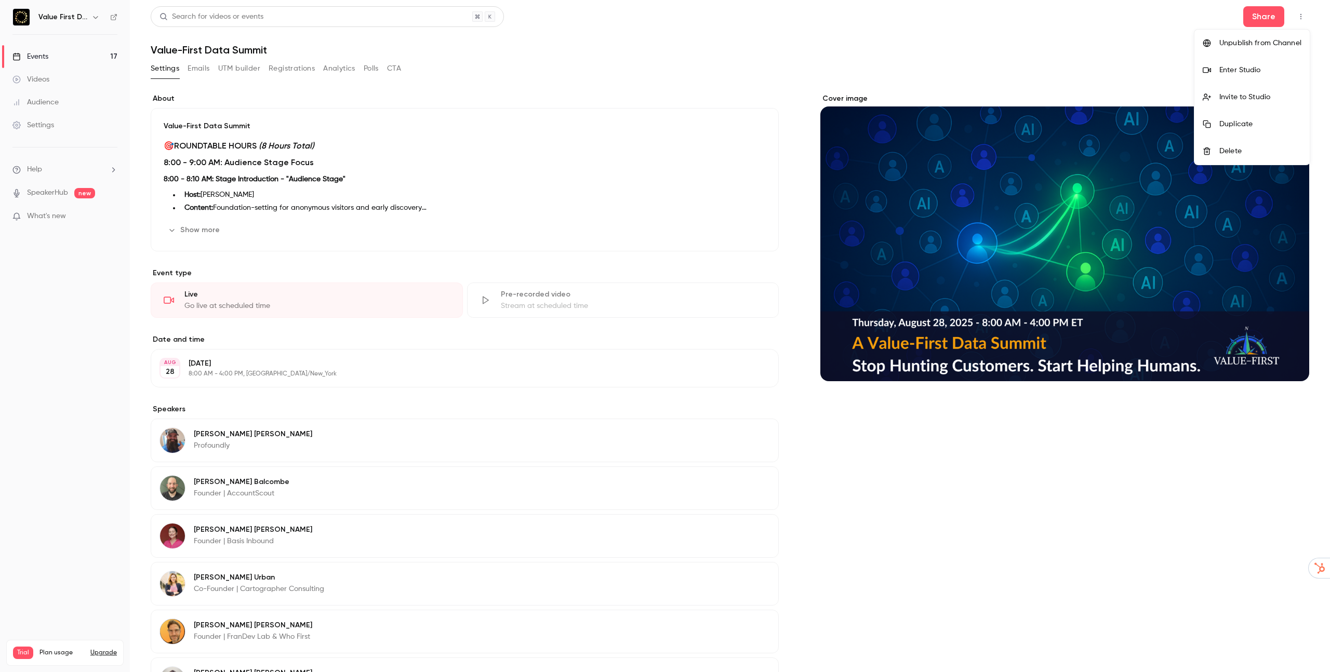
click at [376, 95] on div at bounding box center [665, 336] width 1330 height 672
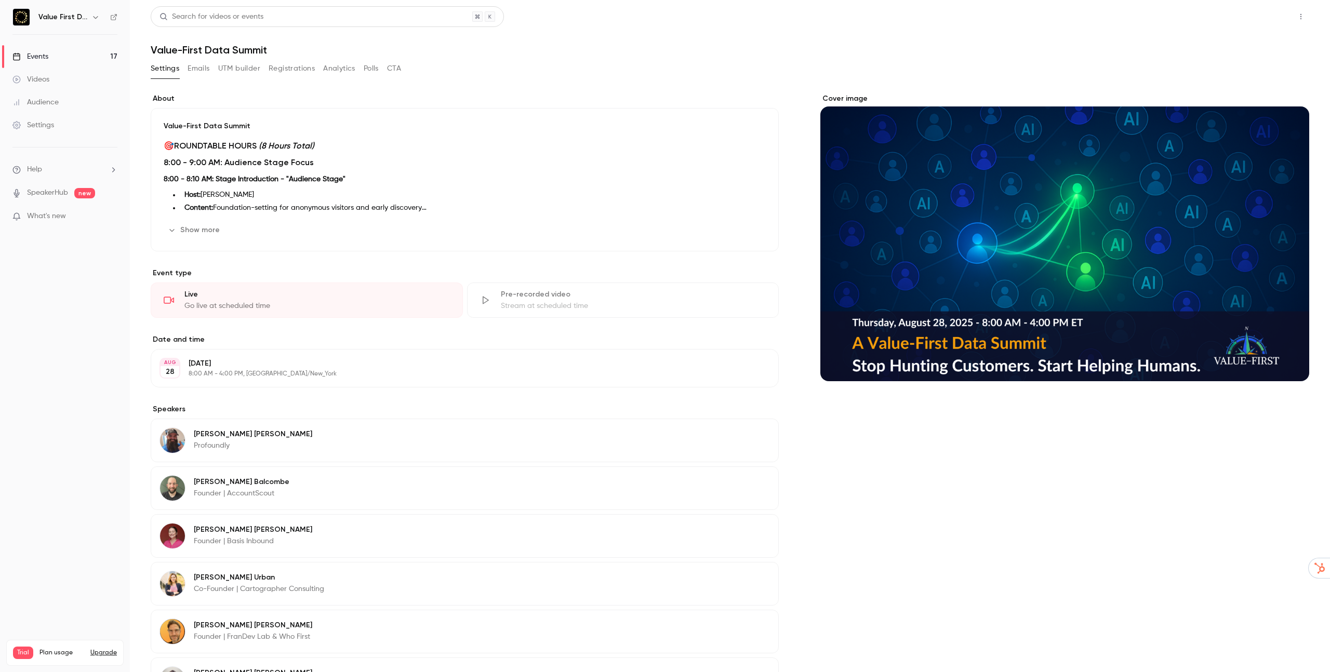
click at [1249, 19] on button "Share" at bounding box center [1263, 16] width 41 height 21
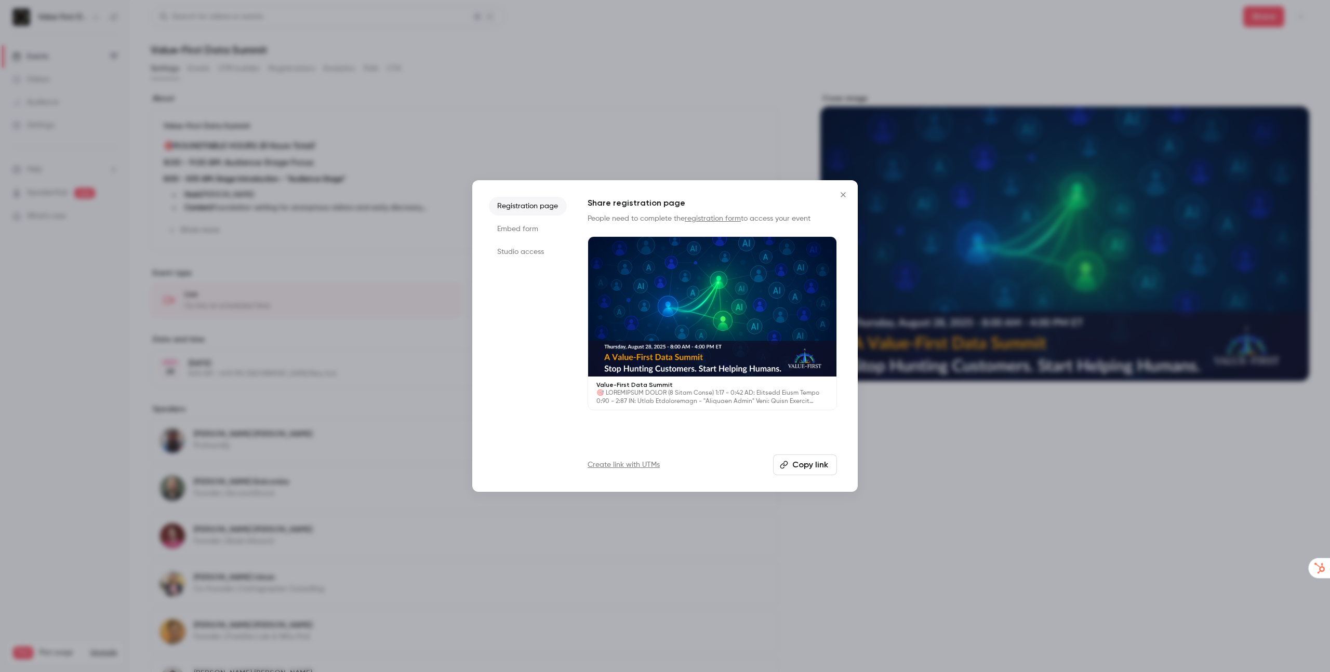
click at [809, 464] on button "Copy link" at bounding box center [805, 465] width 64 height 21
click at [350, 343] on div at bounding box center [665, 336] width 1330 height 672
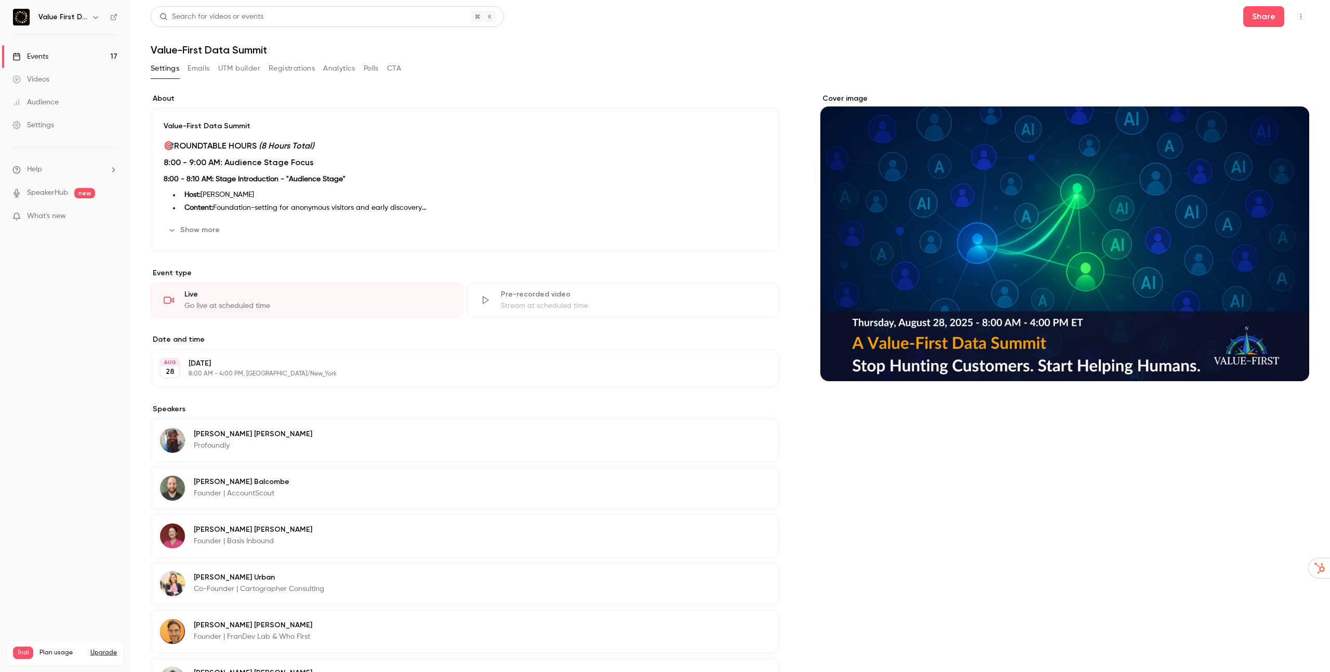
scroll to position [114, 0]
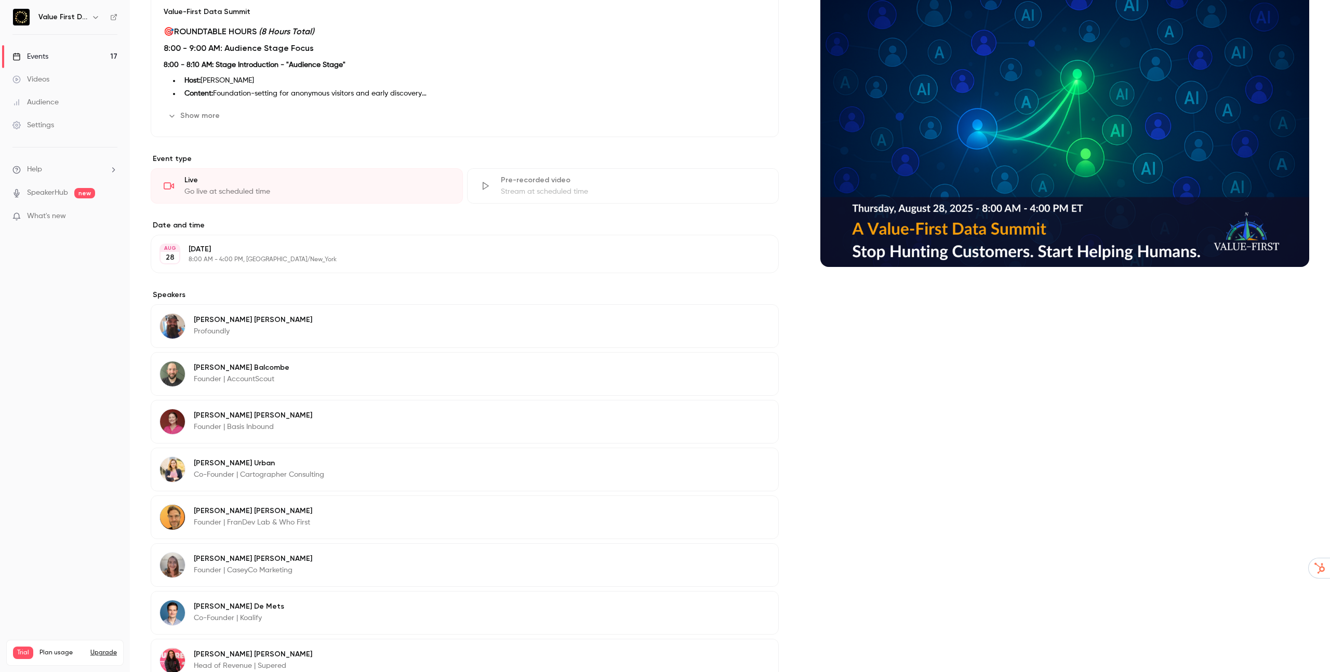
click at [282, 381] on div "Stuart Balcombe Founder | AccountScout Edit" at bounding box center [465, 374] width 628 height 44
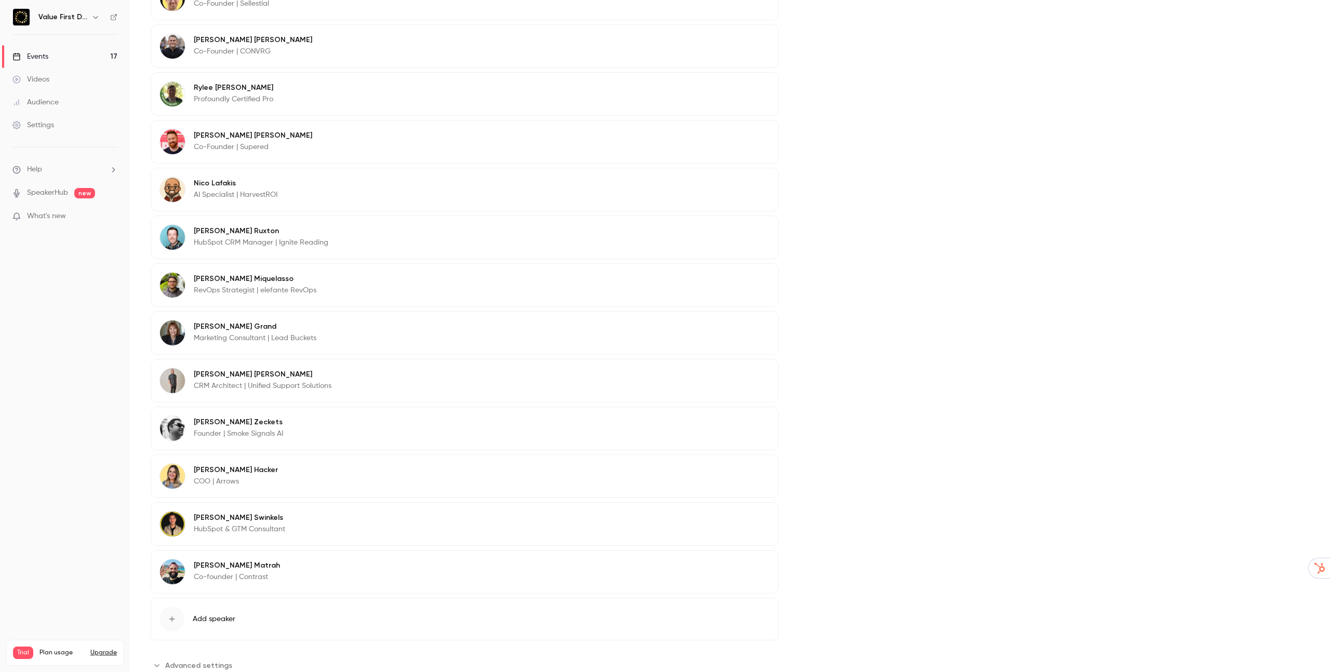
scroll to position [1210, 0]
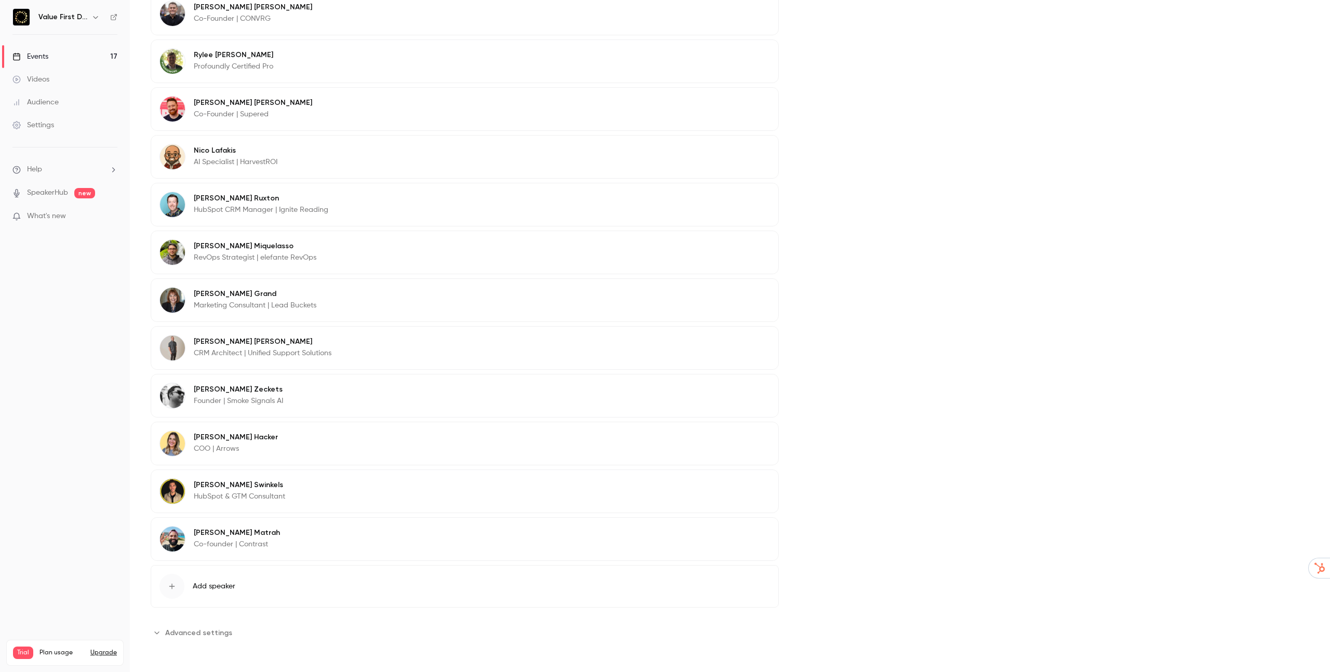
click at [229, 541] on p "Co-founder | Contrast" at bounding box center [237, 544] width 86 height 10
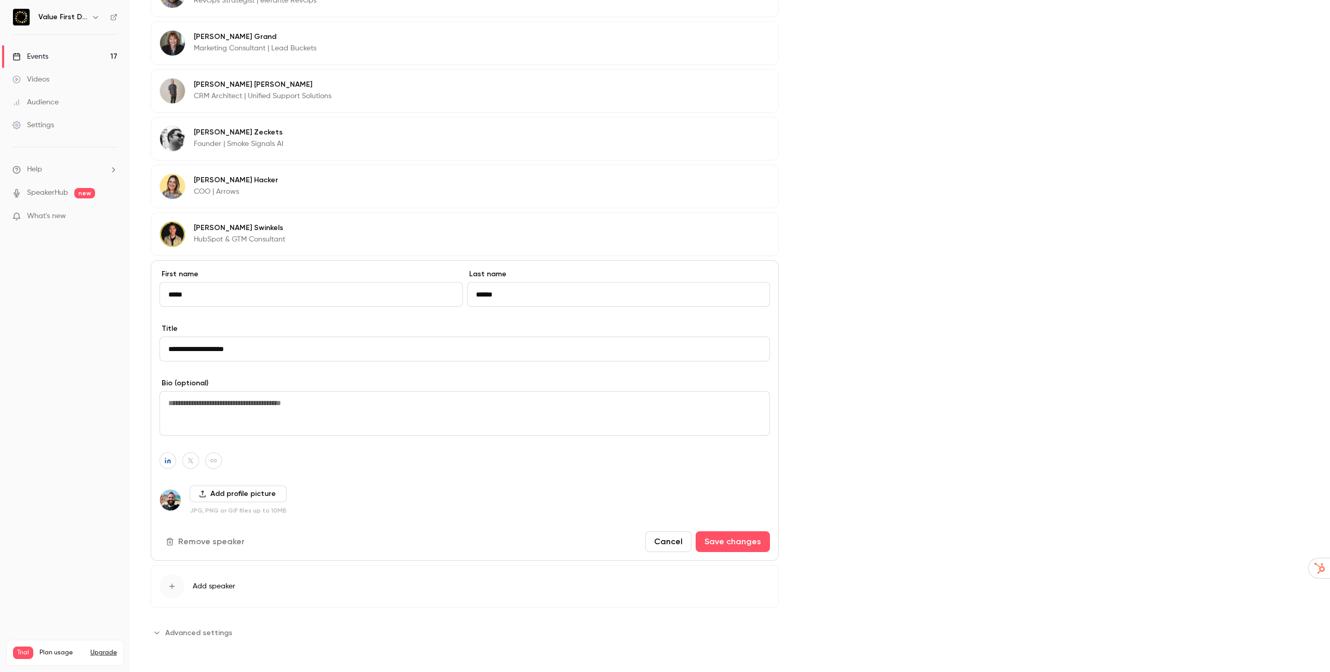
click at [210, 461] on icon "button" at bounding box center [213, 461] width 7 height 6
click at [269, 439] on button "button" at bounding box center [267, 436] width 12 height 12
type input "**********"
click at [740, 540] on button "Save changes" at bounding box center [733, 541] width 74 height 21
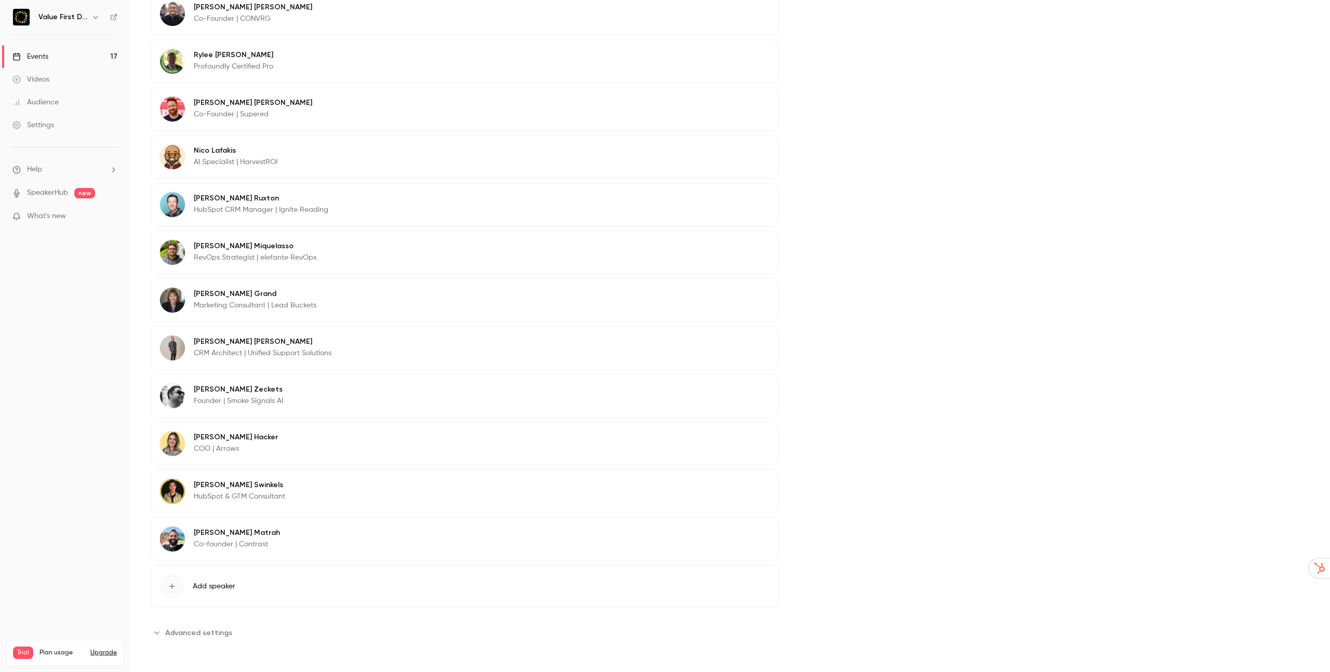
scroll to position [953, 0]
click at [116, 340] on nav "Value First Data Summit Events 17 Videos Audience Settings Help SpeakerHub new …" at bounding box center [65, 336] width 130 height 672
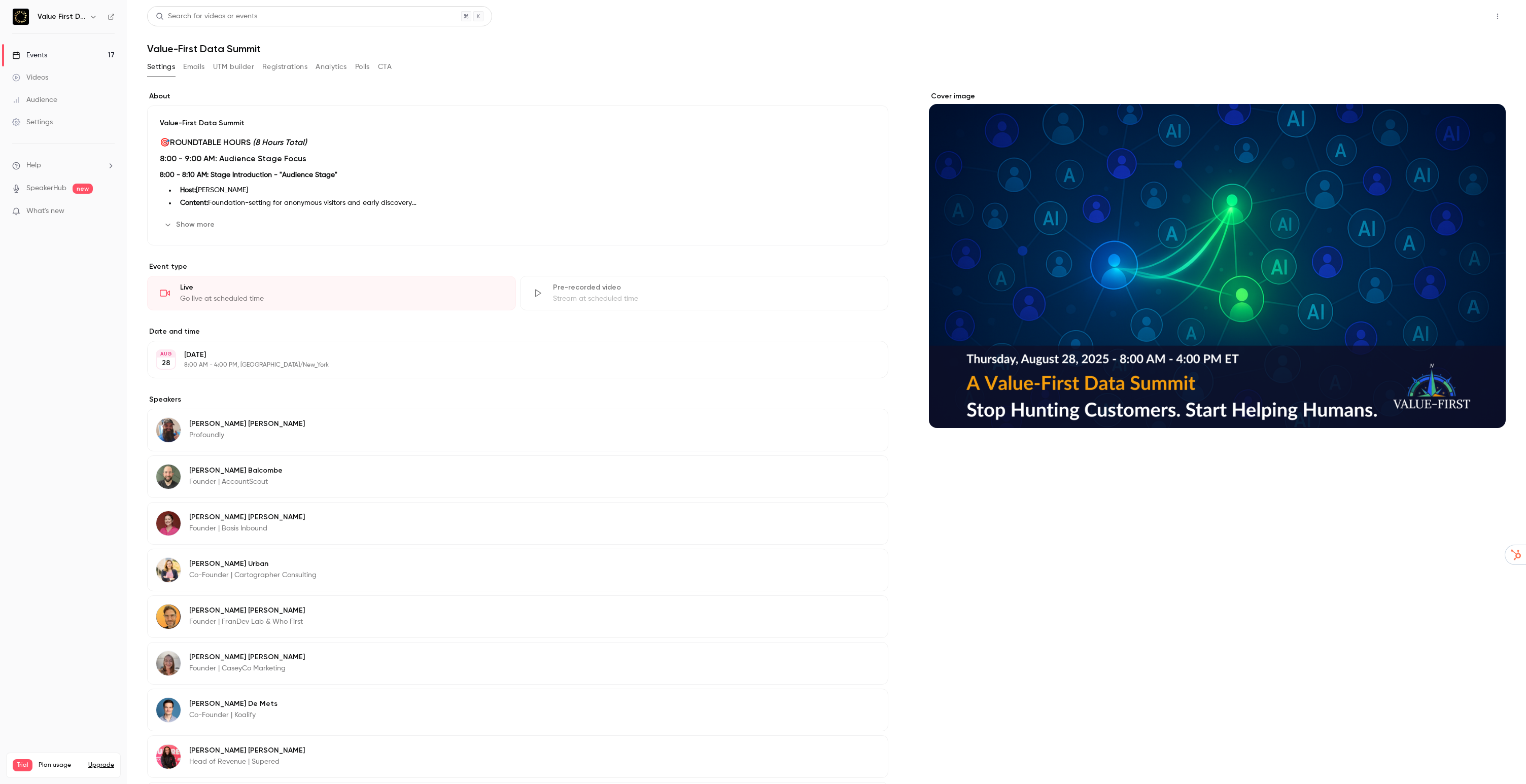
click at [1470, 21] on button "Share" at bounding box center [1461, 16] width 40 height 21
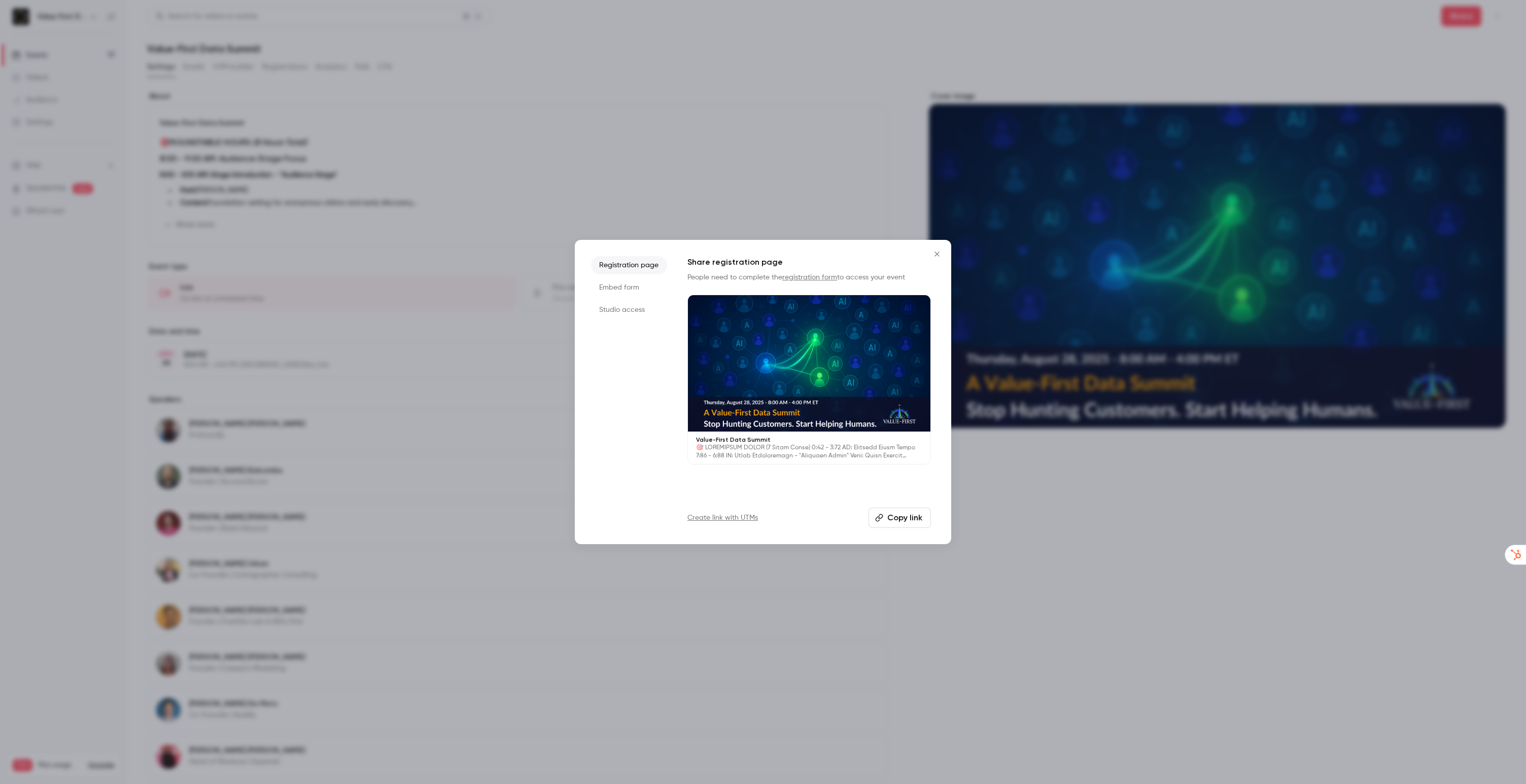
click at [629, 306] on li "Studio access" at bounding box center [629, 309] width 76 height 19
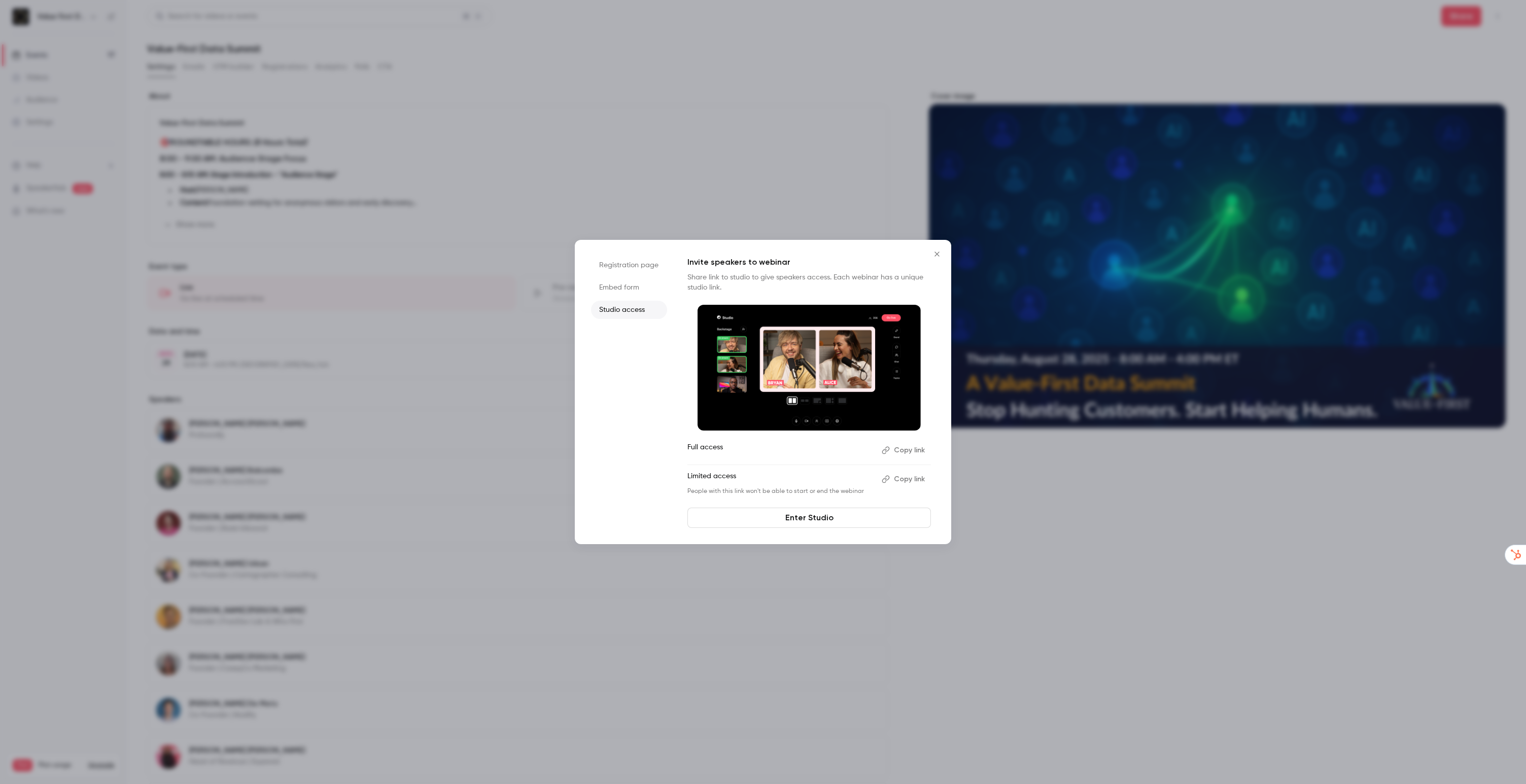
click at [905, 483] on button "Copy link" at bounding box center [904, 479] width 54 height 17
click at [906, 477] on button "Copy link" at bounding box center [904, 479] width 54 height 17
